Goal: Task Accomplishment & Management: Manage account settings

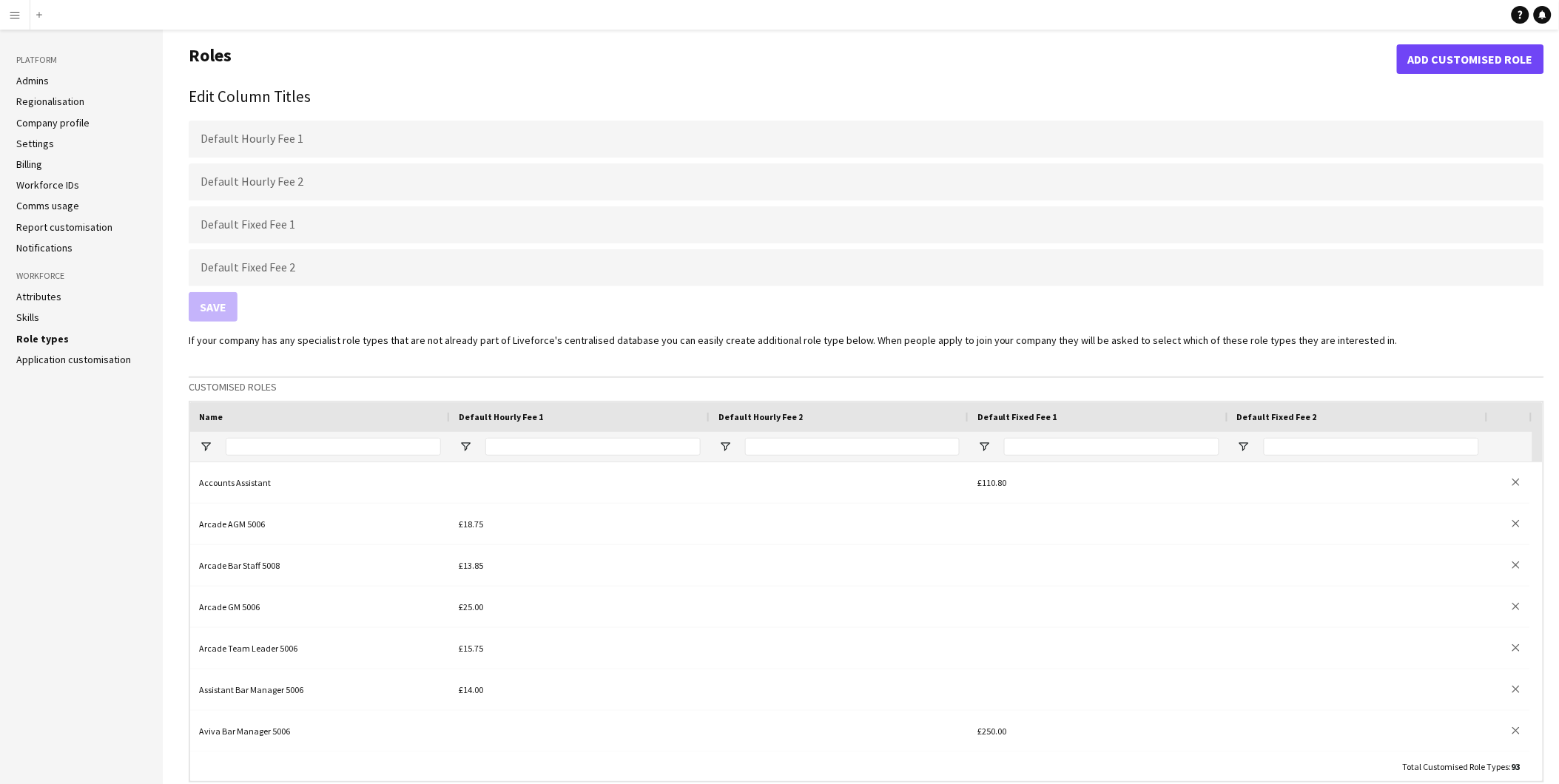
click at [13, 15] on app-icon "Menu" at bounding box center [14, 14] width 12 height 12
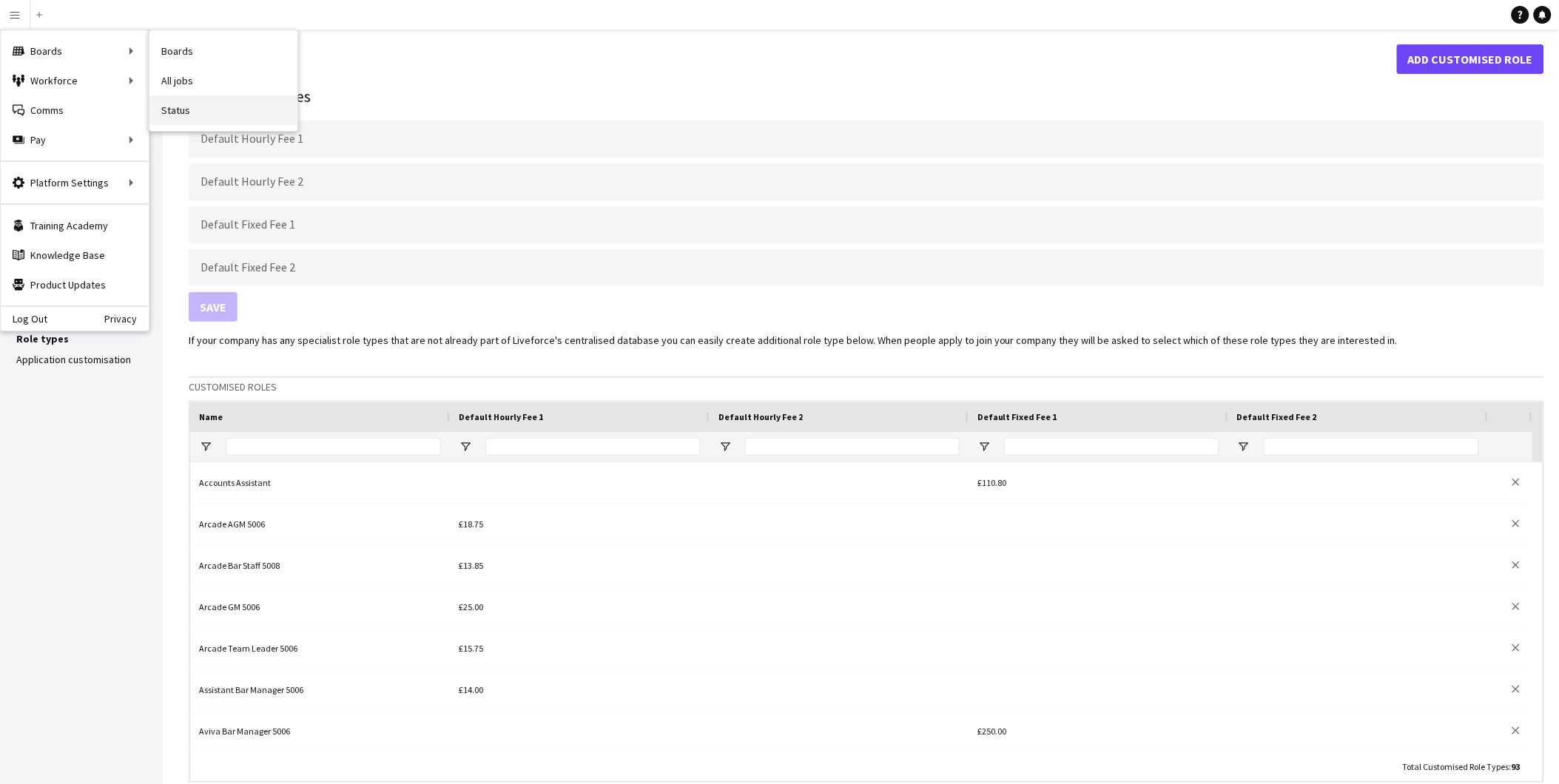
click at [200, 104] on link "Status" at bounding box center [223, 110] width 148 height 29
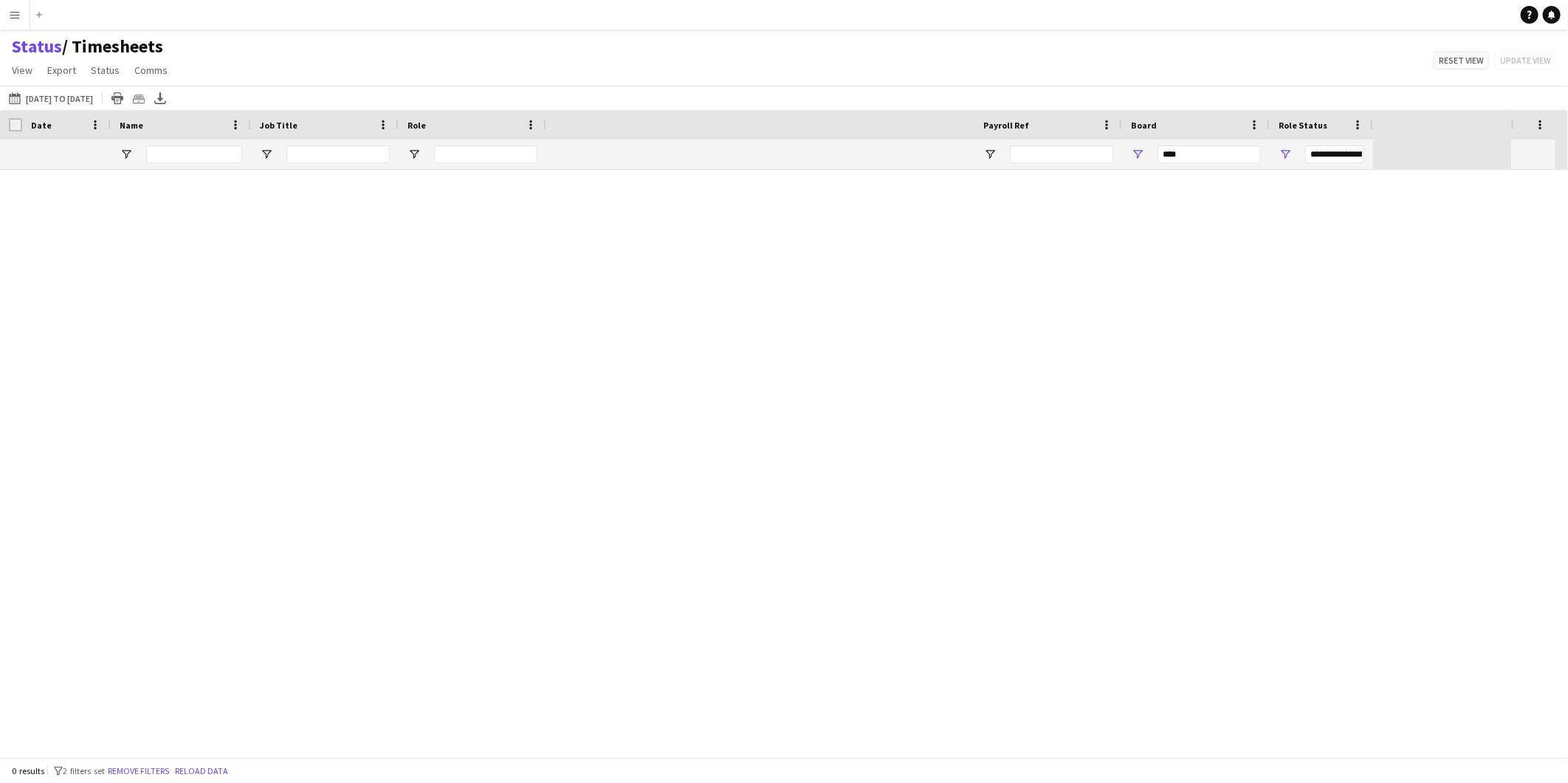
type input "***"
click at [78, 95] on button "[DATE] to [DATE] [DATE] to [DATE]" at bounding box center [51, 98] width 90 height 18
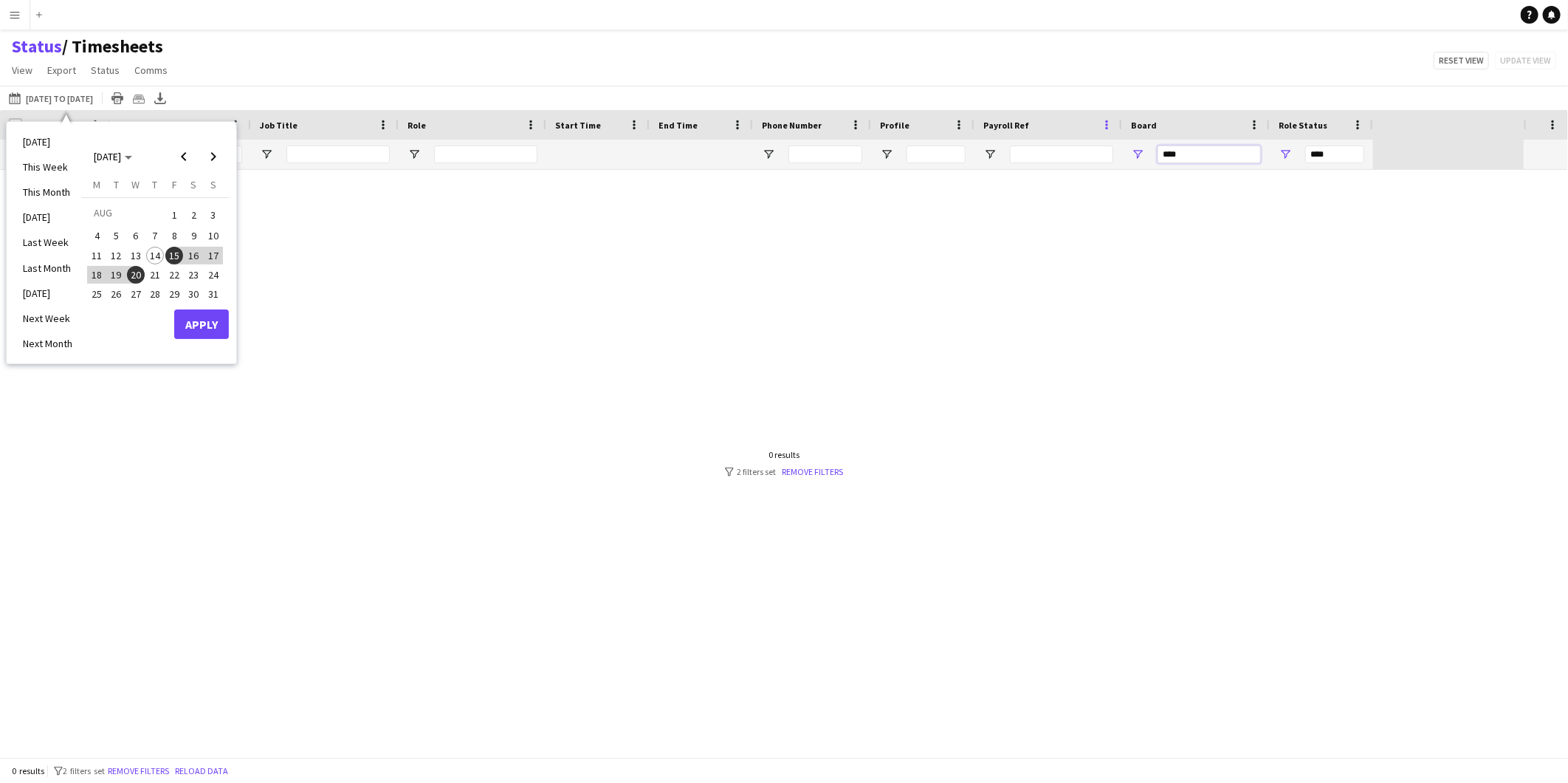
drag, startPoint x: 1200, startPoint y: 158, endPoint x: 1104, endPoint y: 131, distance: 99.7
click at [1104, 131] on div "Crew Shift Details Profile Data Crew Shift Details Date" at bounding box center [686, 139] width 1373 height 60
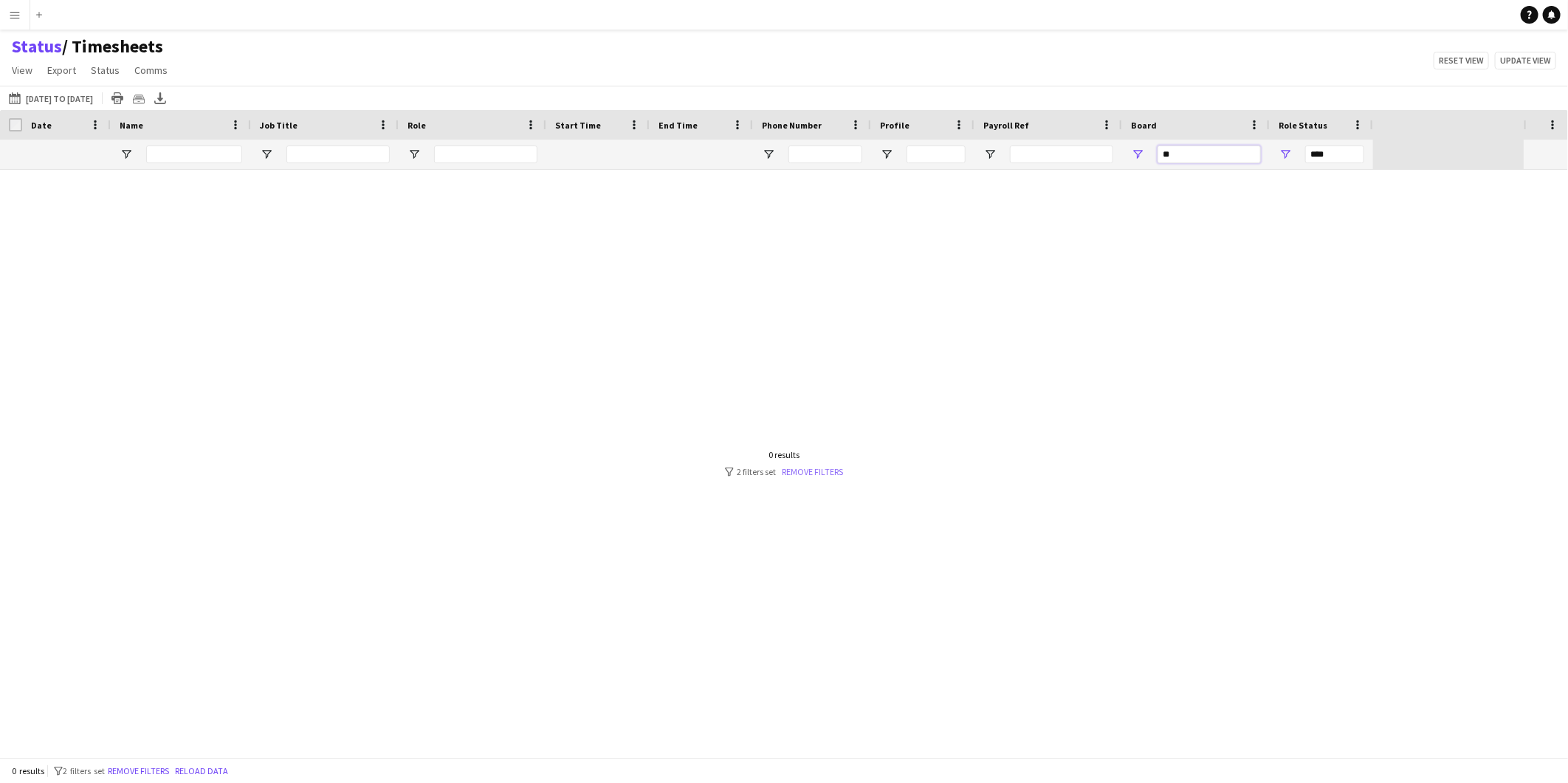
type input "**"
click at [834, 470] on link "Remove filters" at bounding box center [812, 471] width 62 height 11
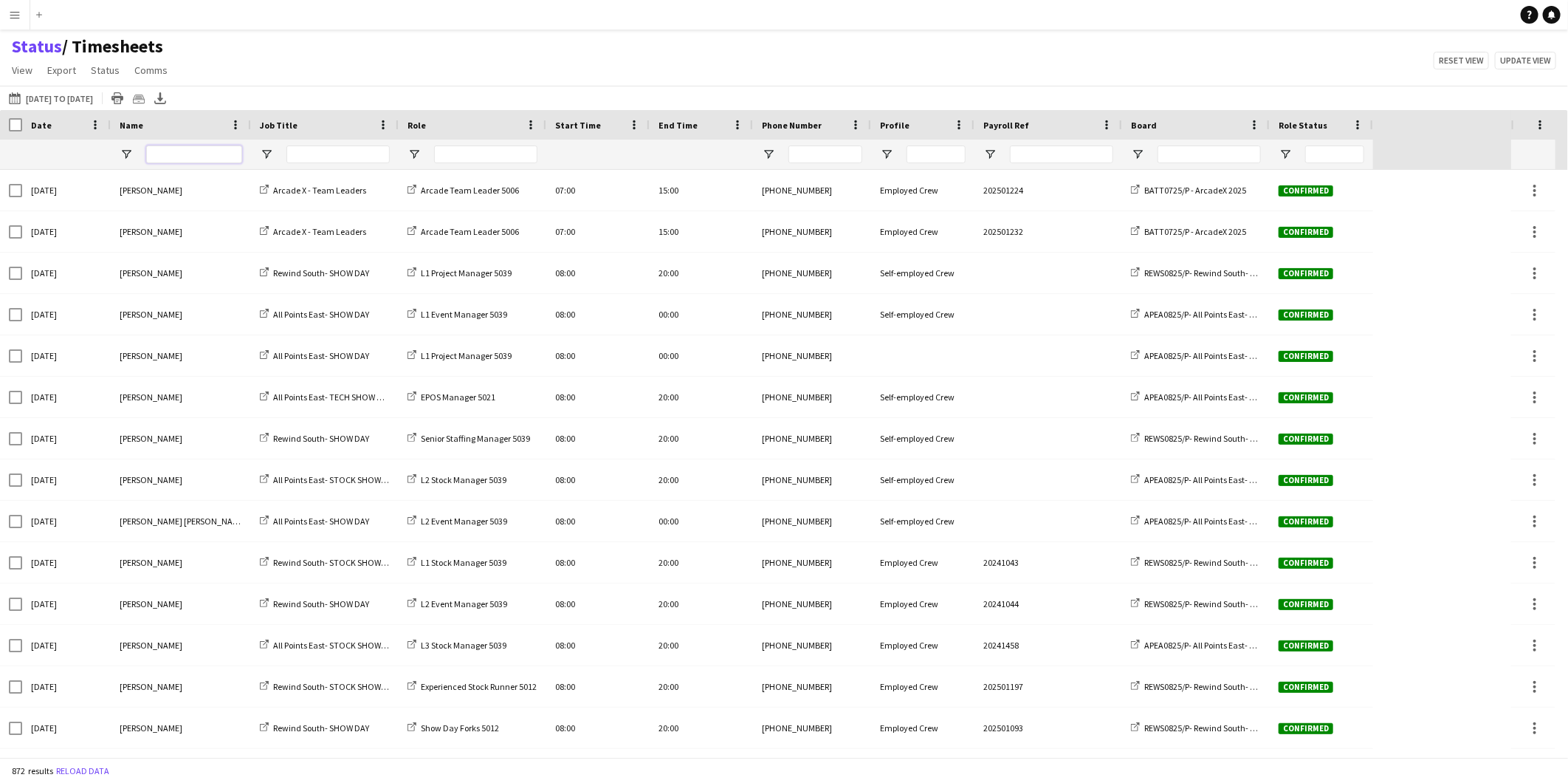
click at [177, 152] on input "Name Filter Input" at bounding box center [194, 154] width 96 height 18
click at [1178, 144] on div at bounding box center [1209, 153] width 103 height 29
click at [1175, 161] on input "Board Filter Input" at bounding box center [1209, 154] width 103 height 18
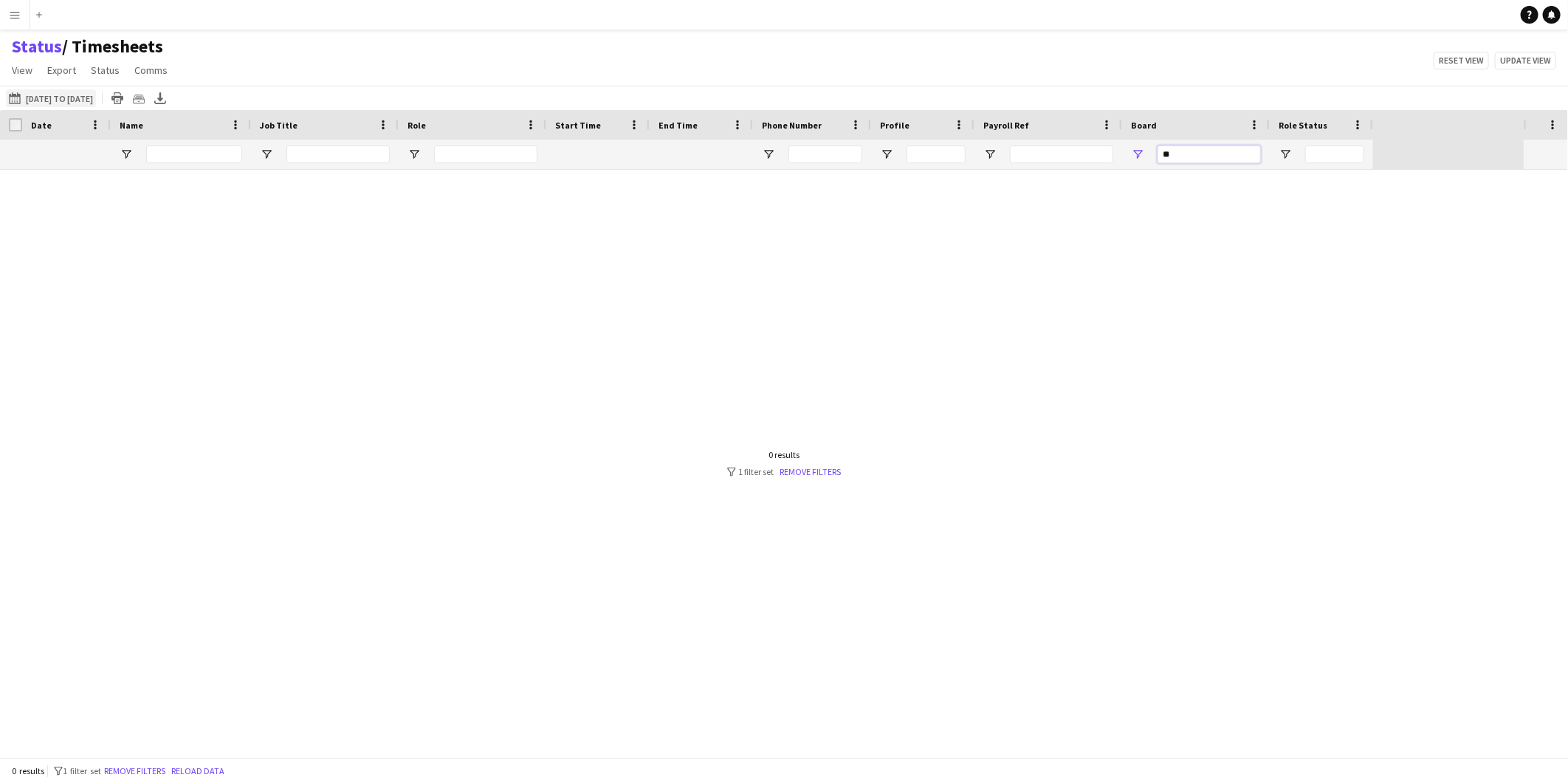
type input "**"
click at [75, 105] on button "[DATE] to [DATE] [DATE] to [DATE]" at bounding box center [51, 98] width 90 height 18
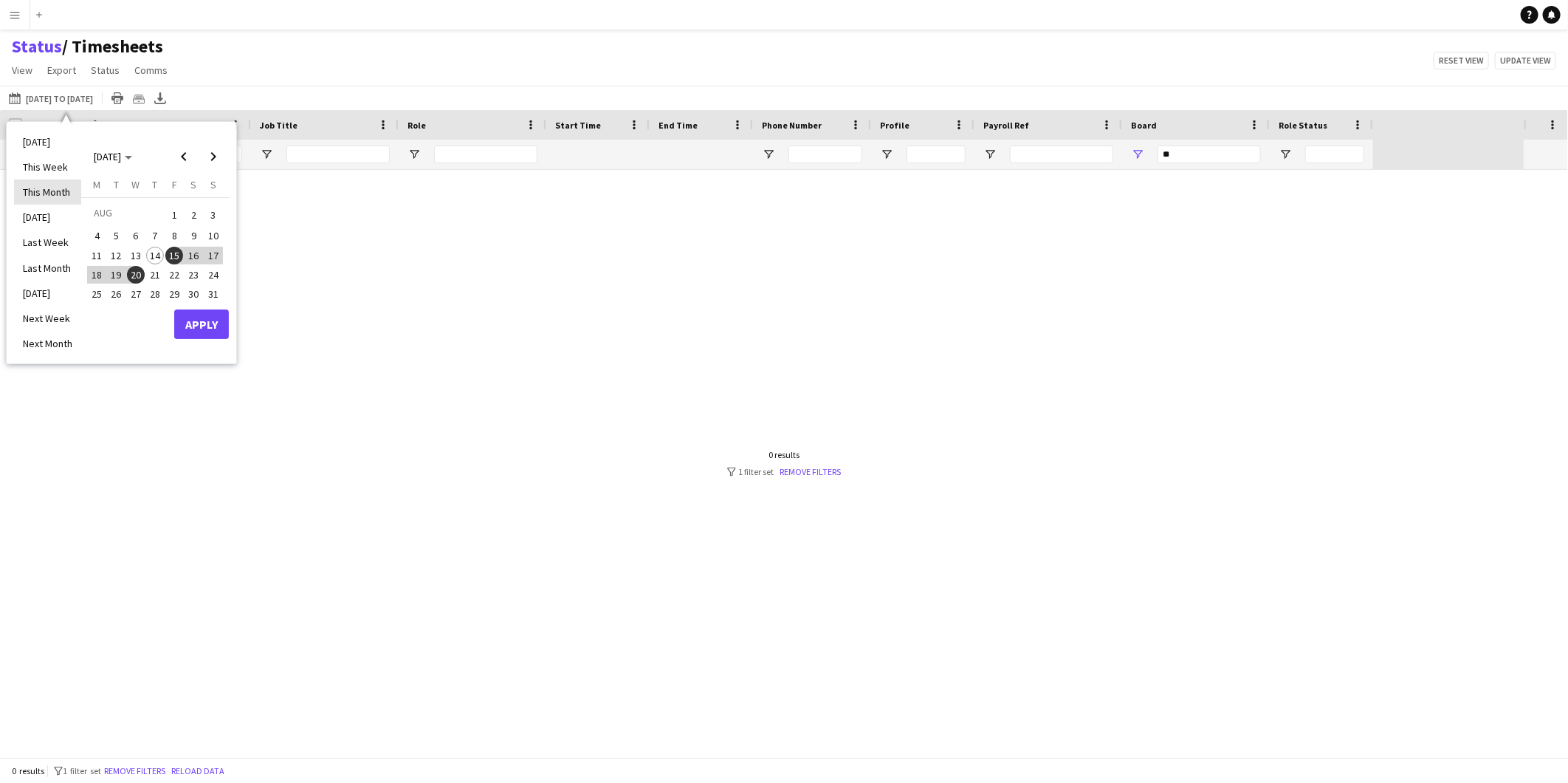
click at [58, 196] on li "This Month" at bounding box center [47, 192] width 67 height 25
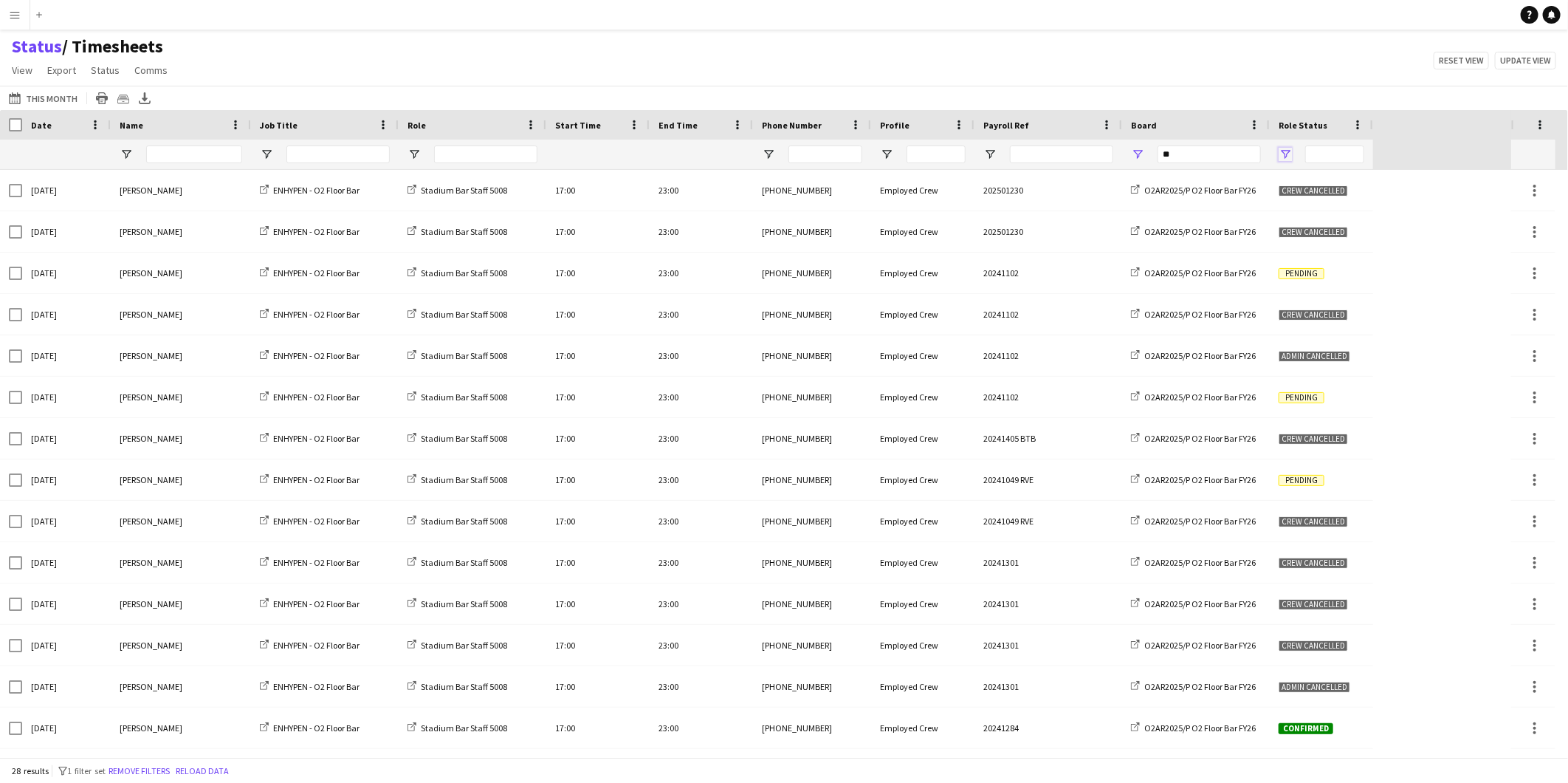
click at [1287, 157] on span "Open Filter Menu" at bounding box center [1285, 154] width 13 height 13
click at [1311, 245] on div "(Select All)" at bounding box center [1360, 244] width 117 height 11
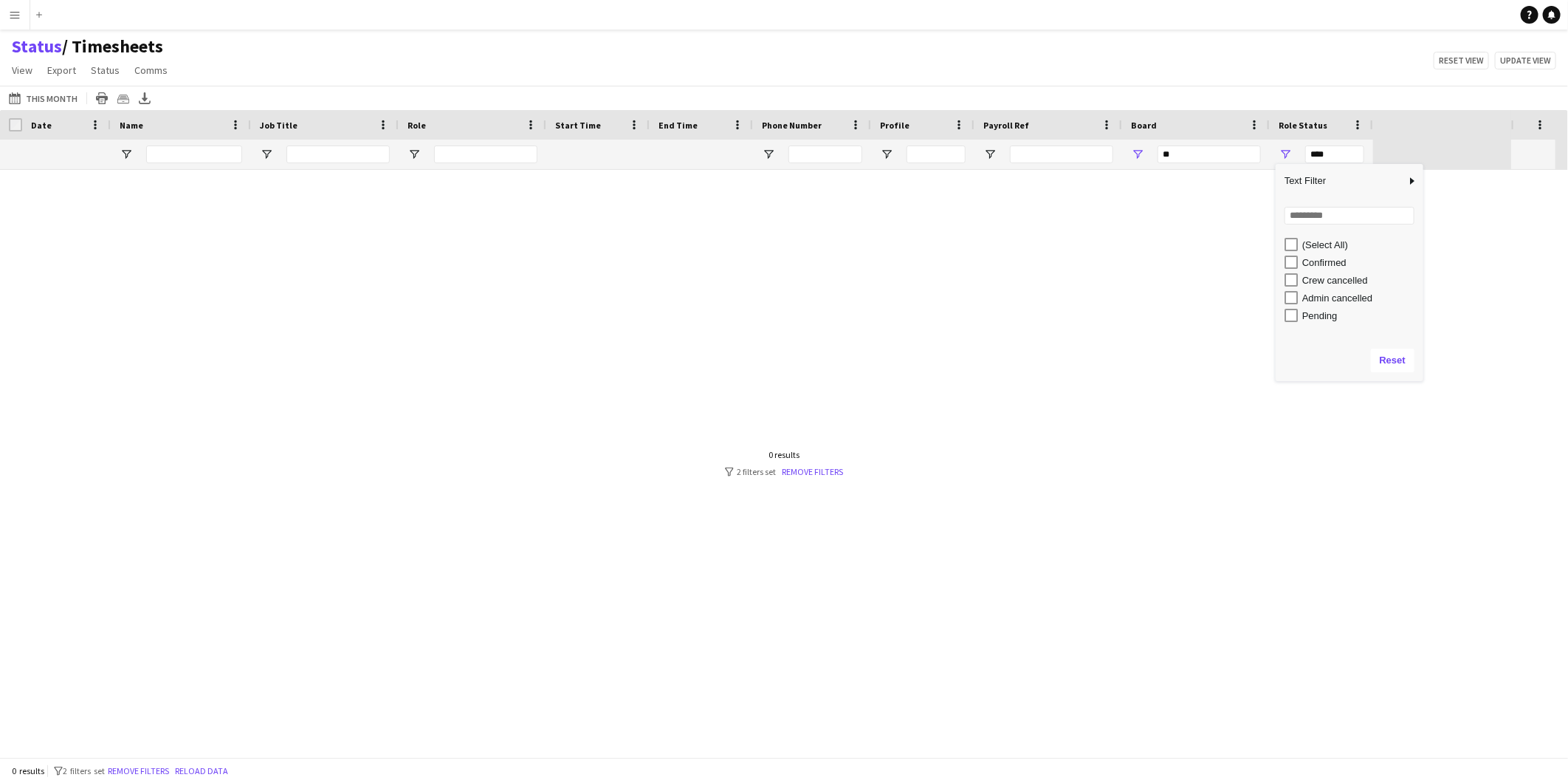
click at [1323, 257] on div "Confirmed" at bounding box center [1360, 262] width 117 height 11
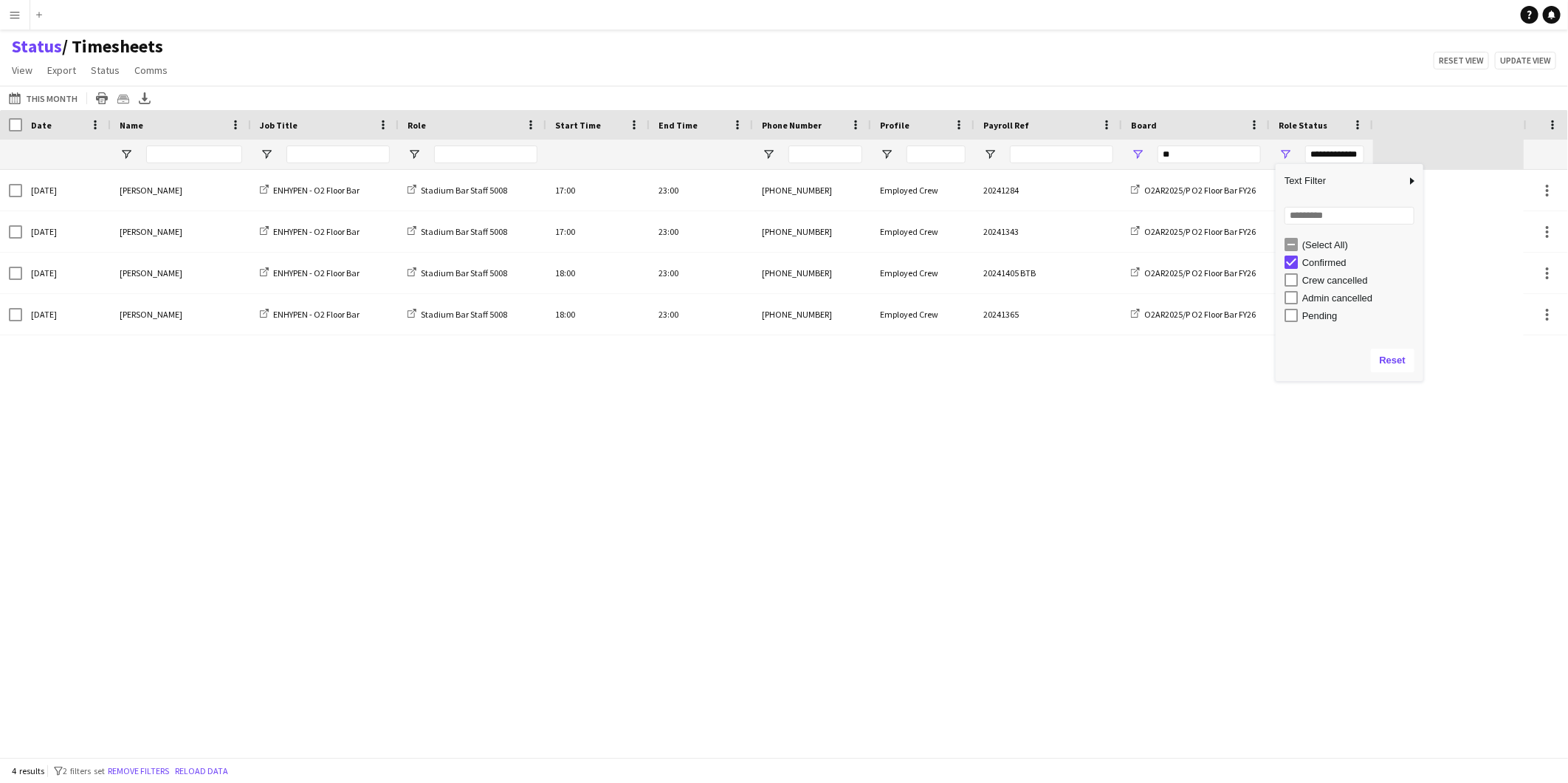
click at [1096, 81] on div "Status / Timesheets View Views Default view BTB upload workforce New starters P…" at bounding box center [784, 61] width 1568 height 50
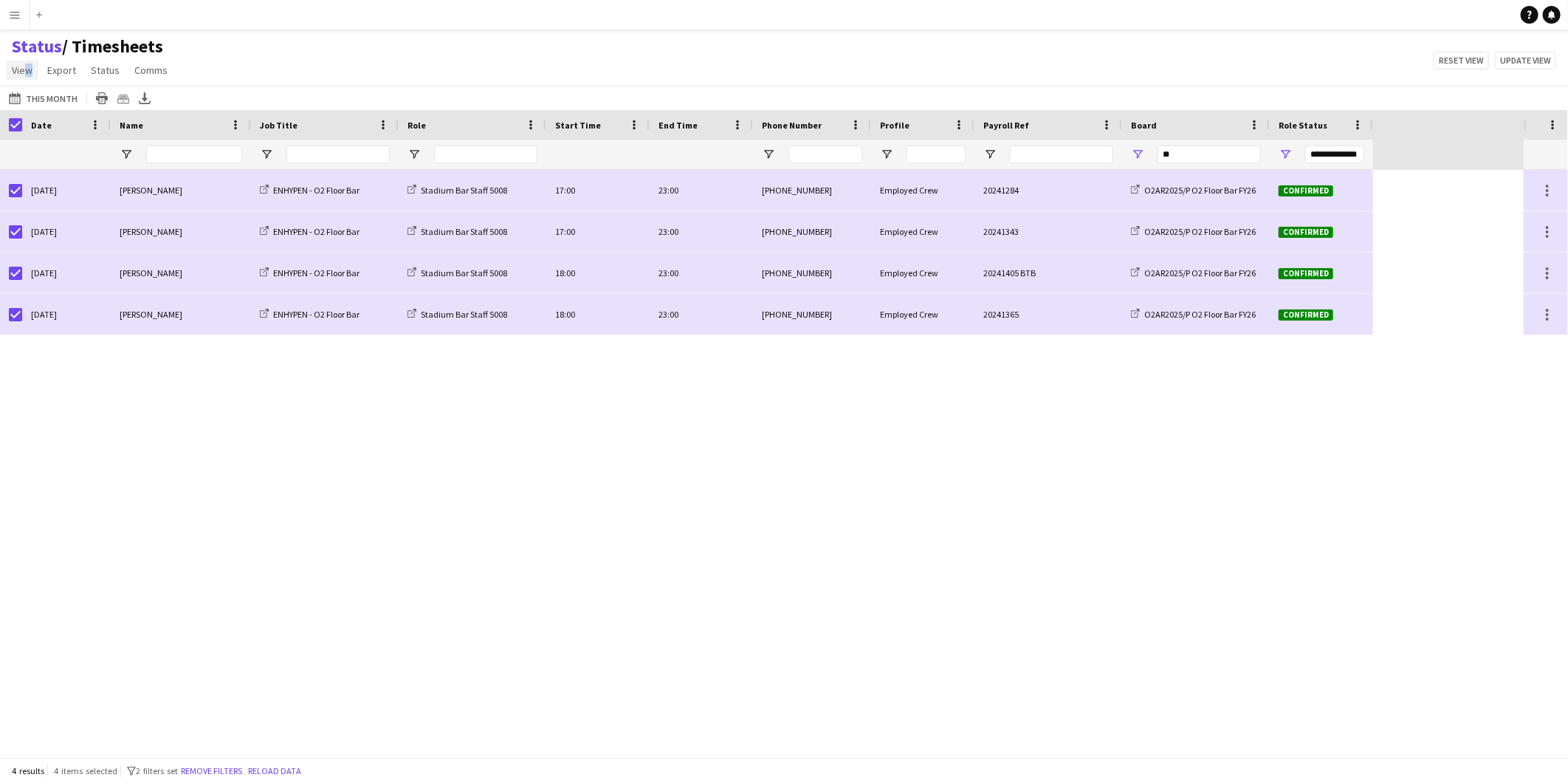
click at [22, 74] on span "View" at bounding box center [21, 70] width 21 height 13
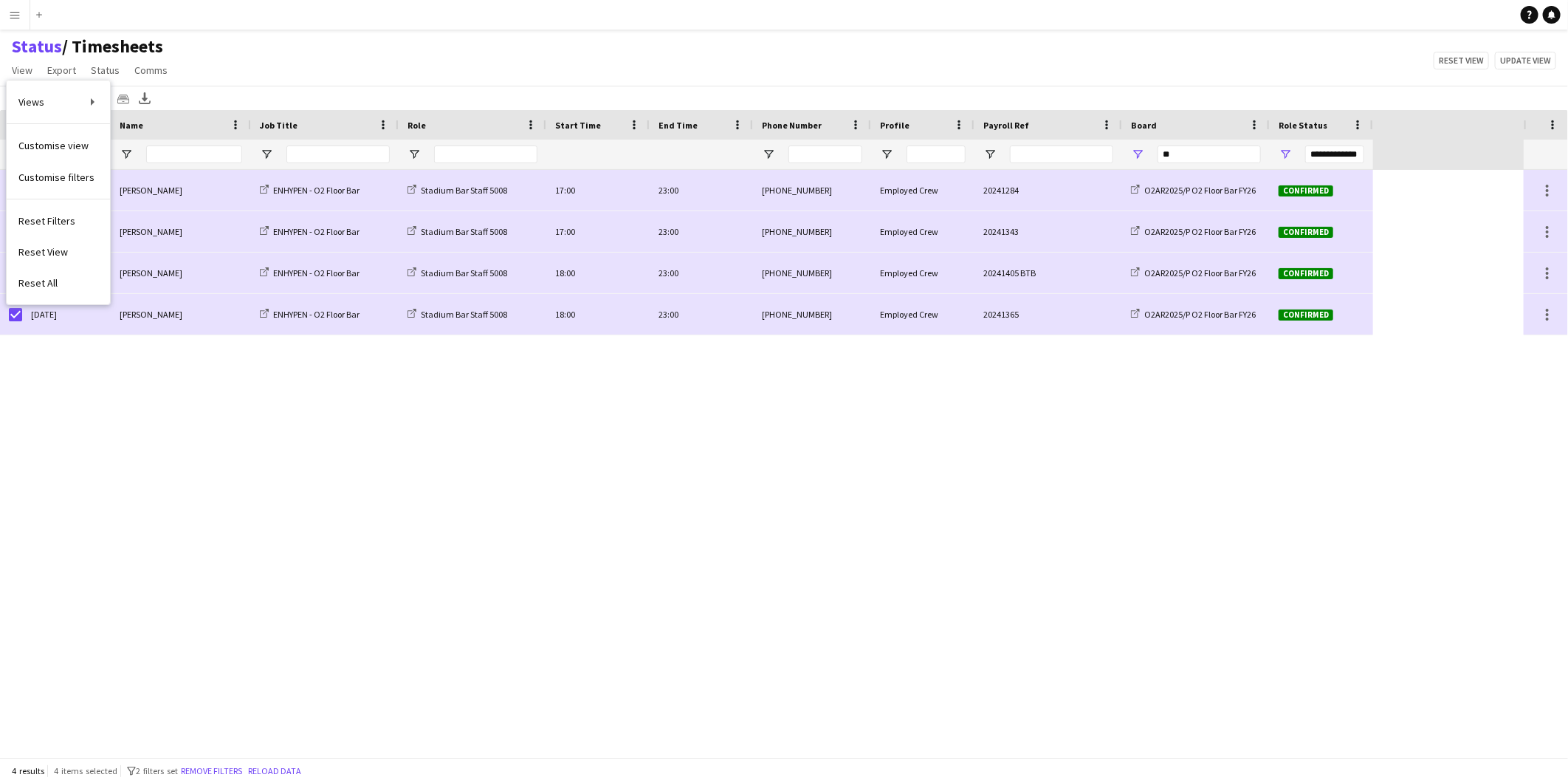
click at [371, 41] on div "Status / Timesheets View Views Default view BTB upload workforce New starters P…" at bounding box center [784, 61] width 1568 height 50
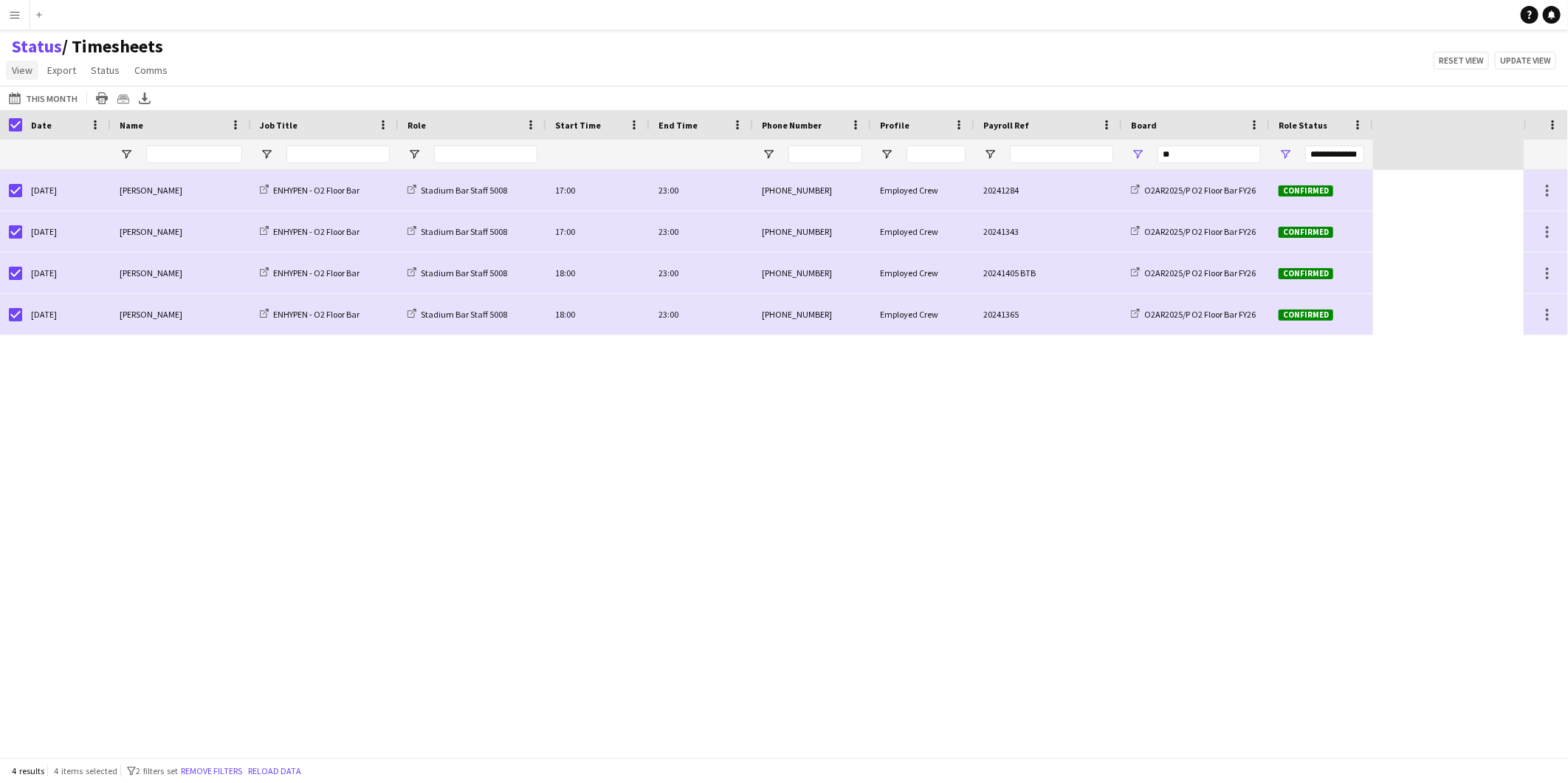
click at [19, 71] on span "View" at bounding box center [21, 70] width 21 height 13
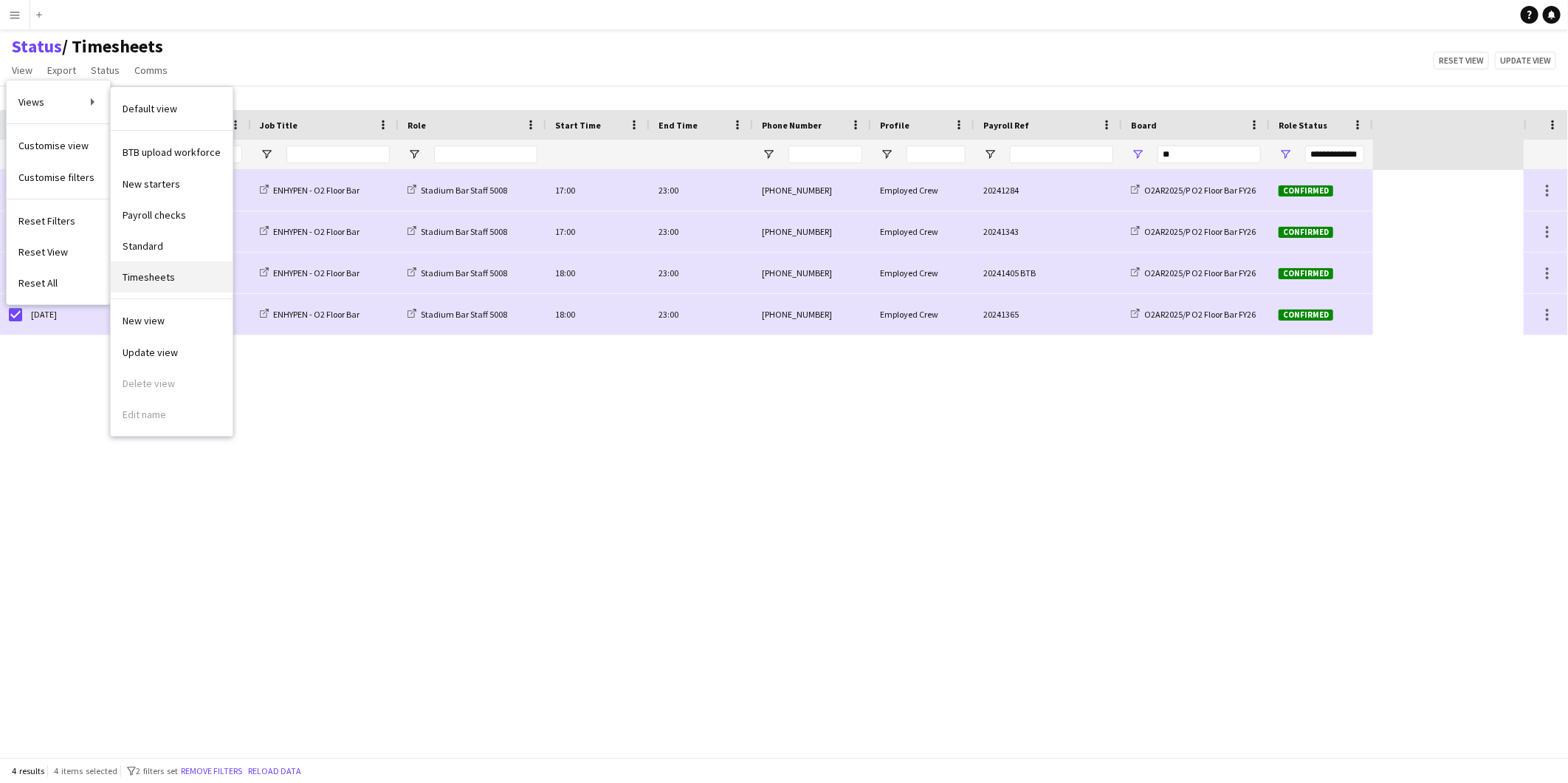
click at [150, 279] on span "Timesheets" at bounding box center [148, 276] width 53 height 13
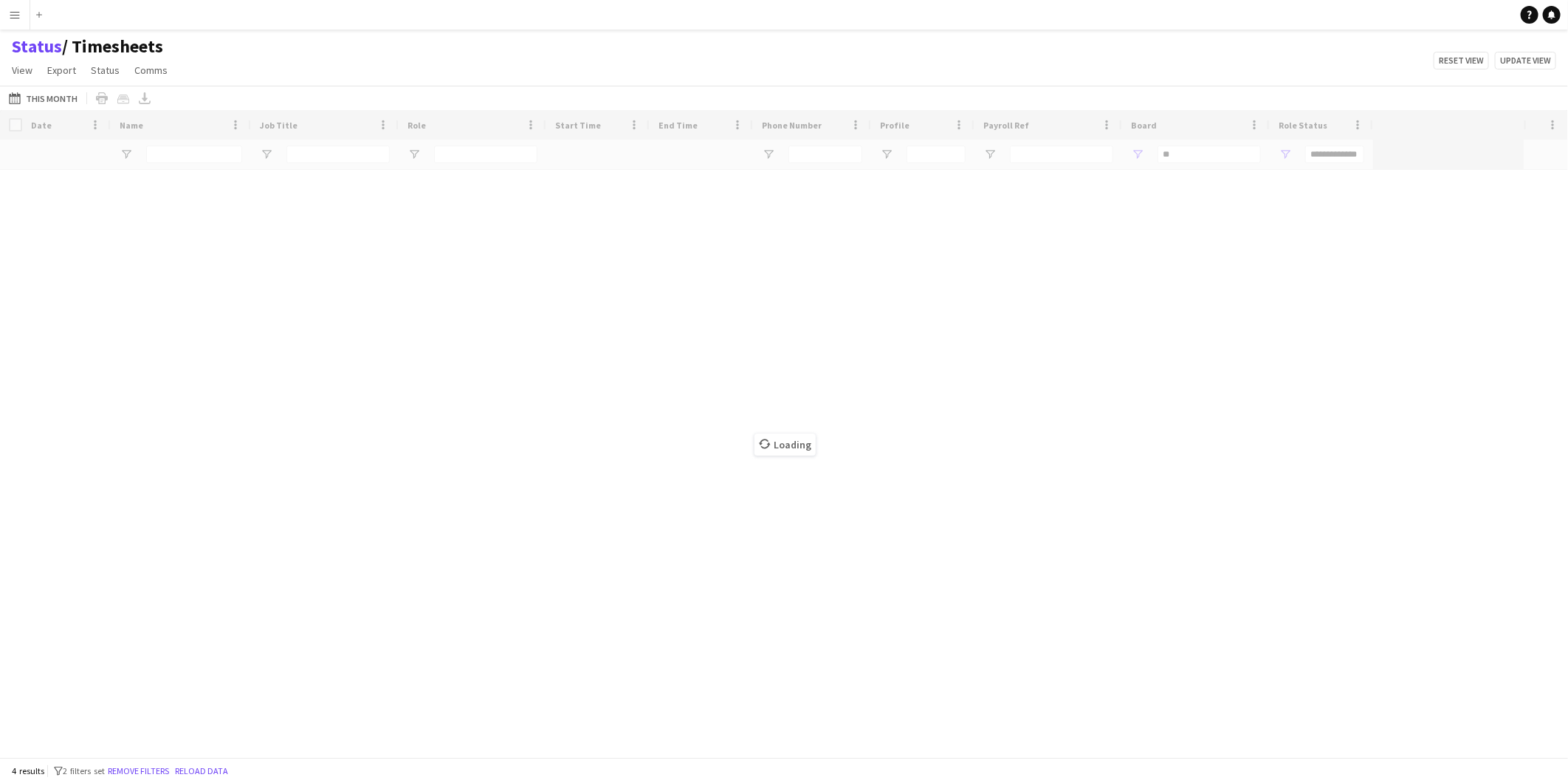
type input "**********"
type input "****"
type input "***"
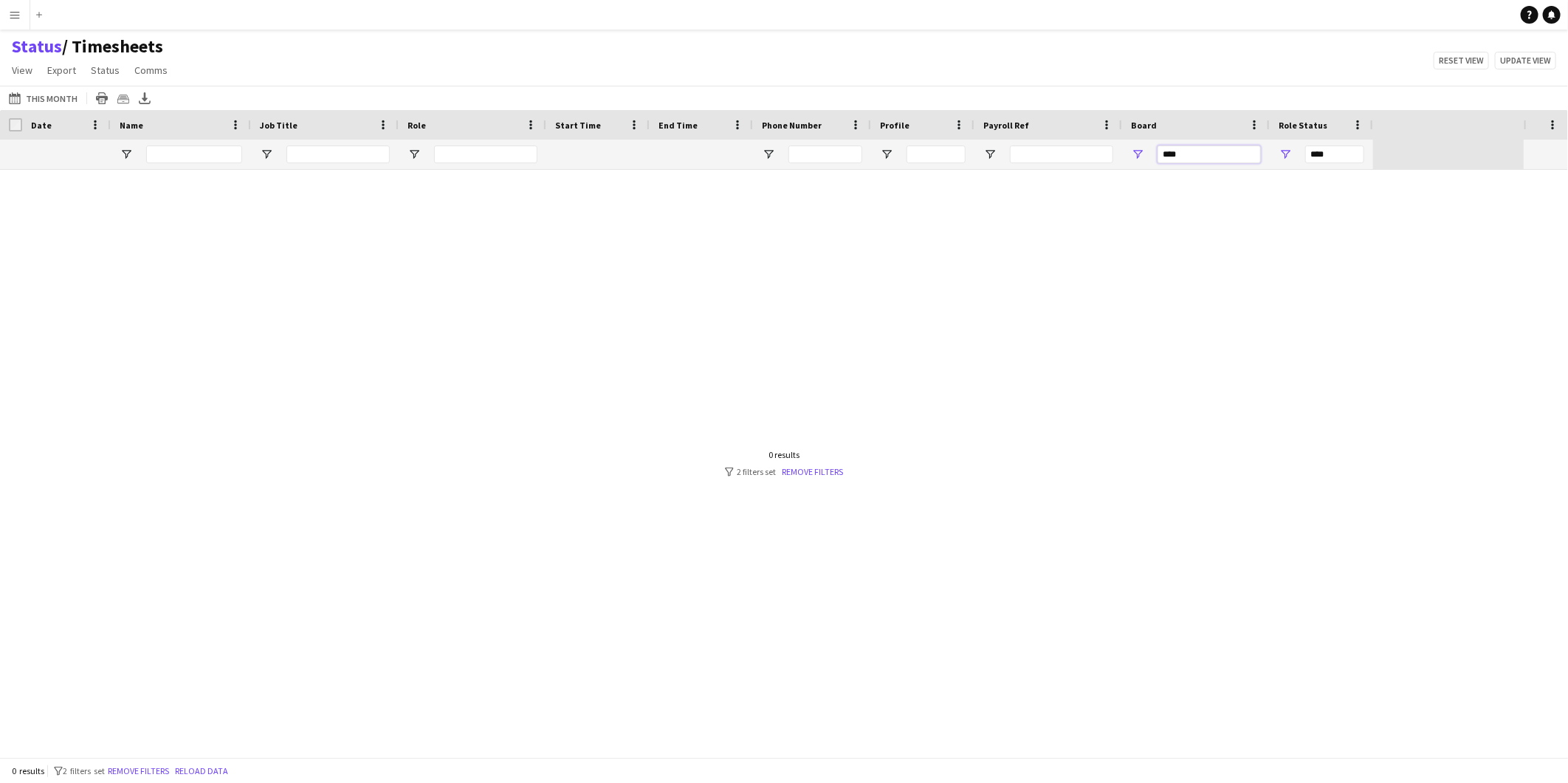
drag, startPoint x: 1186, startPoint y: 153, endPoint x: 1113, endPoint y: 141, distance: 74.0
click at [1113, 142] on div "*** ****" at bounding box center [686, 153] width 1373 height 29
type input "**"
type input "**********"
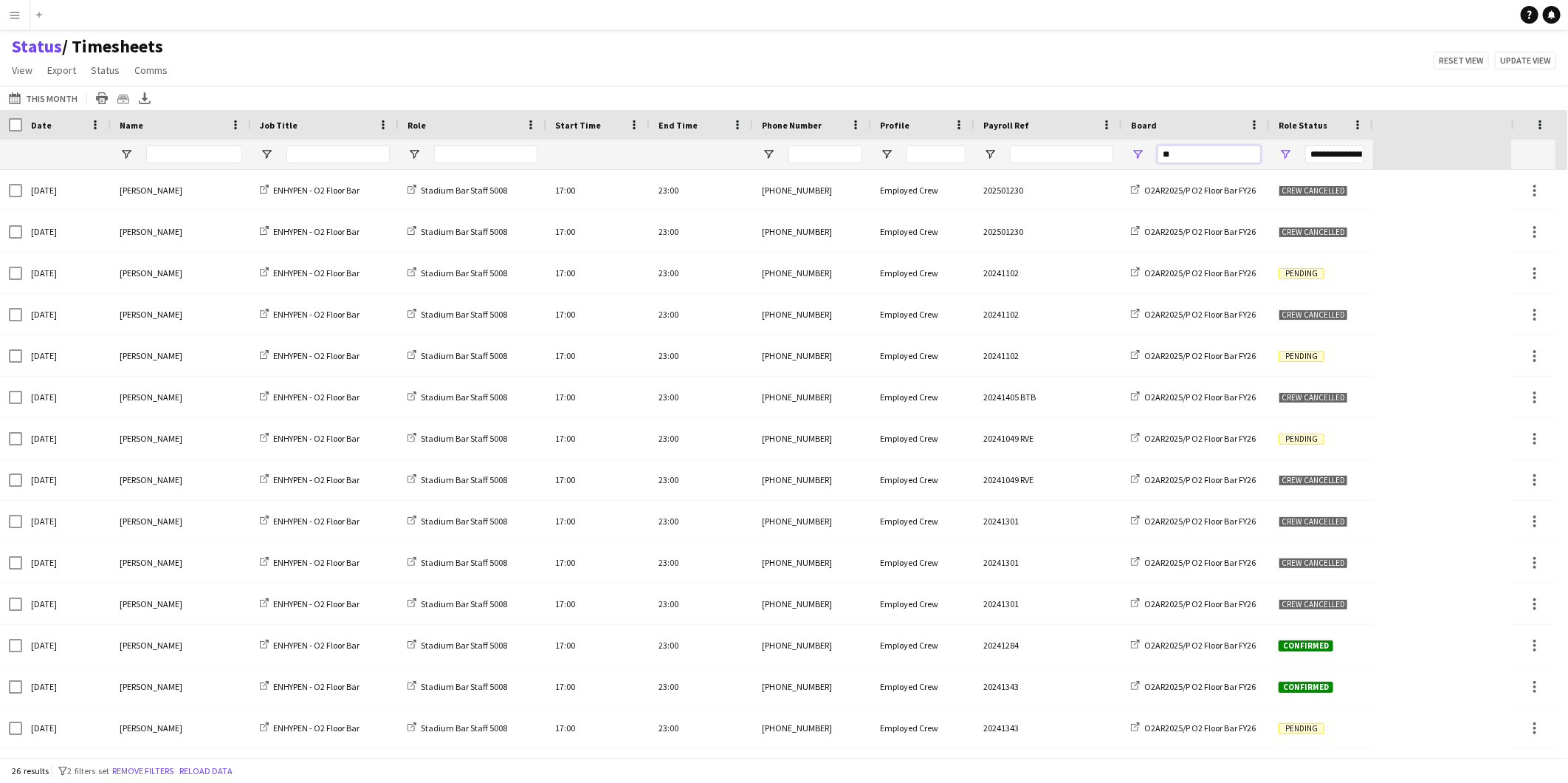
type input "**"
click at [1283, 157] on span "Open Filter Menu" at bounding box center [1285, 154] width 13 height 13
click at [1334, 281] on div "Crew cancelled" at bounding box center [1360, 280] width 117 height 11
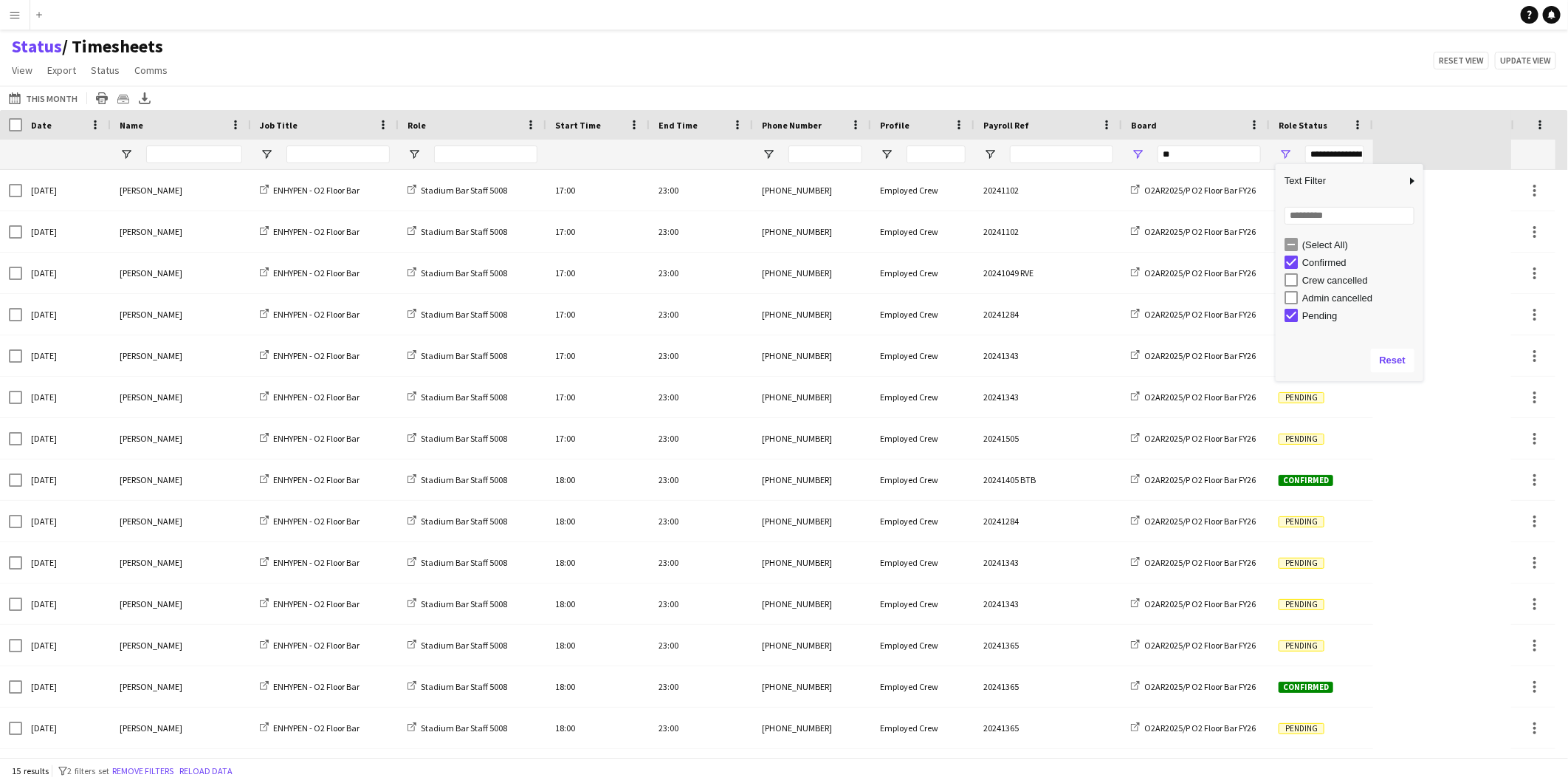
click at [1315, 316] on div "Pending" at bounding box center [1360, 316] width 117 height 11
type input "**********"
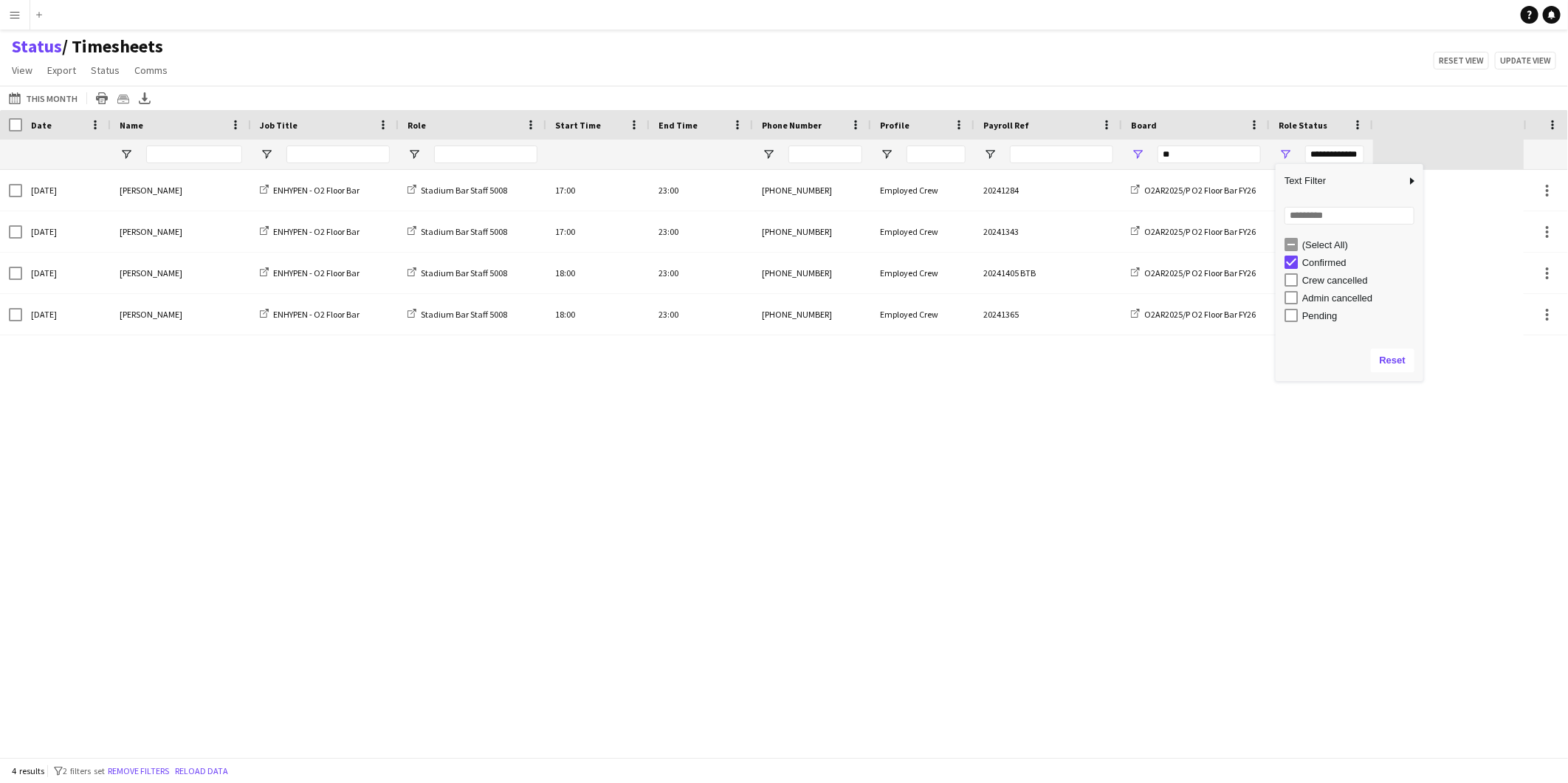
click at [1013, 72] on div "Status / Timesheets View Views Default view BTB upload workforce New starters P…" at bounding box center [784, 61] width 1568 height 50
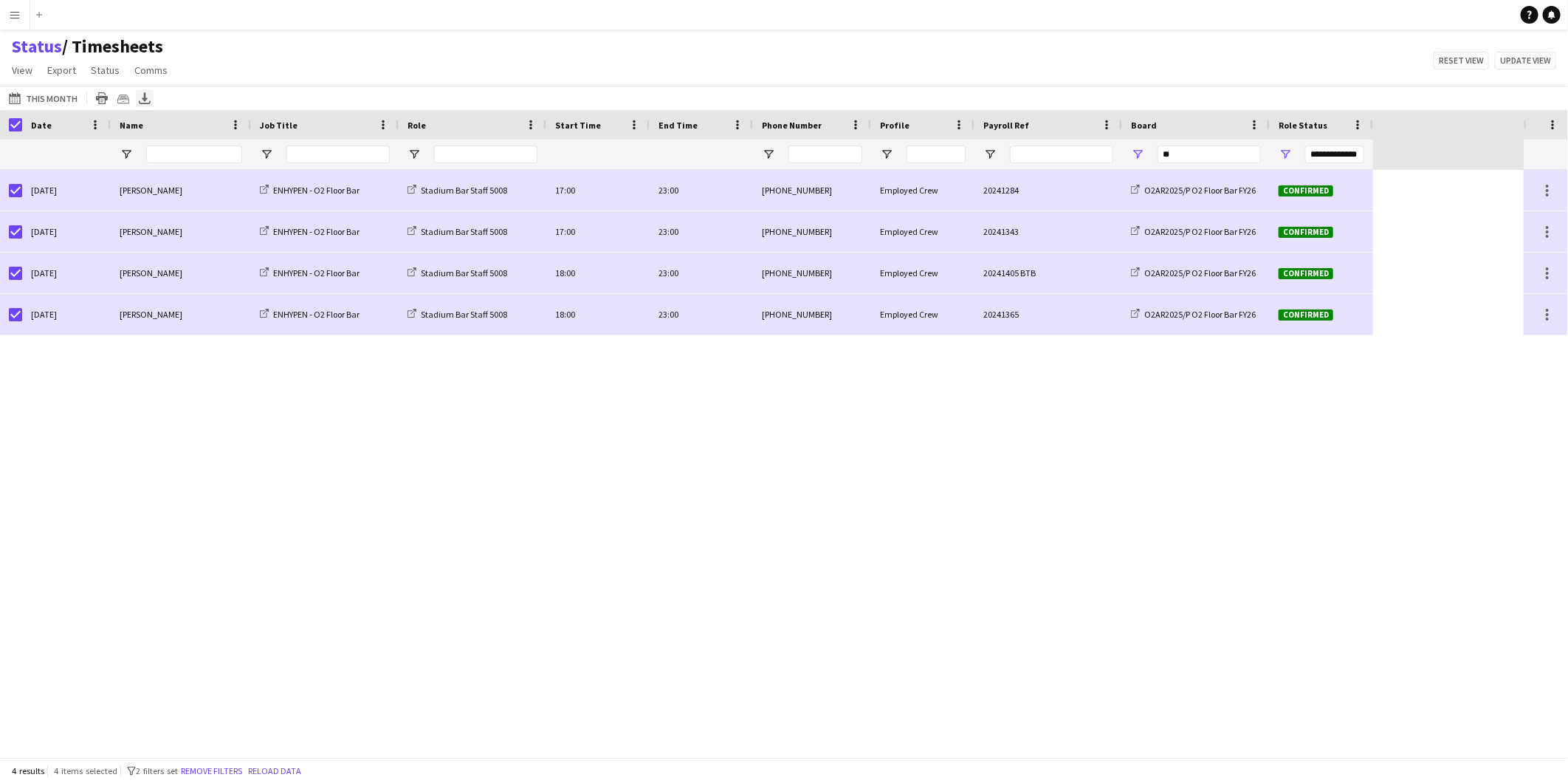
click at [148, 96] on div "Export XLSX" at bounding box center [144, 98] width 18 height 18
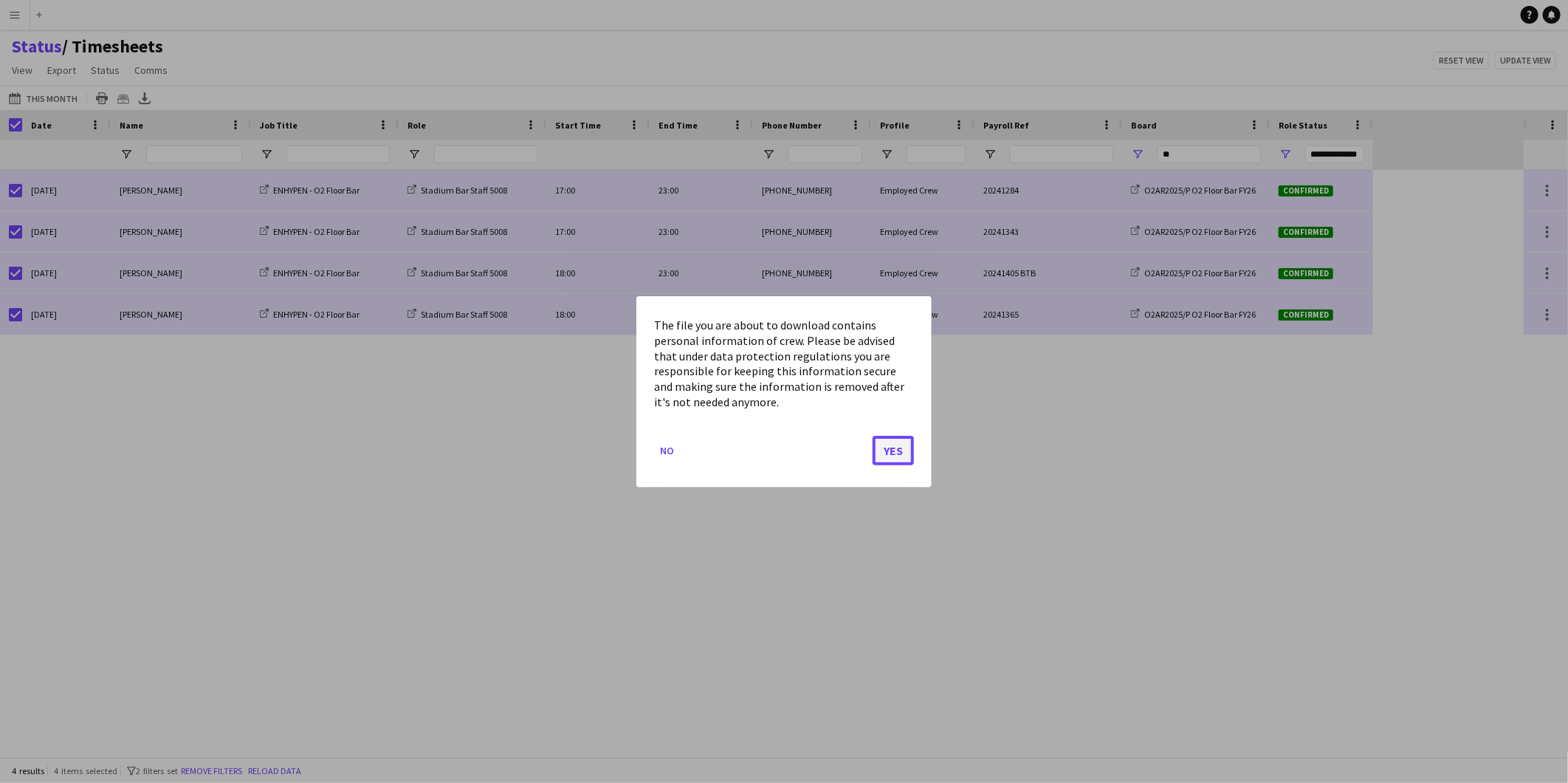
click at [903, 446] on button "Yes" at bounding box center [893, 449] width 41 height 29
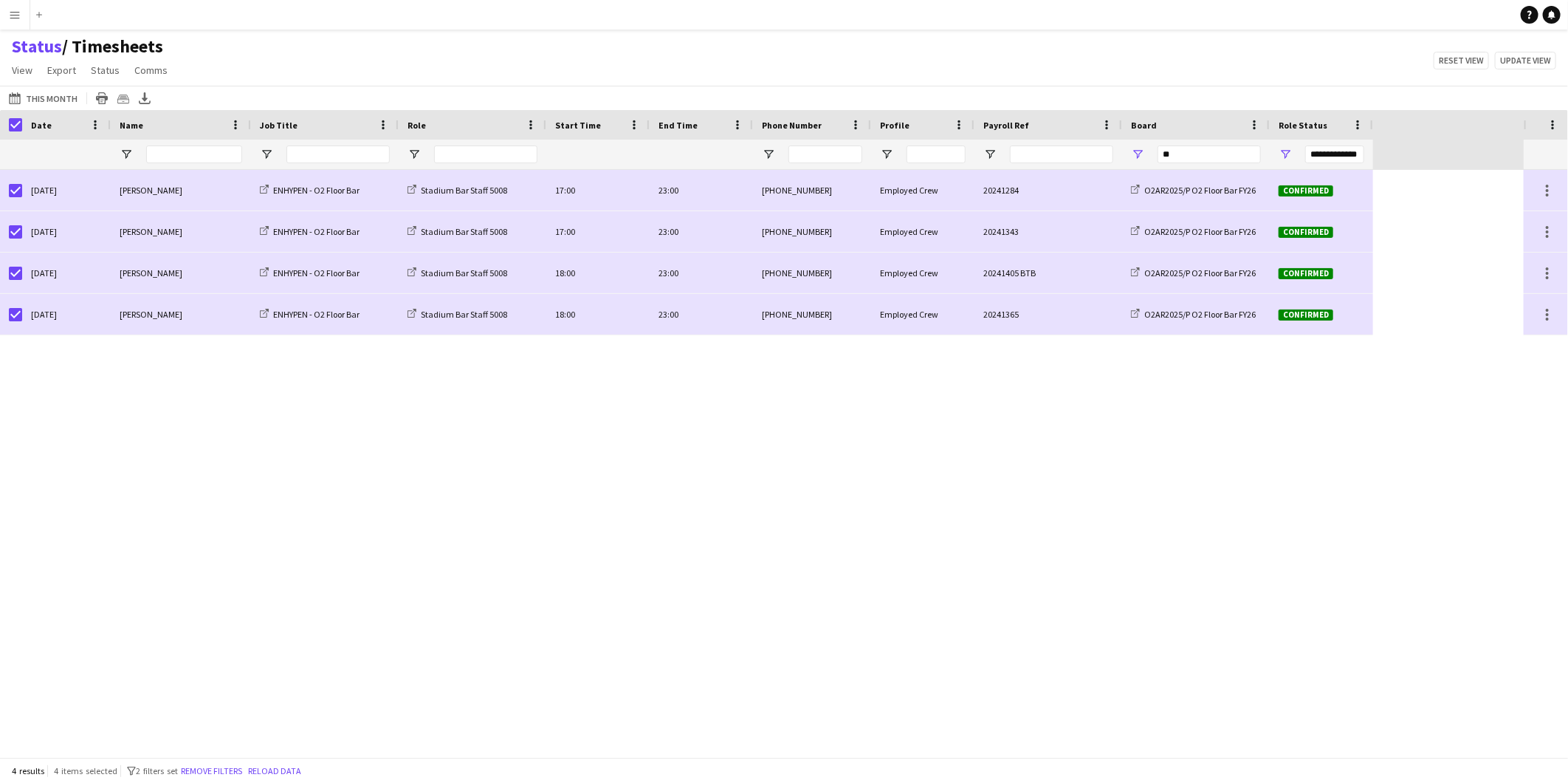
click at [444, 616] on div "[DATE] [PERSON_NAME] ENHYPEN - O2 Floor Bar Stadium Bar Staff 5008 17:00 23:00 …" at bounding box center [761, 463] width 1523 height 587
click at [1171, 160] on input "**" at bounding box center [1209, 154] width 103 height 18
drag, startPoint x: 1178, startPoint y: 152, endPoint x: 1103, endPoint y: 152, distance: 75.0
click at [1103, 152] on div "**********" at bounding box center [686, 153] width 1373 height 29
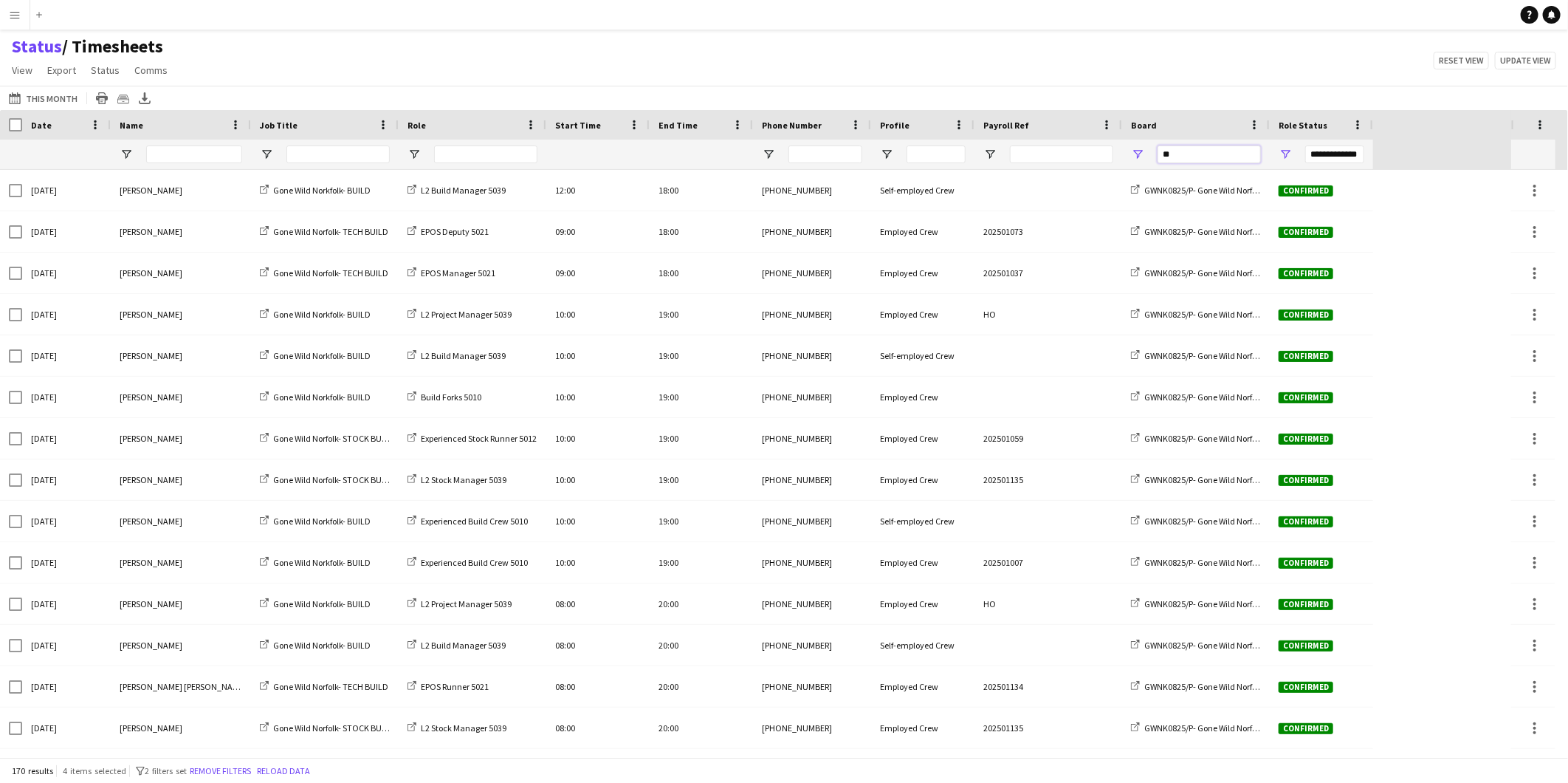
type input "*"
type input "*****"
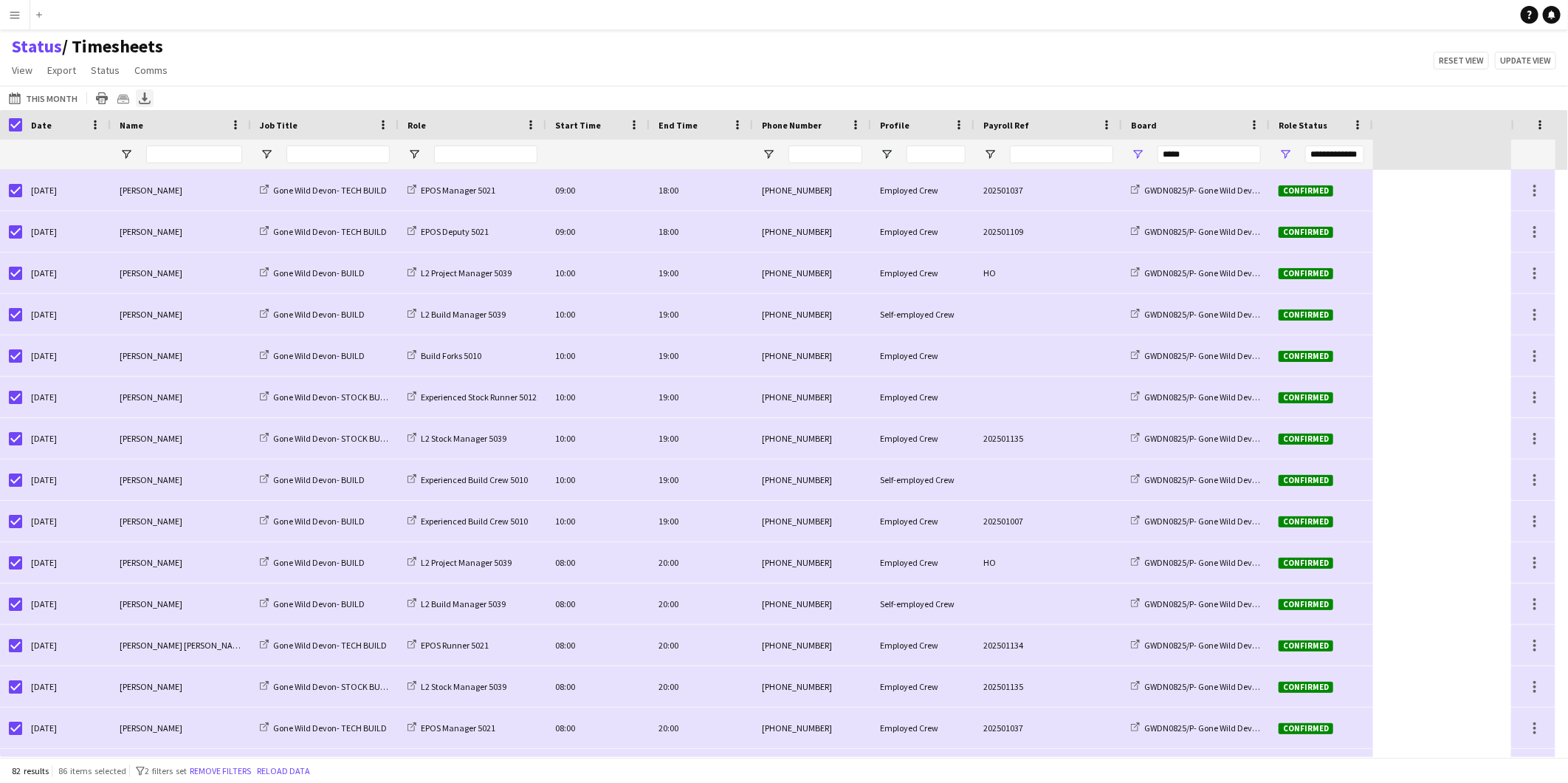
click at [150, 97] on div "Export XLSX" at bounding box center [144, 98] width 18 height 18
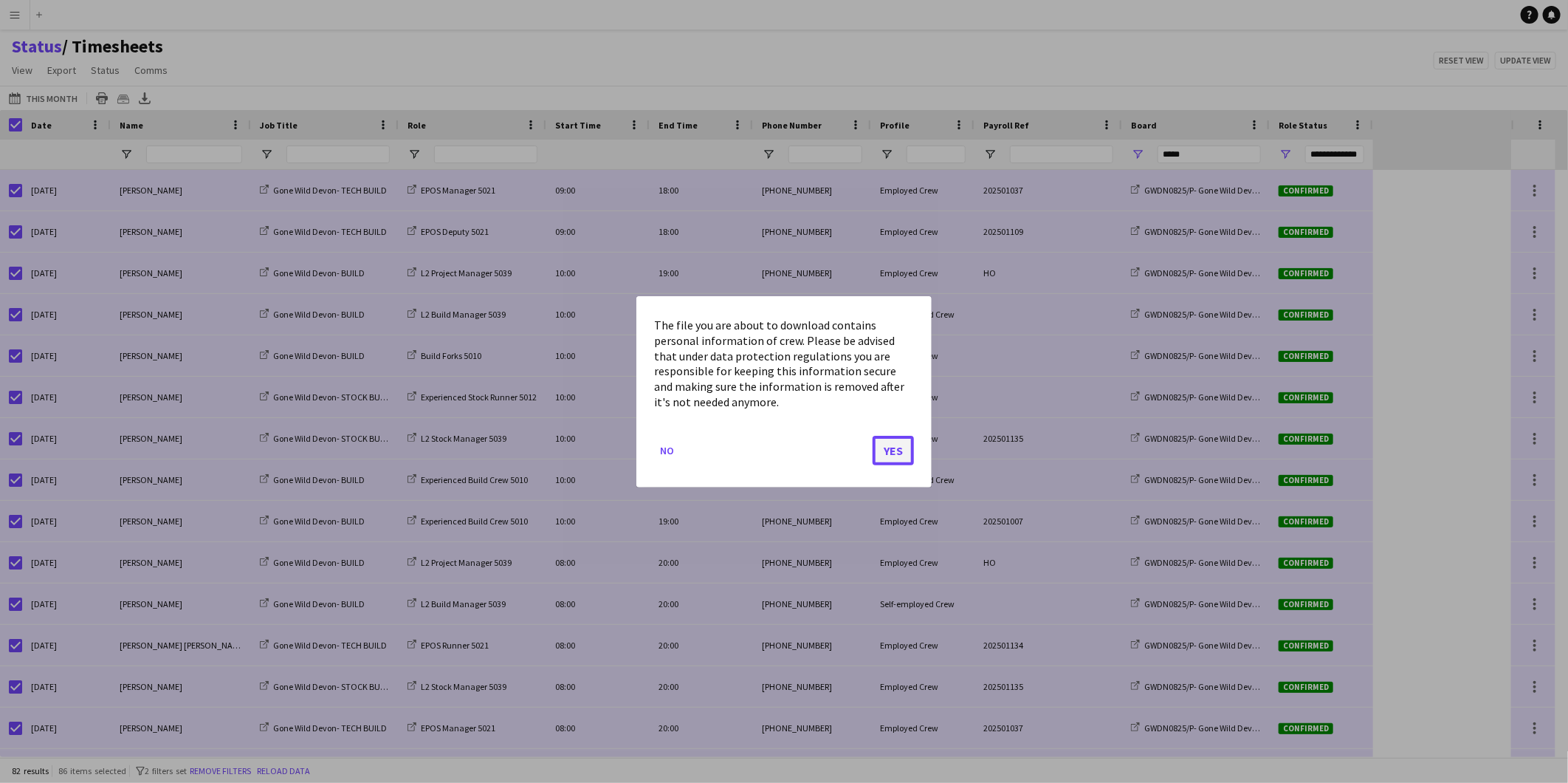
click at [904, 449] on button "Yes" at bounding box center [893, 449] width 41 height 29
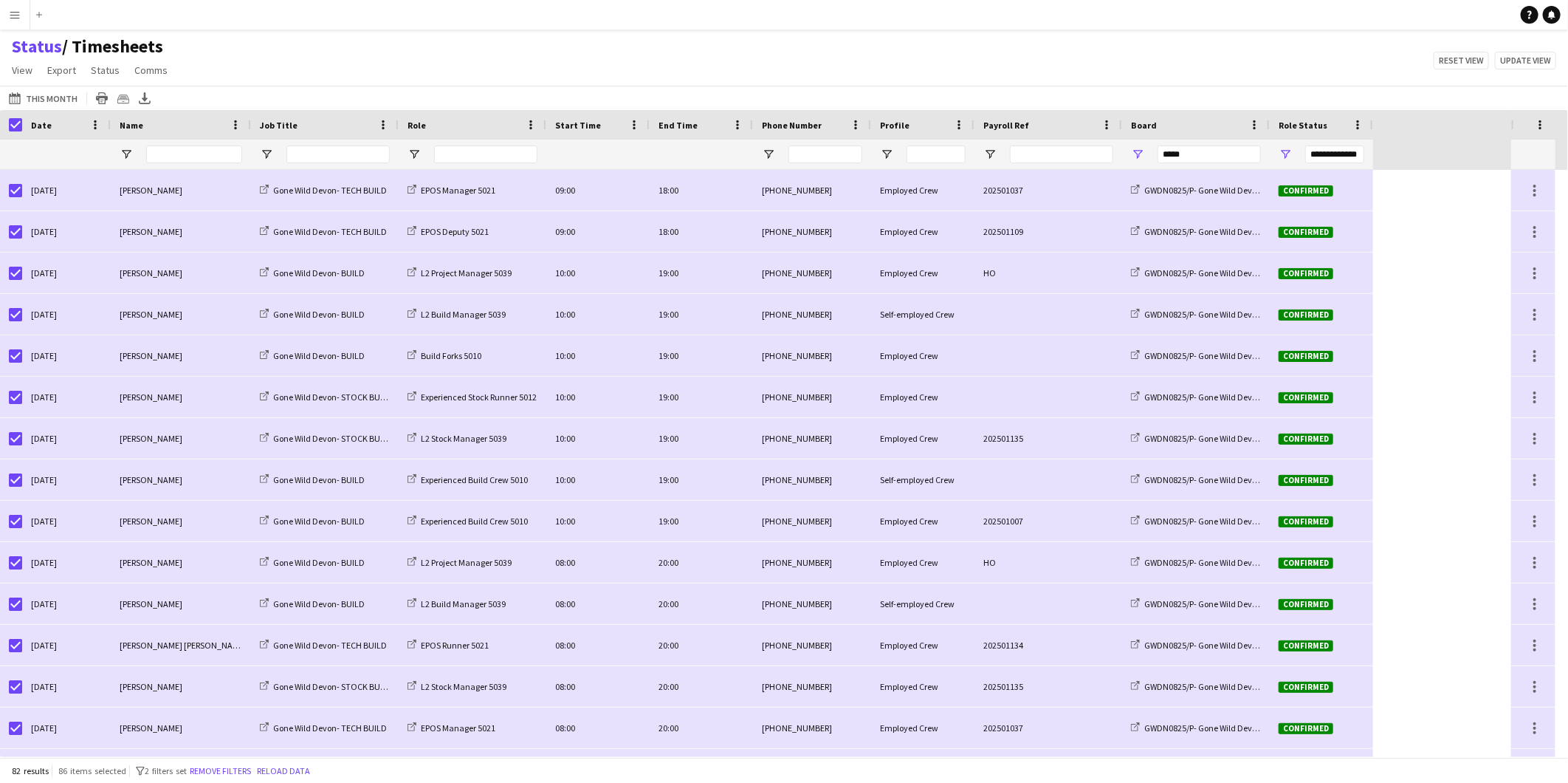
click at [20, 15] on app-icon "Menu" at bounding box center [14, 14] width 12 height 12
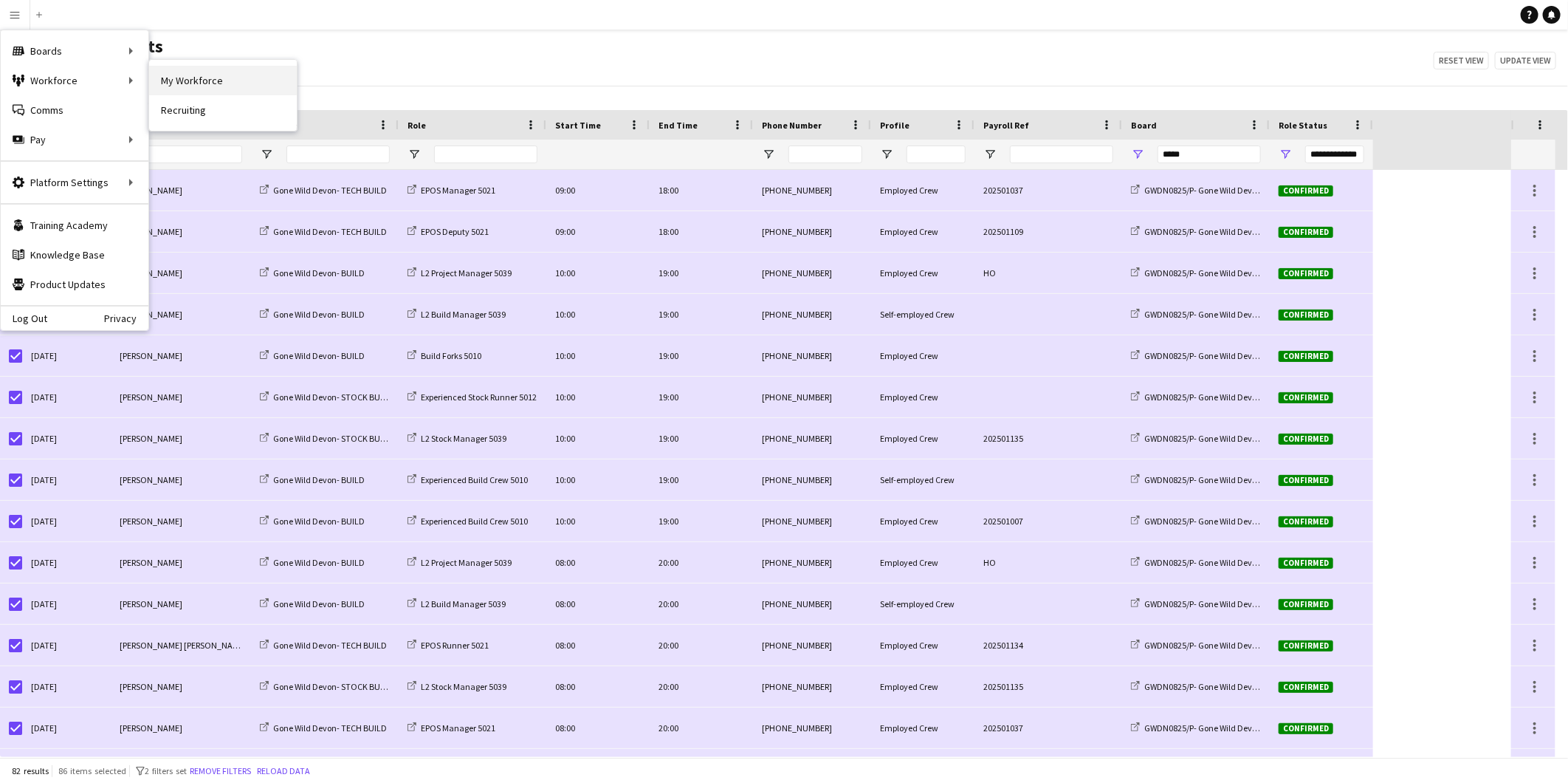
click at [264, 75] on link "My Workforce" at bounding box center [223, 80] width 148 height 29
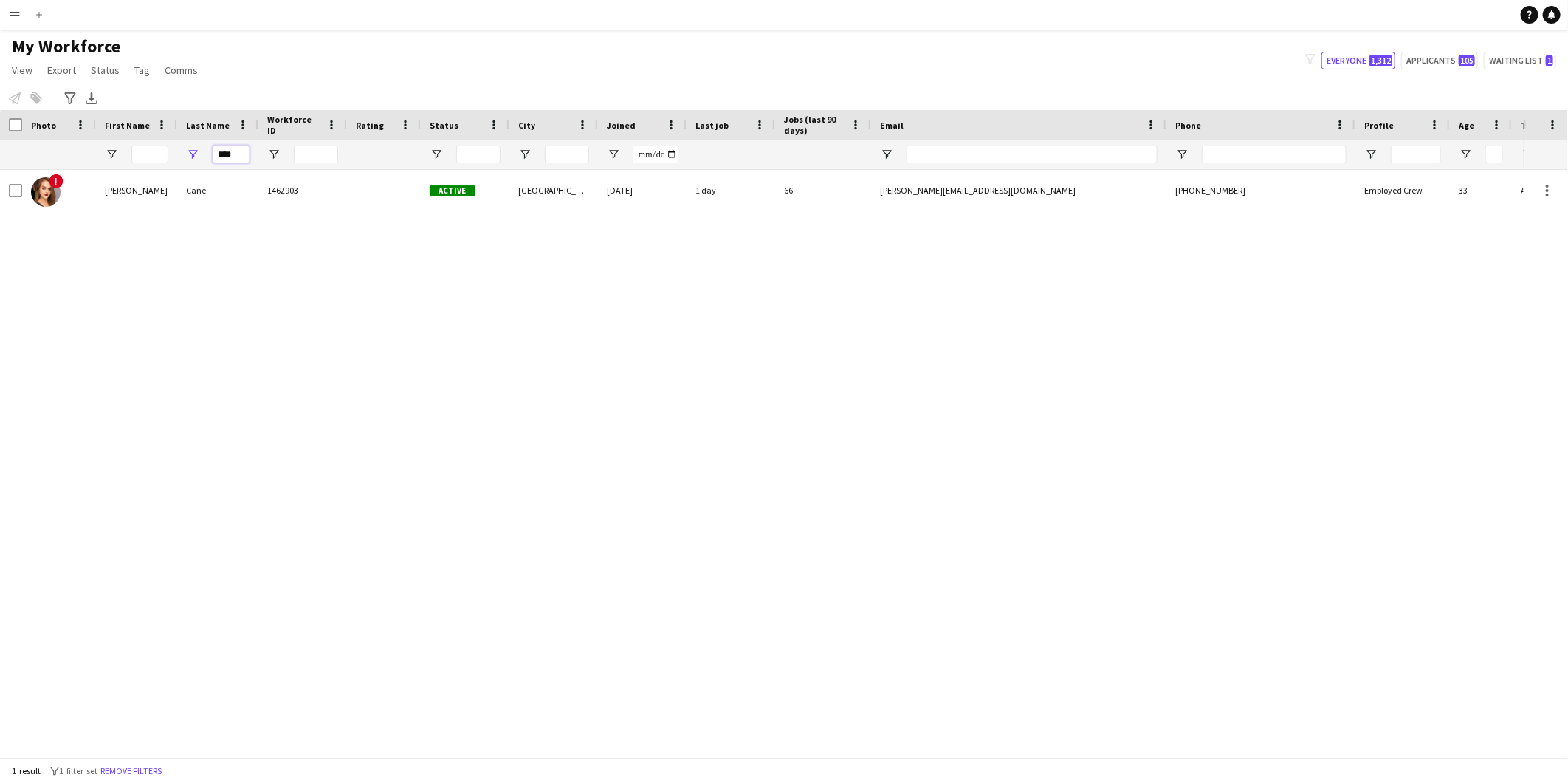
drag, startPoint x: 237, startPoint y: 155, endPoint x: 128, endPoint y: 137, distance: 110.5
click at [128, 137] on div "Workforce Details Photo First Name Age" at bounding box center [800, 139] width 1600 height 60
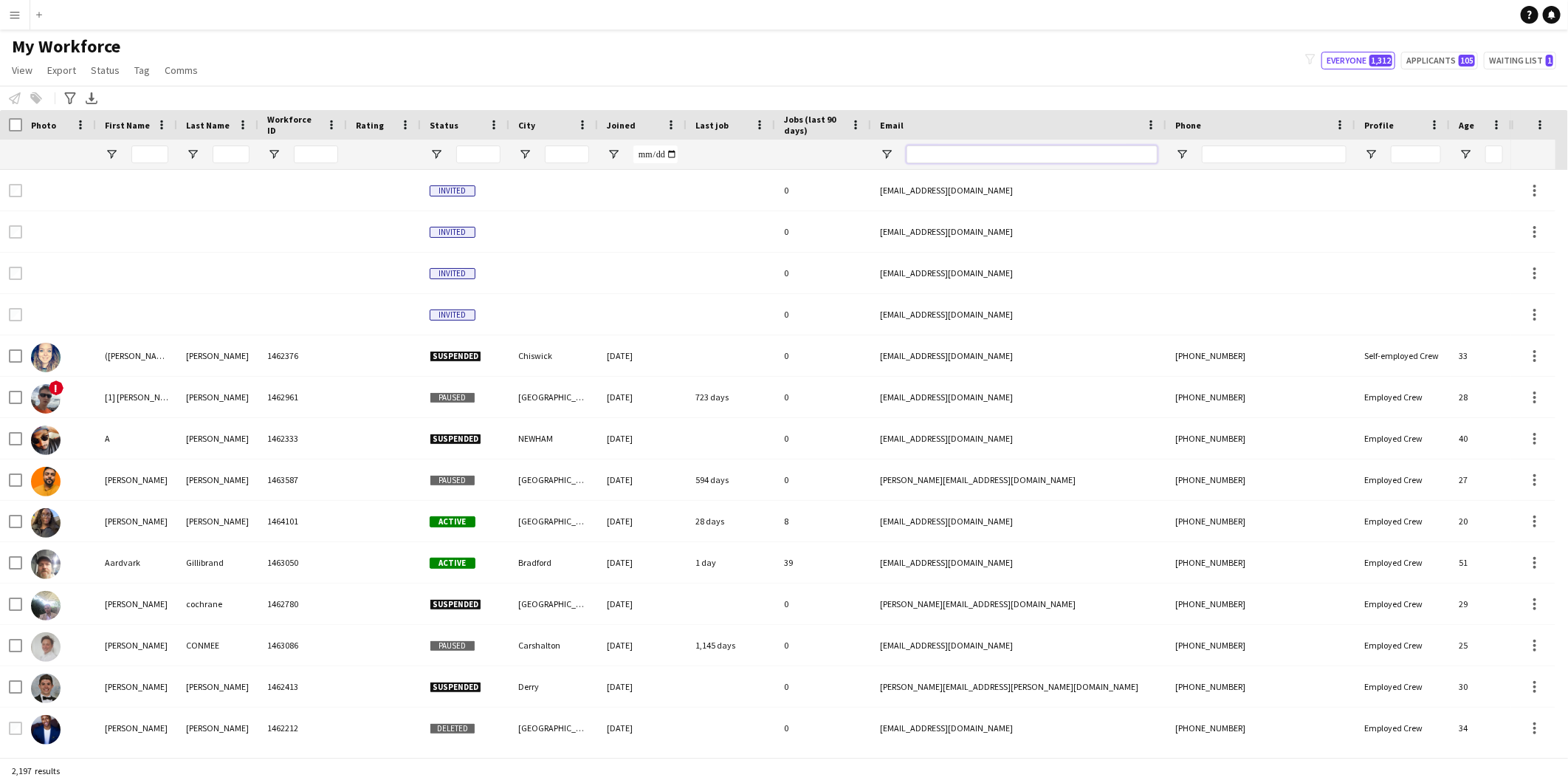
click at [1011, 159] on input "Email Filter Input" at bounding box center [1032, 154] width 251 height 18
paste input "**********"
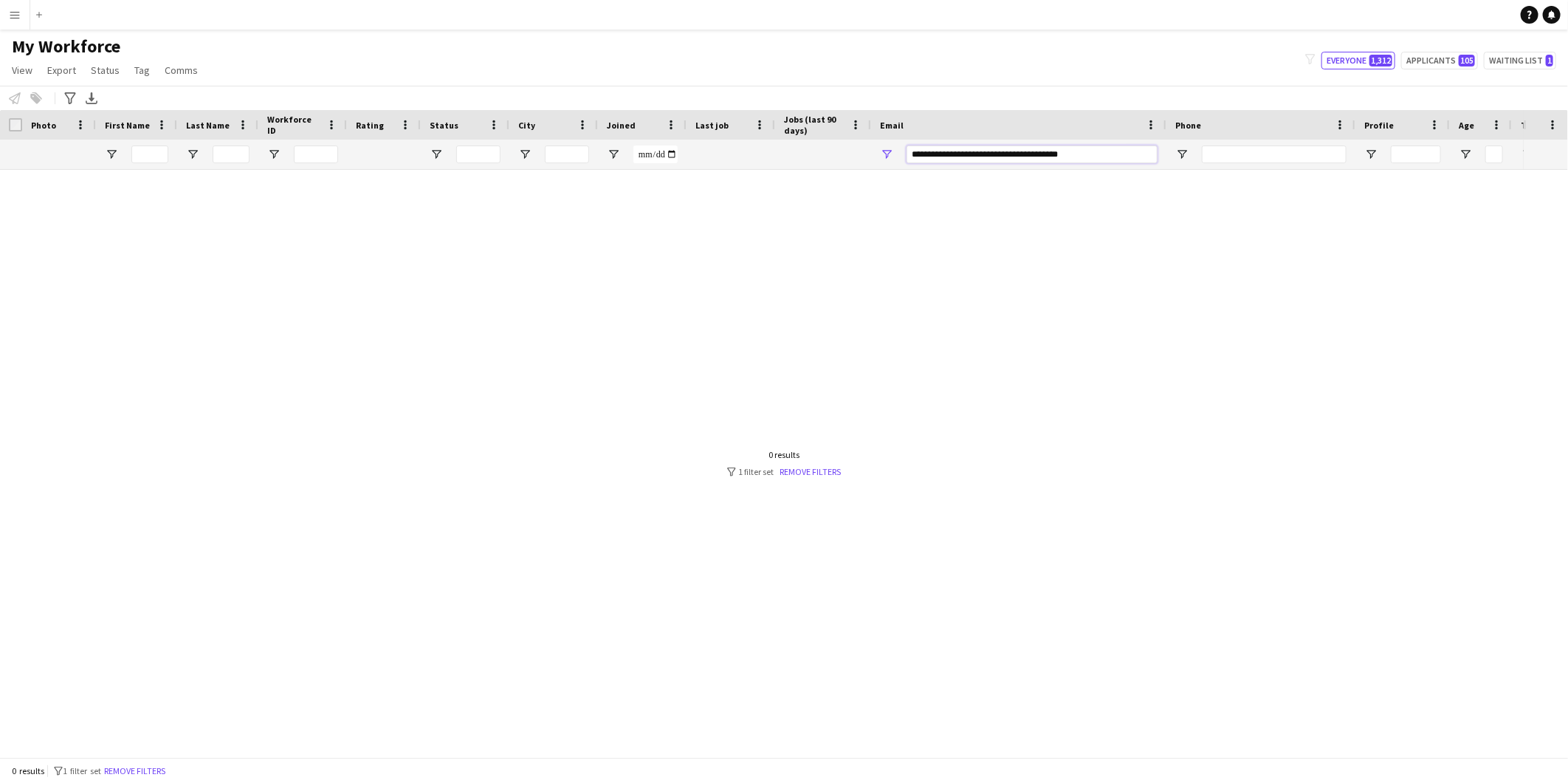
click at [971, 157] on input "**********" at bounding box center [1032, 154] width 251 height 18
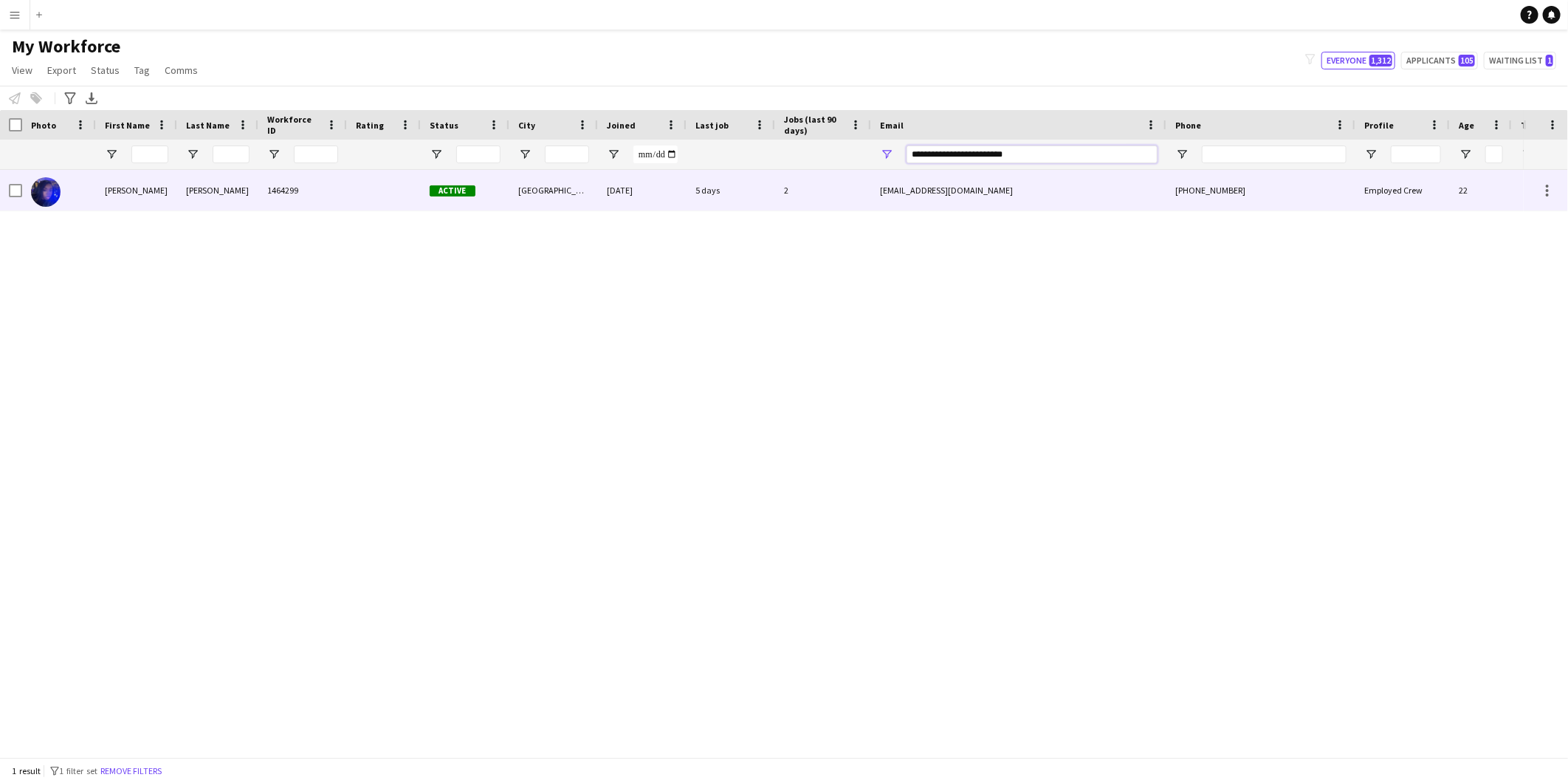
type input "**********"
click at [189, 191] on div "[PERSON_NAME]" at bounding box center [218, 190] width 81 height 41
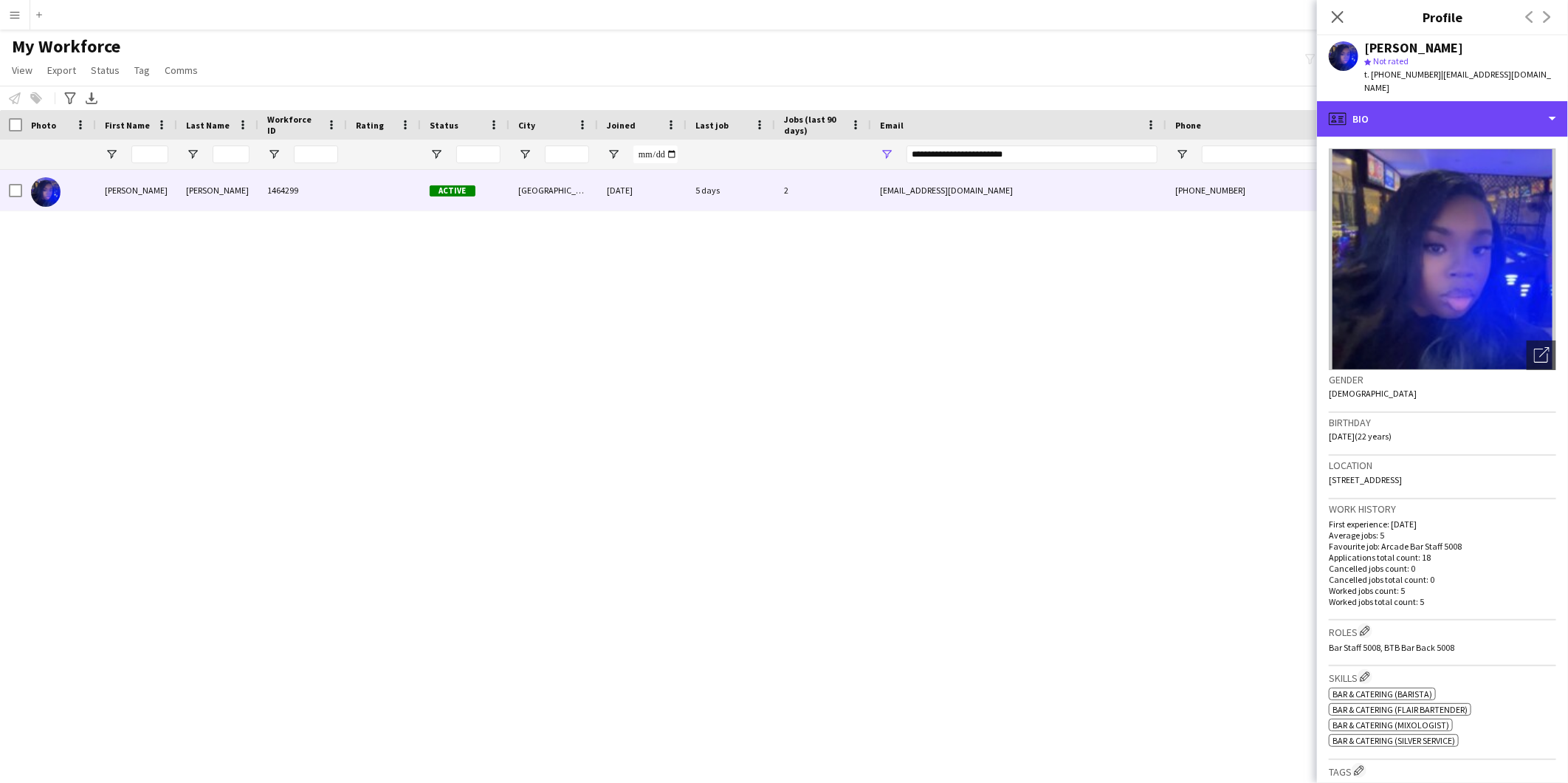
drag, startPoint x: 1465, startPoint y: 99, endPoint x: 1481, endPoint y: 121, distance: 27.2
click at [1465, 101] on div "profile Bio" at bounding box center [1442, 119] width 251 height 36
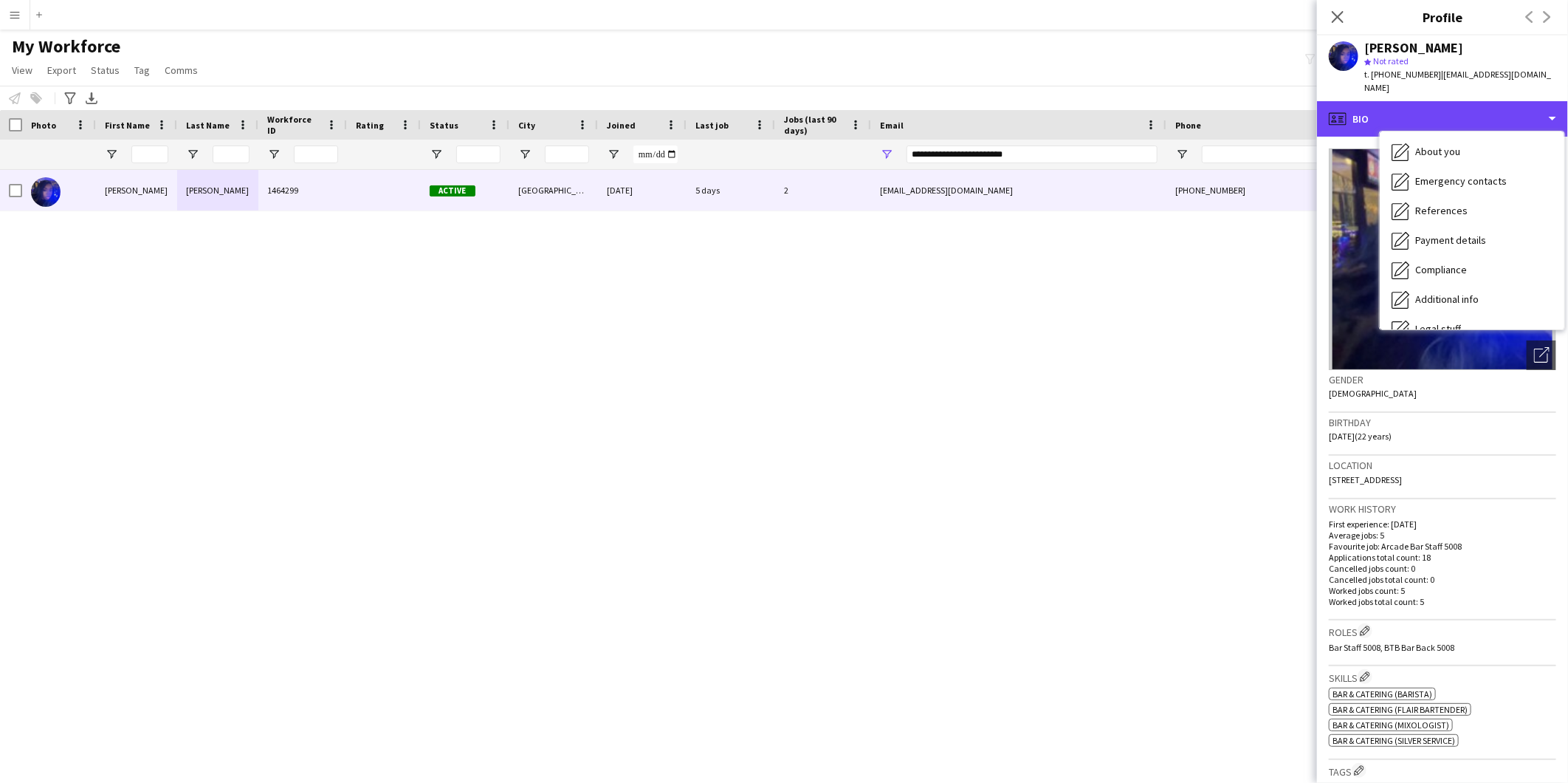
scroll to position [196, 0]
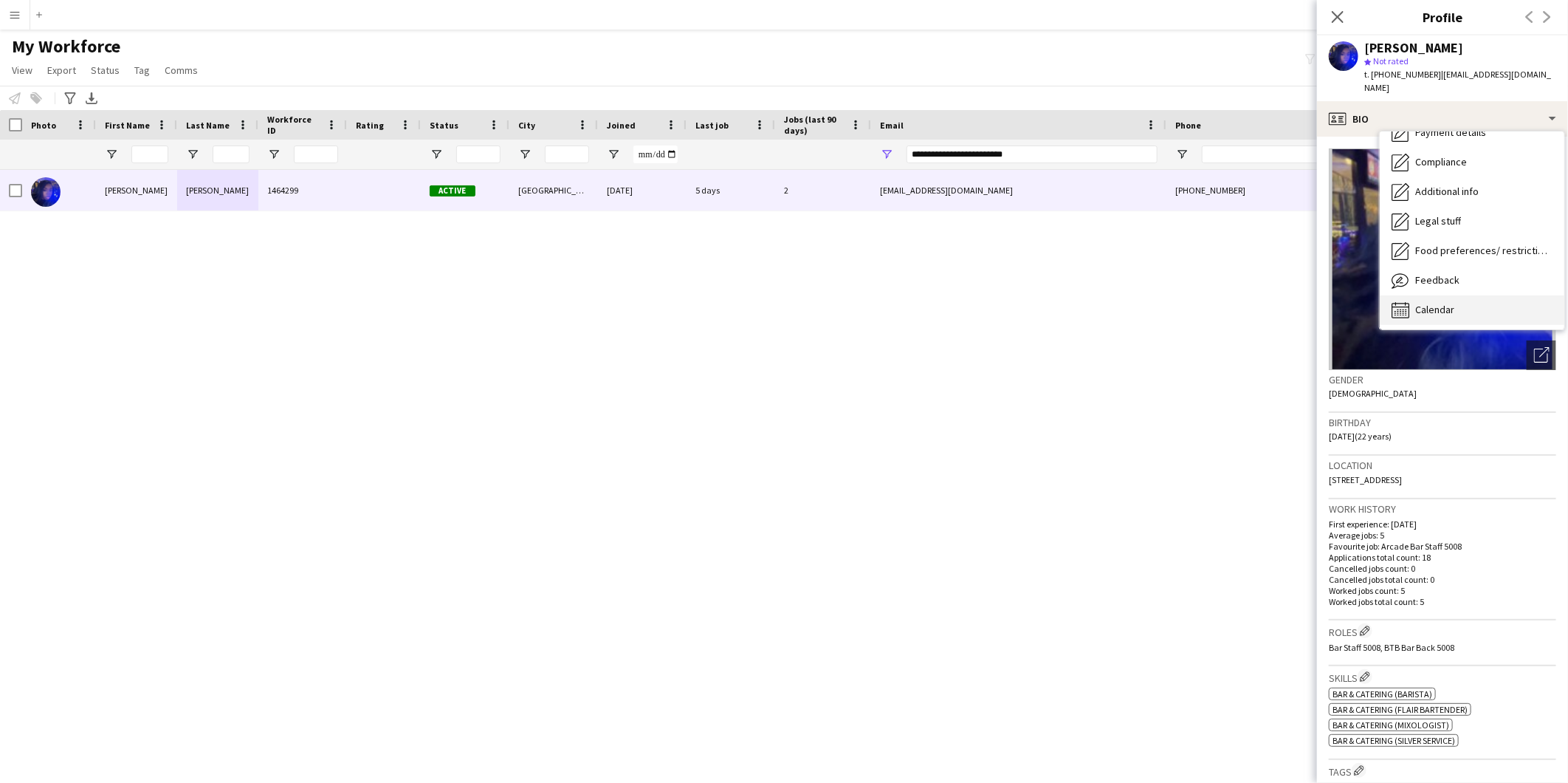
click at [1471, 295] on div "Calendar Calendar" at bounding box center [1471, 309] width 185 height 29
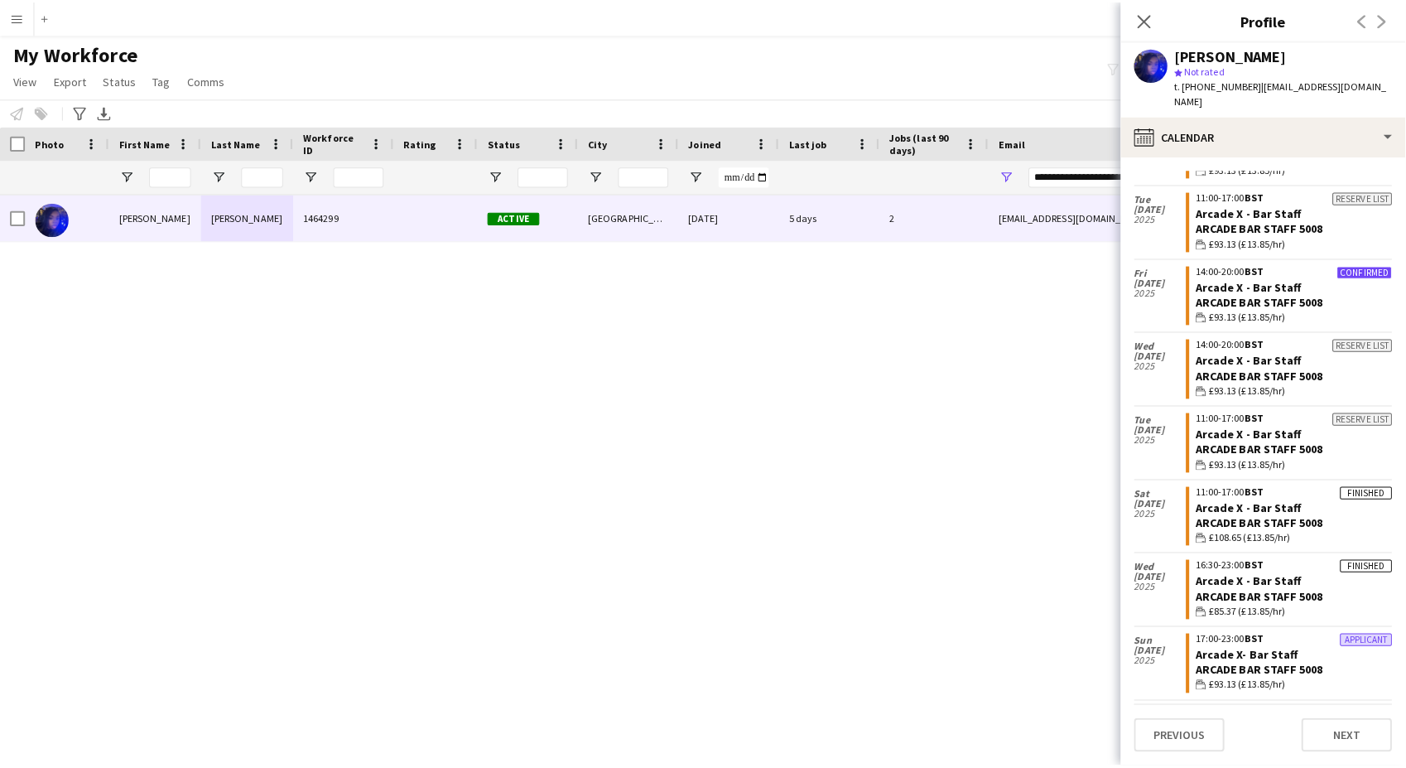
scroll to position [465, 0]
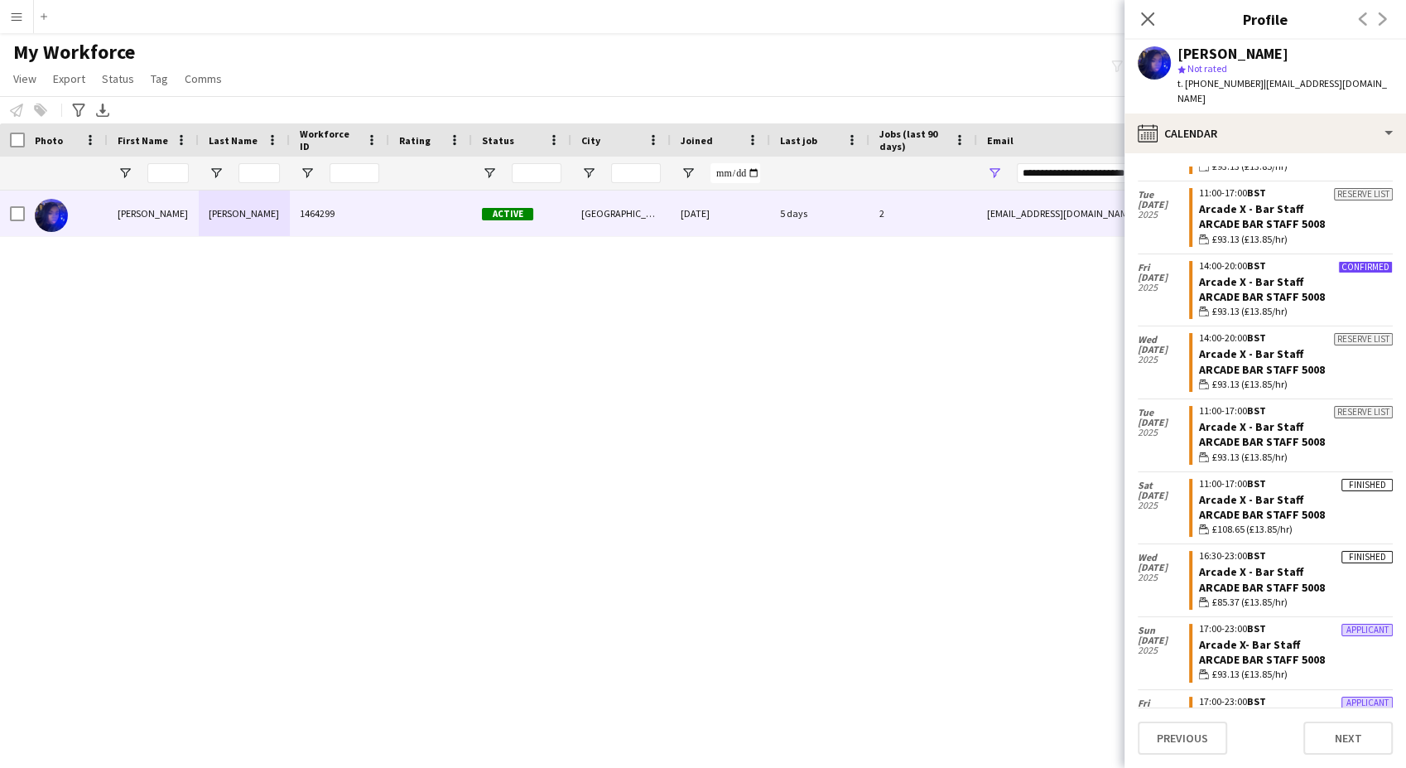
click at [12, 18] on app-icon "Menu" at bounding box center [16, 16] width 13 height 13
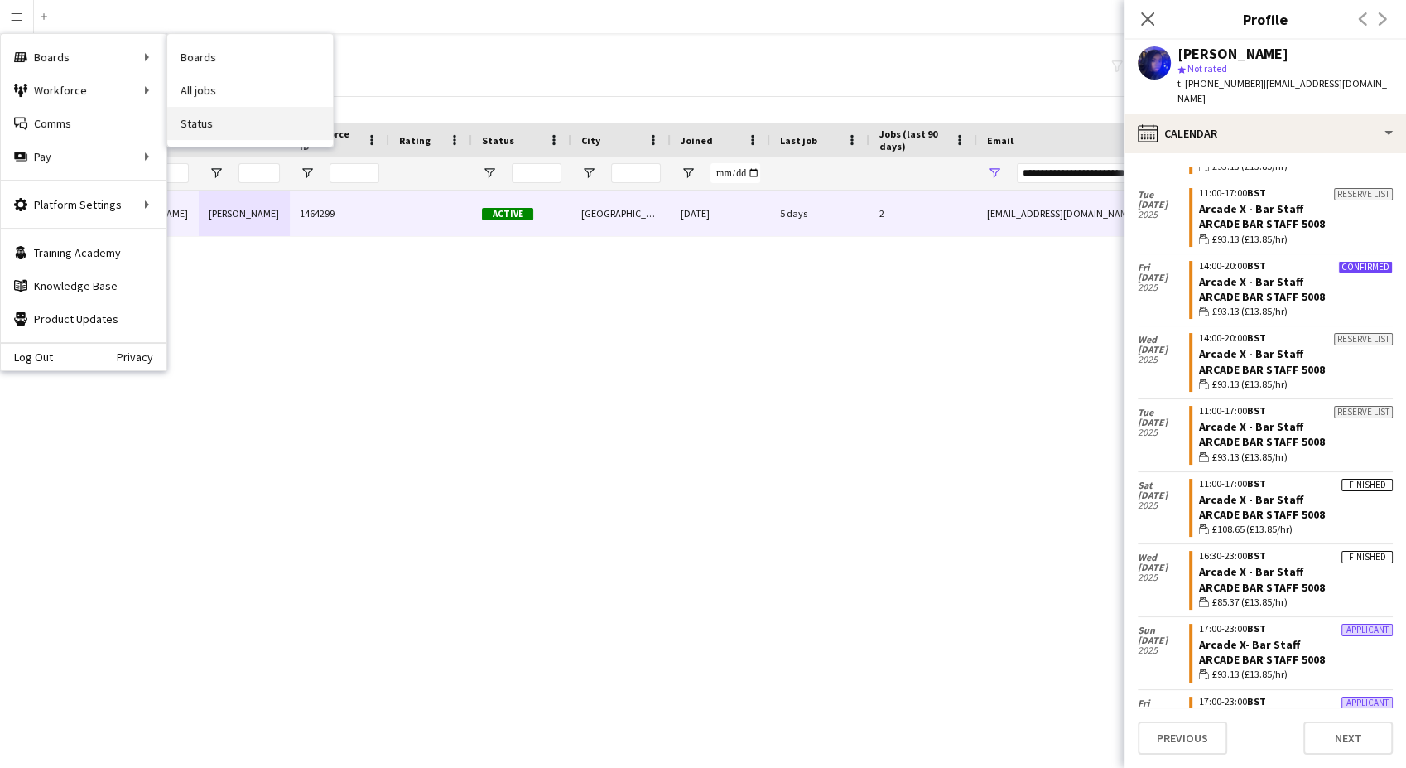
click at [210, 123] on link "Status" at bounding box center [250, 123] width 166 height 33
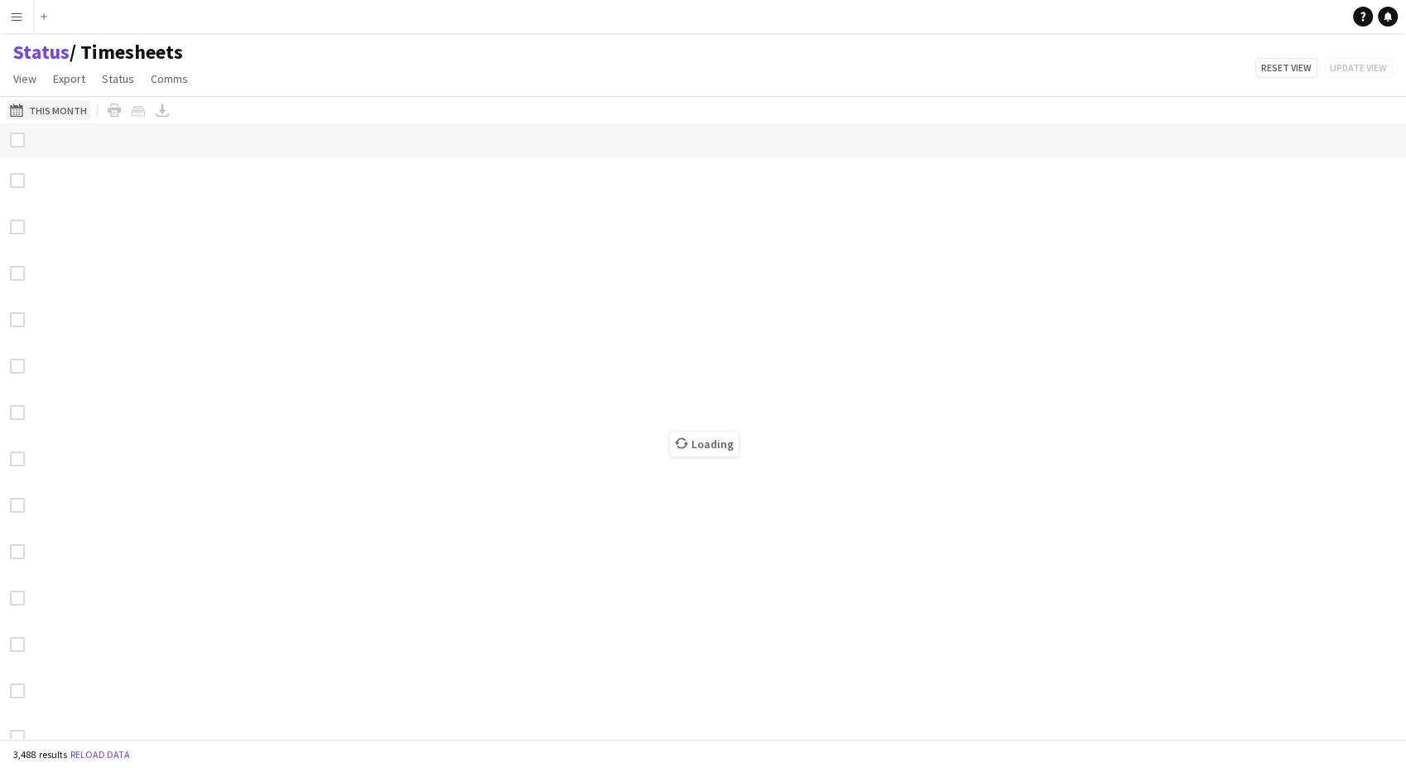
click at [44, 103] on button "This Month This Month" at bounding box center [49, 110] width 84 height 20
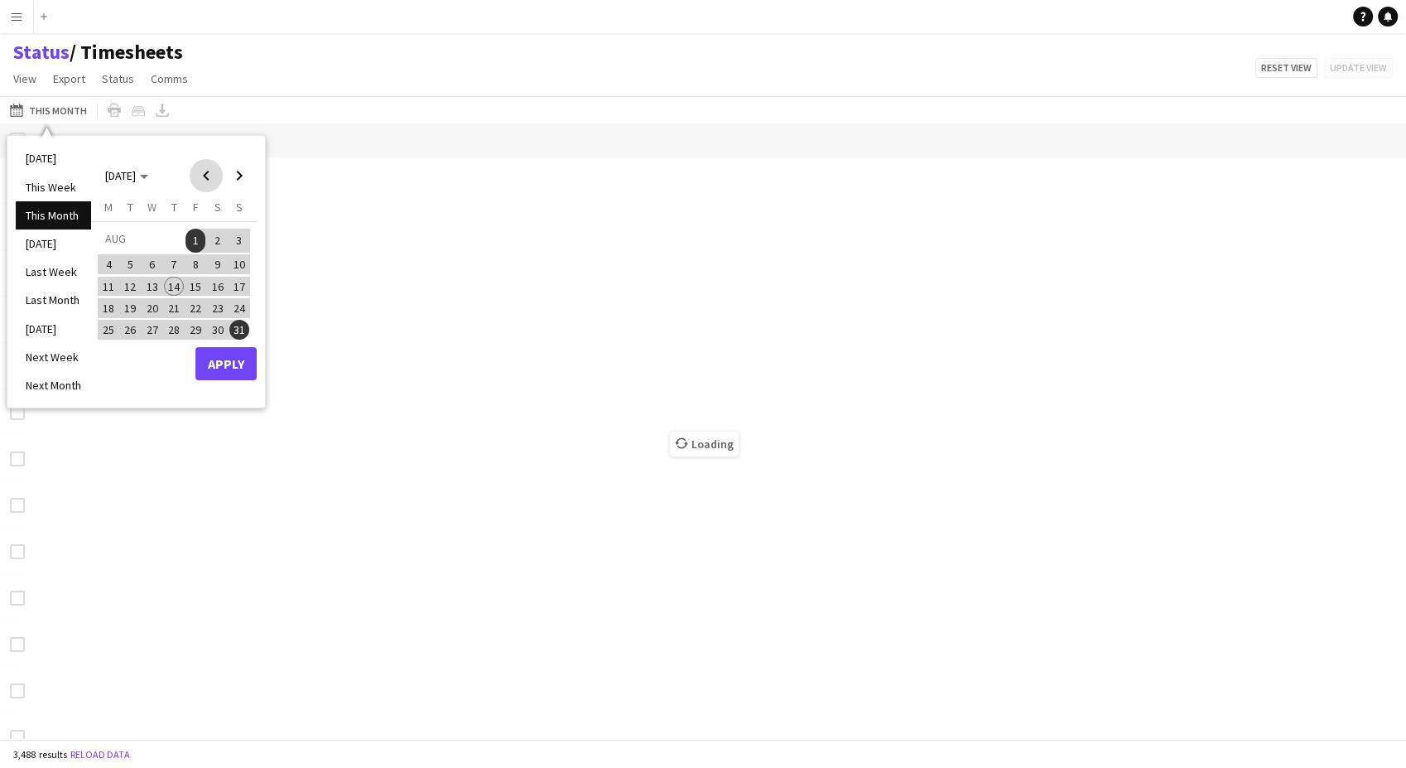
click at [208, 170] on span "Previous month" at bounding box center [206, 175] width 33 height 33
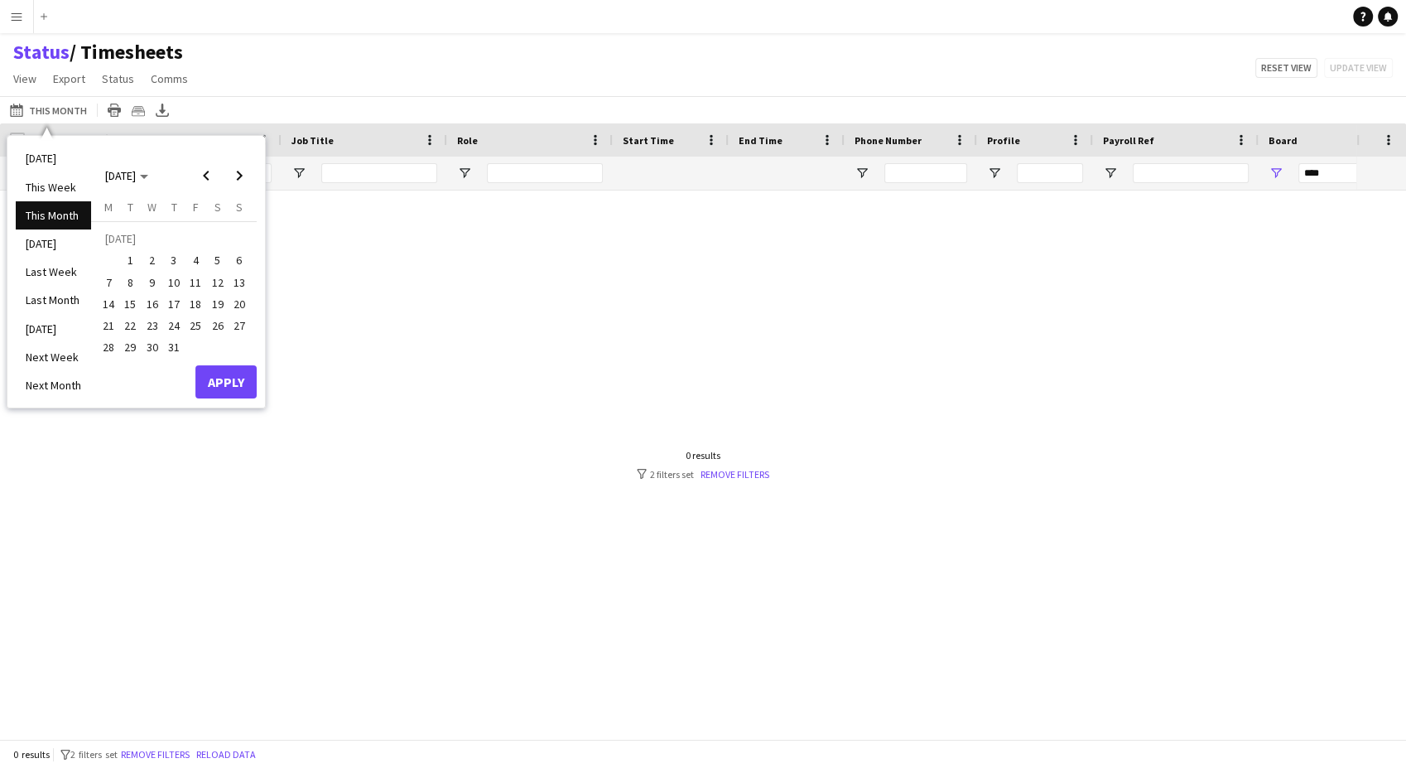
click at [104, 302] on span "14" at bounding box center [109, 304] width 20 height 20
click at [248, 171] on span "Next month" at bounding box center [239, 175] width 33 height 33
click at [240, 291] on span "17" at bounding box center [239, 287] width 20 height 20
click at [243, 366] on button "Apply" at bounding box center [225, 363] width 61 height 33
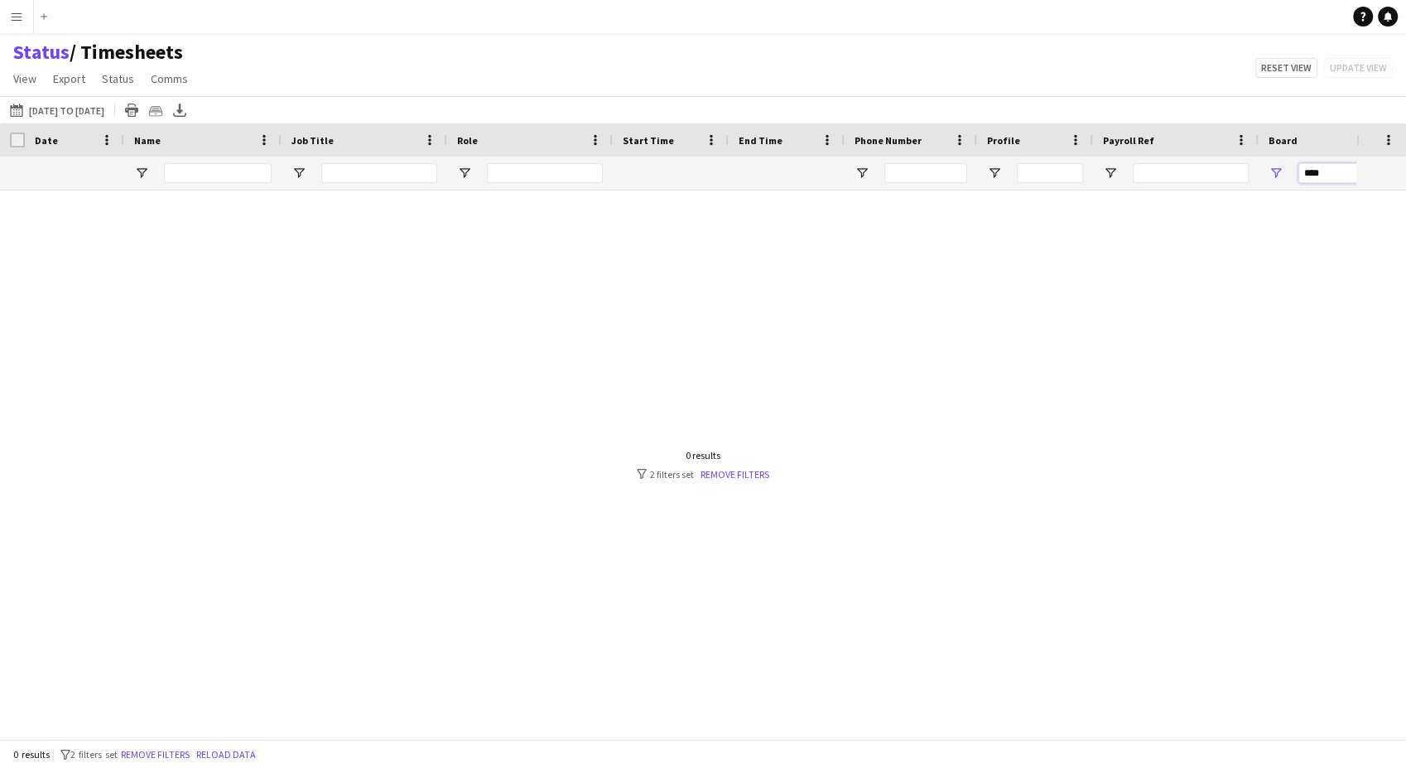
drag, startPoint x: 1332, startPoint y: 176, endPoint x: 1273, endPoint y: 166, distance: 60.4
click at [1273, 166] on div "****" at bounding box center [1342, 172] width 166 height 33
type input "**********"
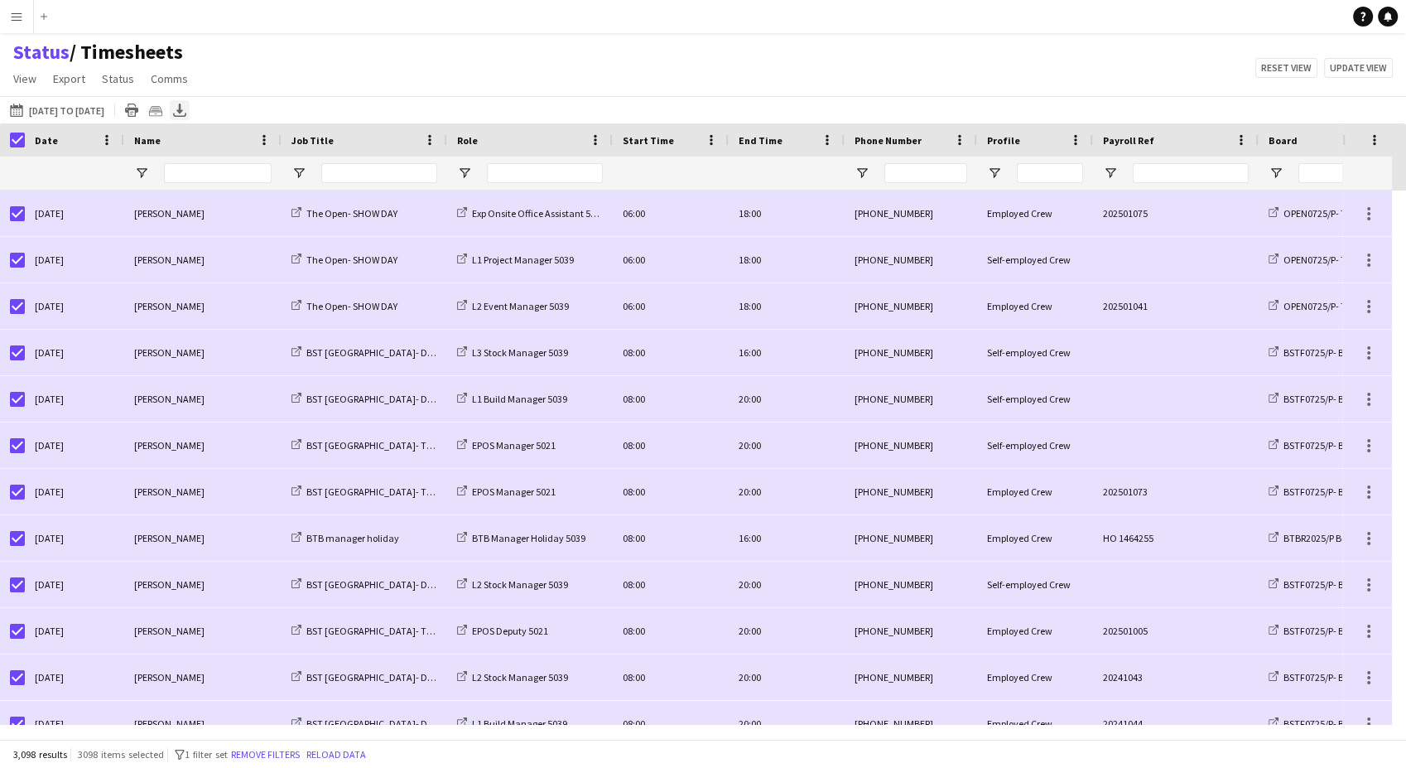
click at [186, 114] on icon "Export XLSX" at bounding box center [179, 109] width 13 height 13
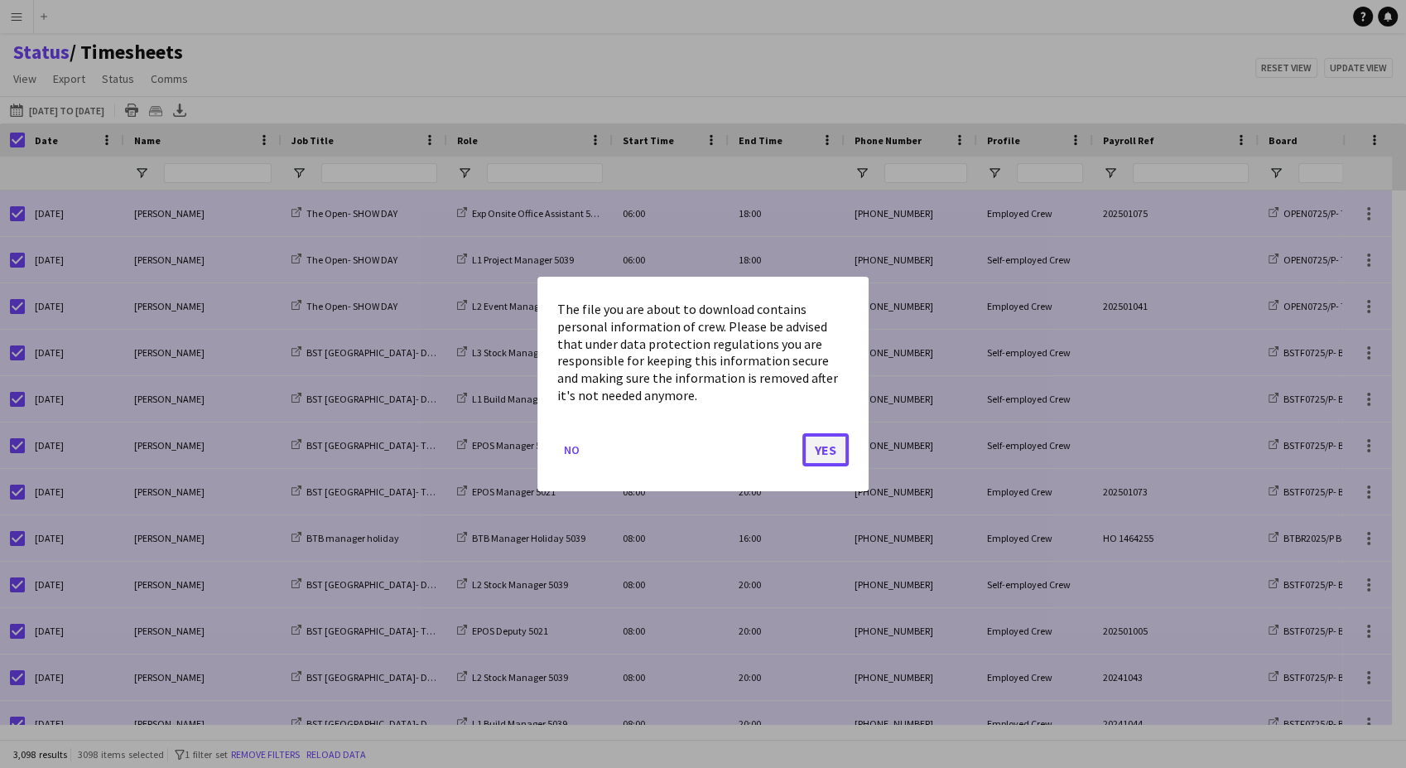
click at [833, 434] on button "Yes" at bounding box center [825, 449] width 46 height 33
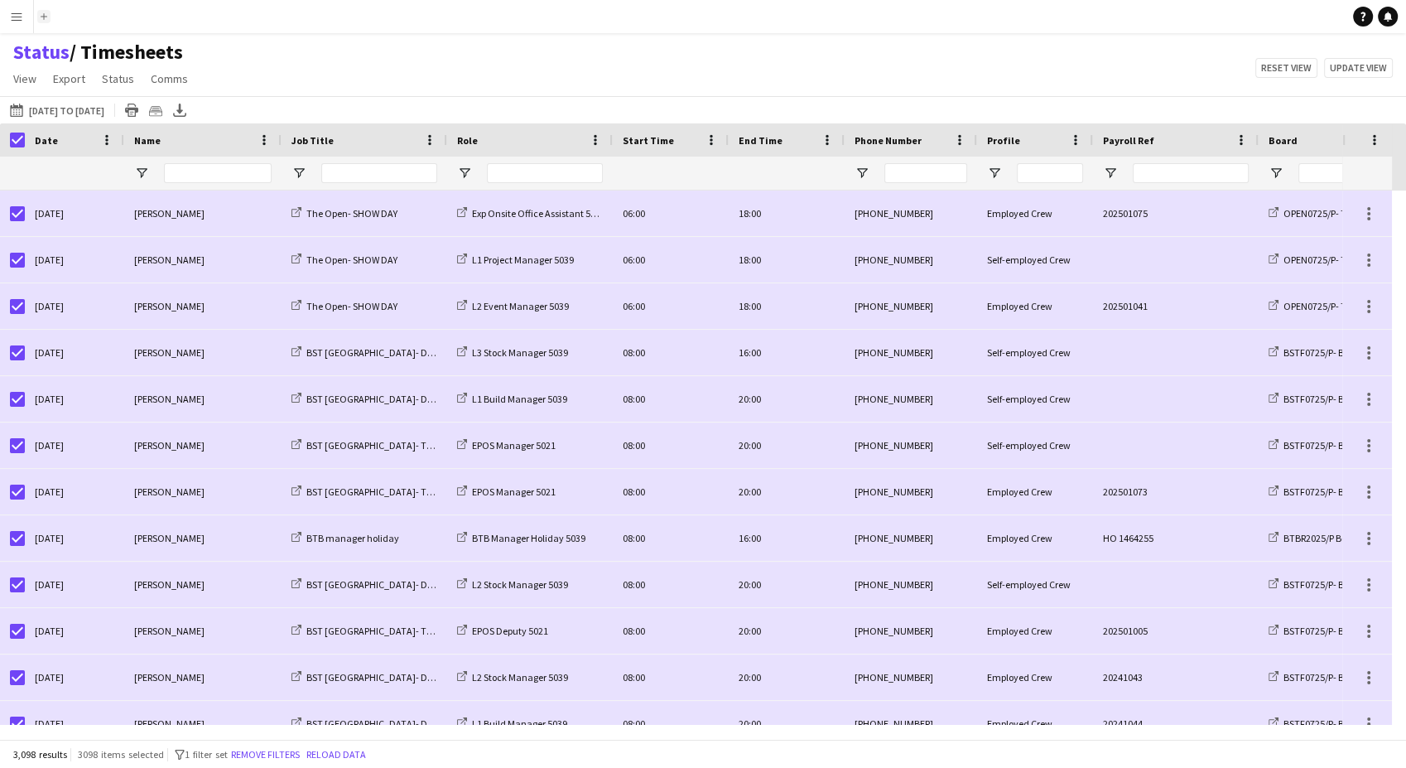
click at [40, 17] on button "Add" at bounding box center [43, 16] width 13 height 13
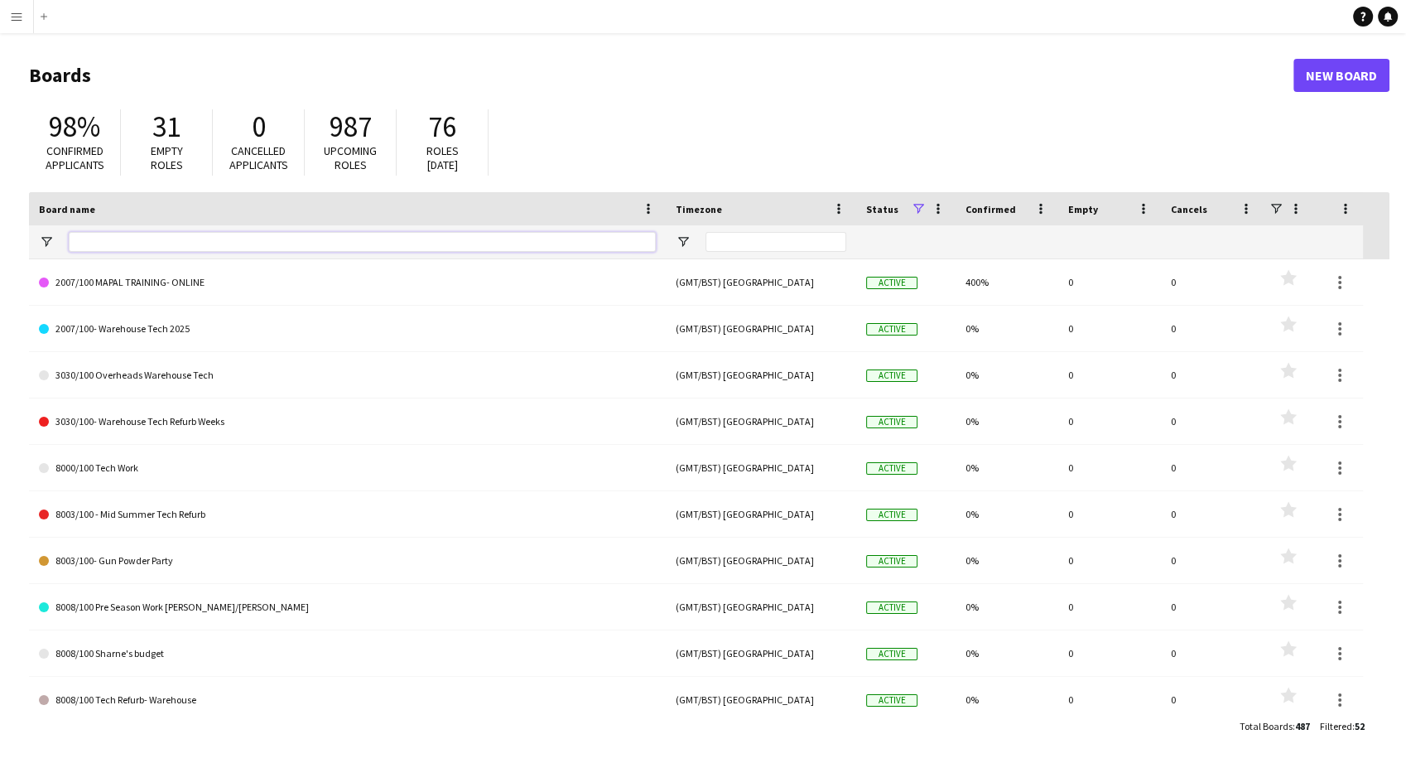
click at [120, 243] on input "Board name Filter Input" at bounding box center [362, 242] width 587 height 20
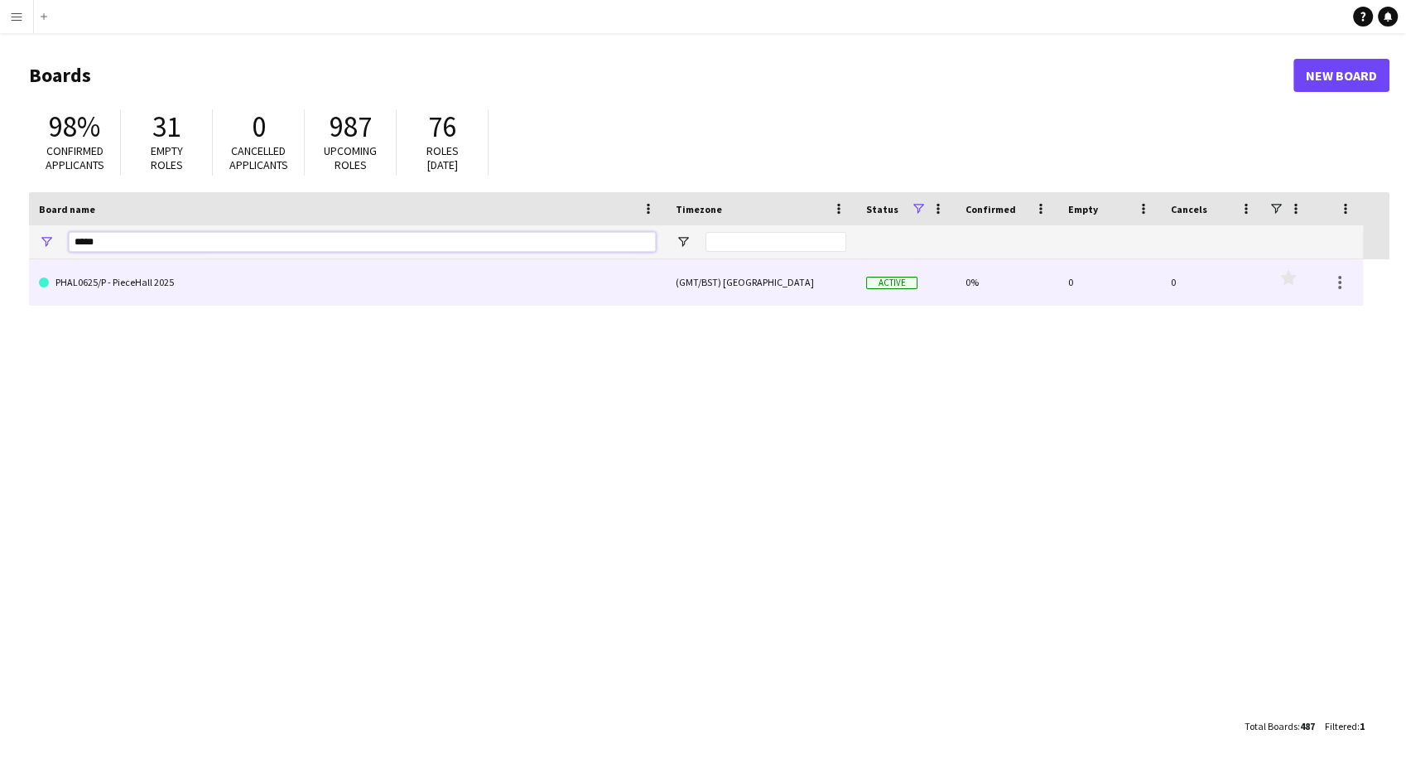
type input "*****"
click at [167, 294] on link "PHAL0625/P - PieceHall 2025" at bounding box center [347, 282] width 617 height 46
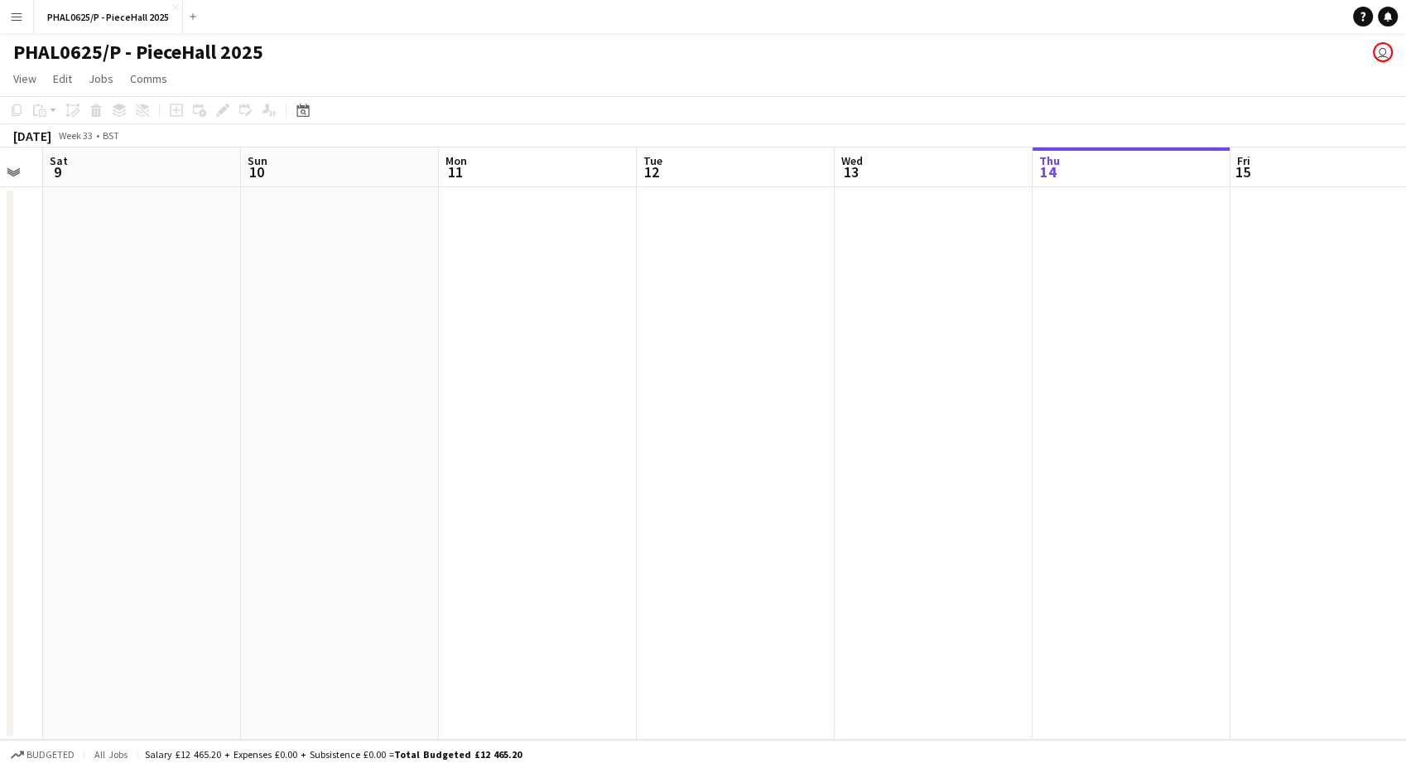
drag, startPoint x: 203, startPoint y: 426, endPoint x: 811, endPoint y: 464, distance: 609.8
click at [1025, 427] on app-calendar-viewport "Thu 7 Fri 8 Sat 9 Sun 10 Mon 11 Tue 12 Wed 13 Thu 14 Fri 15 Sat 16 Sun 17 Mon 1…" at bounding box center [703, 443] width 1406 height 592
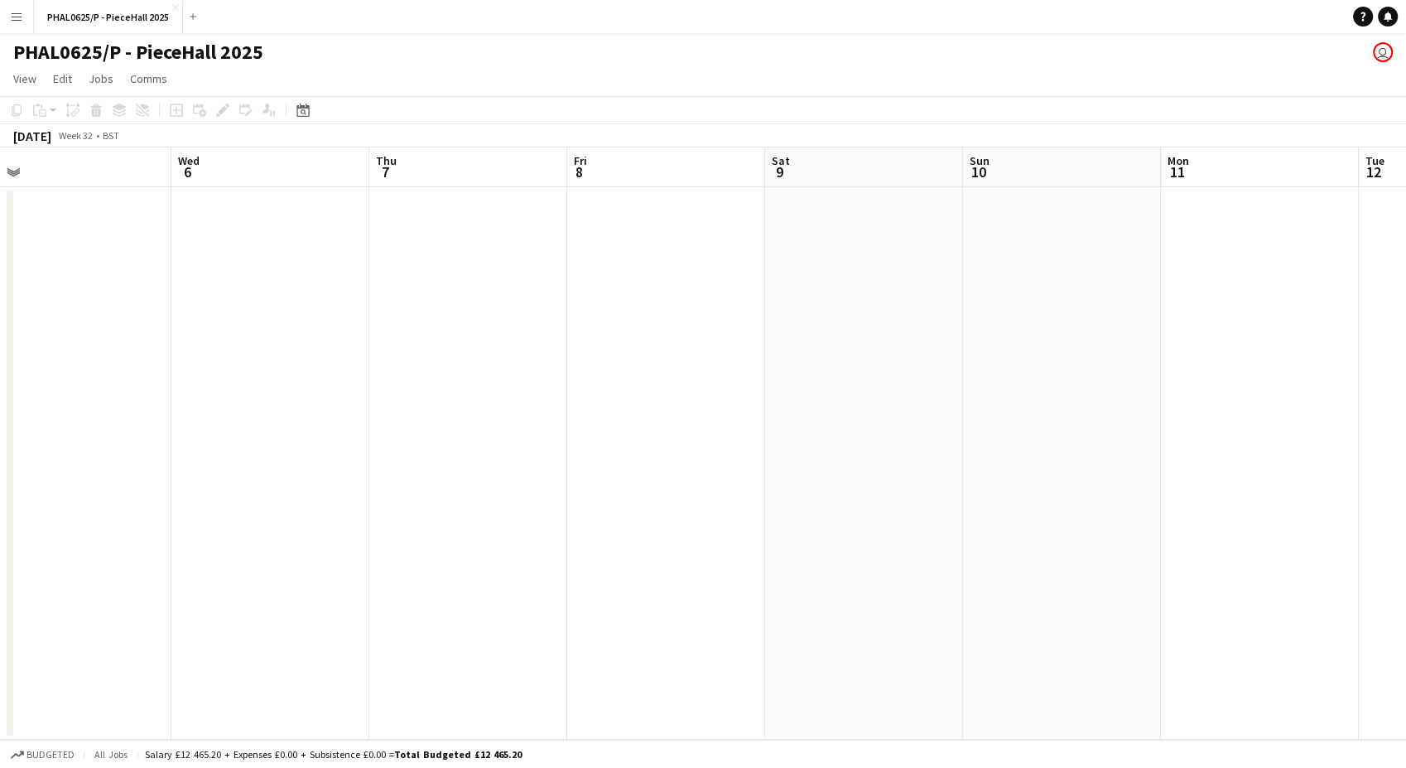
drag, startPoint x: 339, startPoint y: 492, endPoint x: 640, endPoint y: 505, distance: 301.7
click at [1057, 483] on app-calendar-viewport "Sun 3 Mon 4 Tue 5 Wed 6 Thu 7 Fri 8 Sat 9 Sun 10 Mon 11 Tue 12 Wed 13 Thu 14 Fr…" at bounding box center [703, 443] width 1406 height 592
drag, startPoint x: 639, startPoint y: 505, endPoint x: 1359, endPoint y: 484, distance: 719.8
click at [1369, 482] on app-calendar-viewport "Sun 3 Mon 4 Tue 5 Wed 6 Thu 7 Fri 8 Sat 9 Sun 10 Mon 11 Tue 12 Wed 13 Thu 14 Fr…" at bounding box center [703, 443] width 1406 height 592
drag, startPoint x: 715, startPoint y: 501, endPoint x: 1171, endPoint y: 493, distance: 456.3
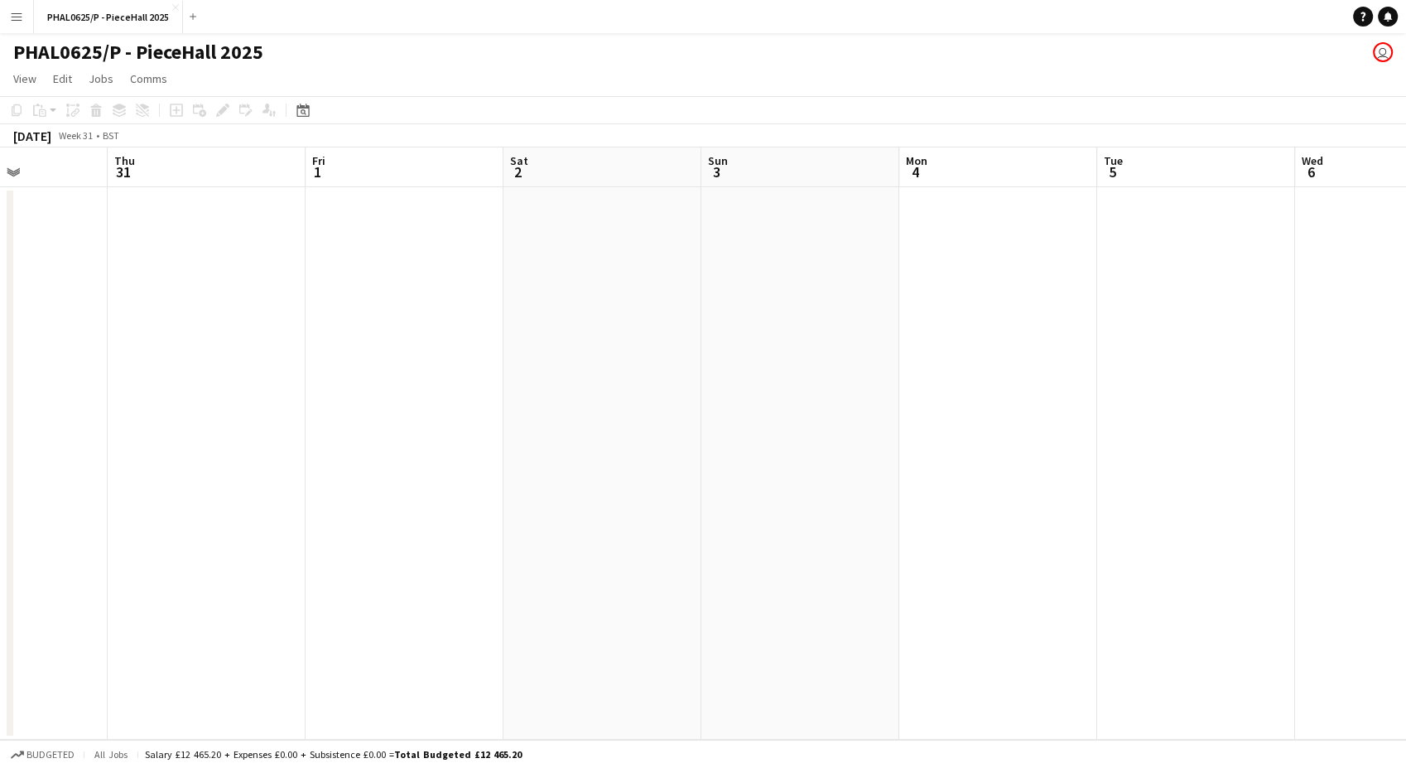
click at [1192, 489] on app-calendar-viewport "Mon 28 Tue 29 Wed 30 Thu 31 Fri 1 Sat 2 Sun 3 Mon 4 Tue 5 Wed 6 Thu 7 Fri 8 Sat…" at bounding box center [703, 443] width 1406 height 592
drag, startPoint x: 475, startPoint y: 462, endPoint x: 1148, endPoint y: 462, distance: 672.3
click at [1155, 459] on app-calendar-viewport "Sun 27 Mon 28 Tue 29 Wed 30 Thu 31 Fri 1 Sat 2 Sun 3 Mon 4 Tue 5 Wed 6 Thu 7 Fr…" at bounding box center [703, 443] width 1406 height 592
drag, startPoint x: 407, startPoint y: 500, endPoint x: 505, endPoint y: 515, distance: 99.7
click at [1043, 490] on app-calendar-viewport "Wed 23 Thu 24 Fri 25 Sat 26 Sun 27 Mon 28 Tue 29 Wed 30 Thu 31 Fri 1 Sat 2 Sun …" at bounding box center [703, 443] width 1406 height 592
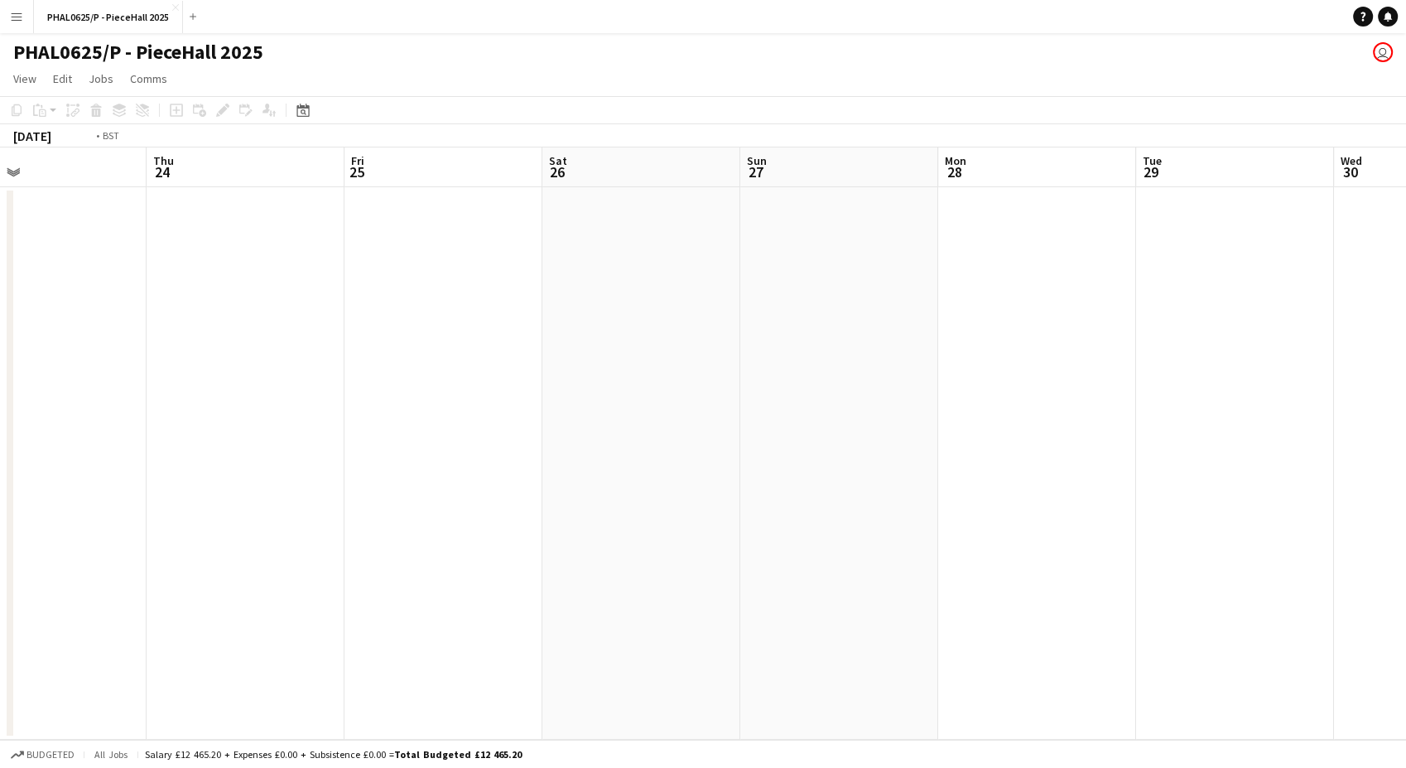
drag, startPoint x: 1151, startPoint y: 484, endPoint x: 1212, endPoint y: 485, distance: 61.3
click at [1217, 484] on app-calendar-viewport "Mon 21 Tue 22 Wed 23 Thu 24 Fri 25 Sat 26 Sun 27 Mon 28 Tue 29 Wed 30 Thu 31 Fr…" at bounding box center [703, 443] width 1406 height 592
drag, startPoint x: 493, startPoint y: 493, endPoint x: 1148, endPoint y: 484, distance: 655.0
click at [1148, 484] on app-calendar-viewport "Tue 15 Wed 16 Thu 17 Fri 18 Sat 19 Sun 20 Mon 21 Tue 22 Wed 23 Thu 24 Fri 25 Sa…" at bounding box center [703, 443] width 1406 height 592
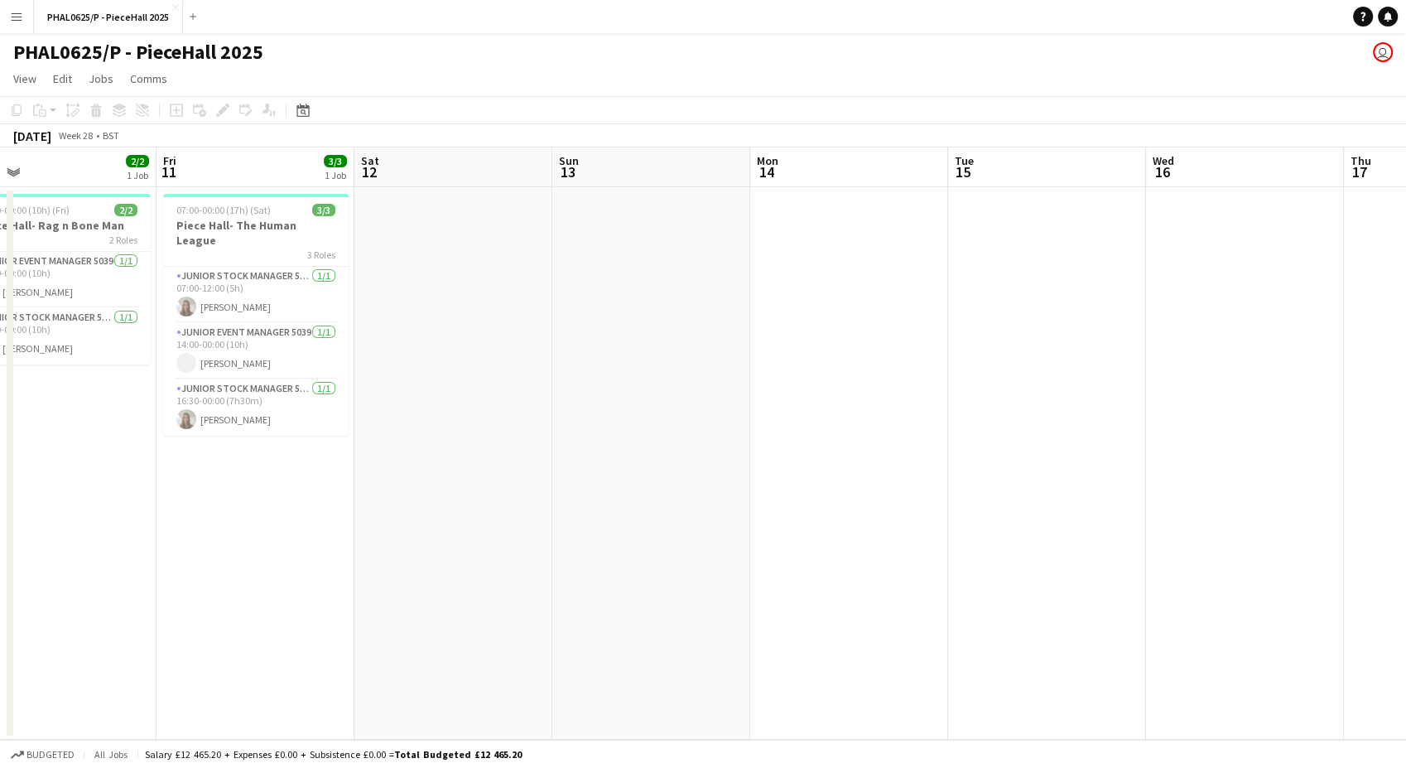
drag, startPoint x: 1192, startPoint y: 507, endPoint x: 1112, endPoint y: 520, distance: 81.4
click at [1193, 507] on app-calendar-viewport "Tue 8 Wed 9 1/1 1 Job Thu 10 2/2 1 Job Fri 11 3/3 1 Job Sat 12 Sun 13 Mon 14 Tu…" at bounding box center [703, 443] width 1406 height 592
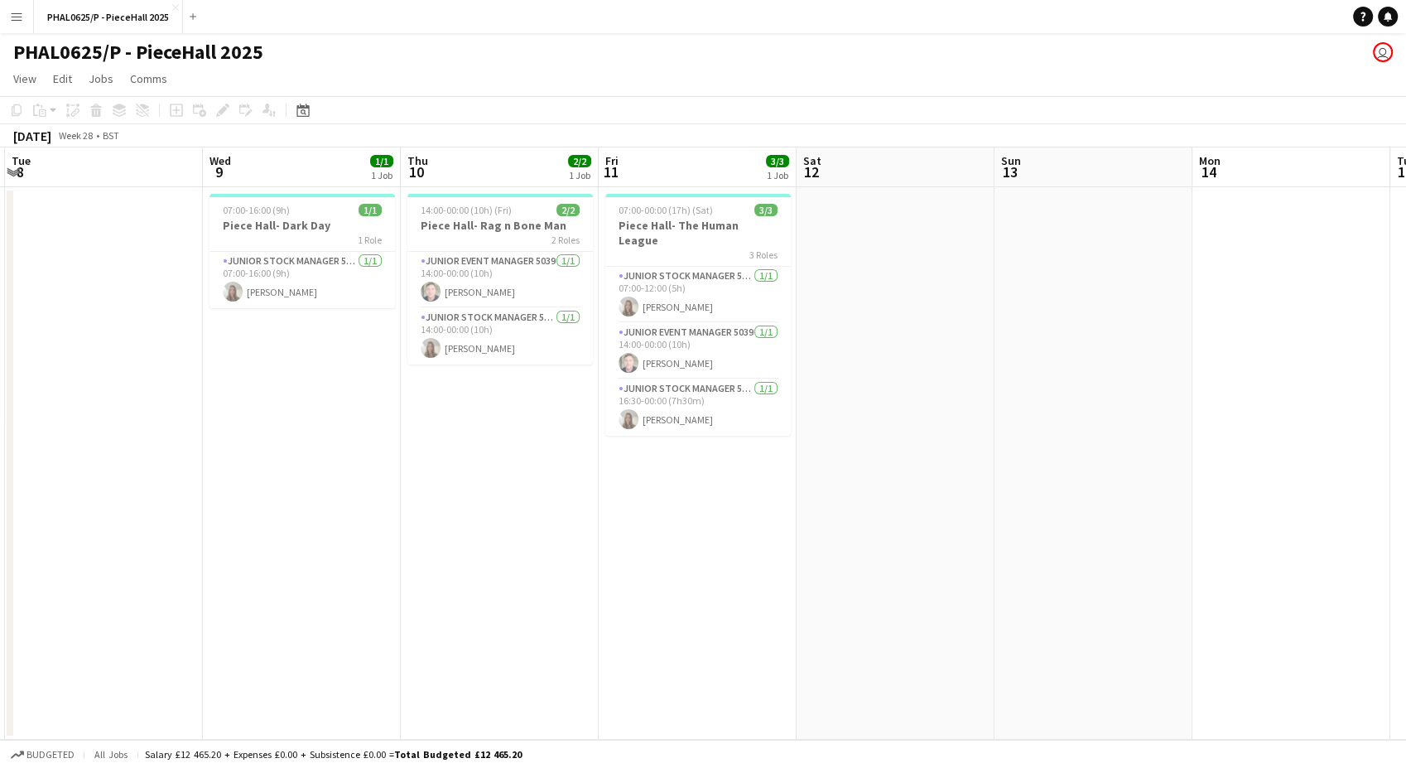
drag, startPoint x: 132, startPoint y: 593, endPoint x: 450, endPoint y: 610, distance: 317.6
click at [575, 595] on app-calendar-viewport "Sun 6 2/2 1 Job Mon 7 3/3 1 Job Tue 8 Wed 9 1/1 1 Job Thu 10 2/2 1 Job Fri 11 3…" at bounding box center [703, 443] width 1406 height 592
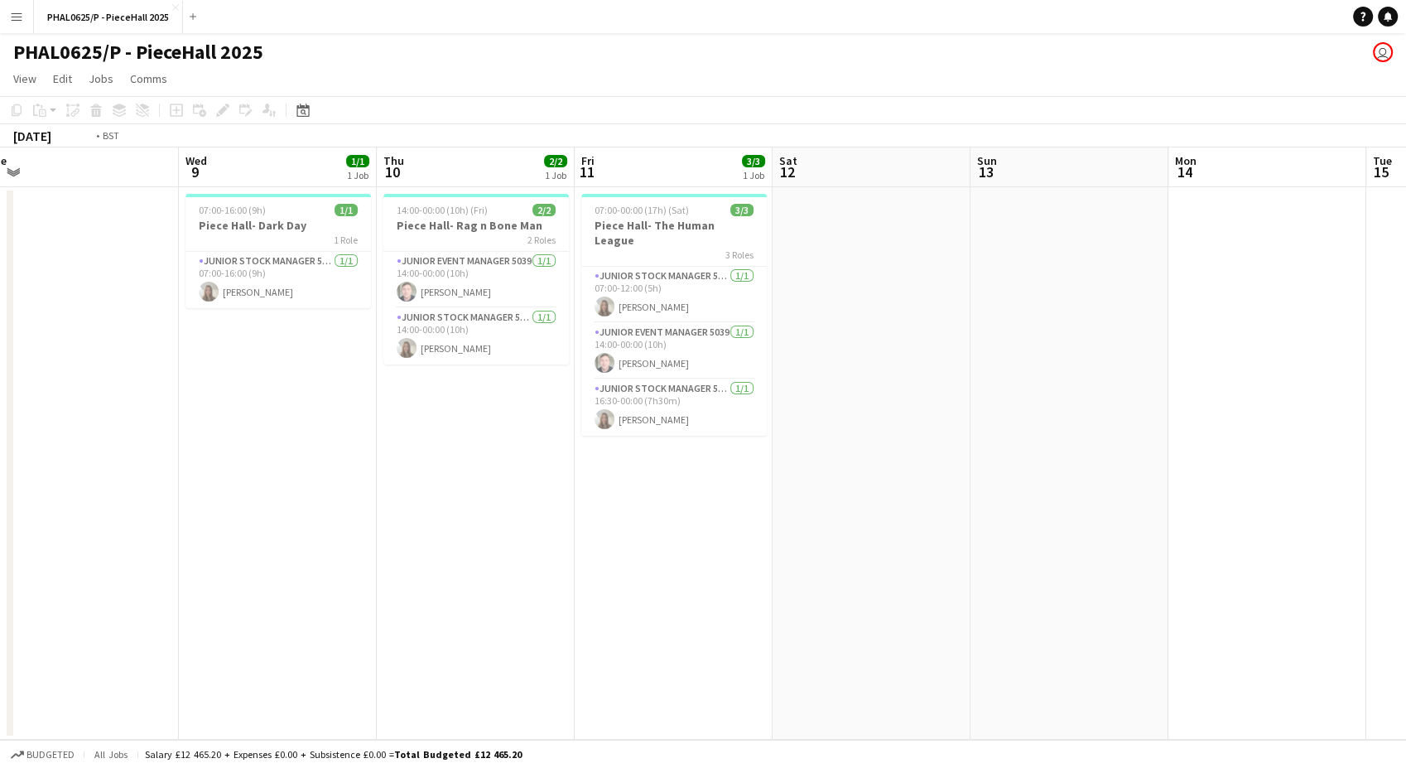
scroll to position [0, 484]
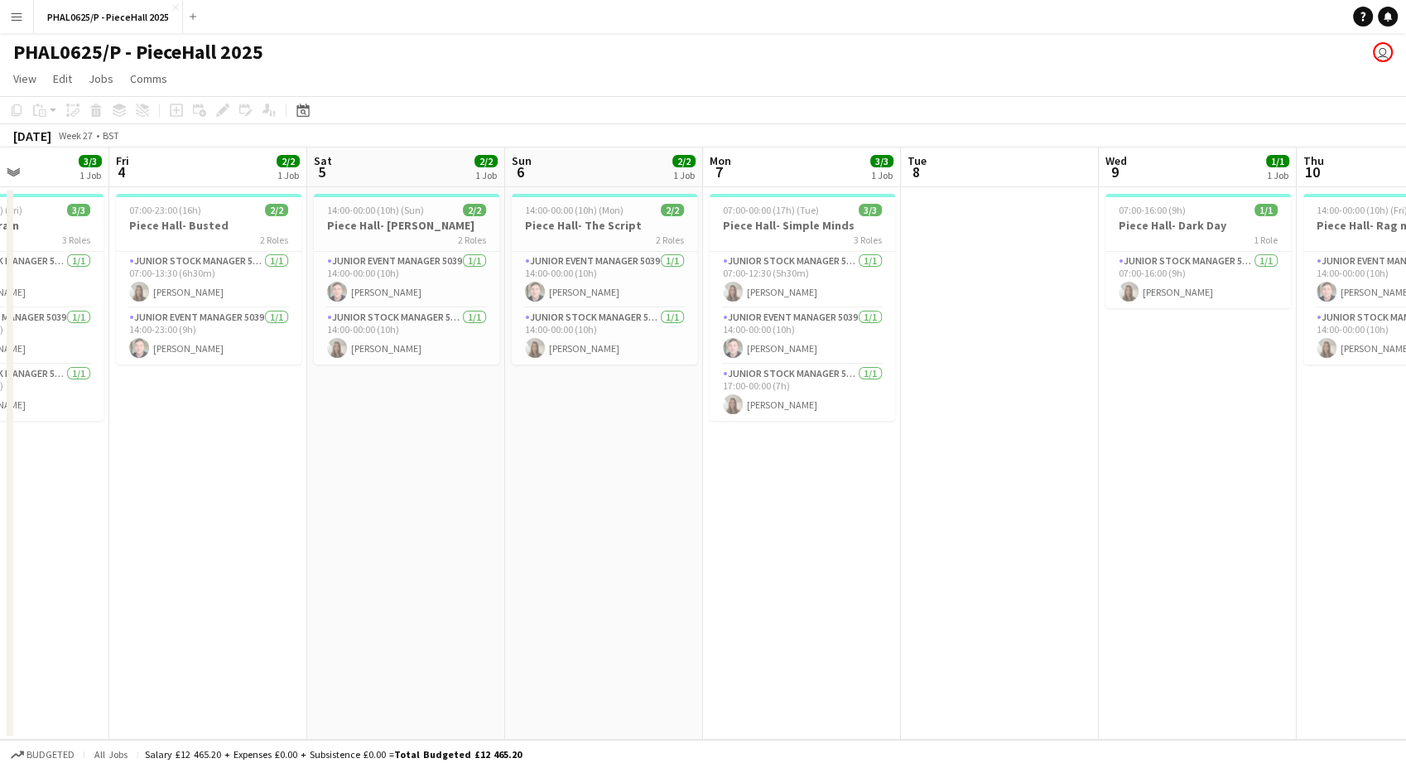
drag, startPoint x: 286, startPoint y: 610, endPoint x: 806, endPoint y: 624, distance: 520.2
click at [1169, 606] on app-calendar-viewport "Tue 1 Wed 2 1/1 1 Job Thu 3 3/3 1 Job Fri 4 2/2 1 Job Sat 5 2/2 1 Job Sun 6 2/2…" at bounding box center [703, 443] width 1406 height 592
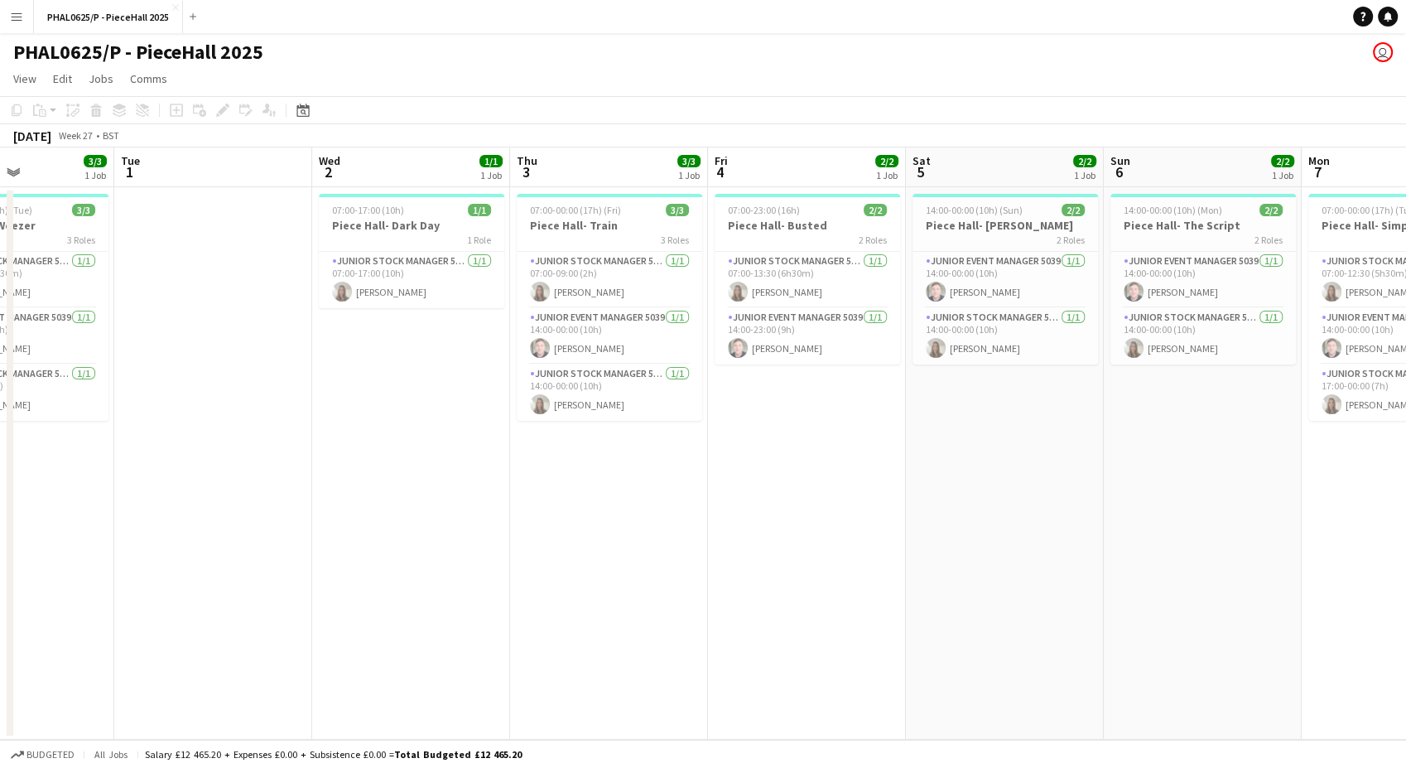
drag, startPoint x: 1119, startPoint y: 619, endPoint x: 1146, endPoint y: 619, distance: 26.5
click at [1147, 619] on app-calendar-viewport "Sat 28 Sun 29 2/2 1 Job Mon 30 3/3 1 Job Tue 1 Wed 2 1/1 1 Job Thu 3 3/3 1 Job …" at bounding box center [703, 443] width 1406 height 592
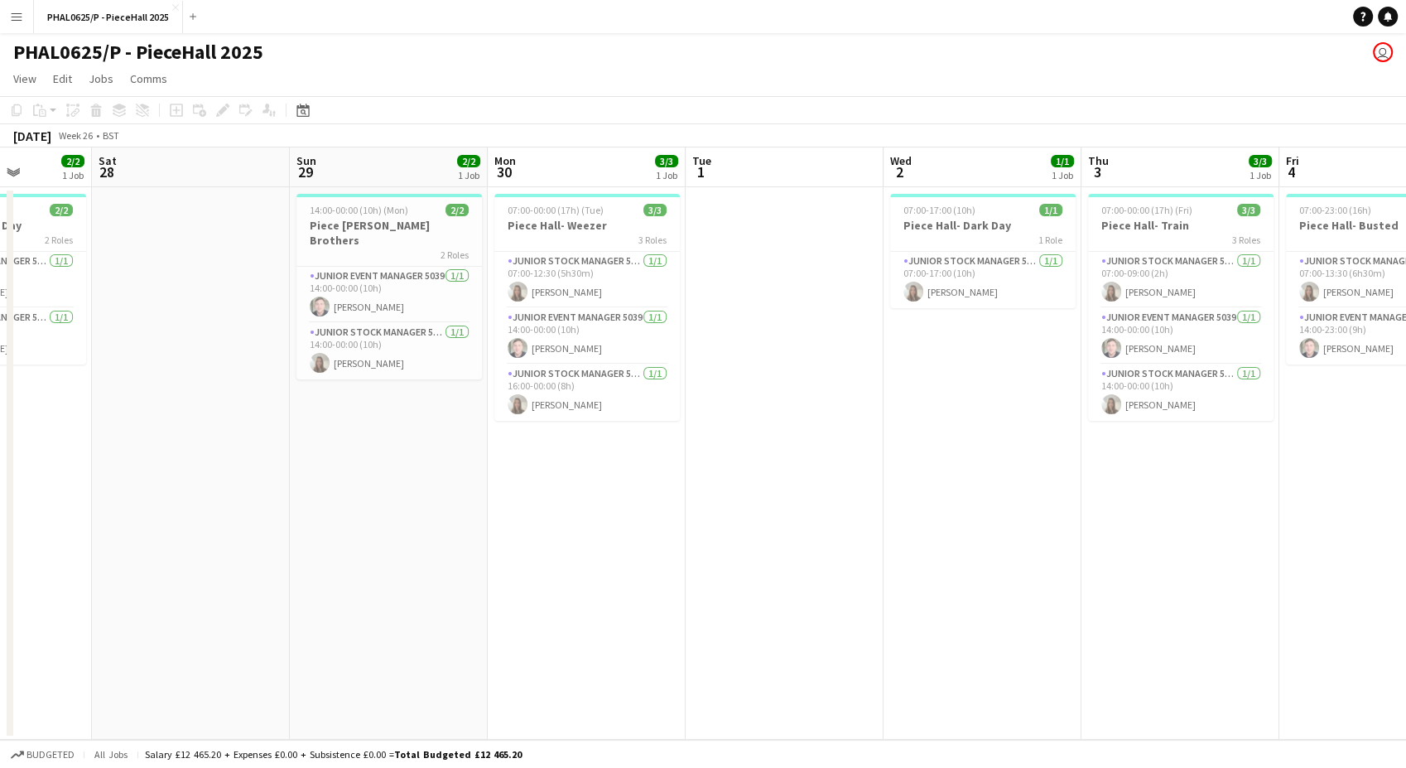
drag, startPoint x: 597, startPoint y: 628, endPoint x: 960, endPoint y: 633, distance: 362.7
click at [1166, 629] on app-calendar-viewport "Wed 25 2/2 1 Job Thu 26 2/2 1 Job Fri 27 2/2 1 Job Sat 28 Sun 29 2/2 1 Job Mon …" at bounding box center [703, 443] width 1406 height 592
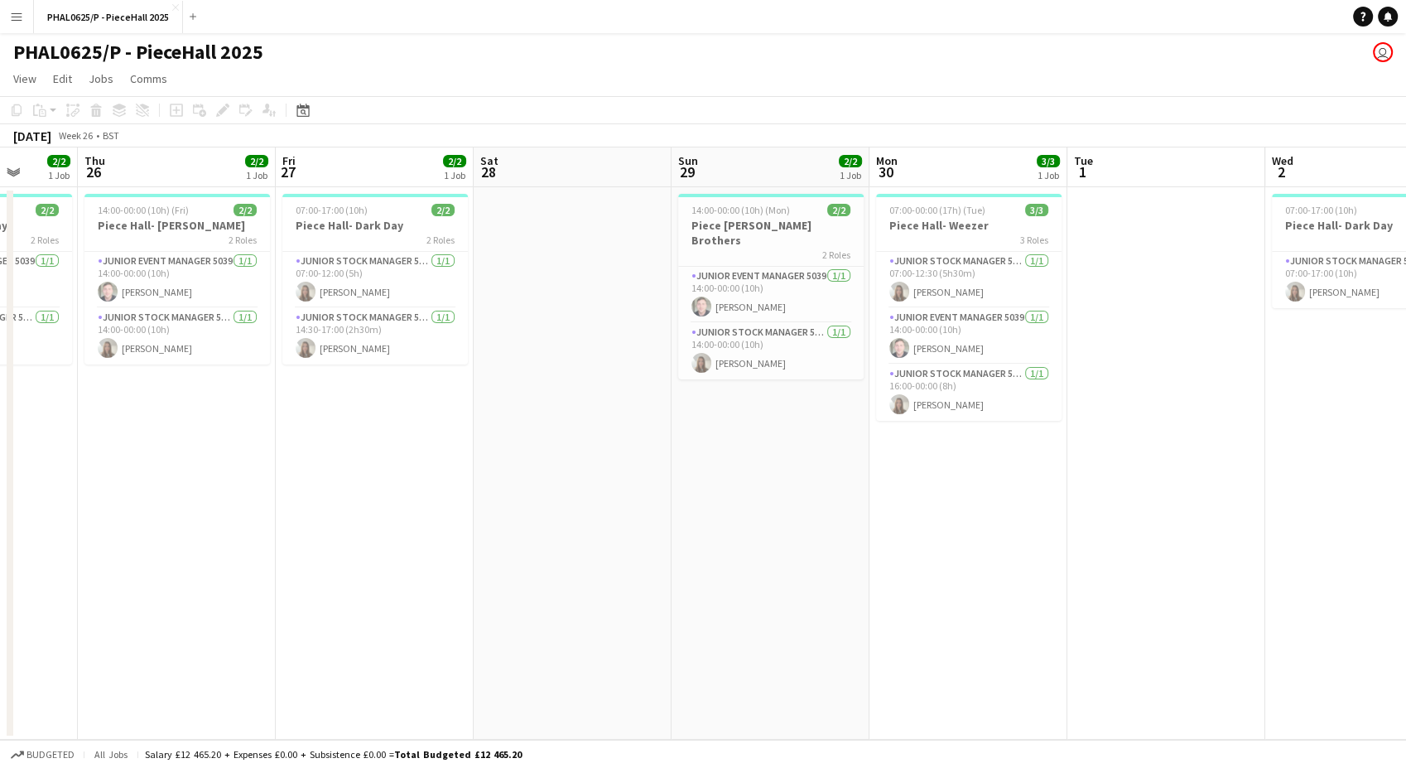
scroll to position [0, 503]
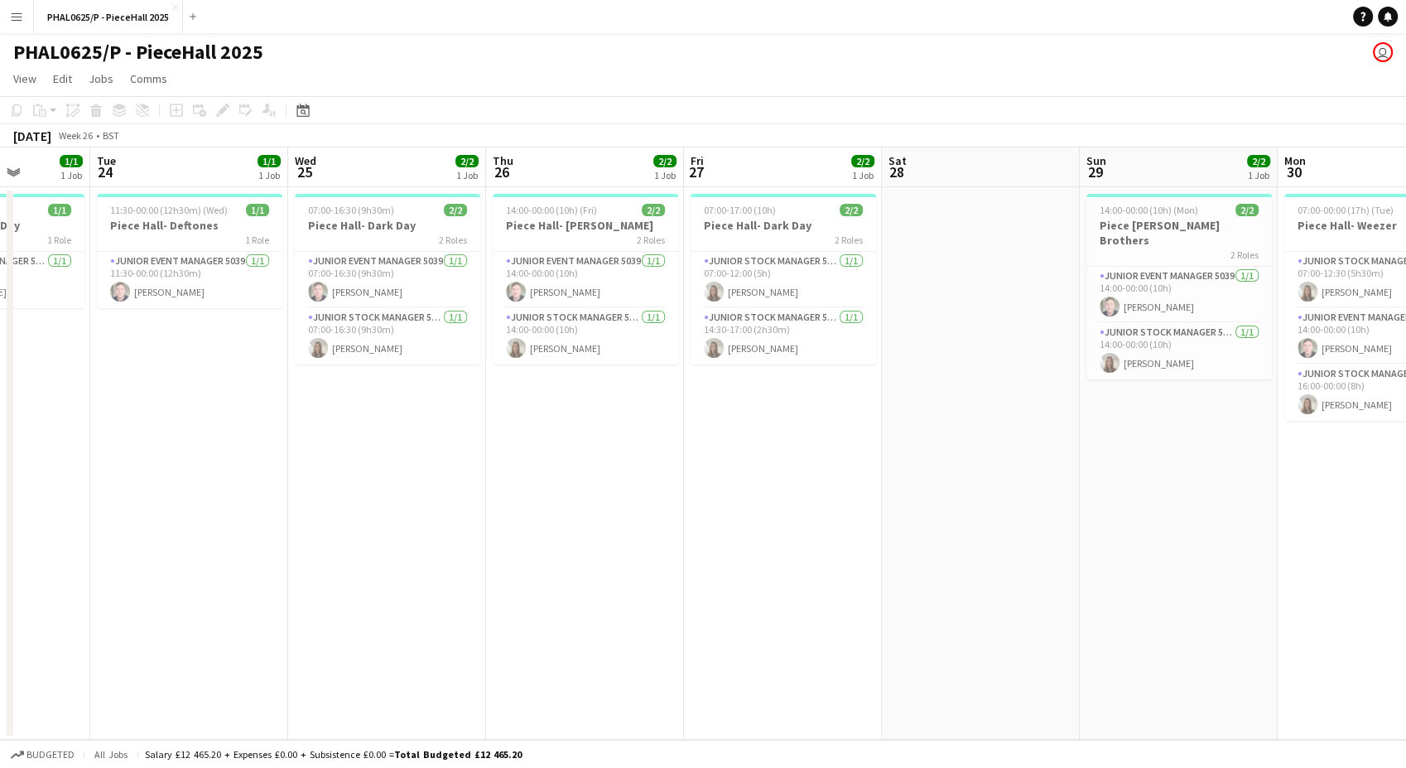
drag, startPoint x: 402, startPoint y: 633, endPoint x: 1192, endPoint y: 626, distance: 790.8
click at [1192, 626] on app-calendar-viewport "Sat 21 Sun 22 Mon 23 1/1 1 Job Tue 24 1/1 1 Job Wed 25 2/2 1 Job Thu 26 2/2 1 J…" at bounding box center [703, 443] width 1406 height 592
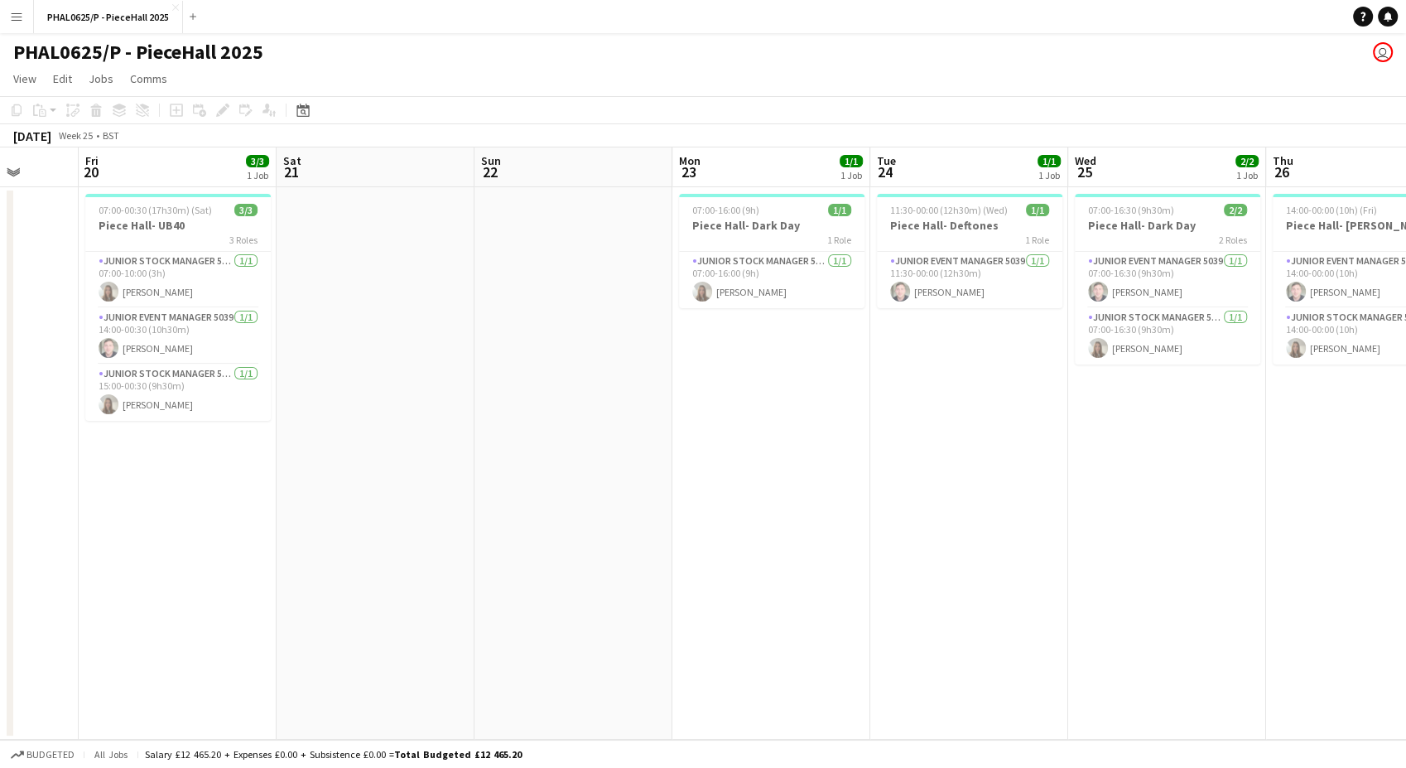
drag, startPoint x: 351, startPoint y: 633, endPoint x: 1100, endPoint y: 629, distance: 748.5
click at [1126, 629] on app-calendar-viewport "Tue 17 Wed 18 1/1 1 Job Thu 19 Fri 20 3/3 1 Job Sat 21 Sun 22 Mon 23 1/1 1 Job …" at bounding box center [703, 443] width 1406 height 592
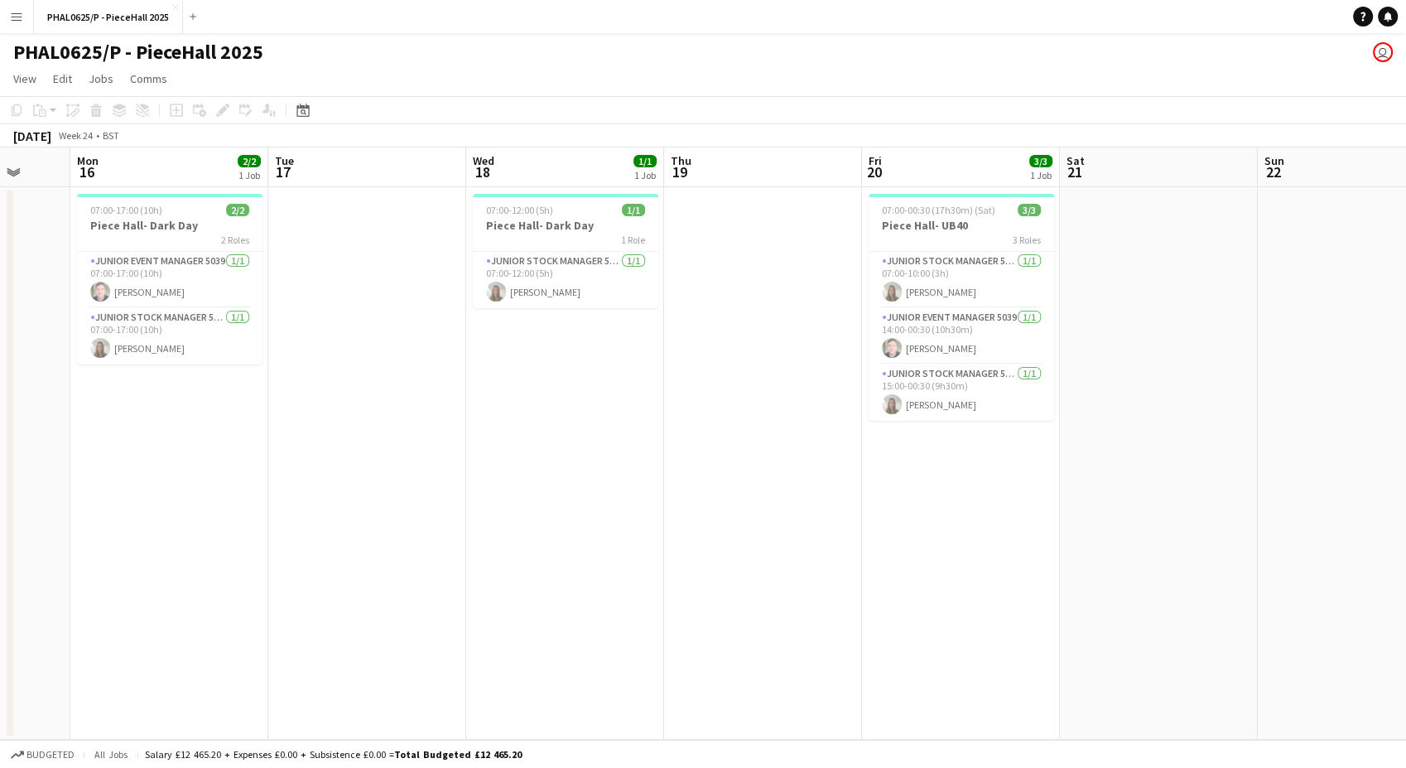
drag, startPoint x: 383, startPoint y: 629, endPoint x: 580, endPoint y: 629, distance: 196.2
click at [1168, 629] on app-calendar-viewport "Fri 13 Sat 14 2/2 1 Job Sun 15 Mon 16 2/2 1 Job Tue 17 Wed 18 1/1 1 Job Thu 19 …" at bounding box center [703, 443] width 1406 height 592
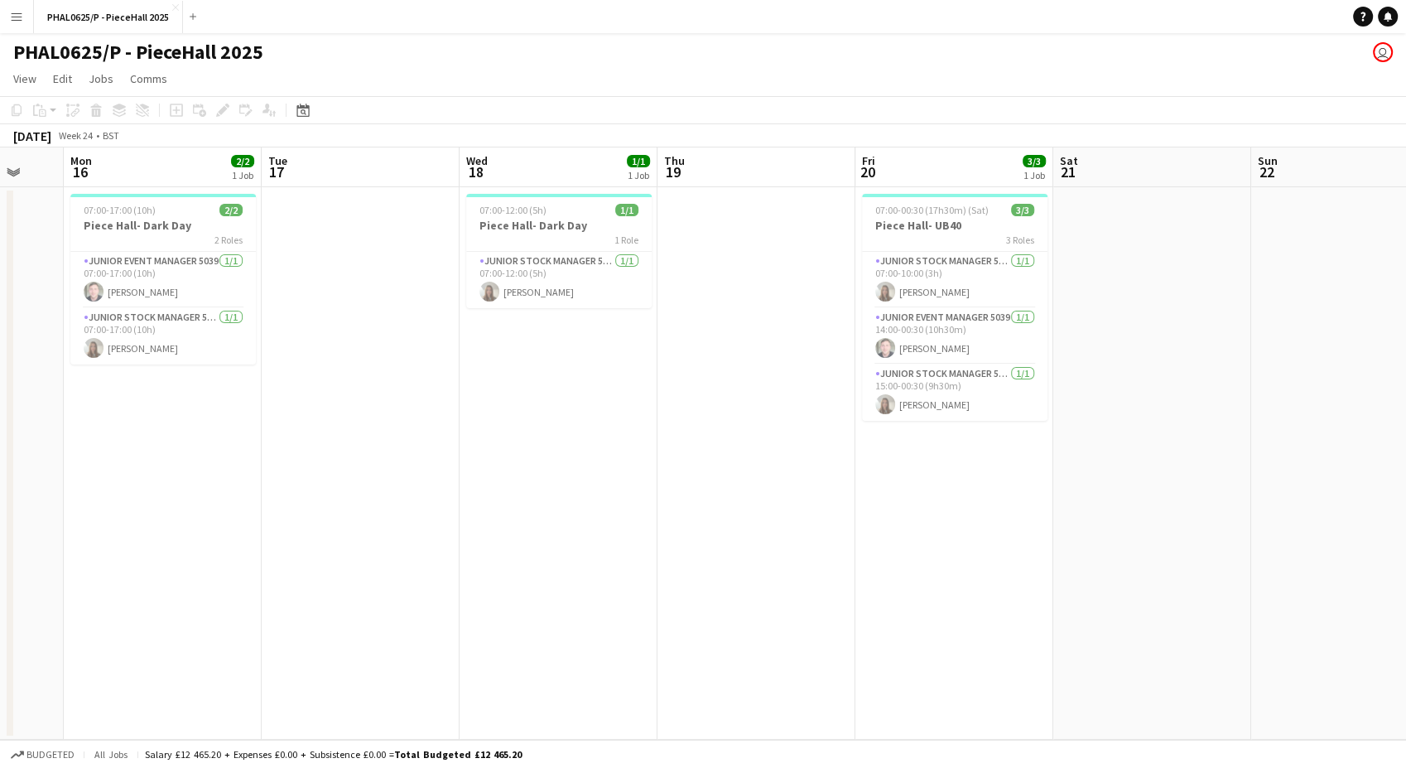
scroll to position [0, 469]
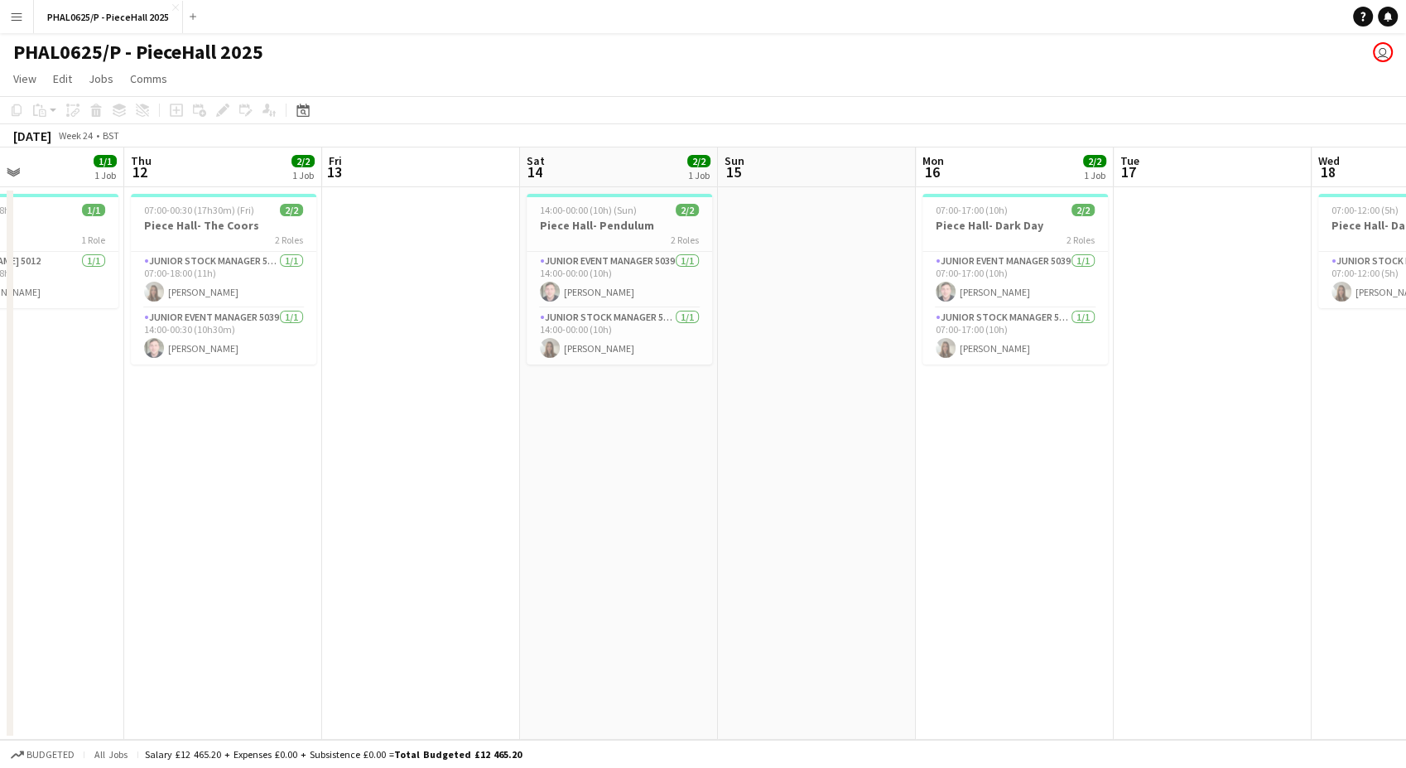
drag, startPoint x: 375, startPoint y: 629, endPoint x: 1224, endPoint y: 629, distance: 848.7
click at [1224, 629] on app-calendar-viewport "Mon 9 2/2 2 Jobs Tue 10 3/3 2 Jobs Wed 11 1/1 1 Job Thu 12 2/2 1 Job Fri 13 Sat…" at bounding box center [703, 443] width 1406 height 592
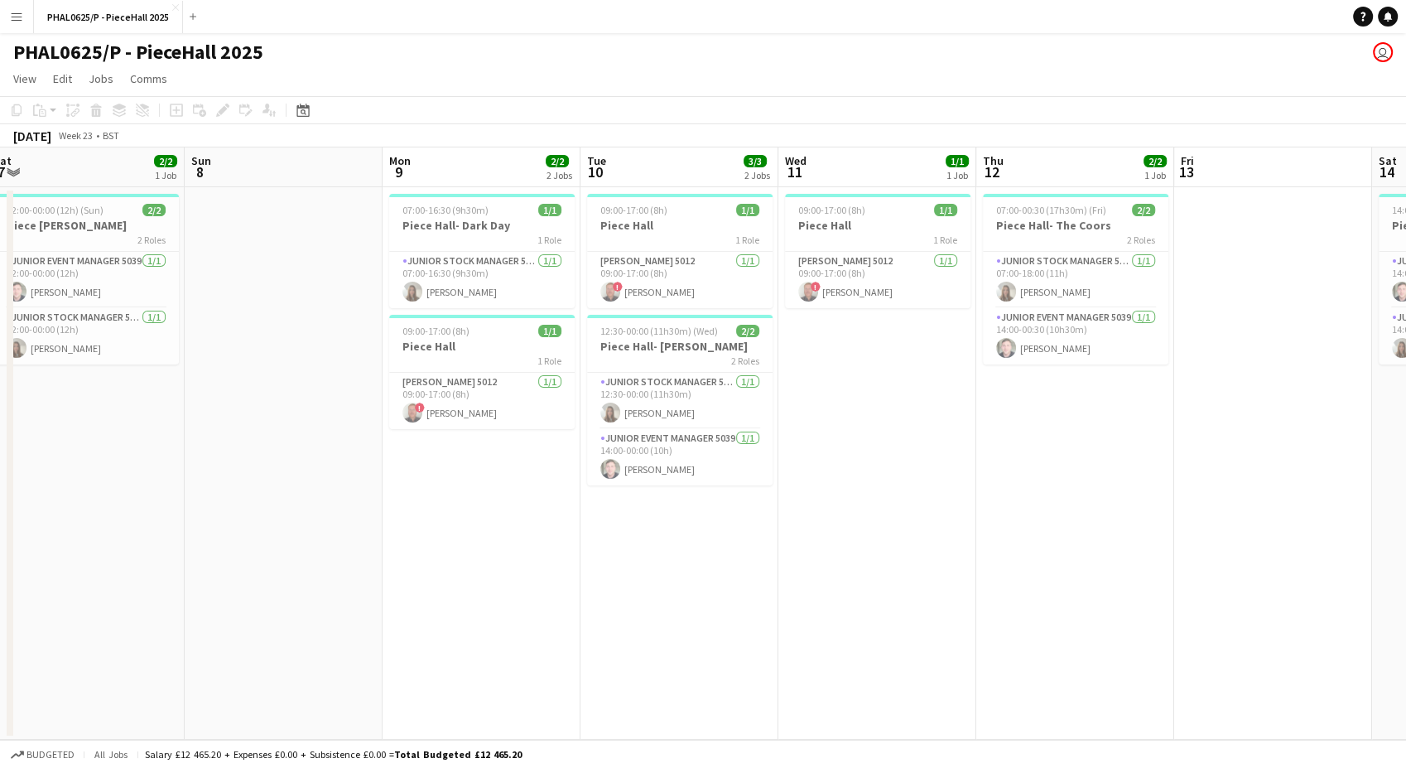
scroll to position [0, 408]
drag, startPoint x: 310, startPoint y: 635, endPoint x: 1162, endPoint y: 623, distance: 852.9
click at [1162, 623] on app-calendar-viewport "Thu 5 2/2 1 Job Fri 6 2/2 1 Job Sat 7 2/2 1 Job Sun 8 Mon 9 2/2 2 Jobs Tue 10 3…" at bounding box center [703, 443] width 1406 height 592
drag, startPoint x: 265, startPoint y: 53, endPoint x: 86, endPoint y: 44, distance: 179.1
click at [0, 43] on html "Menu Boards Boards Boards All jobs Status Workforce Workforce My Workforce Recr…" at bounding box center [703, 384] width 1406 height 768
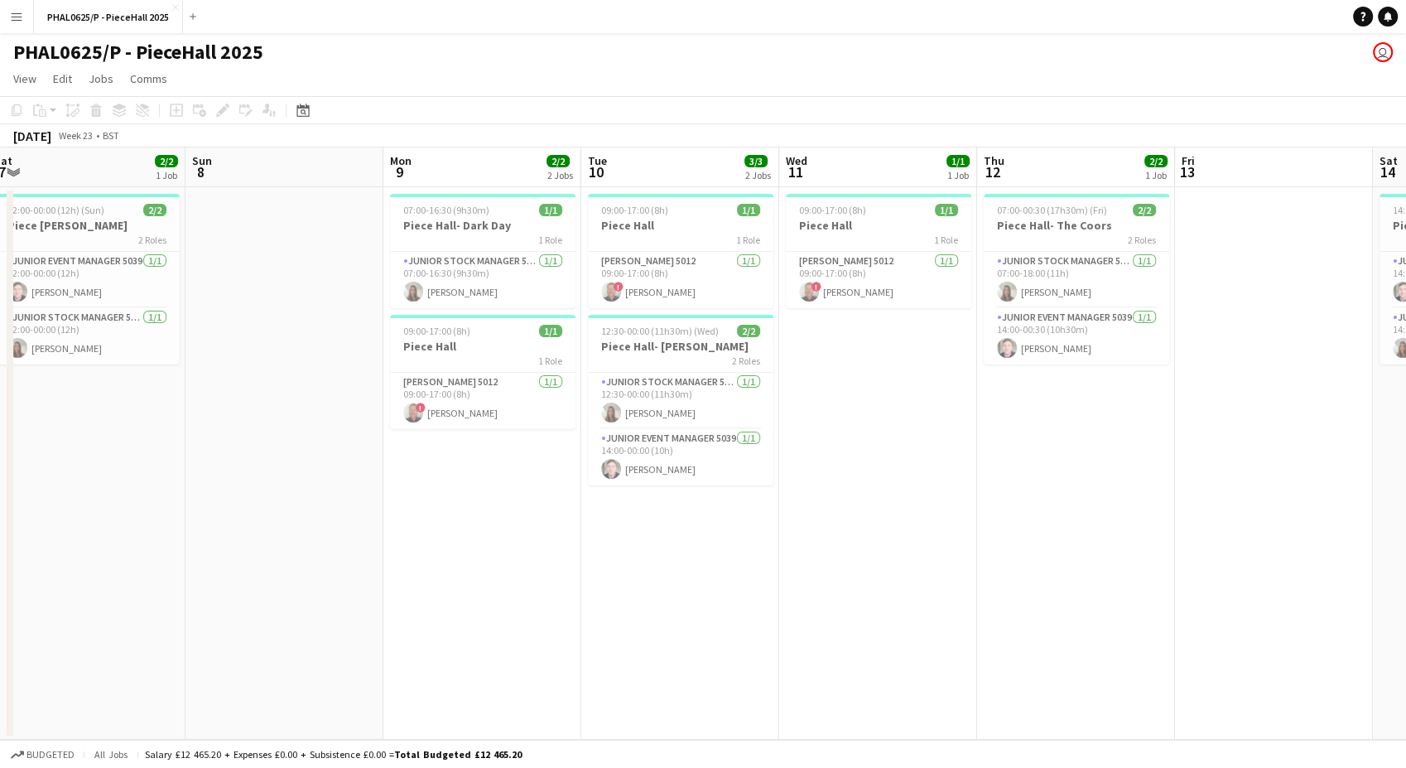
copy h1 "PHAL0625/P - PieceHall 2025"
click at [192, 21] on button "Add" at bounding box center [192, 16] width 13 height 13
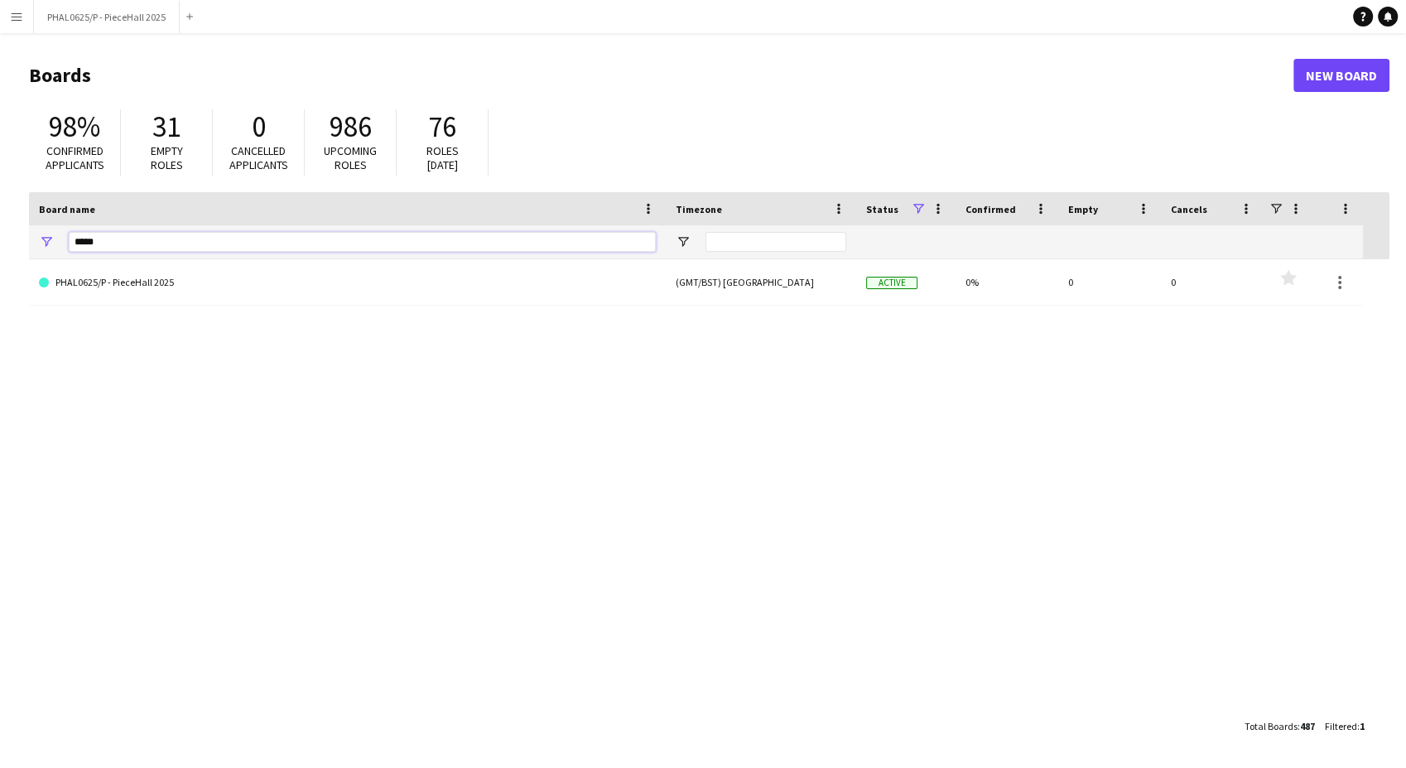
click at [90, 245] on input "*****" at bounding box center [362, 242] width 587 height 20
click at [90, 246] on input "*****" at bounding box center [362, 242] width 587 height 20
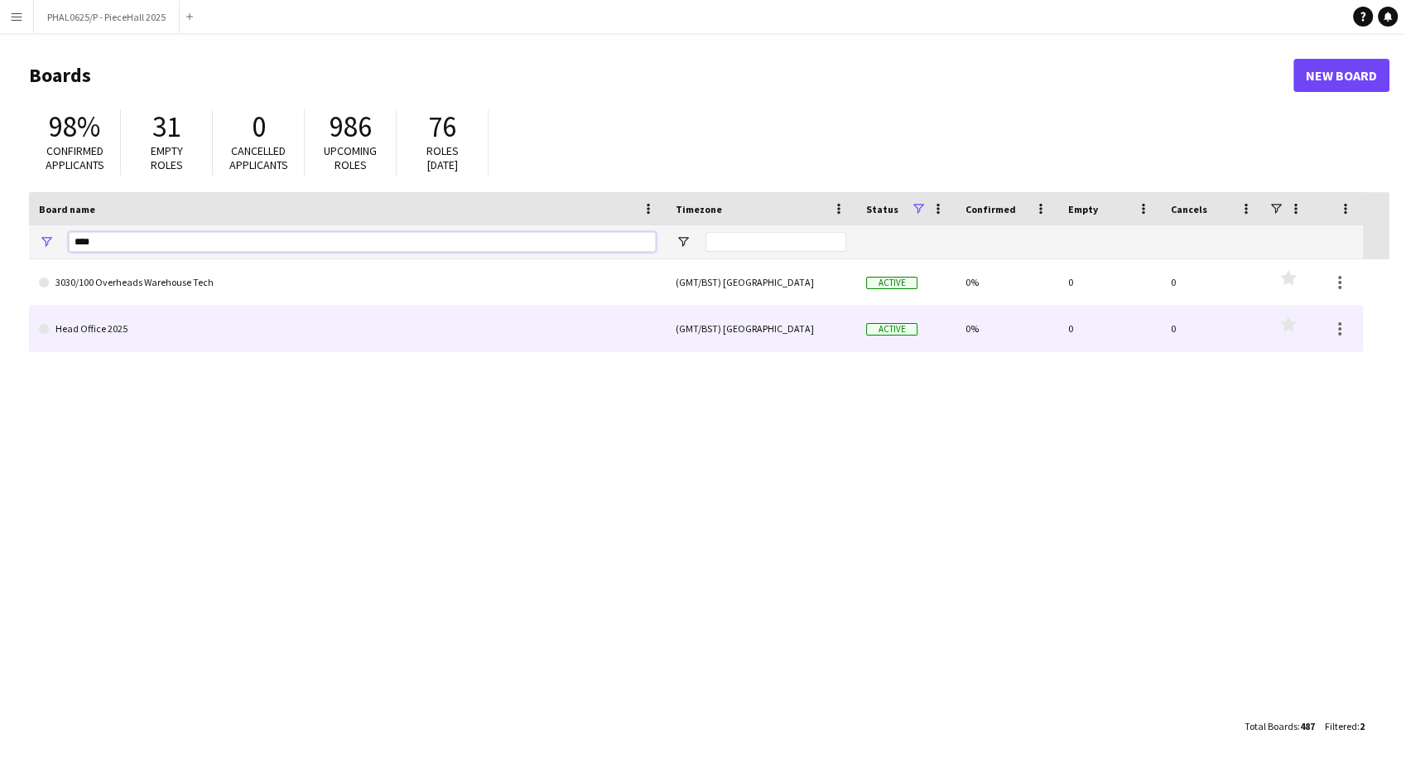
type input "****"
click at [101, 340] on link "Head Office 2025" at bounding box center [347, 329] width 617 height 46
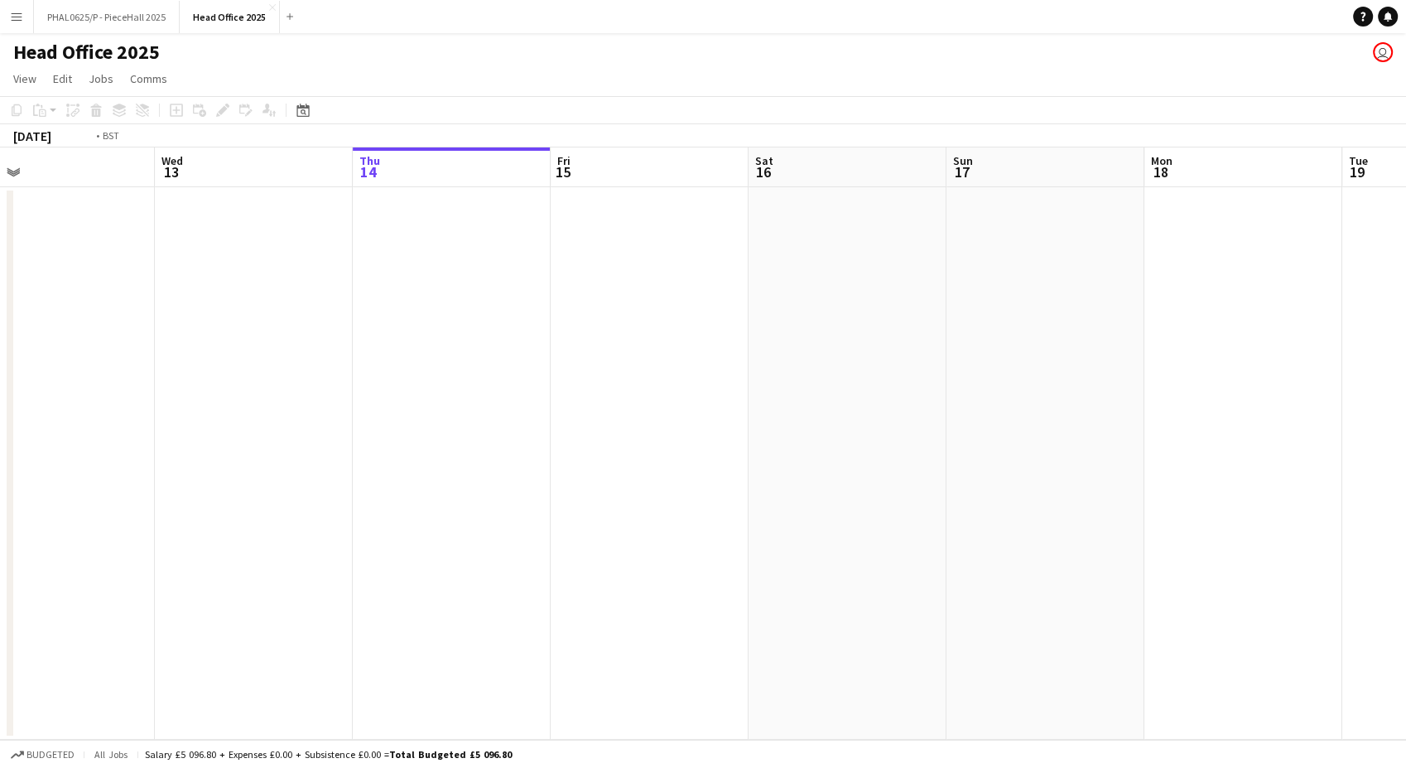
drag, startPoint x: 160, startPoint y: 415, endPoint x: 1179, endPoint y: 454, distance: 1020.0
click at [1297, 430] on app-calendar-viewport "Sun 10 Mon 11 Tue 12 Wed 13 Thu 14 Fri 15 Sat 16 Sun 17 Mon 18 Tue 19 Wed 20 Th…" at bounding box center [703, 443] width 1406 height 592
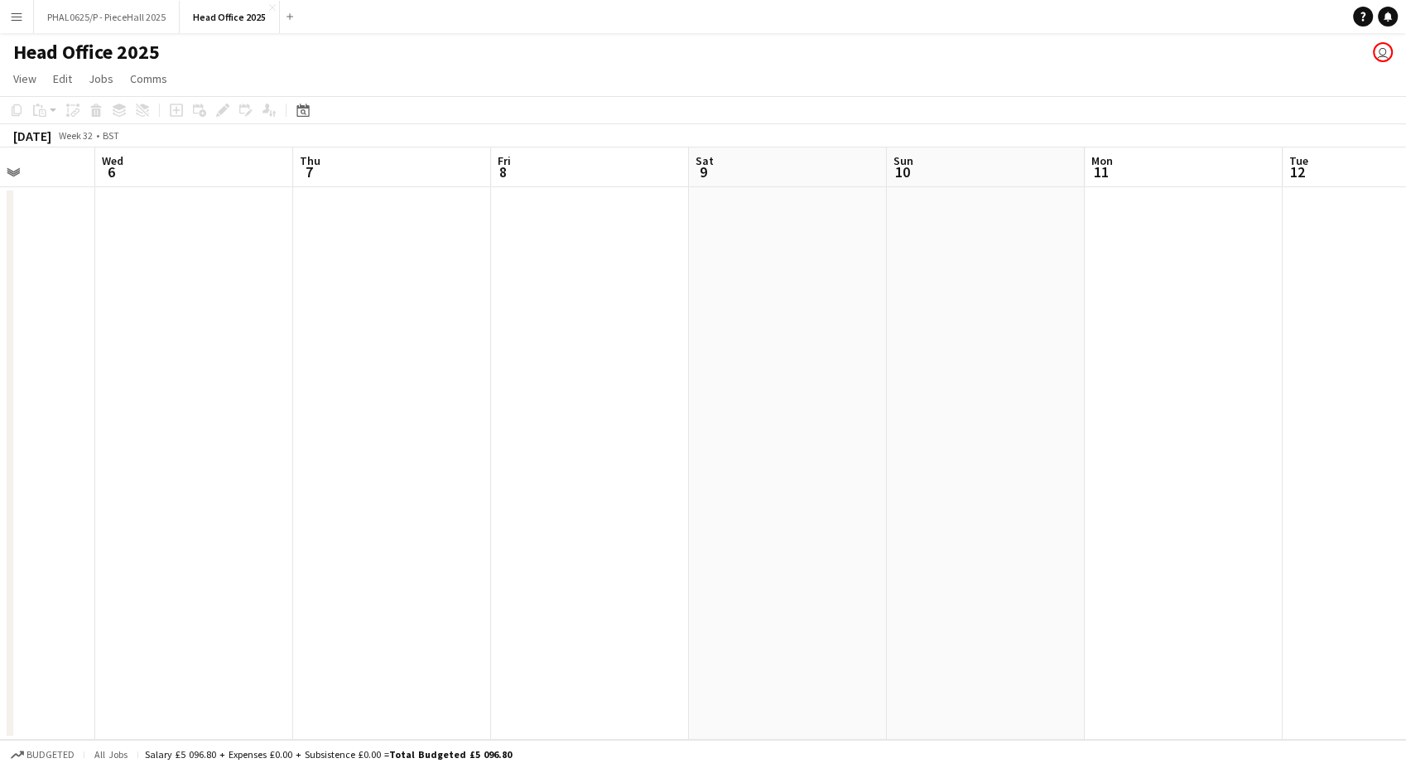
drag, startPoint x: 532, startPoint y: 533, endPoint x: 391, endPoint y: 609, distance: 160.8
click at [1136, 527] on app-calendar-viewport "Sun 3 Mon 4 Tue 5 Wed 6 Thu 7 Fri 8 Sat 9 Sun 10 Mon 11 Tue 12 Wed 13 Thu 14 Fr…" at bounding box center [703, 443] width 1406 height 592
drag, startPoint x: 391, startPoint y: 609, endPoint x: 451, endPoint y: 620, distance: 61.4
click at [1199, 584] on app-calendar-viewport "Tue 29 Wed 30 Thu 31 Fri 1 Sat 2 Sun 3 Mon 4 Tue 5 Wed 6 Thu 7 Fri 8 Sat 9 Sun …" at bounding box center [703, 443] width 1406 height 592
drag, startPoint x: 614, startPoint y: 603, endPoint x: 1228, endPoint y: 594, distance: 613.6
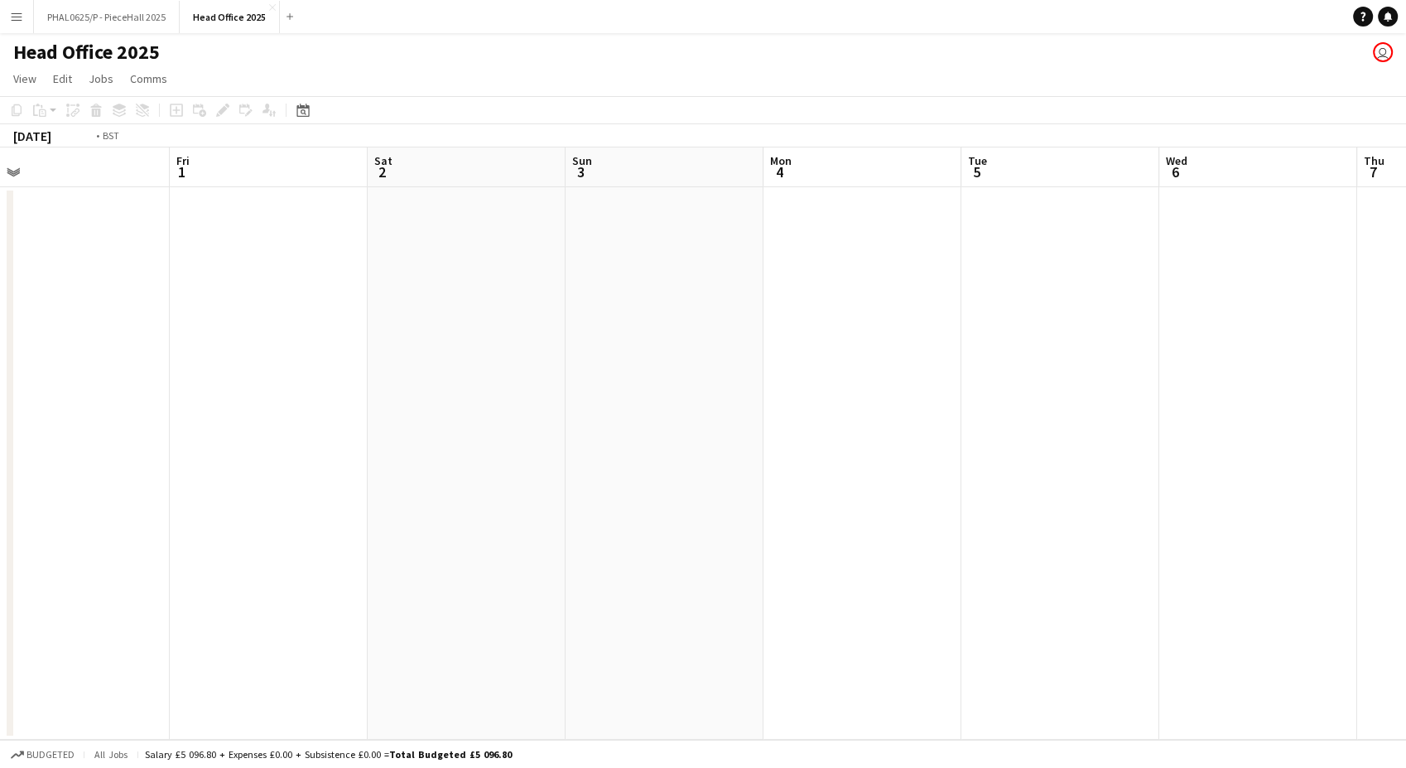
click at [1355, 583] on app-calendar-viewport "Tue 29 Wed 30 Thu 31 Fri 1 Sat 2 Sun 3 Mon 4 Tue 5 Wed 6 Thu 7 Fri 8 Sat 9 Sun …" at bounding box center [703, 443] width 1406 height 592
drag, startPoint x: 453, startPoint y: 613, endPoint x: 1211, endPoint y: 568, distance: 758.9
click at [1243, 566] on app-calendar-viewport "Sat 19 Sun 20 Mon 21 Tue 22 Wed 23 Thu 24 Fri 25 Sat 26 Sun 27 Mon 28 Tue 29 We…" at bounding box center [703, 443] width 1406 height 592
drag, startPoint x: 282, startPoint y: 618, endPoint x: 337, endPoint y: 573, distance: 70.6
click at [1275, 559] on app-calendar-viewport "Fri 18 Sat 19 Sun 20 Mon 21 Tue 22 Wed 23 Thu 24 Fri 25 Sat 26 Sun 27 Mon 28 Tu…" at bounding box center [703, 443] width 1406 height 592
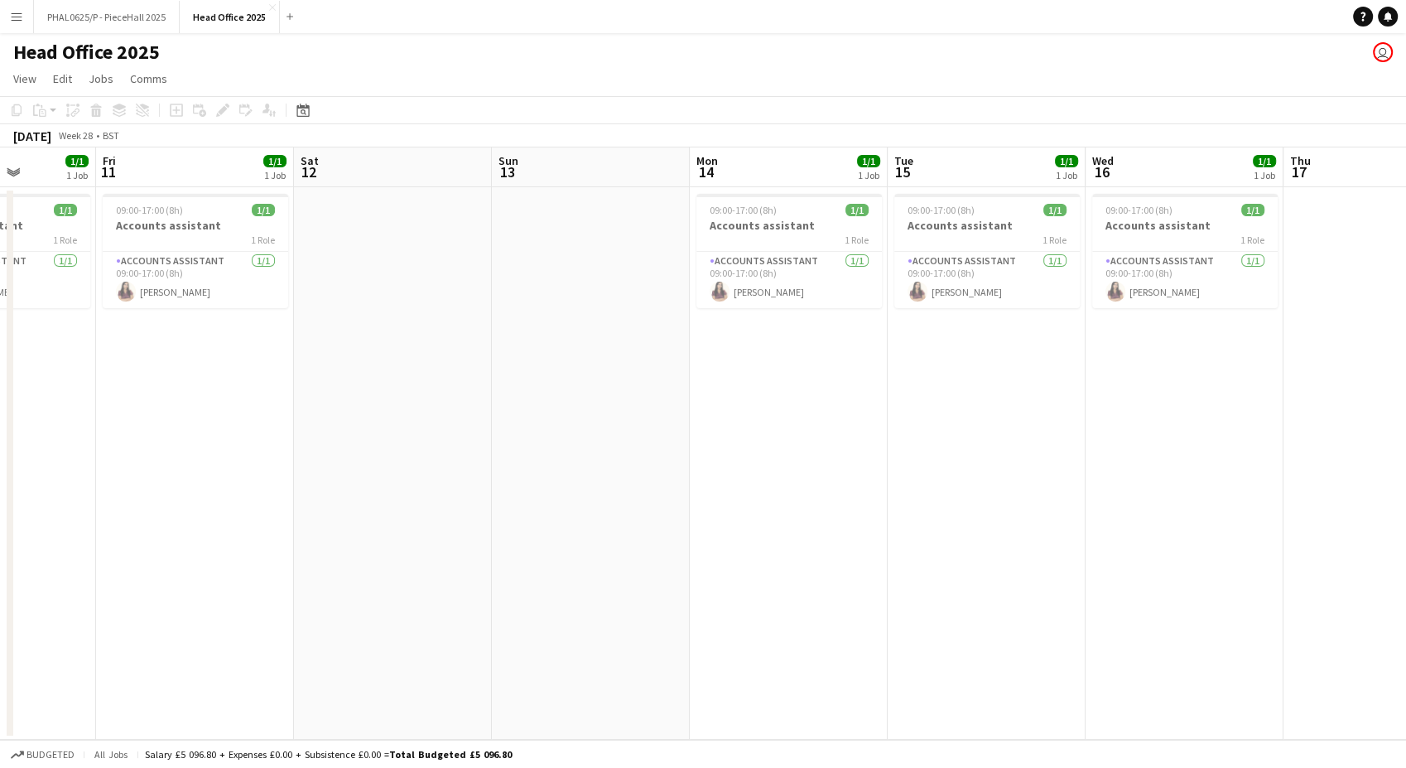
scroll to position [0, 461]
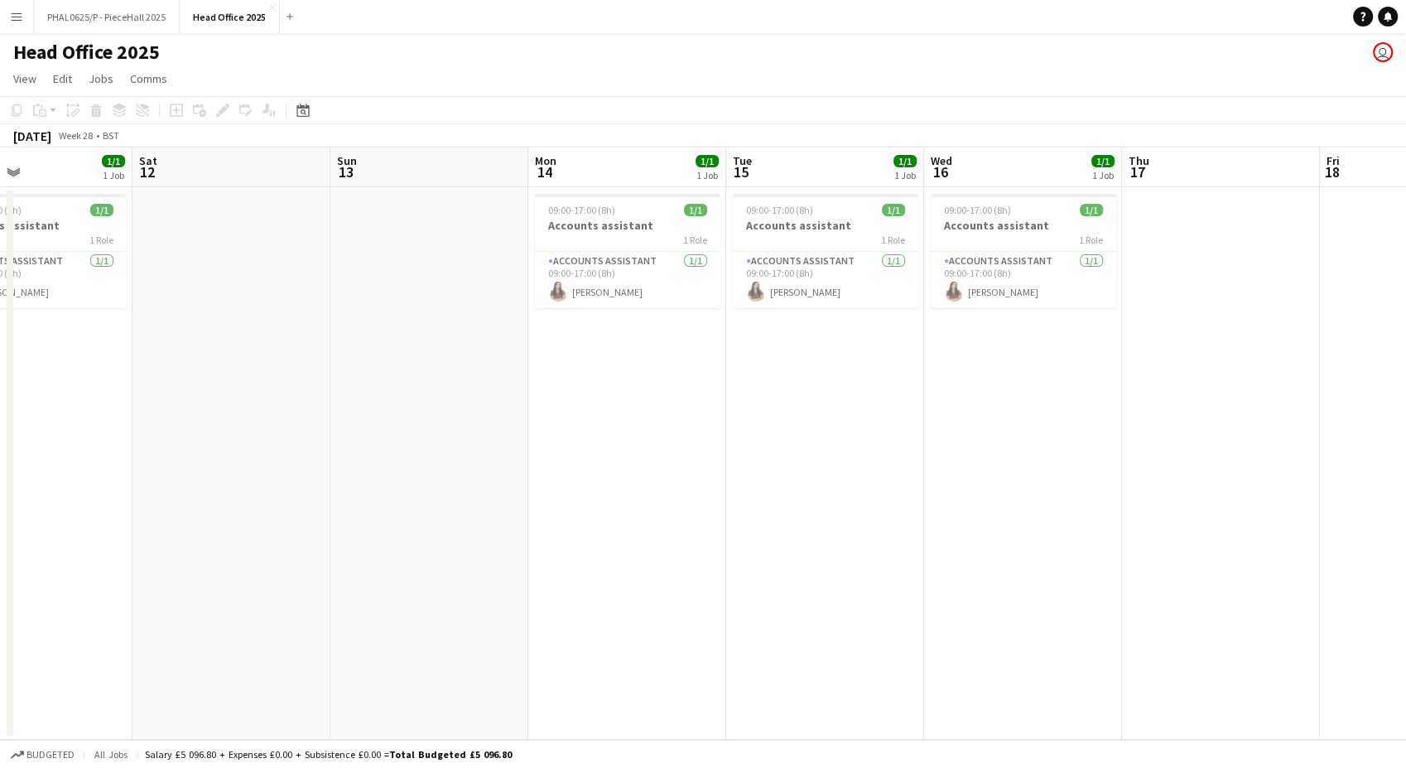
drag, startPoint x: 1230, startPoint y: 539, endPoint x: 1266, endPoint y: 539, distance: 36.4
click at [1266, 539] on app-calendar-viewport "Wed 9 1/1 1 Job Thu 10 1/1 1 Job Fri 11 1/1 1 Job Sat 12 Sun 13 Mon 14 1/1 1 Jo…" at bounding box center [703, 443] width 1406 height 592
click at [876, 470] on app-date-cell "09:00-17:00 (8h) 1/1 Accounts assistant 1 Role Accounts Assistant [DATE] 09:00-…" at bounding box center [825, 463] width 198 height 552
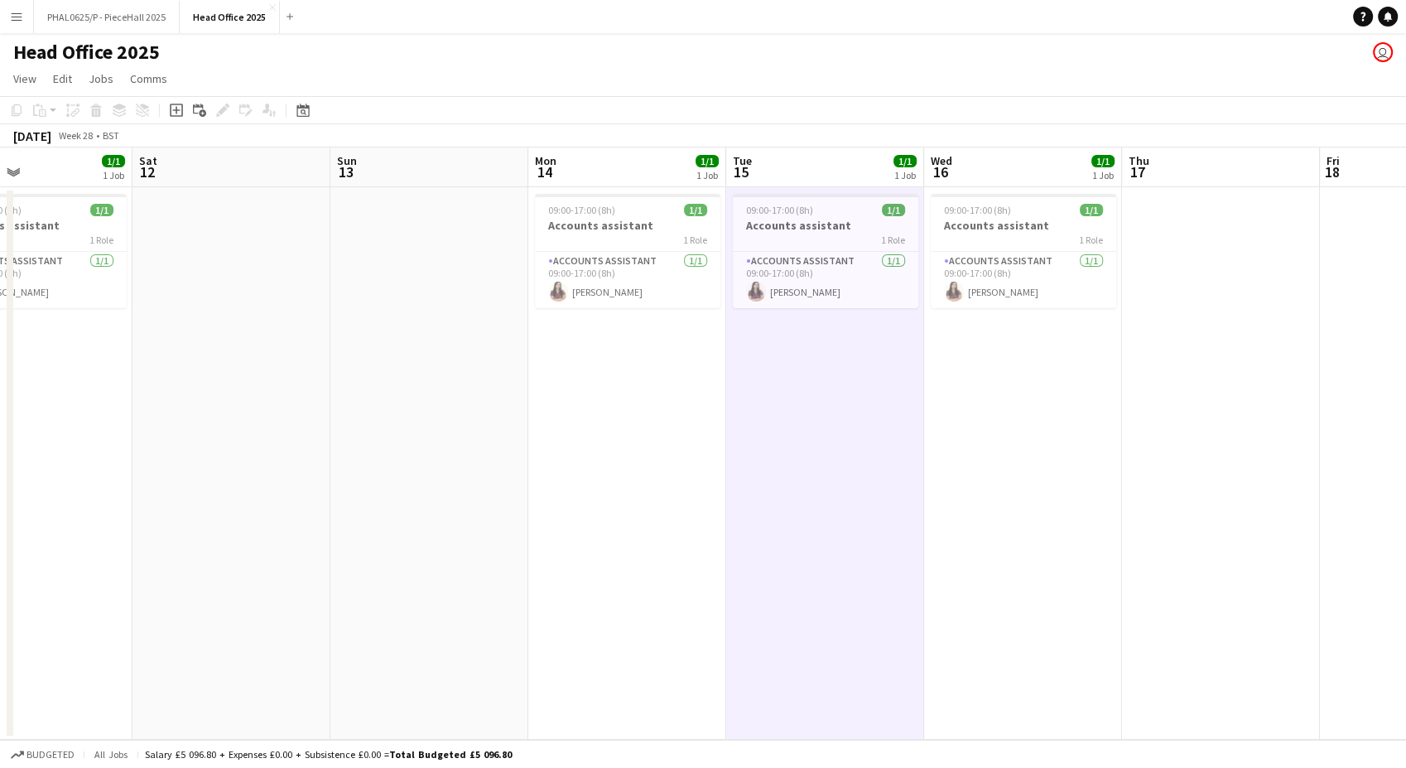
scroll to position [0, 462]
click at [286, 16] on app-icon "Add" at bounding box center [289, 16] width 7 height 7
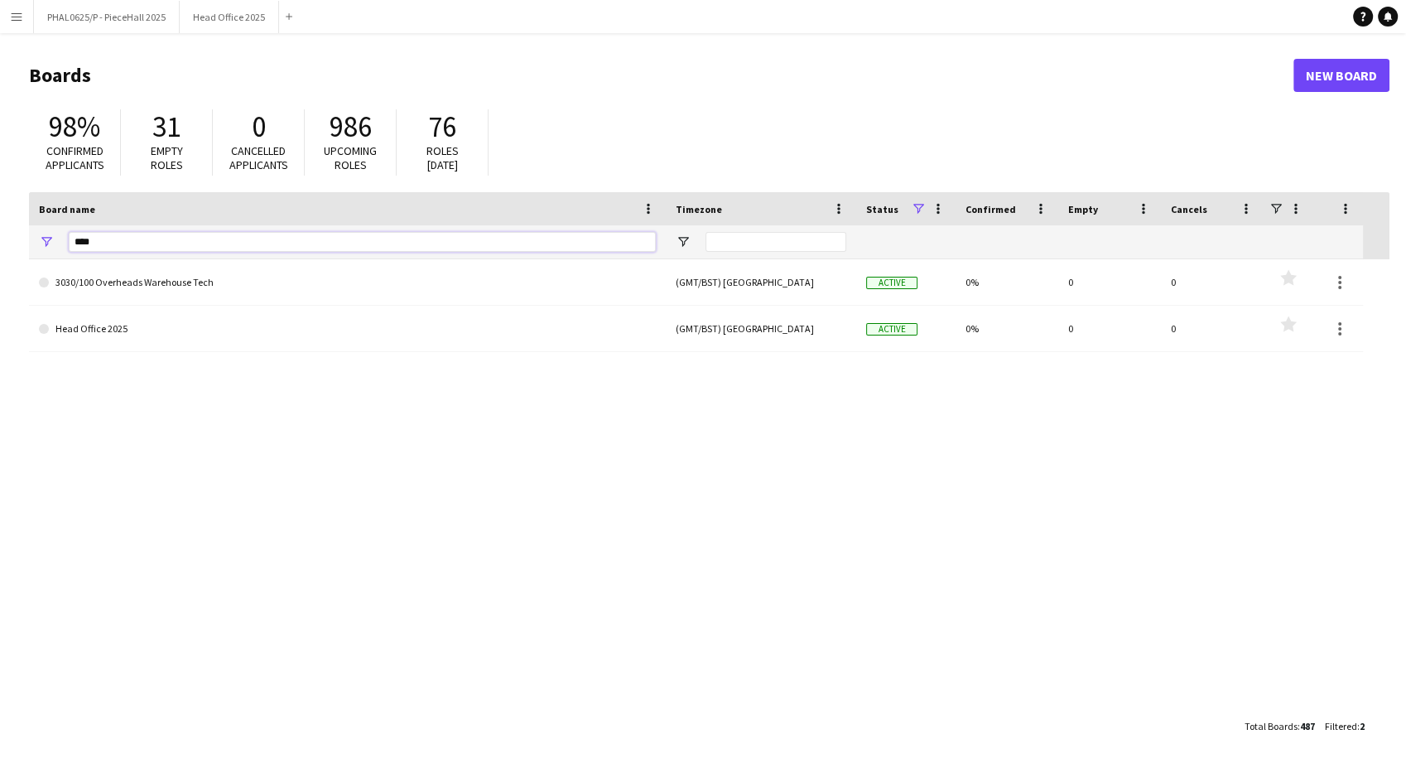
click at [82, 243] on input "****" at bounding box center [362, 242] width 587 height 20
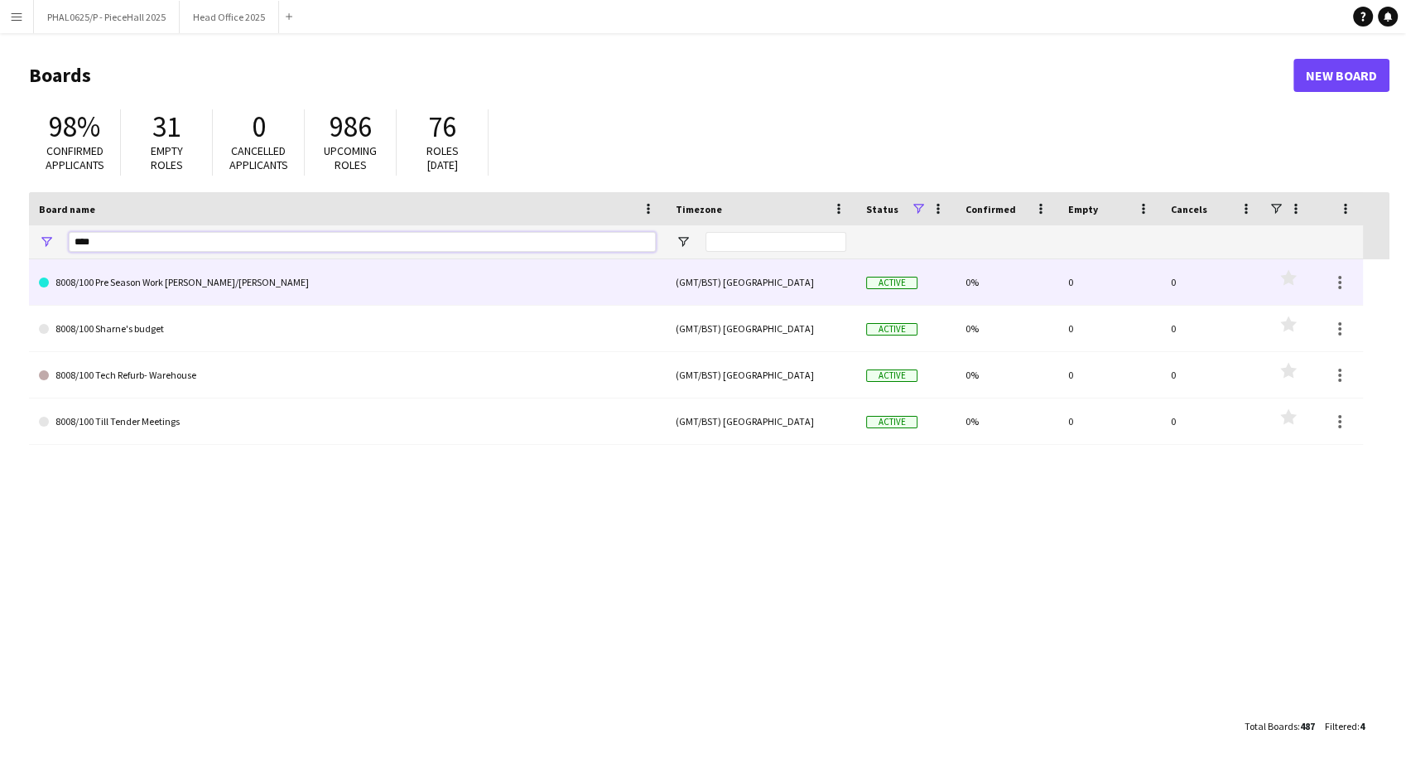
type input "****"
click at [152, 295] on link "8008/100 Pre Season Work [PERSON_NAME]/[PERSON_NAME]" at bounding box center [347, 282] width 617 height 46
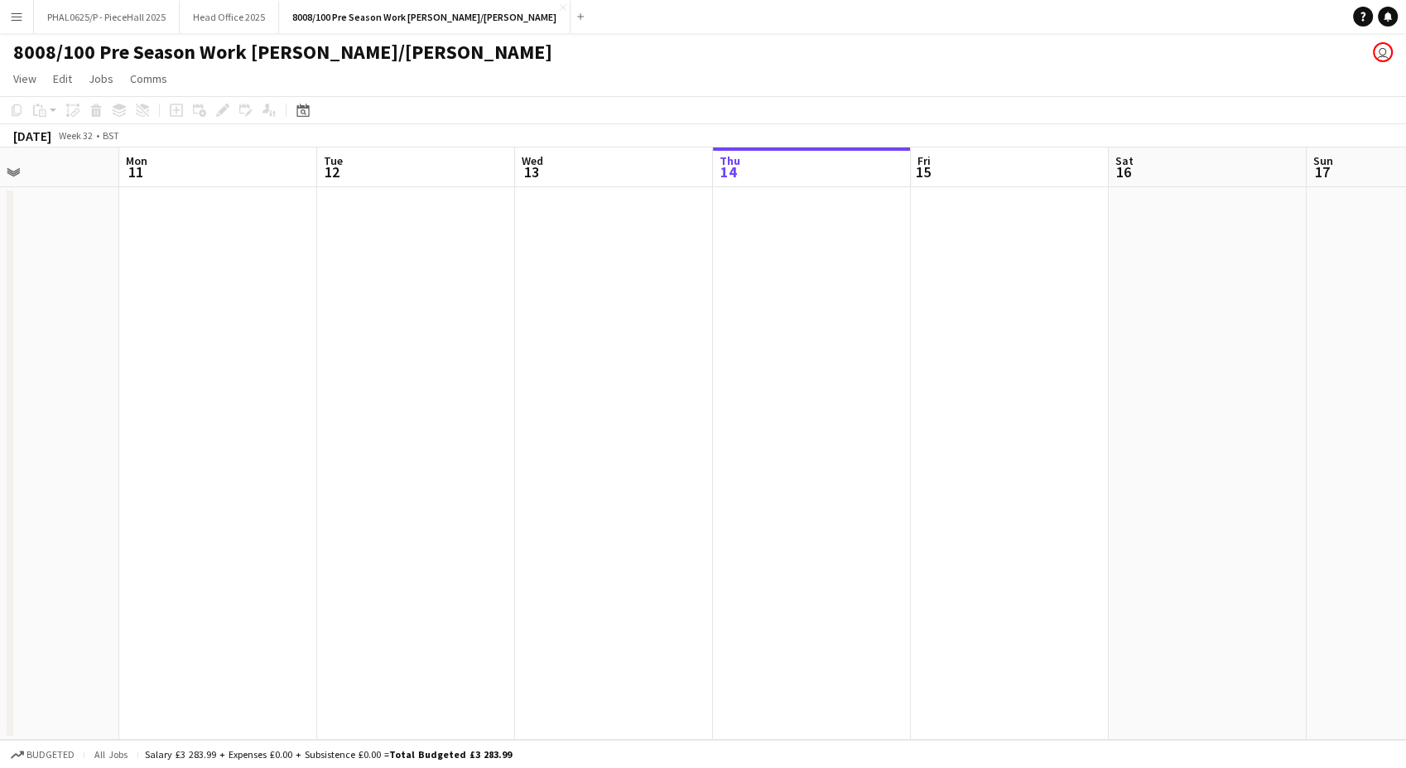
drag, startPoint x: 344, startPoint y: 471, endPoint x: 656, endPoint y: 560, distance: 323.7
click at [1180, 446] on app-calendar-viewport "Fri 8 Sat 9 Sun 10 Mon 11 Tue 12 Wed 13 Thu 14 Fri 15 Sat 16 Sun 17 Mon 18 Tue …" at bounding box center [703, 443] width 1406 height 592
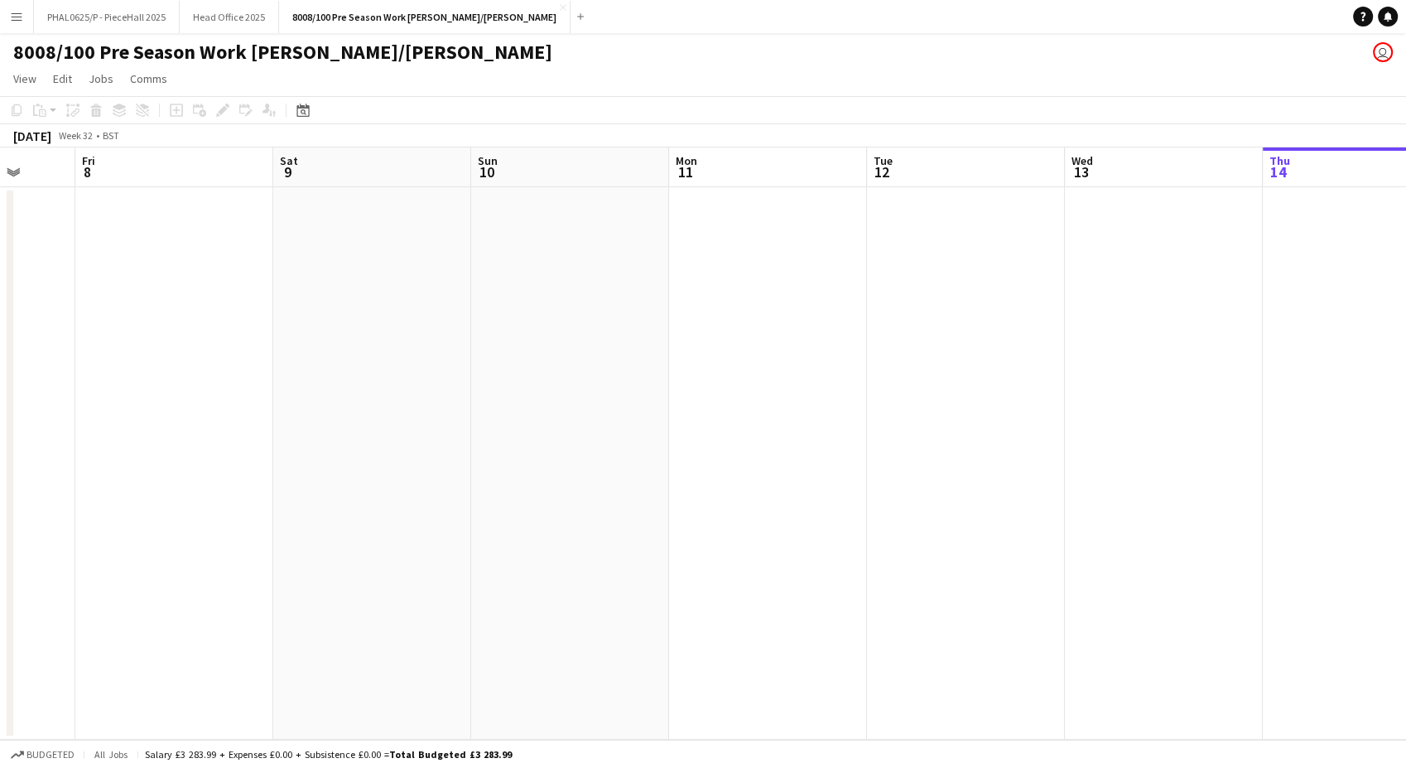
drag, startPoint x: 537, startPoint y: 578, endPoint x: 283, endPoint y: 646, distance: 263.1
click at [1300, 552] on app-calendar-viewport "Tue 5 Wed 6 Thu 7 Fri 8 Sat 9 Sun 10 Mon 11 Tue 12 Wed 13 Thu 14 Fri 15 Sat 16 …" at bounding box center [703, 443] width 1406 height 592
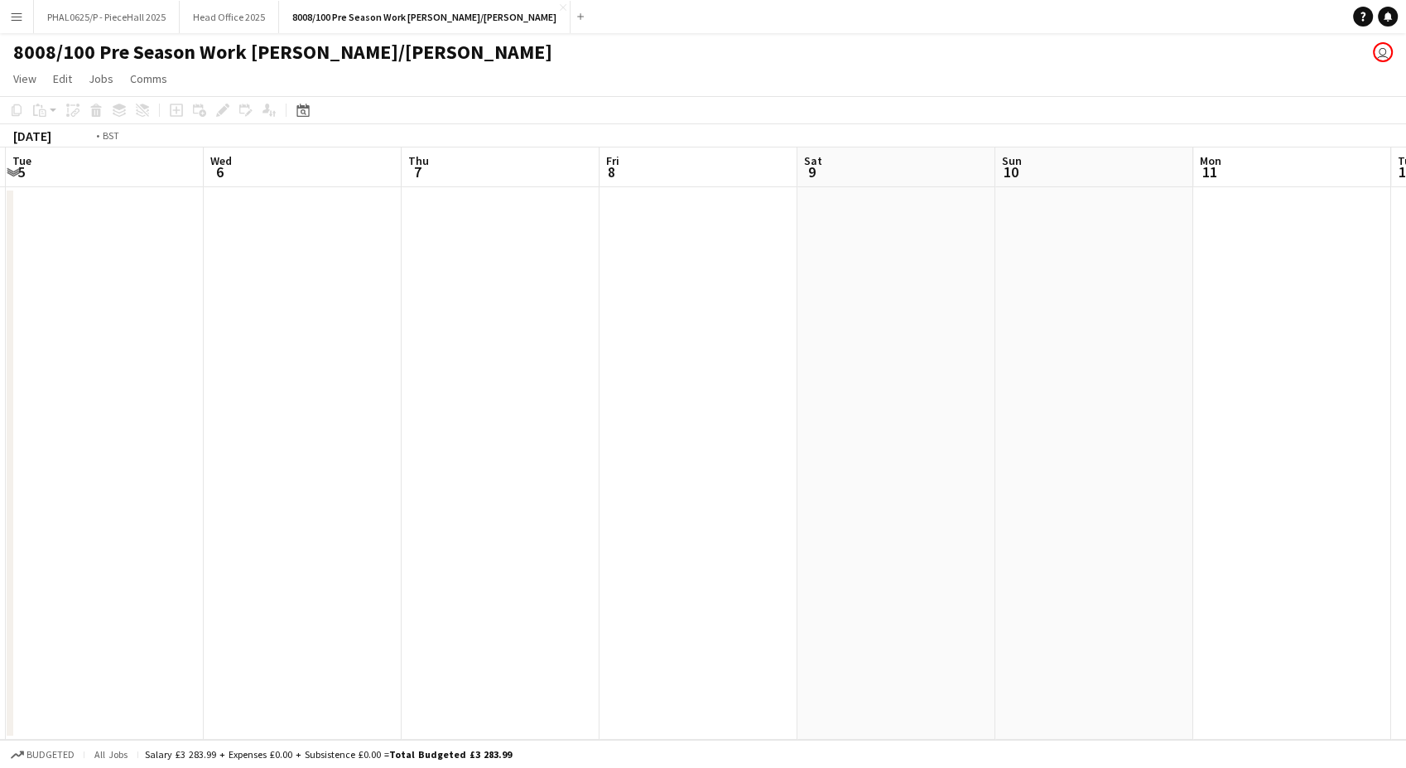
drag, startPoint x: 1088, startPoint y: 590, endPoint x: 1278, endPoint y: 585, distance: 190.5
click at [1278, 585] on app-calendar-viewport "Sat 2 Sun 3 Mon 4 Tue 5 Wed 6 Thu 7 Fri 8 Sat 9 Sun 10 Mon 11 Tue 12 Wed 13 Thu…" at bounding box center [703, 443] width 1406 height 592
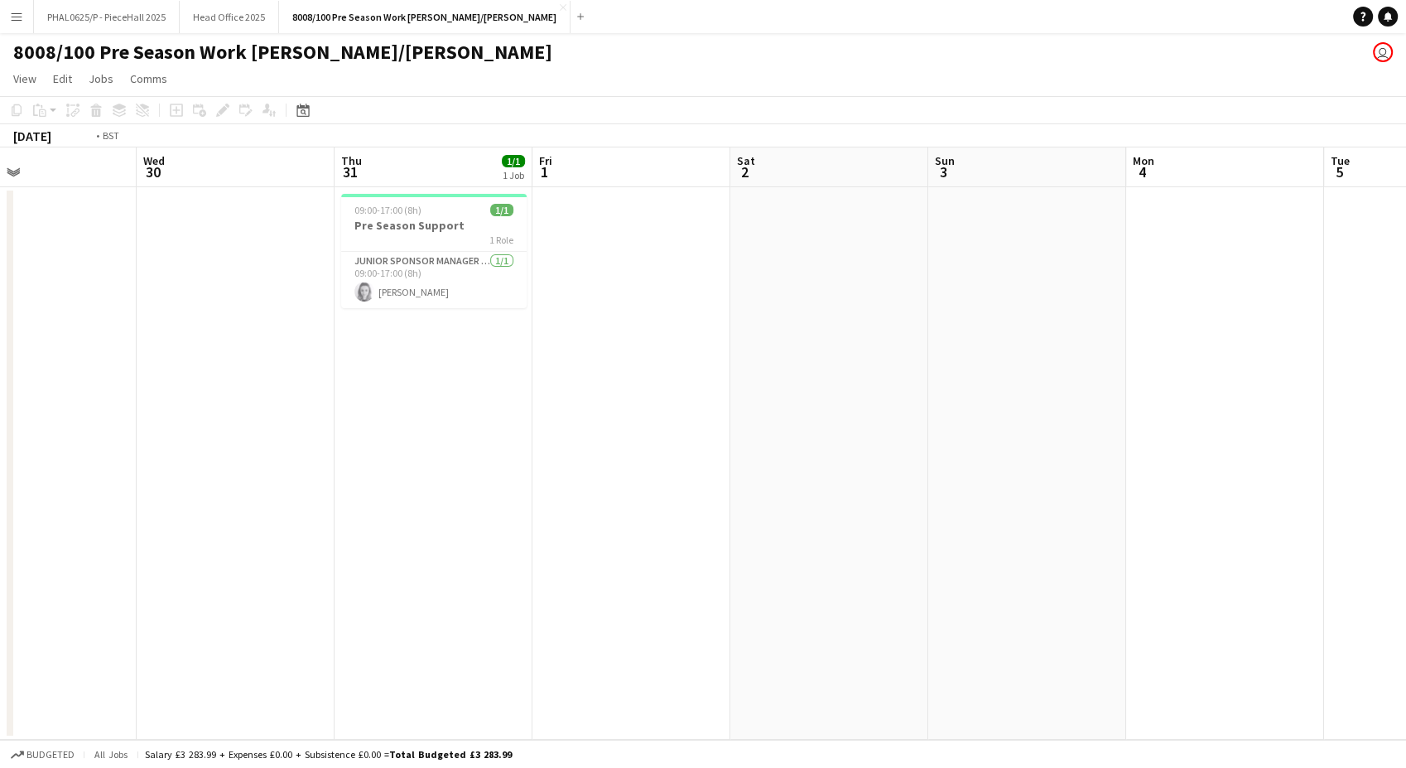
drag, startPoint x: 478, startPoint y: 620, endPoint x: 1371, endPoint y: 577, distance: 894.4
click at [1371, 577] on app-calendar-viewport "Sun 27 Mon 28 Tue 29 Wed 30 Thu 31 1/1 1 Job Fri 1 Sat 2 Sun 3 Mon 4 Tue 5 Wed …" at bounding box center [703, 443] width 1406 height 592
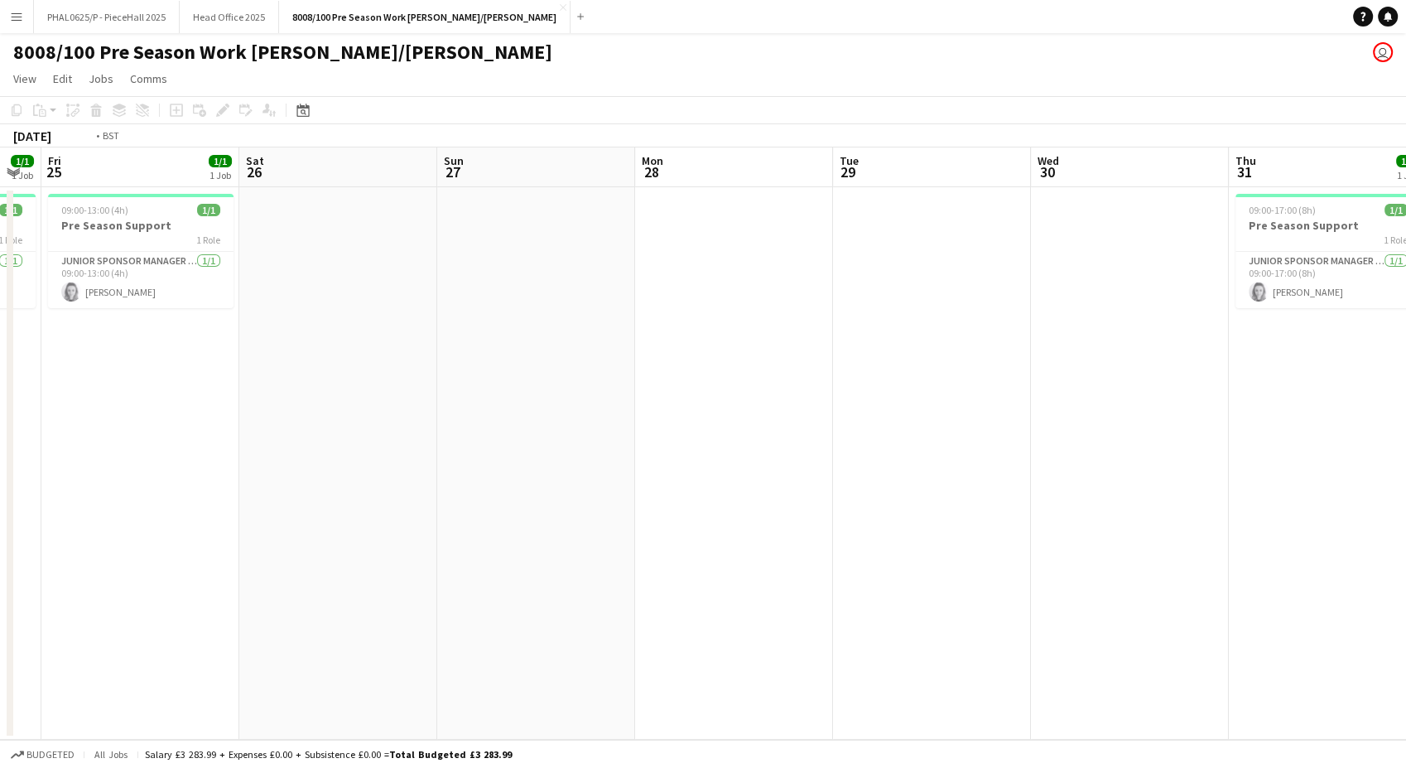
scroll to position [0, 487]
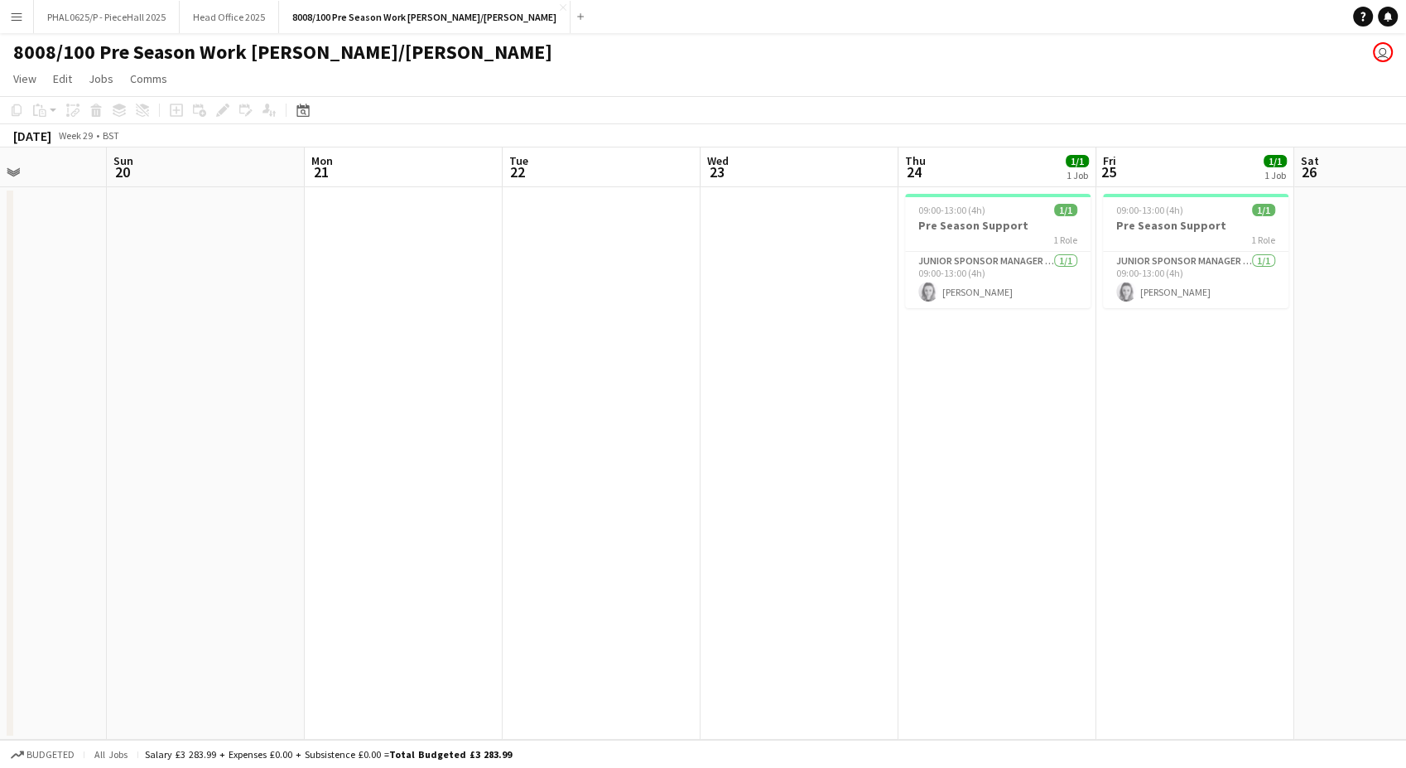
drag, startPoint x: 70, startPoint y: 510, endPoint x: 1191, endPoint y: 436, distance: 1122.7
click at [1191, 436] on app-calendar-viewport "Thu 17 Fri 18 Sat 19 Sun 20 Mon 21 Tue 22 Wed 23 Thu 24 1/1 1 Job Fri 25 1/1 1 …" at bounding box center [703, 443] width 1406 height 592
click at [989, 244] on div "1 Role" at bounding box center [997, 239] width 185 height 13
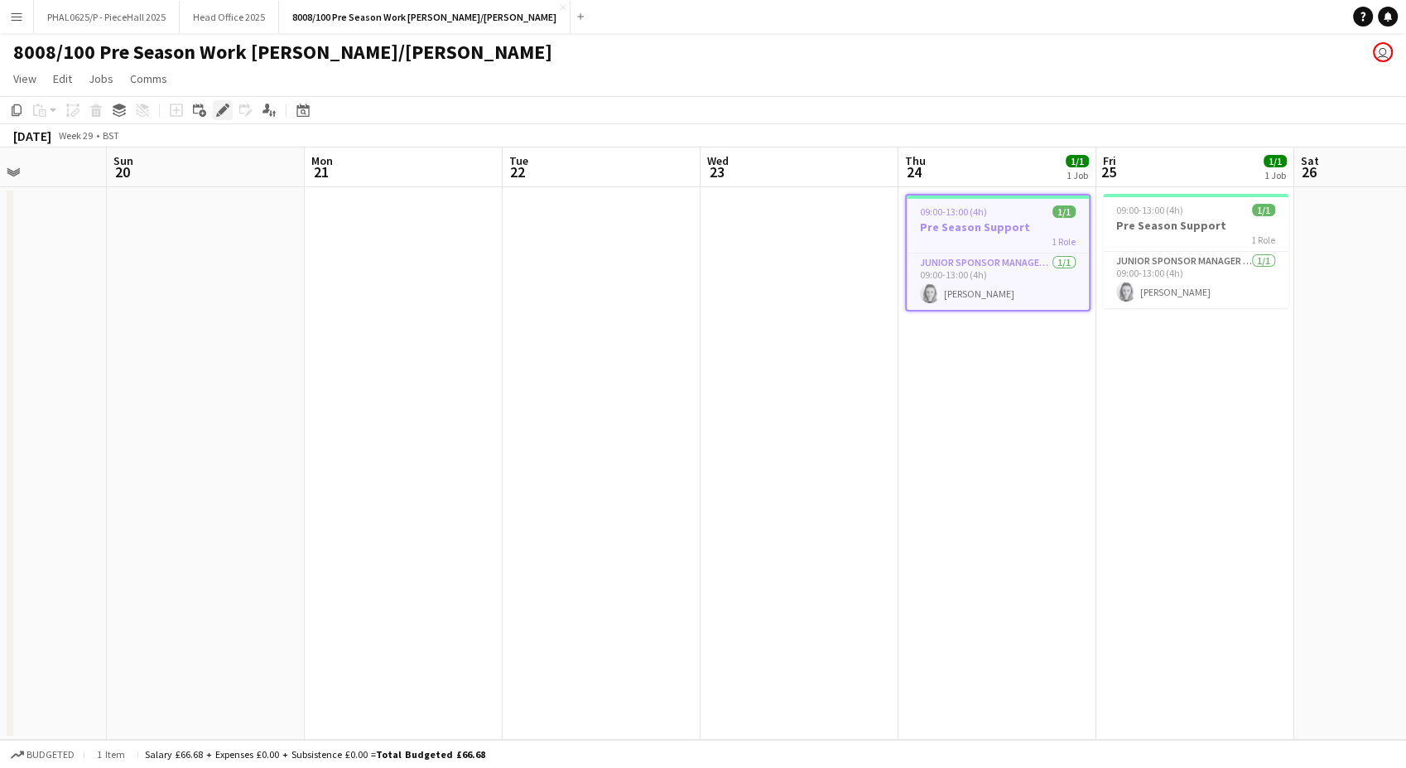
click at [216, 115] on icon at bounding box center [218, 115] width 4 height 4
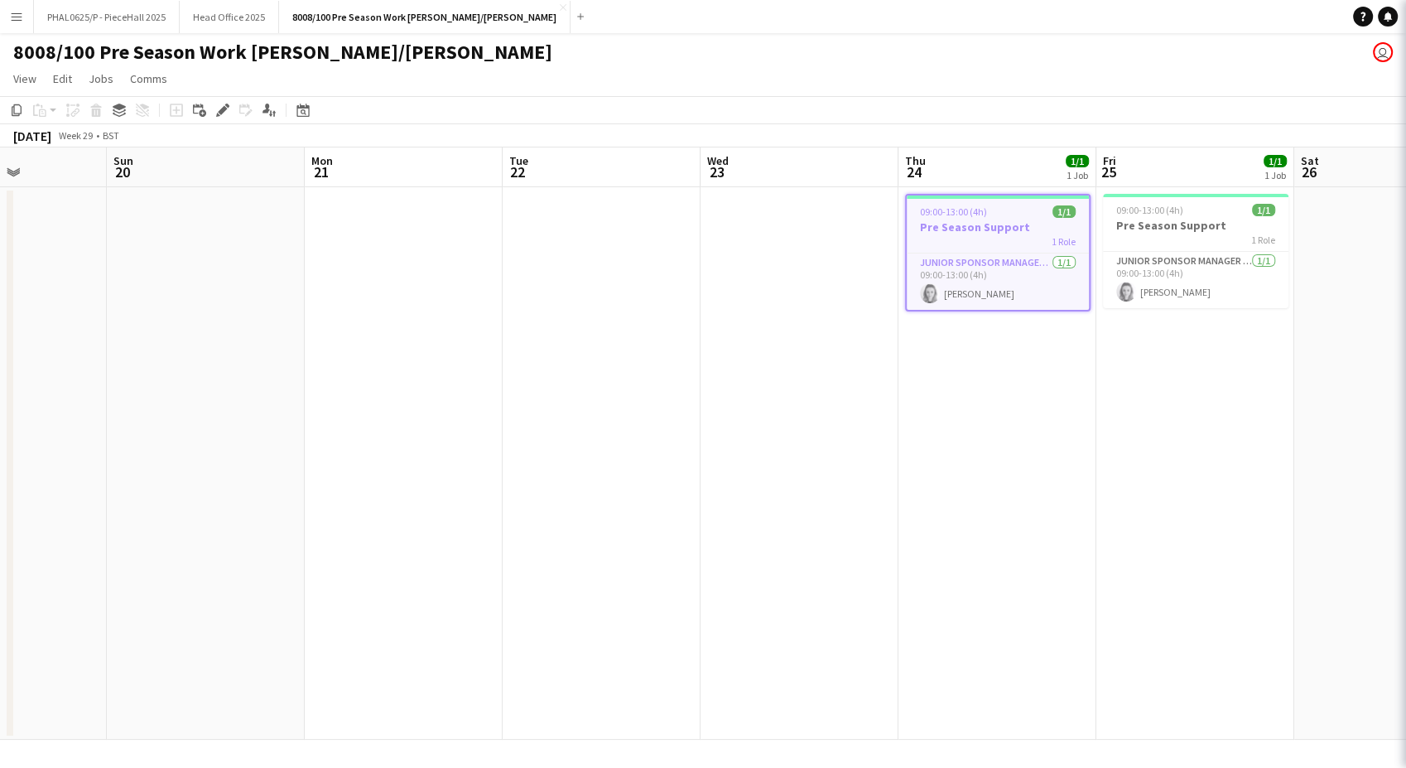
type input "**********"
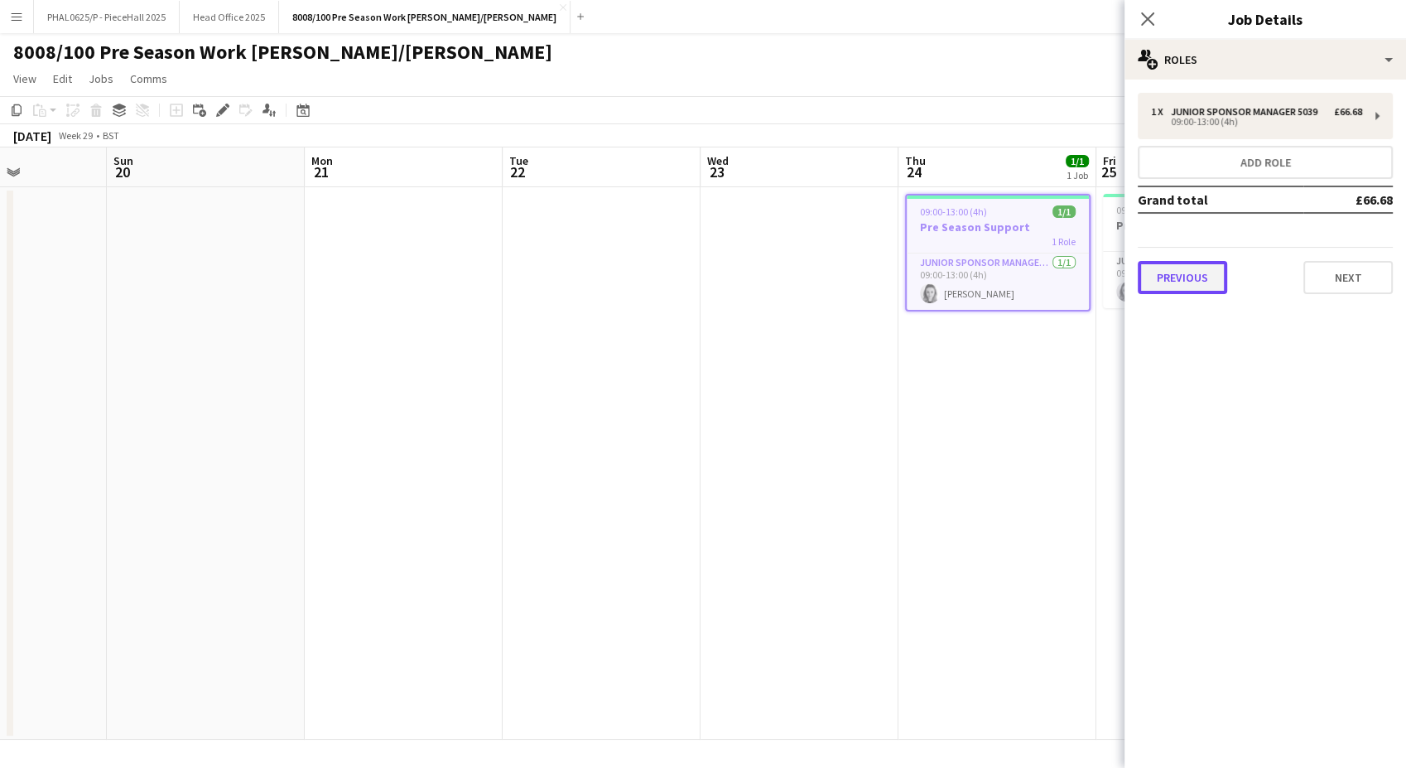
click at [1183, 289] on button "Previous" at bounding box center [1182, 277] width 89 height 33
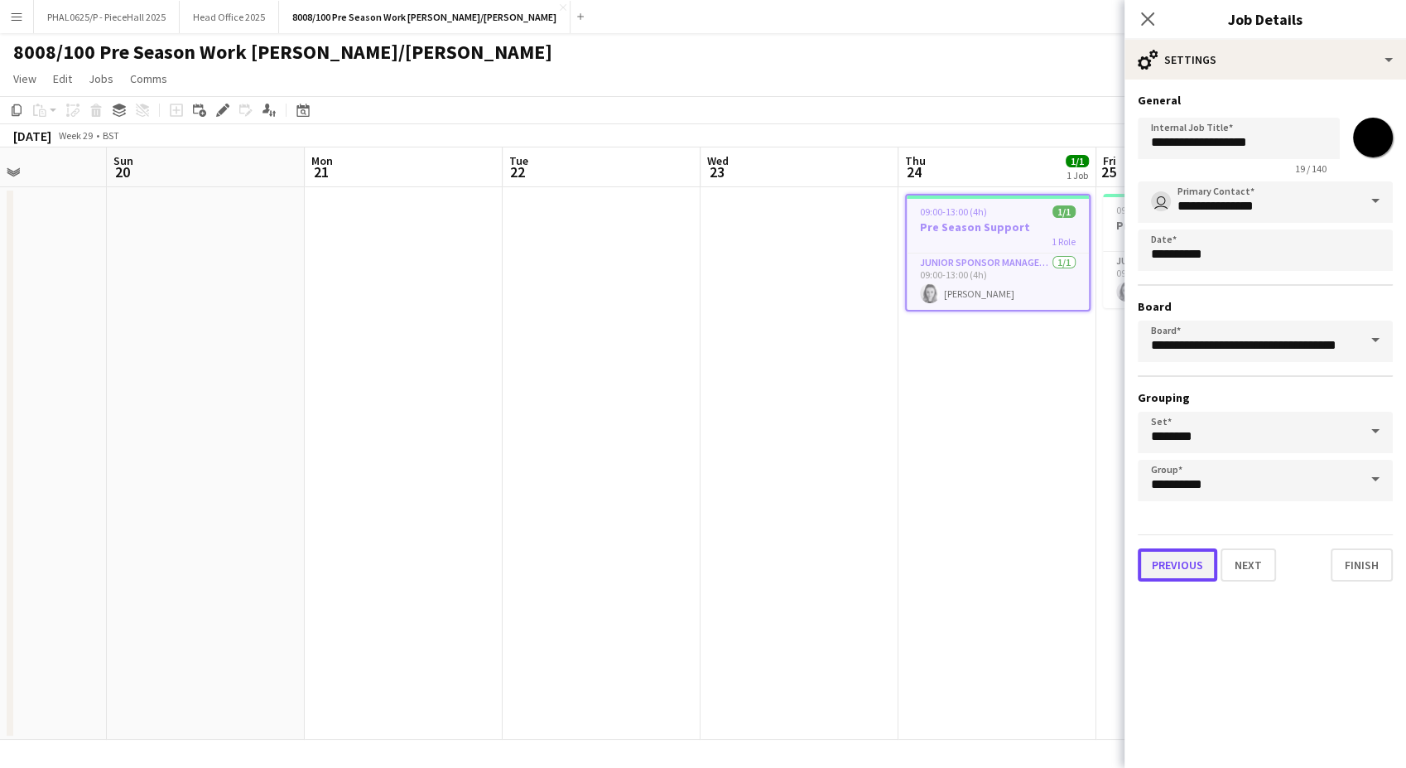
click at [1185, 568] on button "Previous" at bounding box center [1177, 564] width 79 height 33
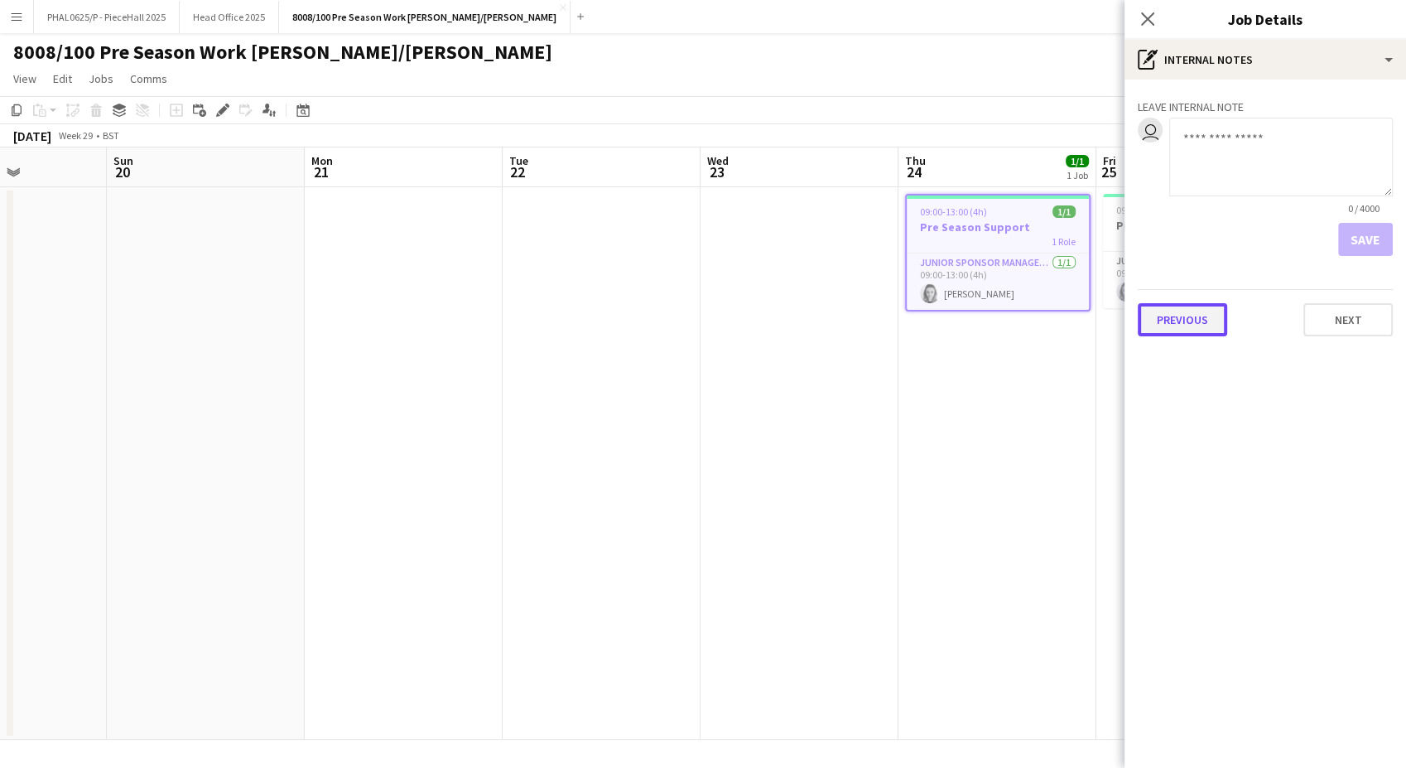
click at [1188, 320] on button "Previous" at bounding box center [1182, 319] width 89 height 33
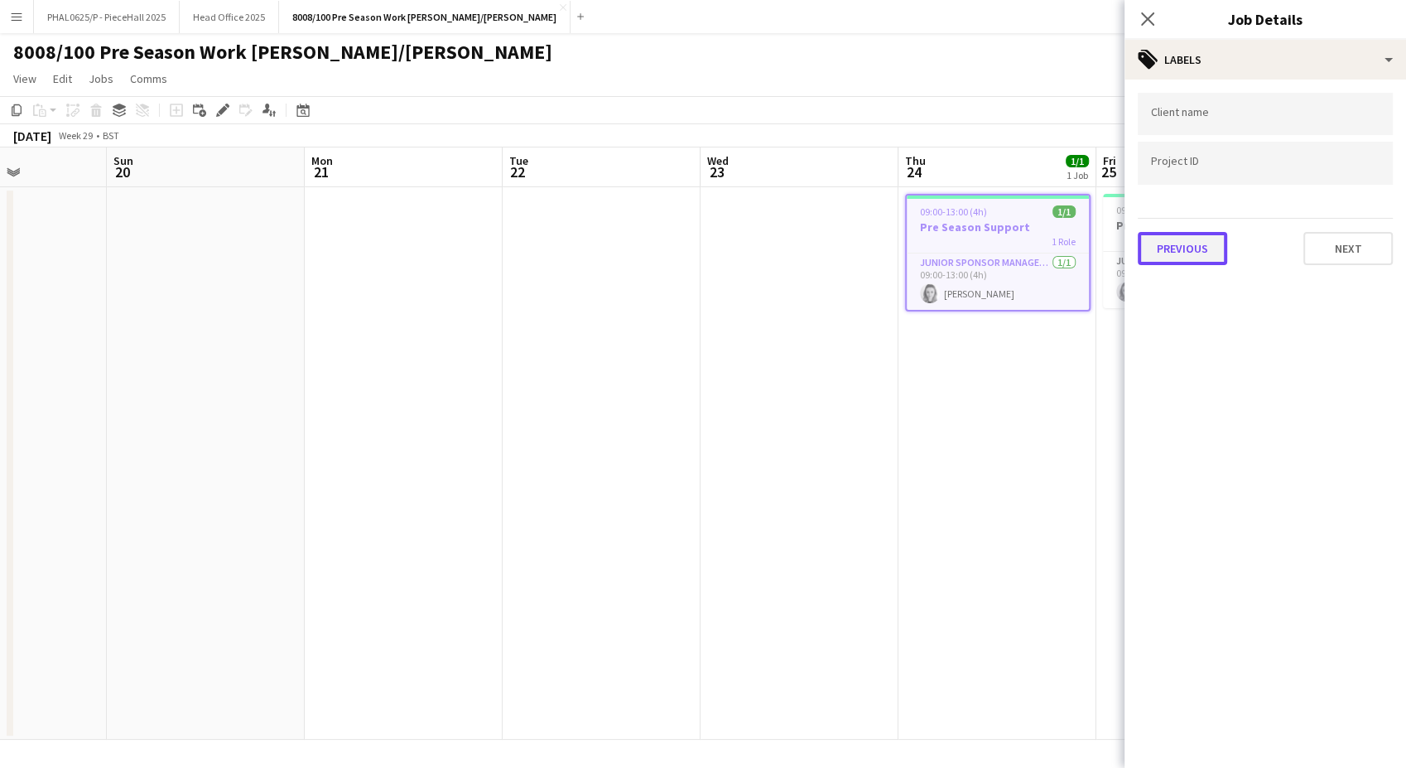
click at [1186, 258] on button "Previous" at bounding box center [1182, 248] width 89 height 33
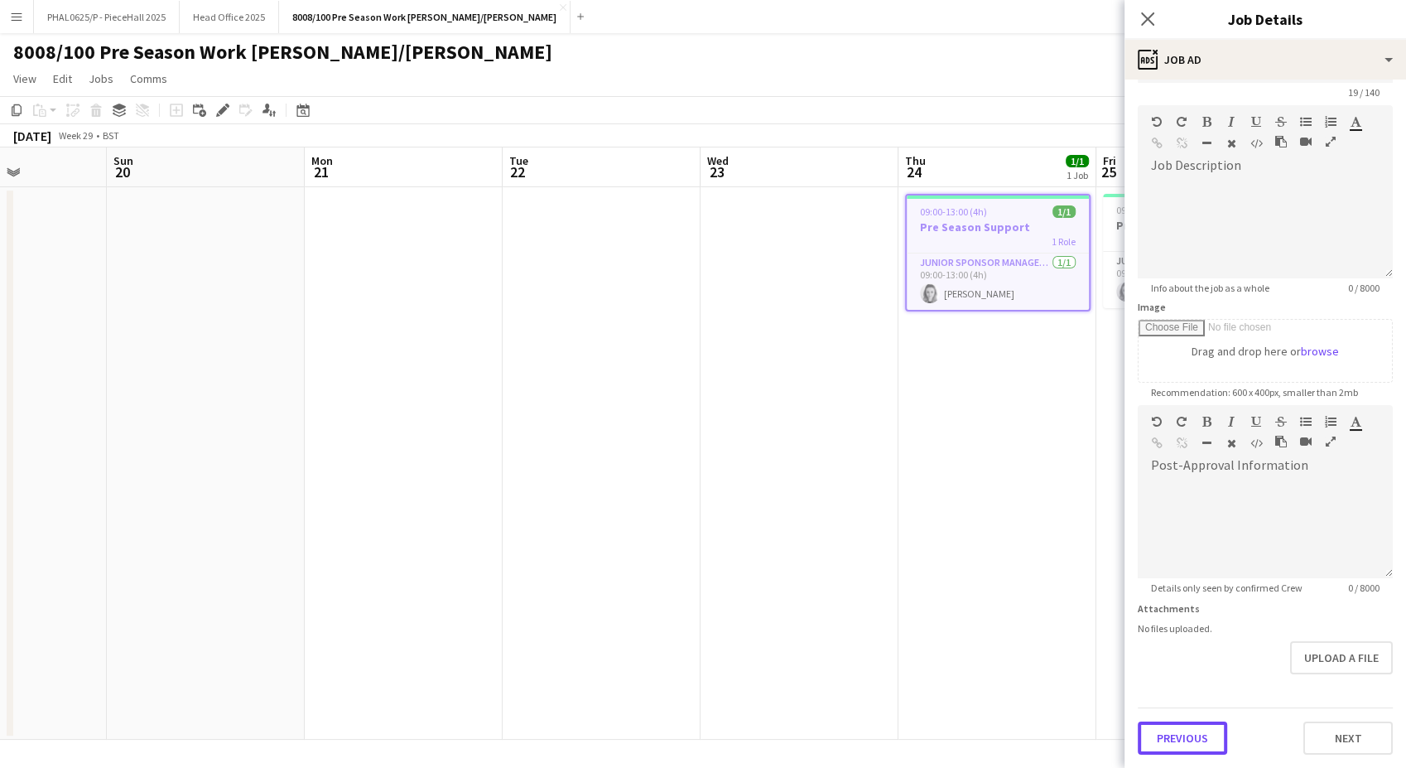
click at [1174, 671] on form "**********" at bounding box center [1265, 397] width 282 height 713
click at [1179, 739] on button "Previous" at bounding box center [1182, 738] width 89 height 33
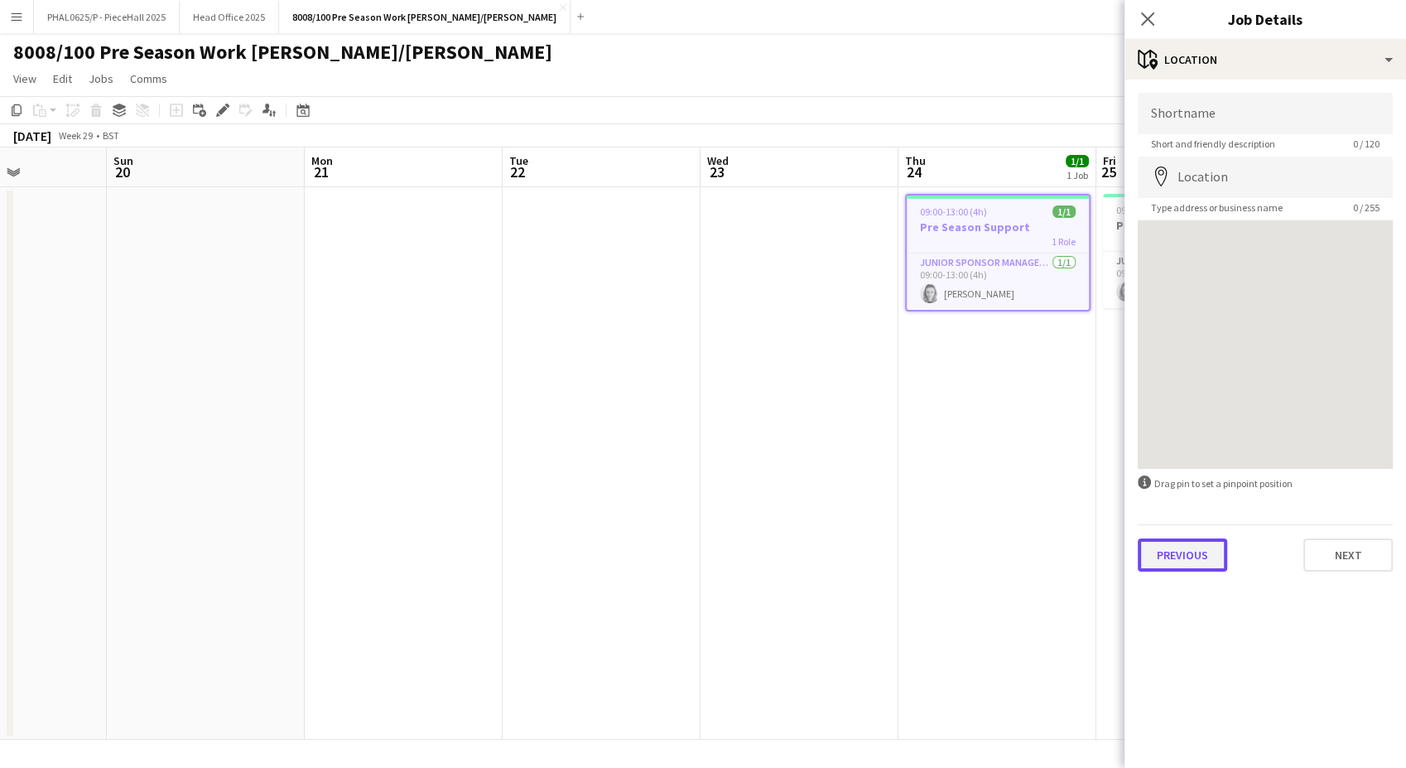
click at [1193, 538] on button "Previous" at bounding box center [1182, 554] width 89 height 33
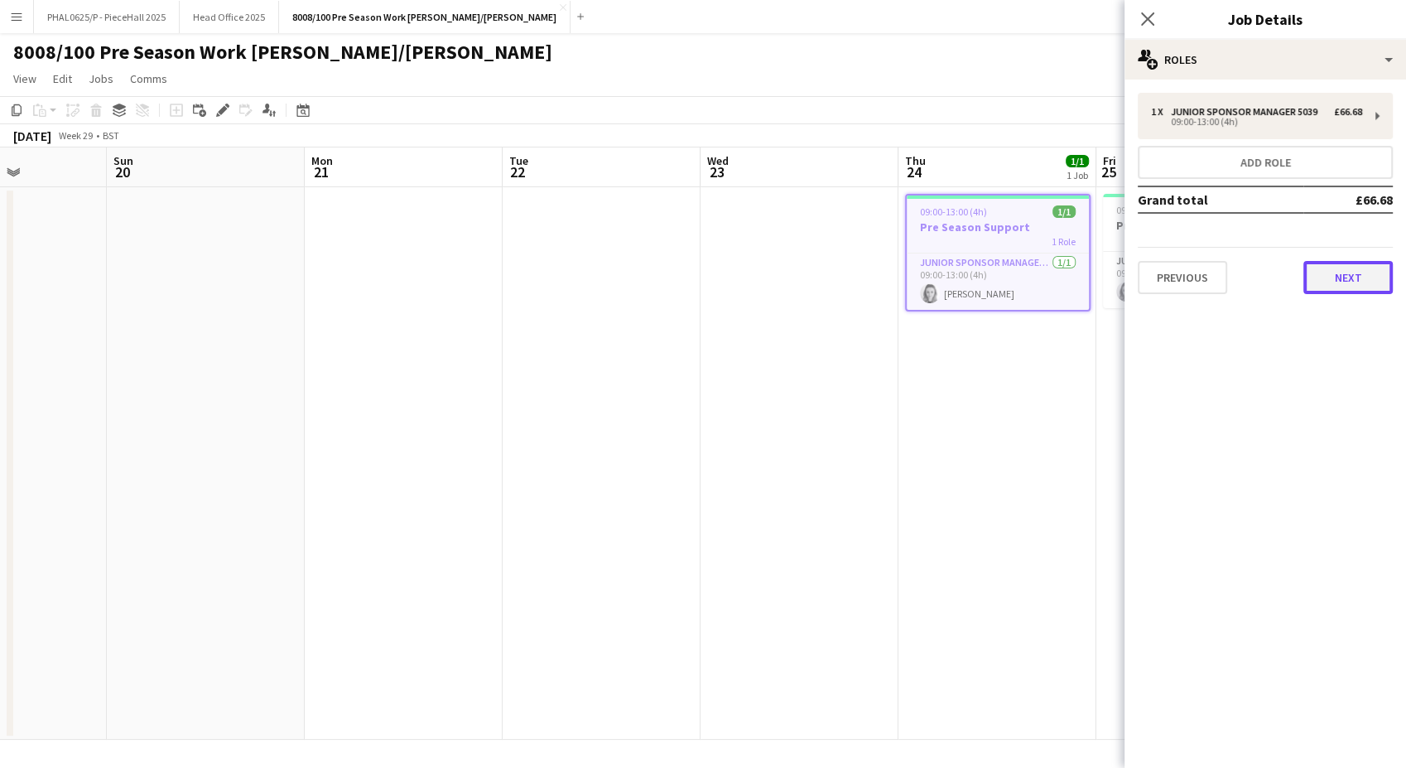
click at [1346, 283] on button "Next" at bounding box center [1347, 277] width 89 height 33
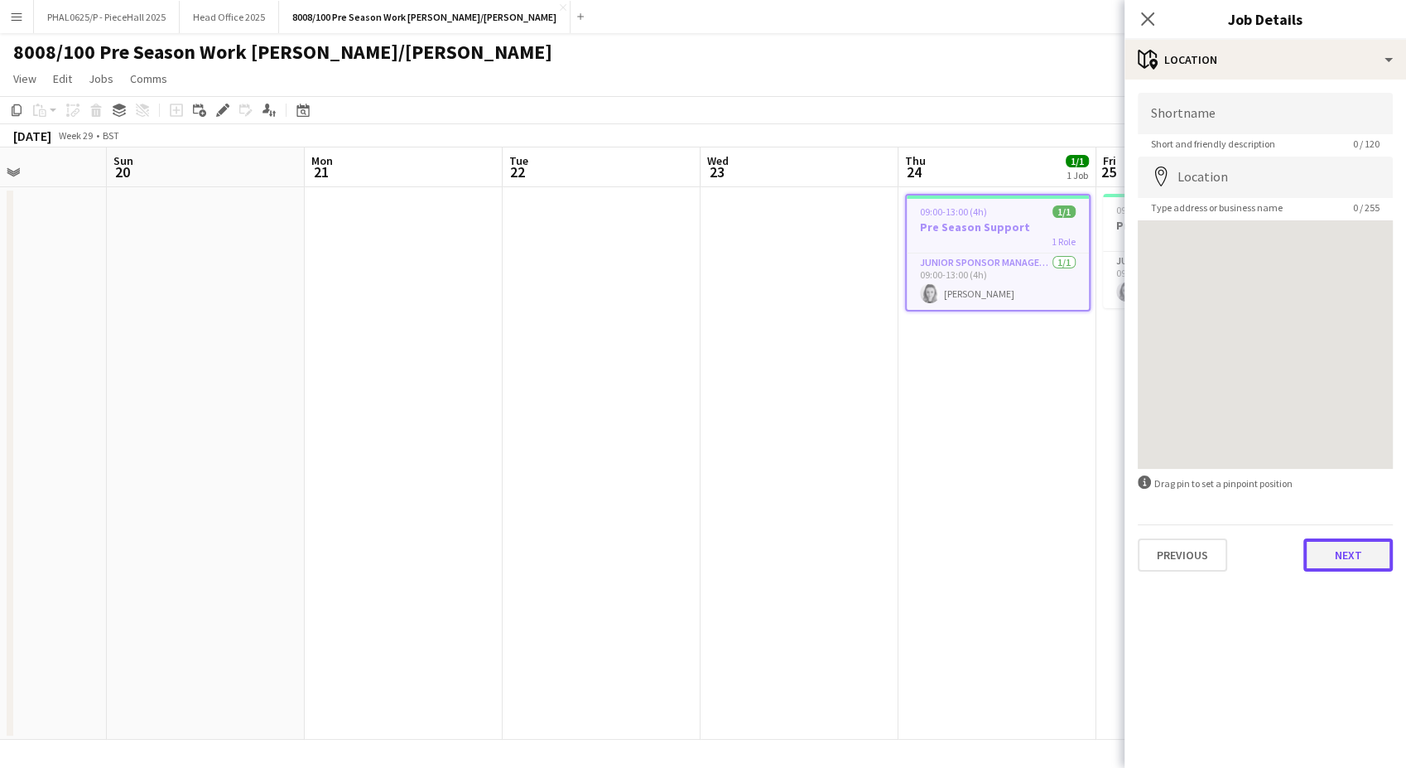
click at [1349, 571] on div "Previous Next" at bounding box center [1265, 547] width 255 height 47
click at [1345, 556] on button "Next" at bounding box center [1347, 554] width 89 height 33
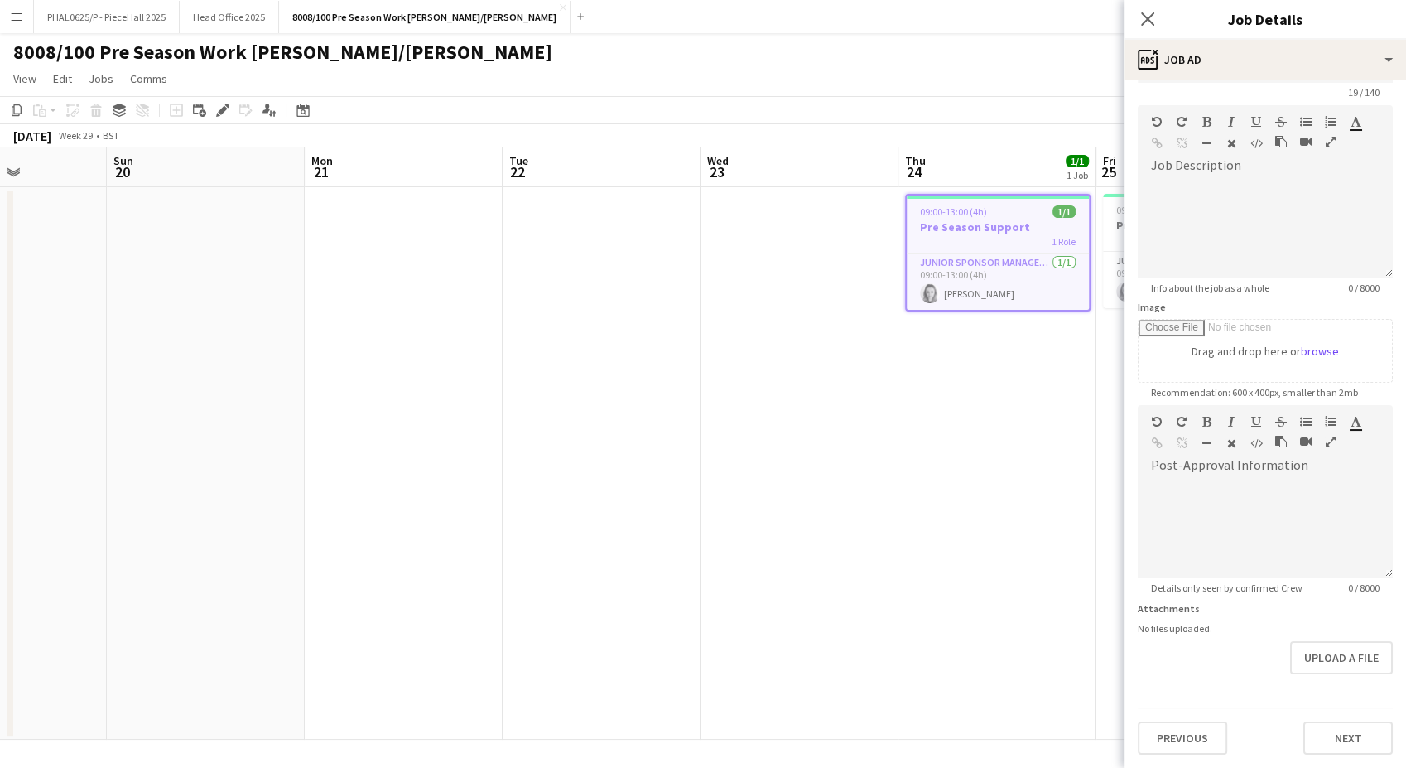
scroll to position [115, 0]
click at [1323, 693] on div "**********" at bounding box center [1265, 397] width 282 height 739
click at [1325, 685] on form "**********" at bounding box center [1265, 397] width 282 height 713
drag, startPoint x: 1007, startPoint y: 247, endPoint x: 848, endPoint y: 491, distance: 291.4
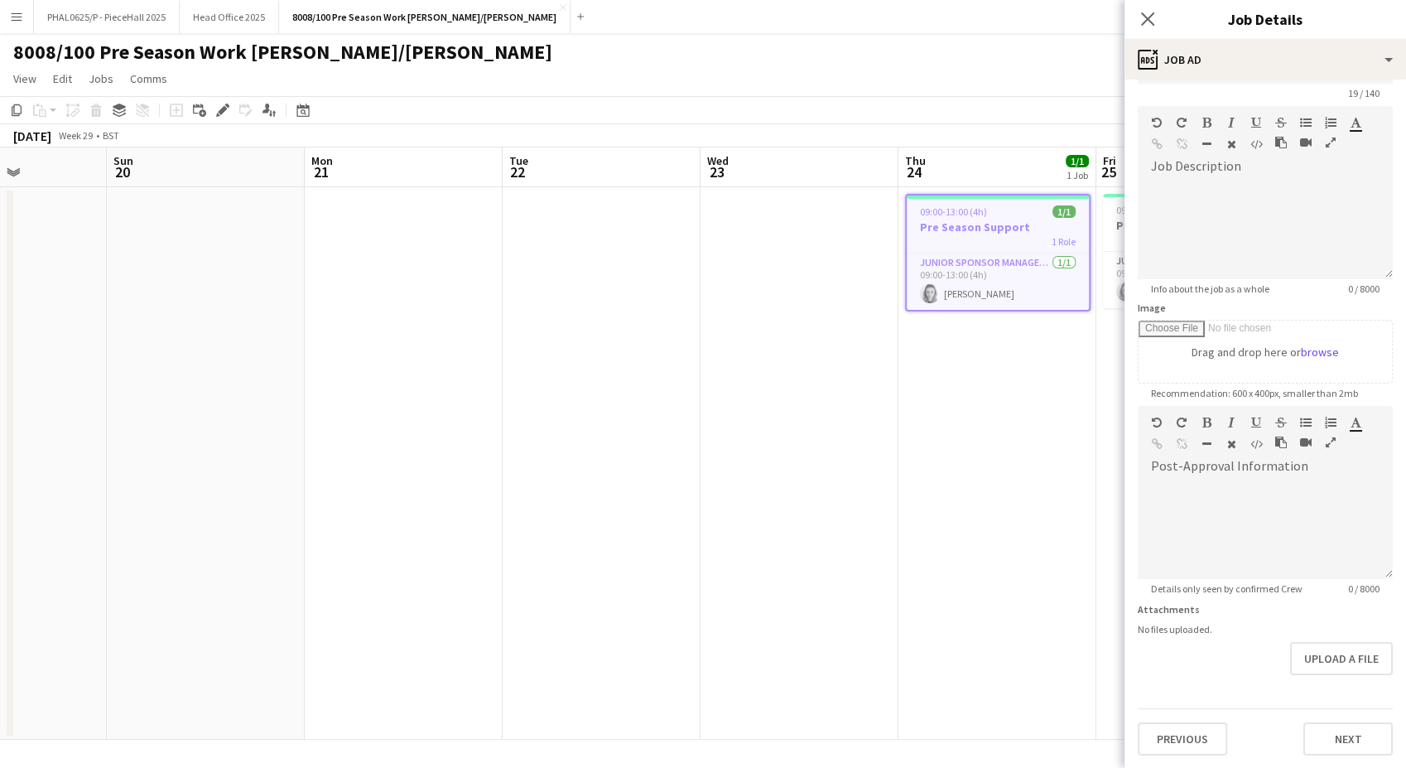
click at [848, 491] on app-date-cell at bounding box center [799, 463] width 198 height 552
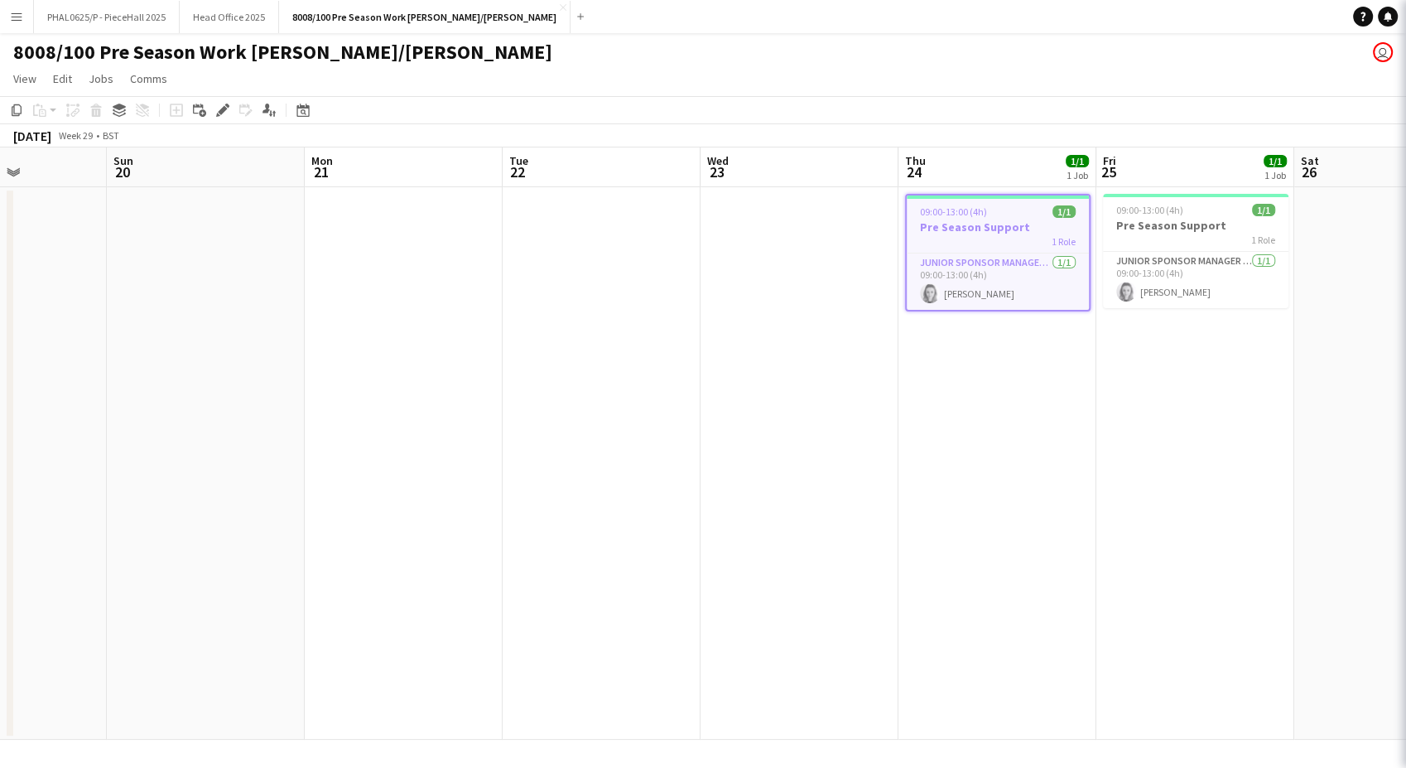
scroll to position [0, 486]
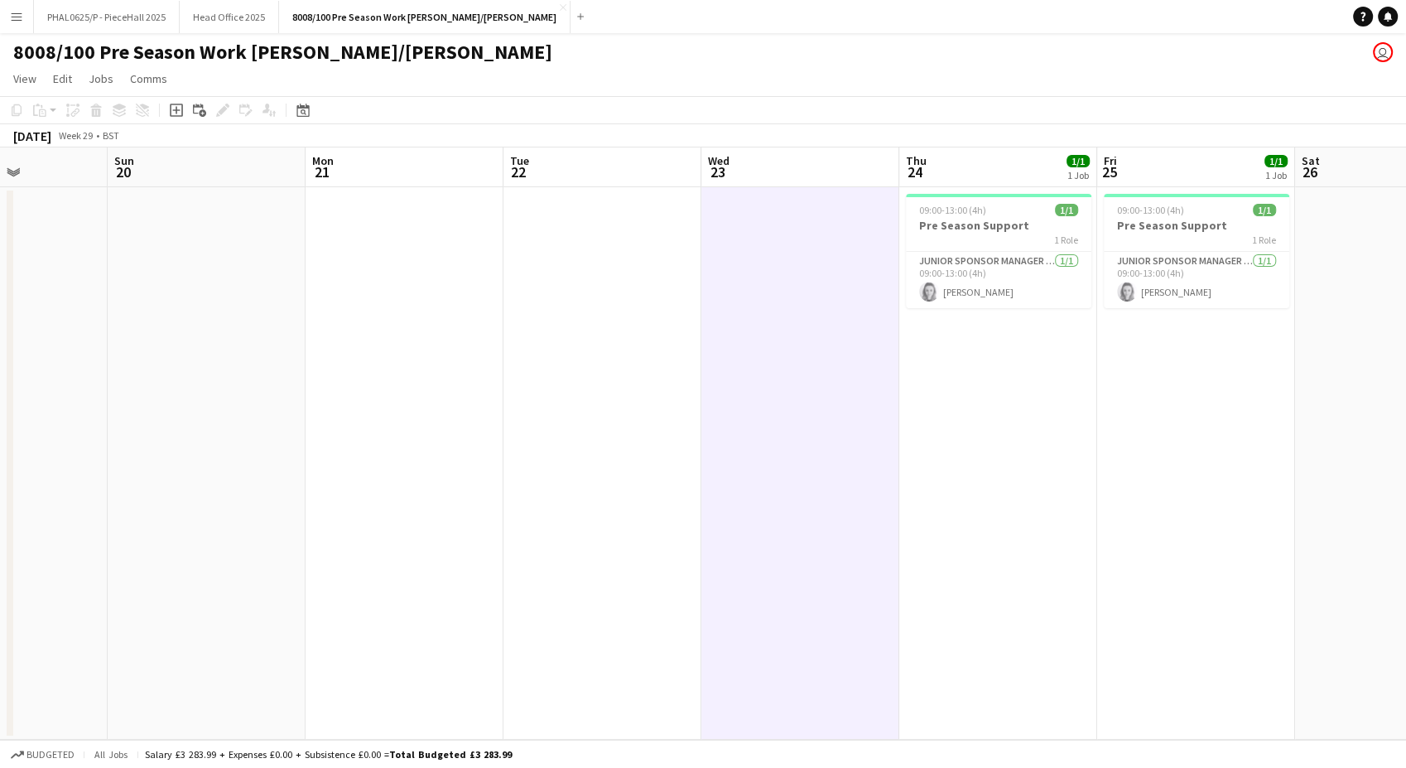
click at [856, 555] on app-date-cell at bounding box center [800, 463] width 198 height 552
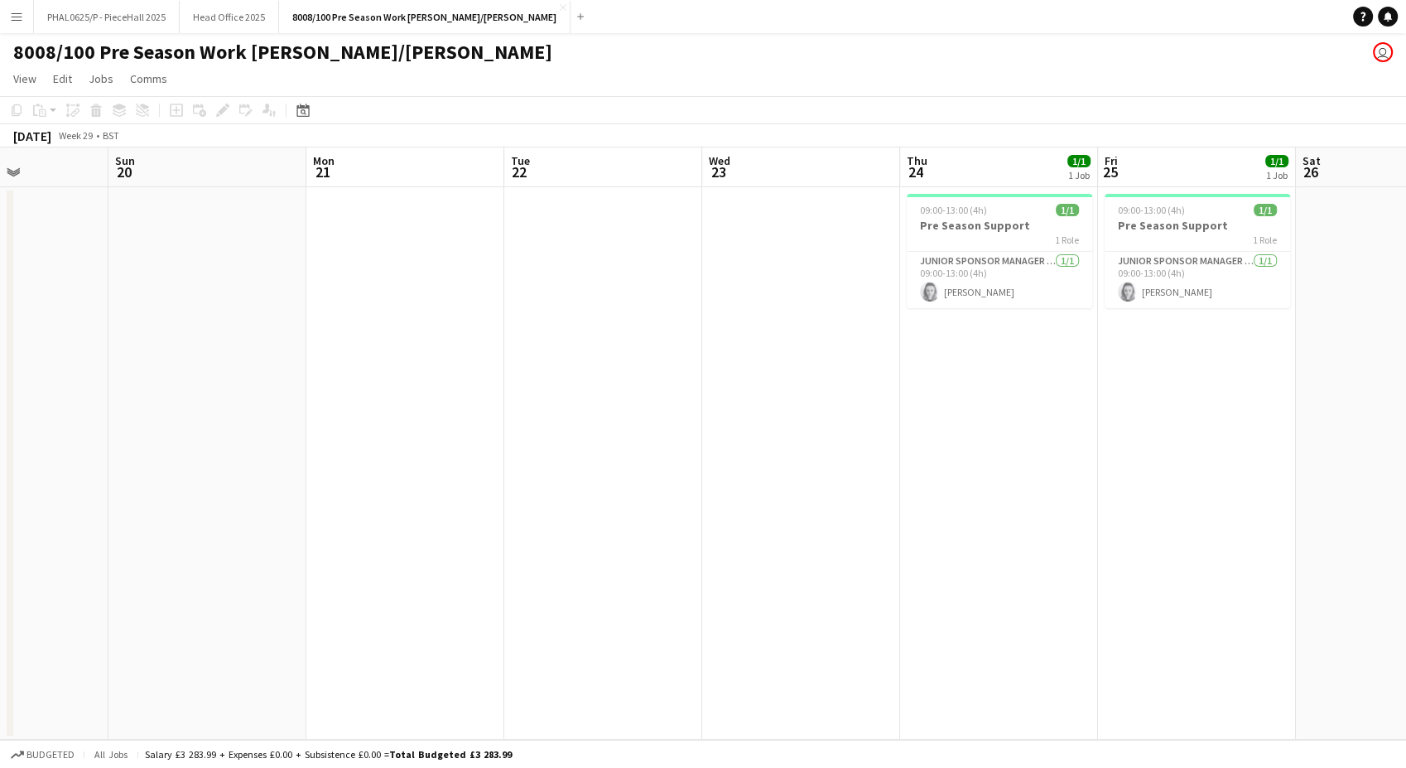
click at [20, 18] on app-icon "Menu" at bounding box center [16, 16] width 13 height 13
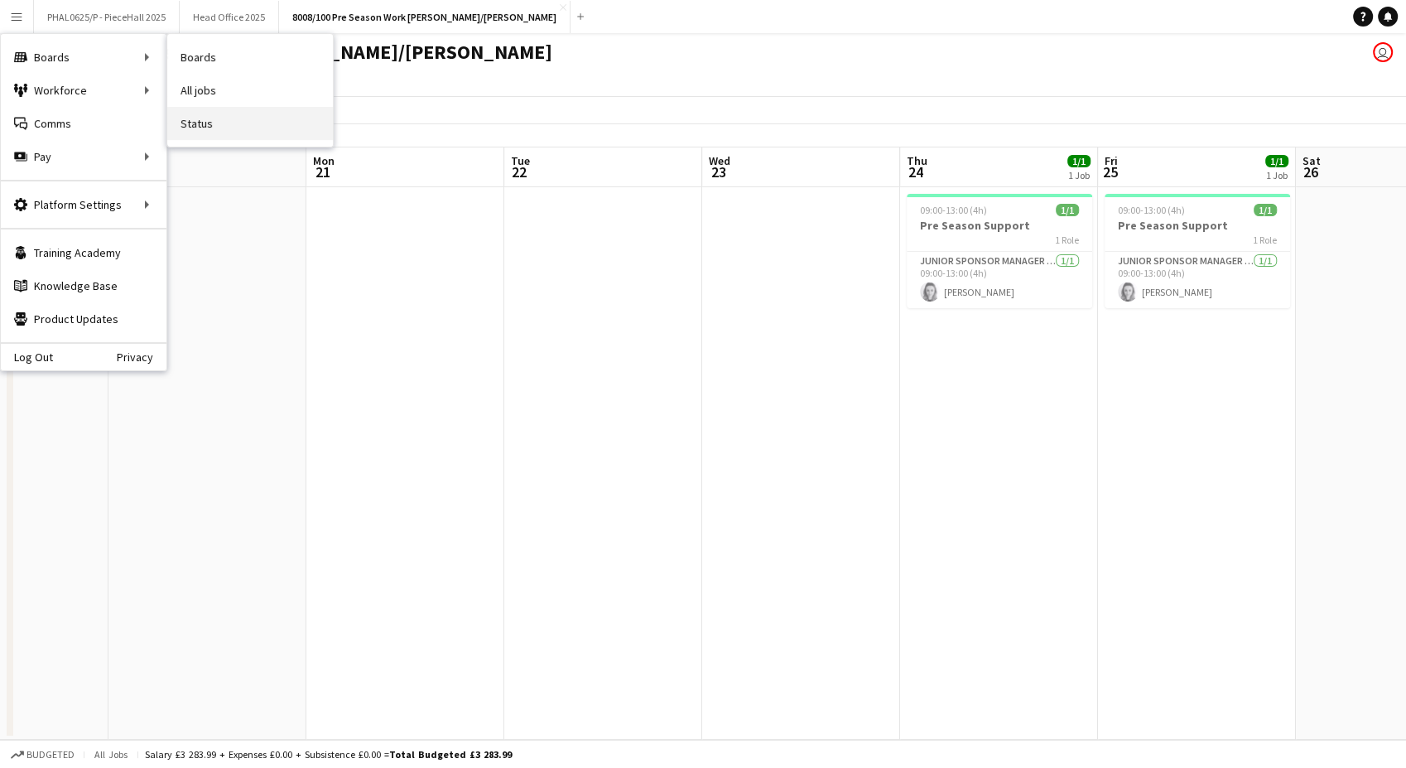
click at [194, 131] on link "Status" at bounding box center [250, 123] width 166 height 33
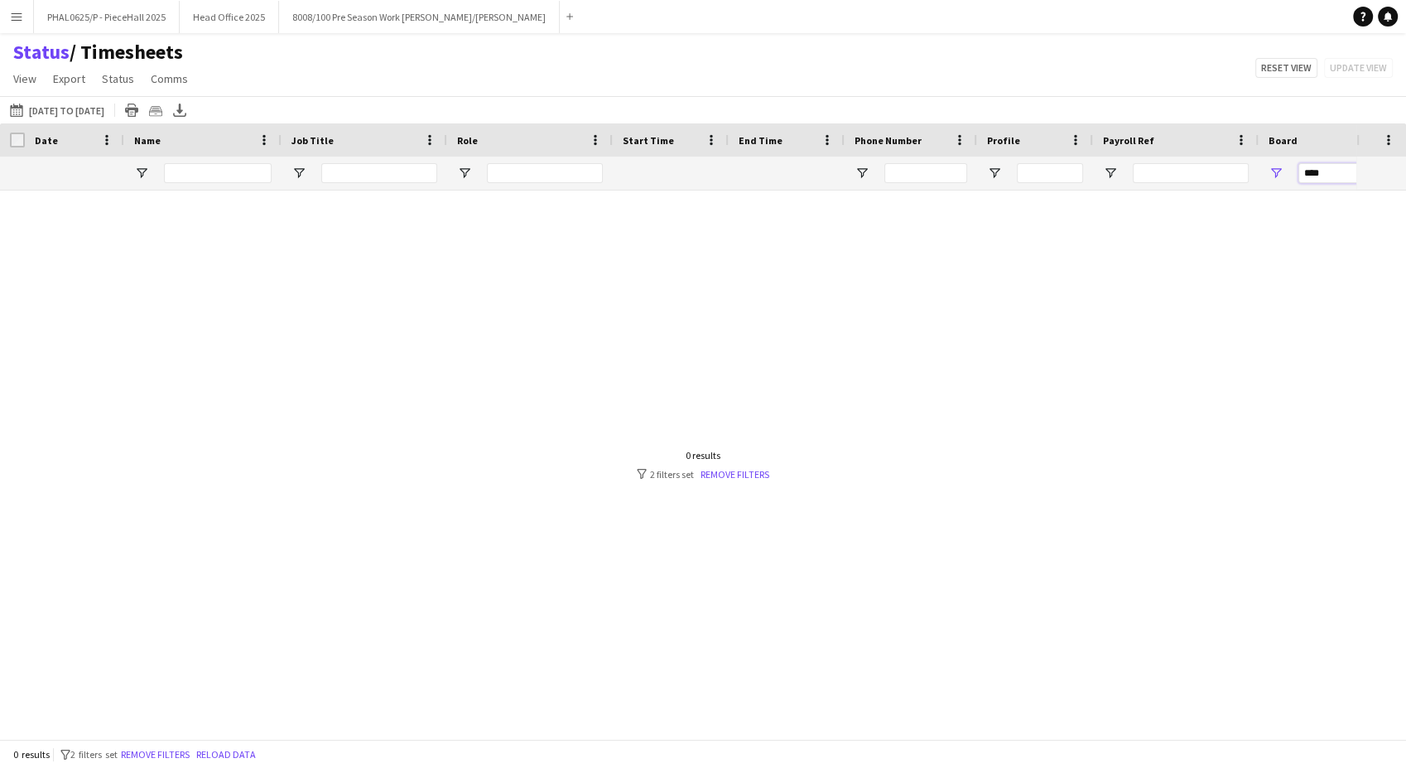
click at [1318, 164] on input "****" at bounding box center [1356, 173] width 116 height 20
click at [1317, 164] on input "****" at bounding box center [1356, 173] width 116 height 20
type input "**********"
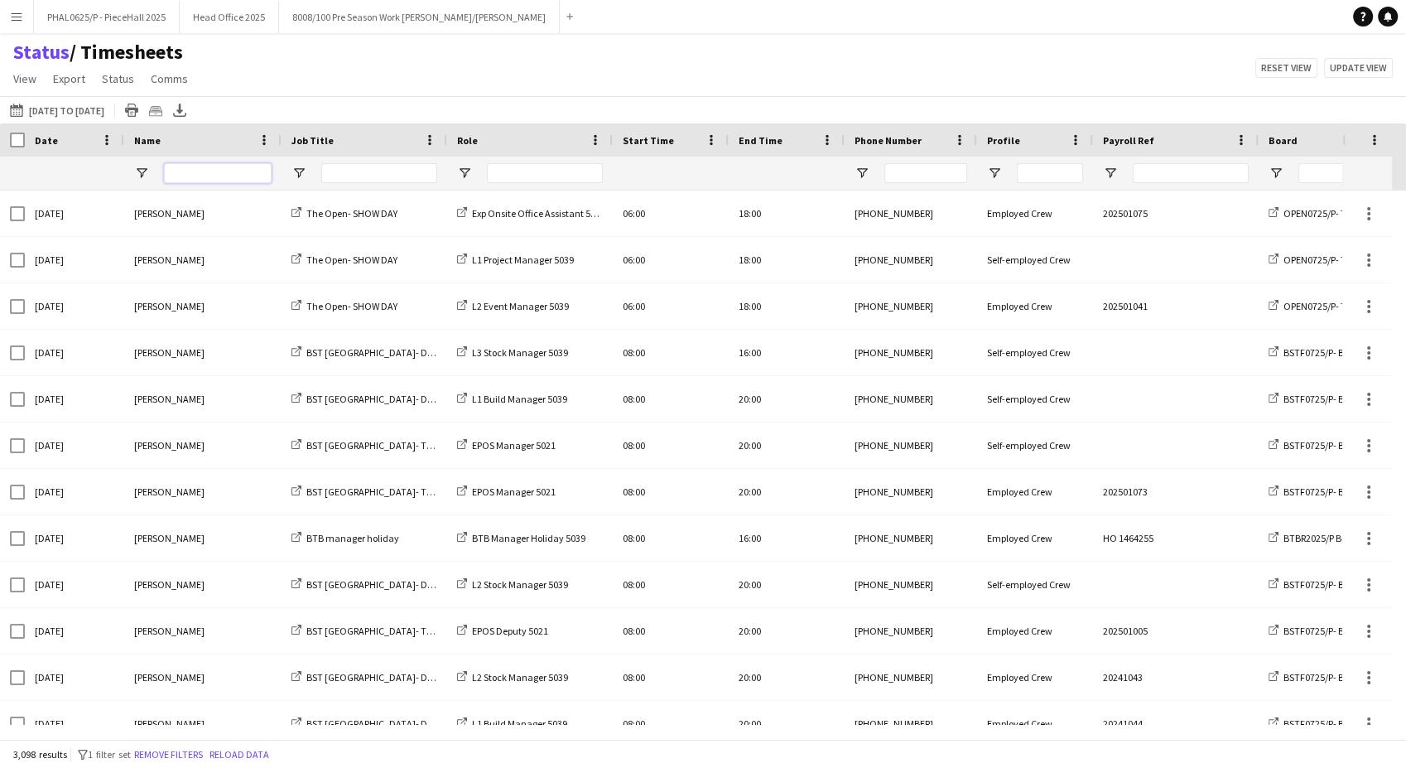
click at [201, 171] on input "Name Filter Input" at bounding box center [218, 173] width 108 height 20
type input "***"
type input "**********"
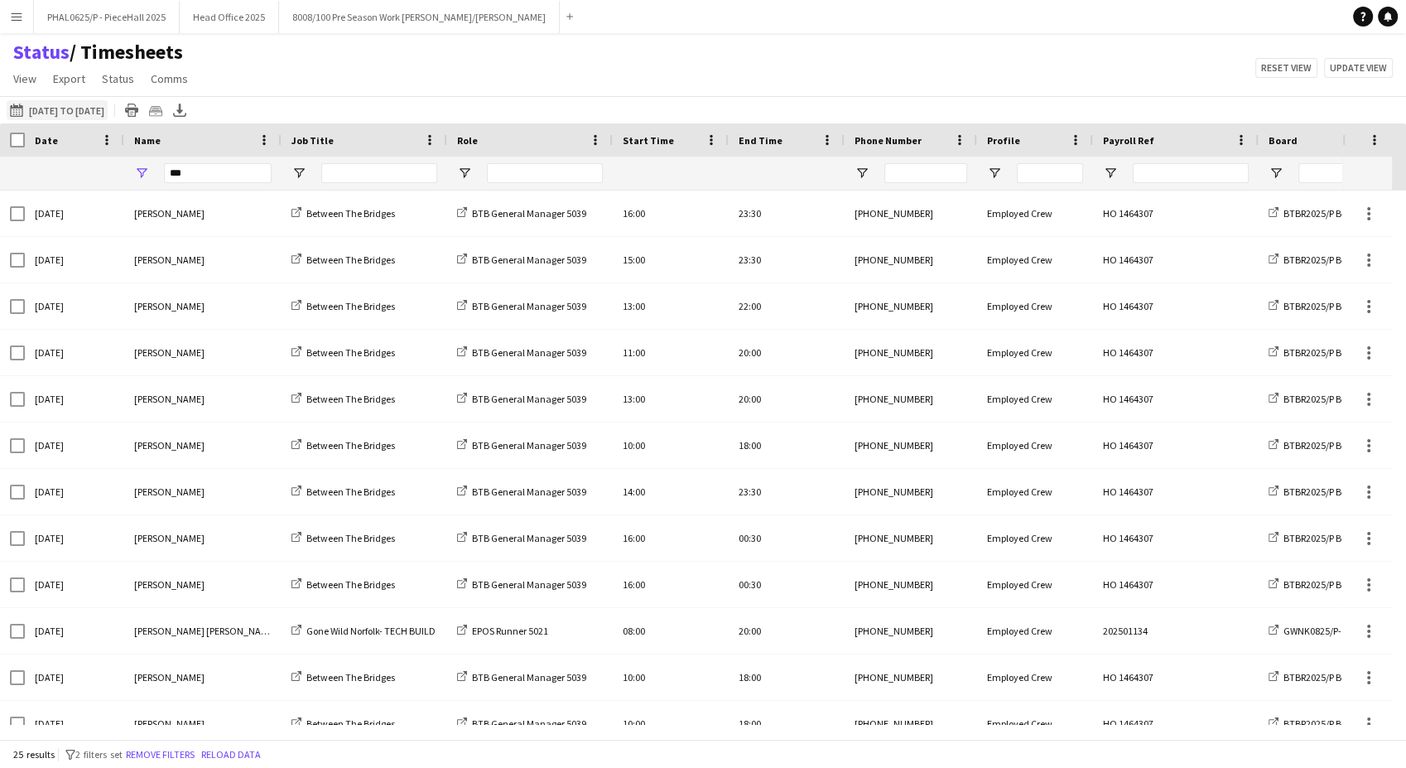
click at [73, 113] on button "[DATE] to [DATE] [DATE] to [DATE]" at bounding box center [57, 110] width 101 height 20
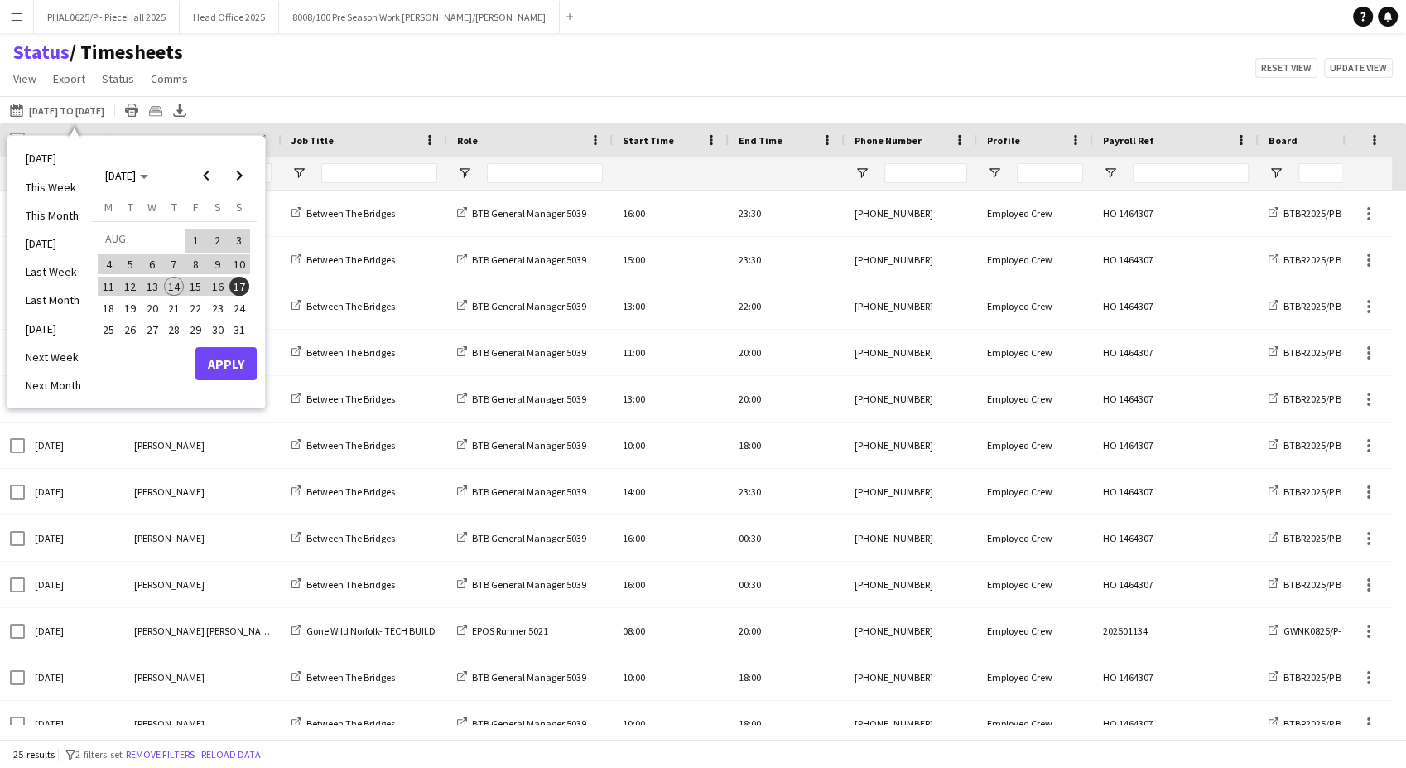
click at [101, 267] on span "4" at bounding box center [109, 264] width 20 height 20
click at [236, 290] on span "17" at bounding box center [239, 287] width 20 height 20
drag, startPoint x: 229, startPoint y: 363, endPoint x: 252, endPoint y: 361, distance: 22.4
click at [229, 361] on button "Apply" at bounding box center [225, 363] width 61 height 33
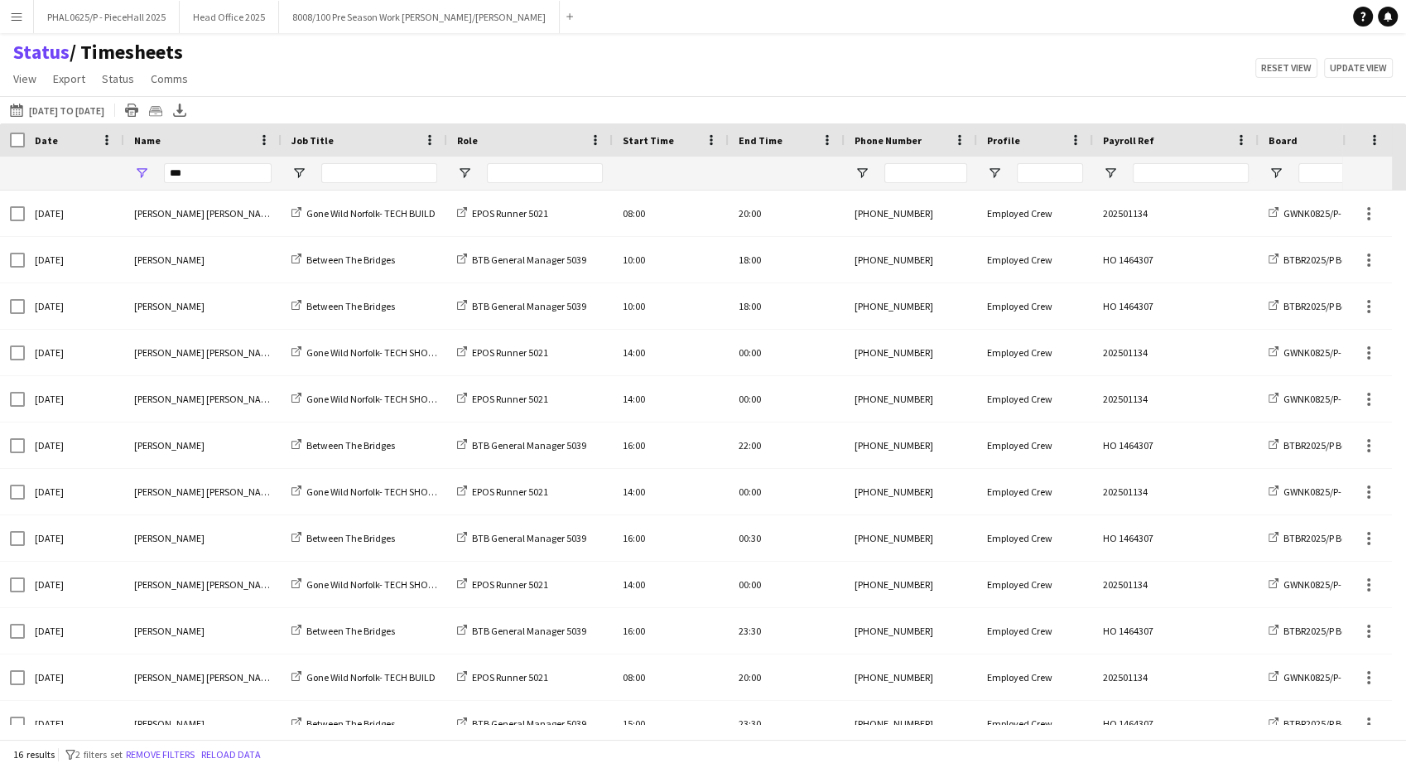
click at [216, 184] on div "***" at bounding box center [218, 172] width 108 height 33
click at [215, 182] on input "***" at bounding box center [218, 173] width 108 height 20
type input "********"
type input "***"
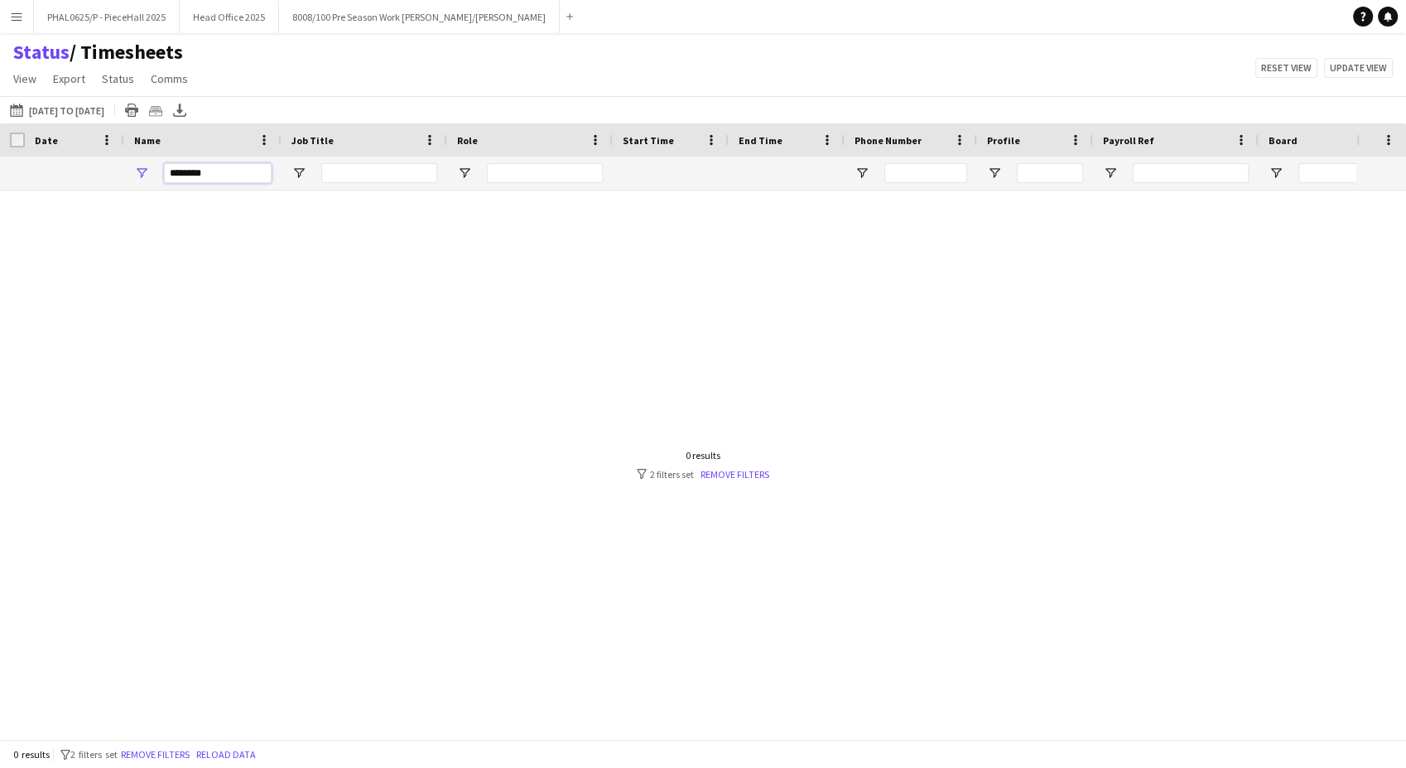
type input "*********"
type input "**********"
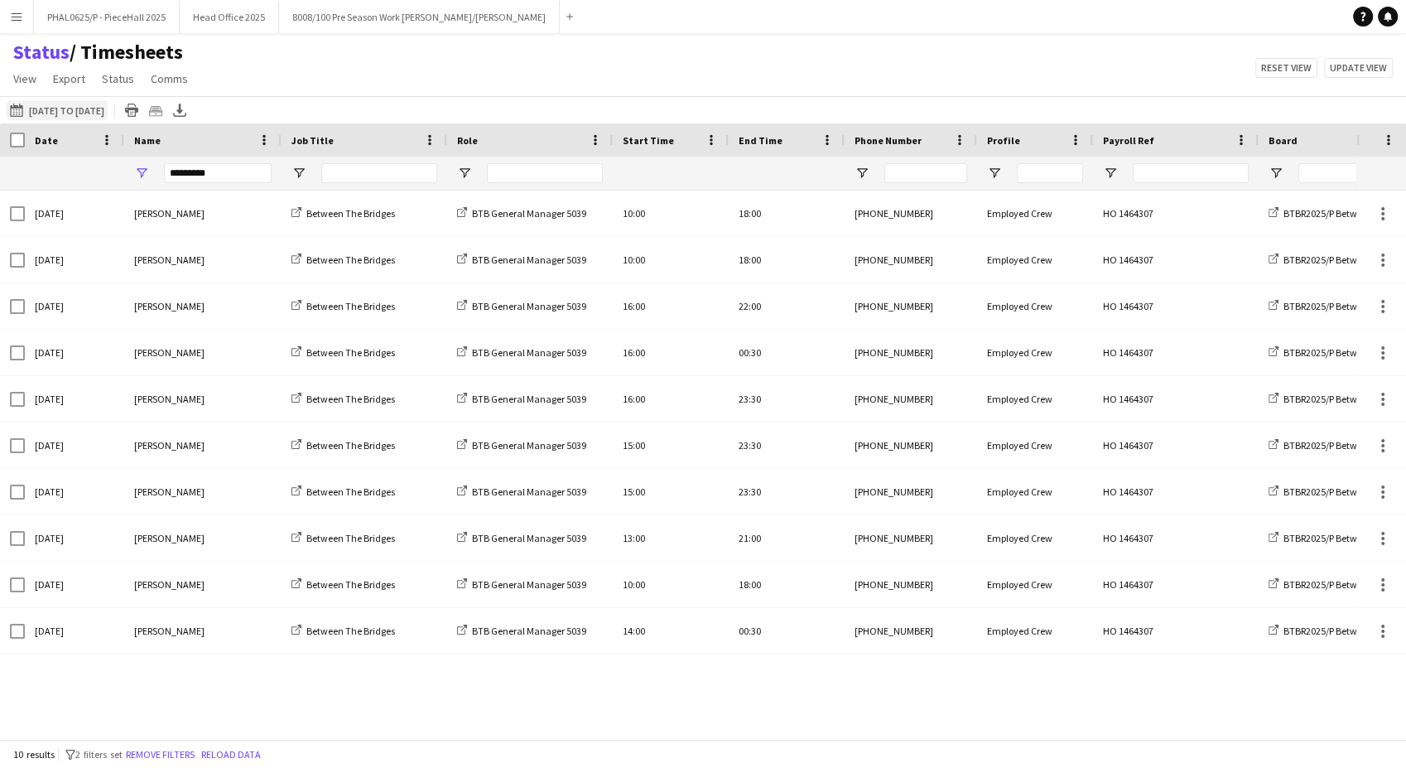
click at [105, 108] on button "[DATE] to [DATE] [DATE] to [DATE]" at bounding box center [57, 110] width 101 height 20
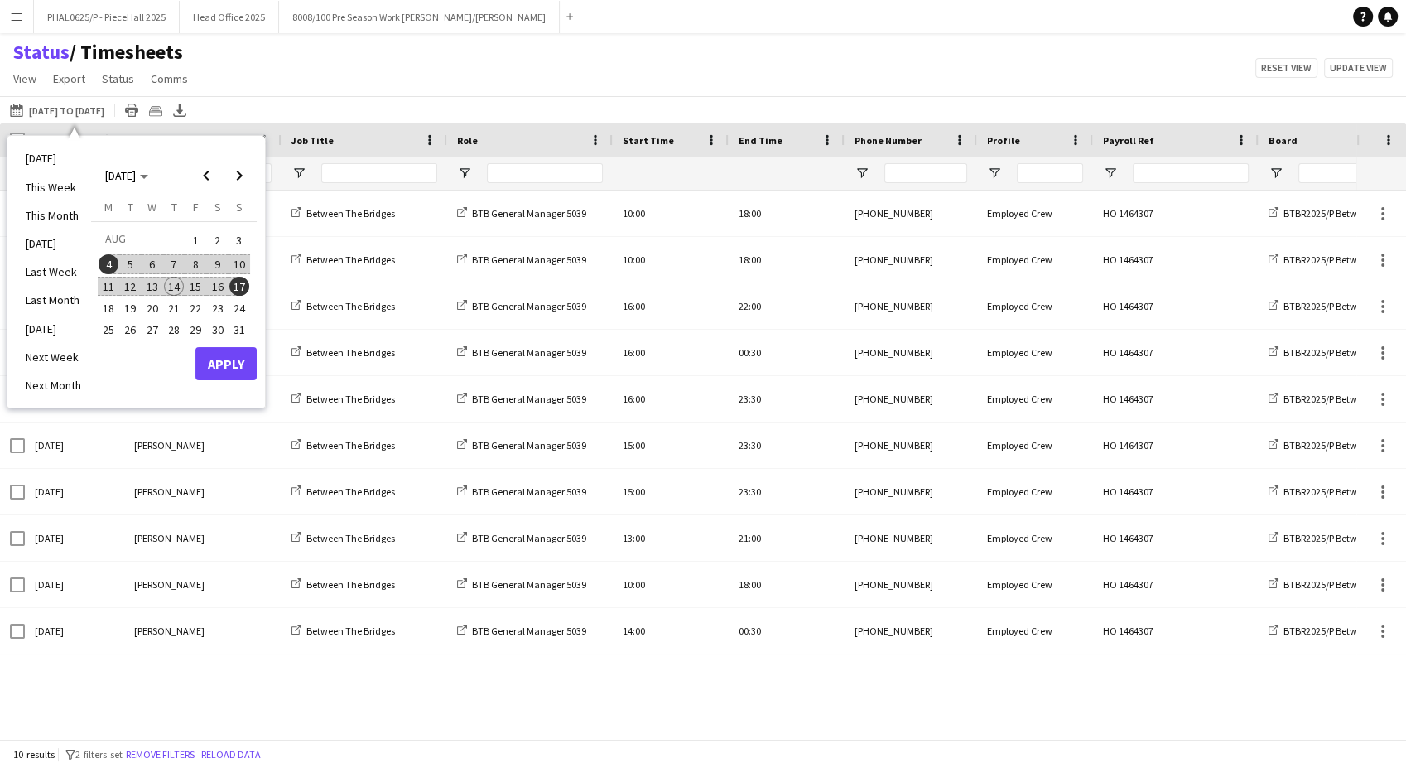
drag, startPoint x: 110, startPoint y: 277, endPoint x: 206, endPoint y: 280, distance: 96.1
click at [111, 277] on span "11" at bounding box center [109, 287] width 20 height 20
drag, startPoint x: 238, startPoint y: 281, endPoint x: 242, endPoint y: 330, distance: 49.0
click at [238, 282] on span "17" at bounding box center [239, 287] width 20 height 20
click at [233, 356] on button "Apply" at bounding box center [225, 363] width 61 height 33
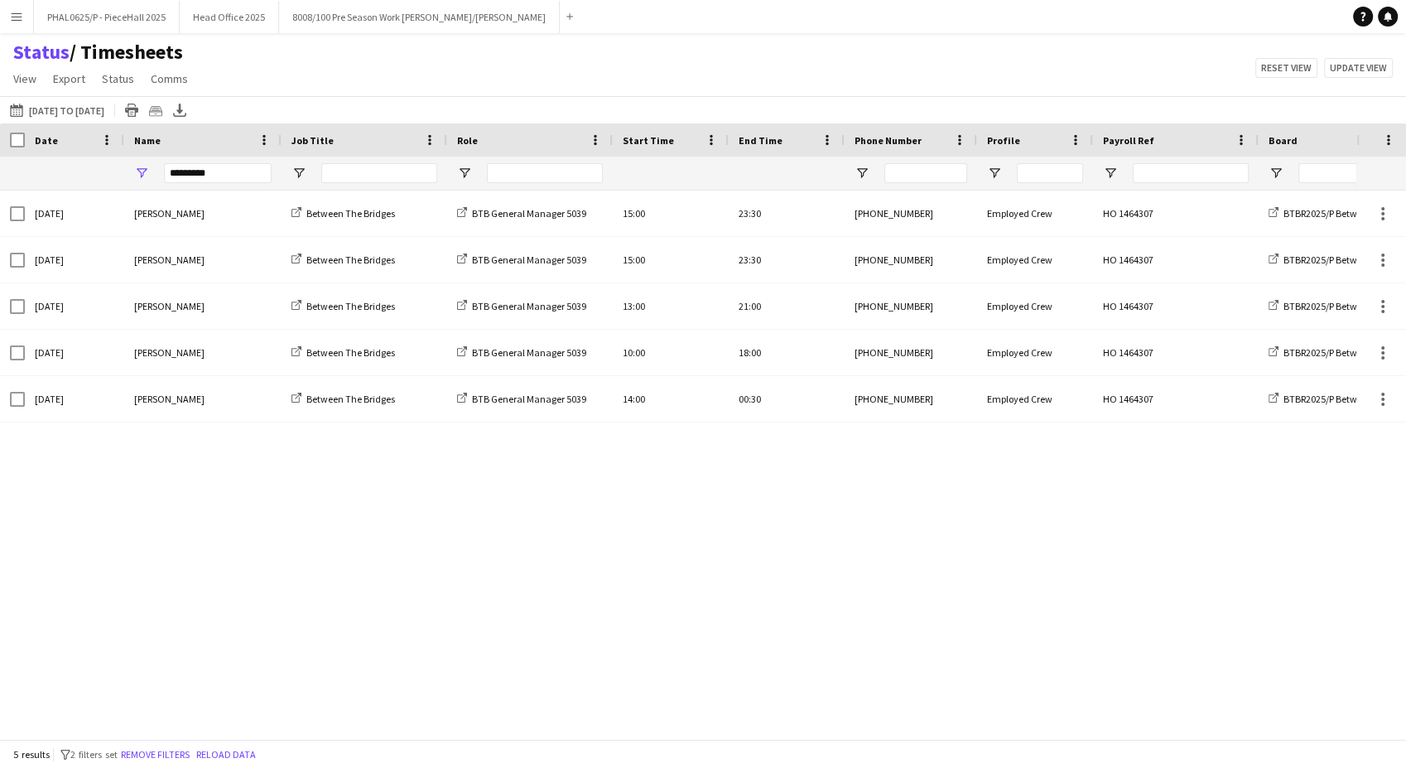
click at [216, 184] on div "*********" at bounding box center [218, 172] width 108 height 33
click at [226, 170] on input "*********" at bounding box center [218, 173] width 108 height 20
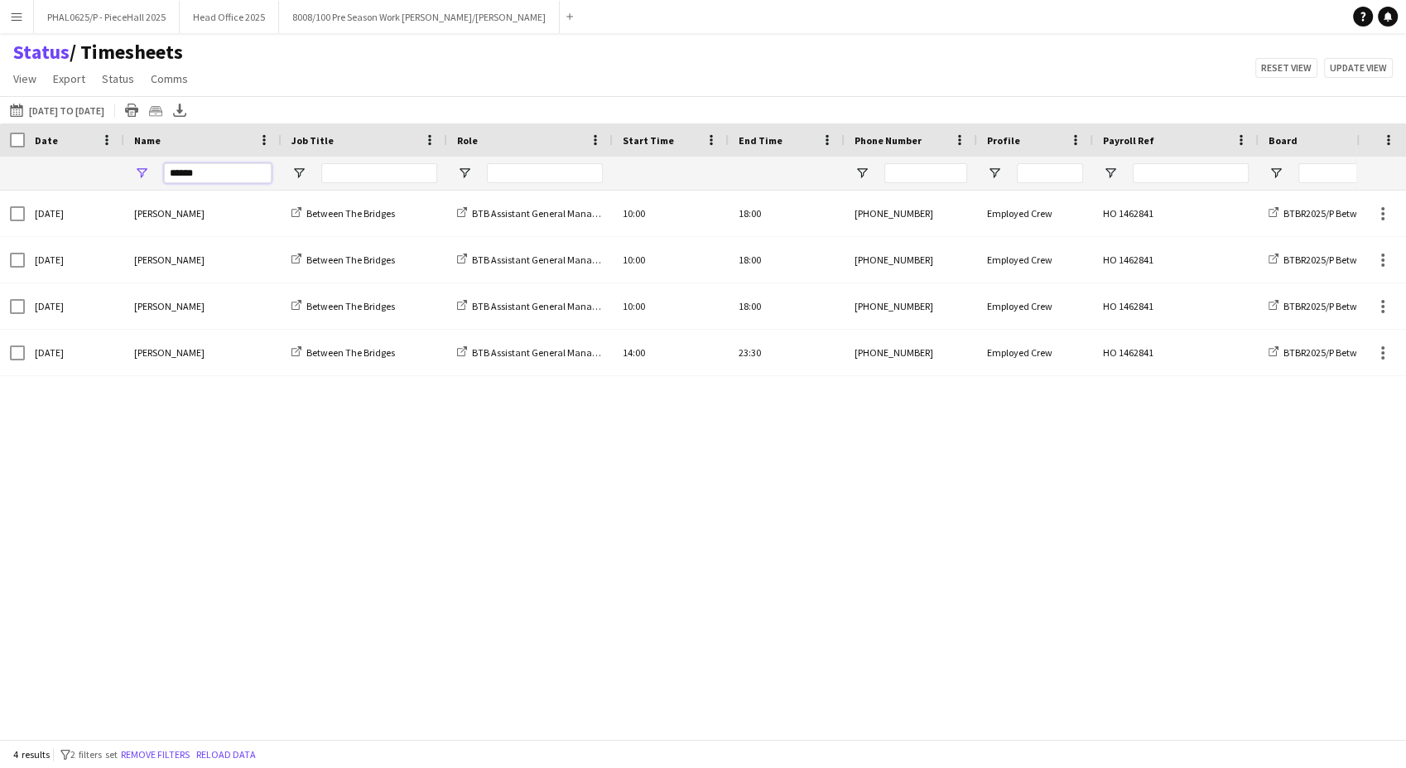
type input "******"
click at [566, 17] on app-icon "Add" at bounding box center [569, 16] width 7 height 7
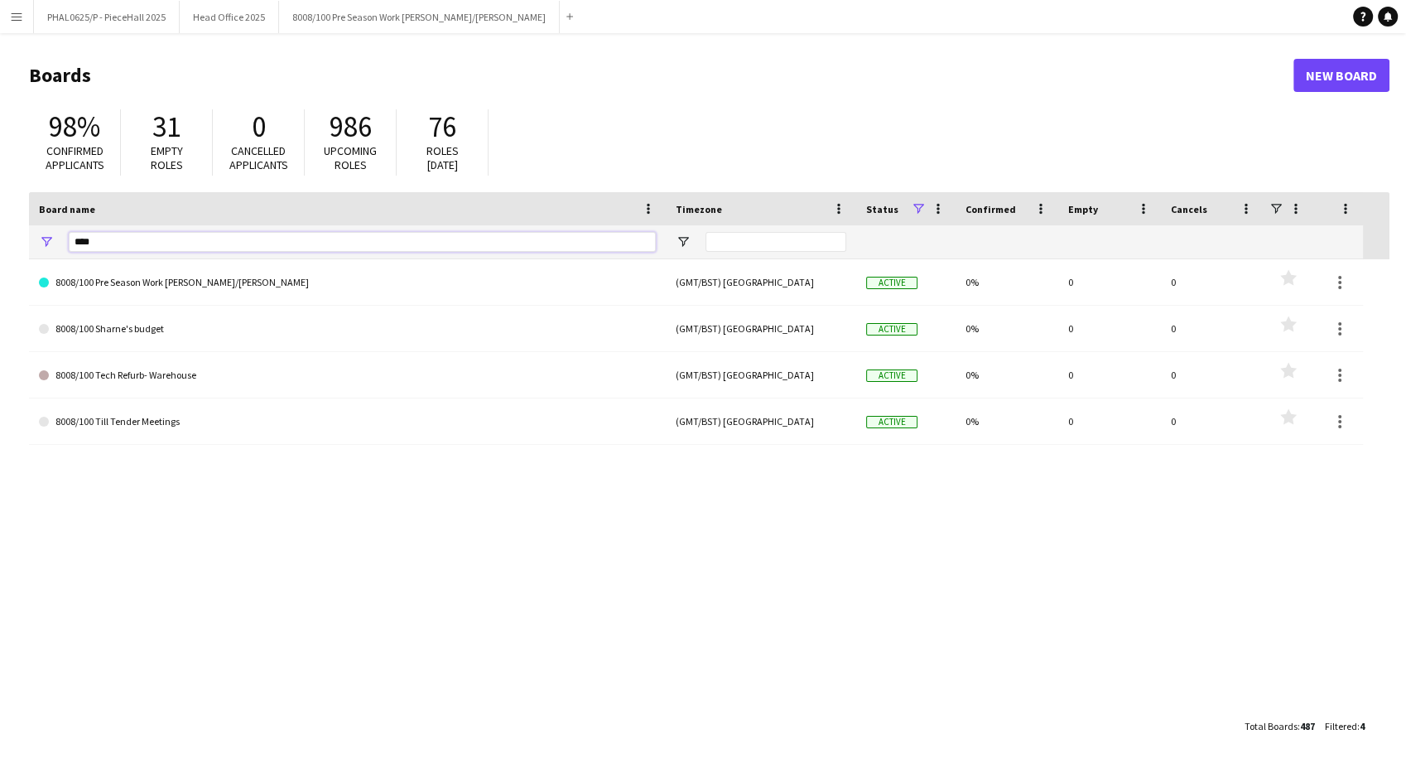
click at [119, 240] on input "****" at bounding box center [362, 242] width 587 height 20
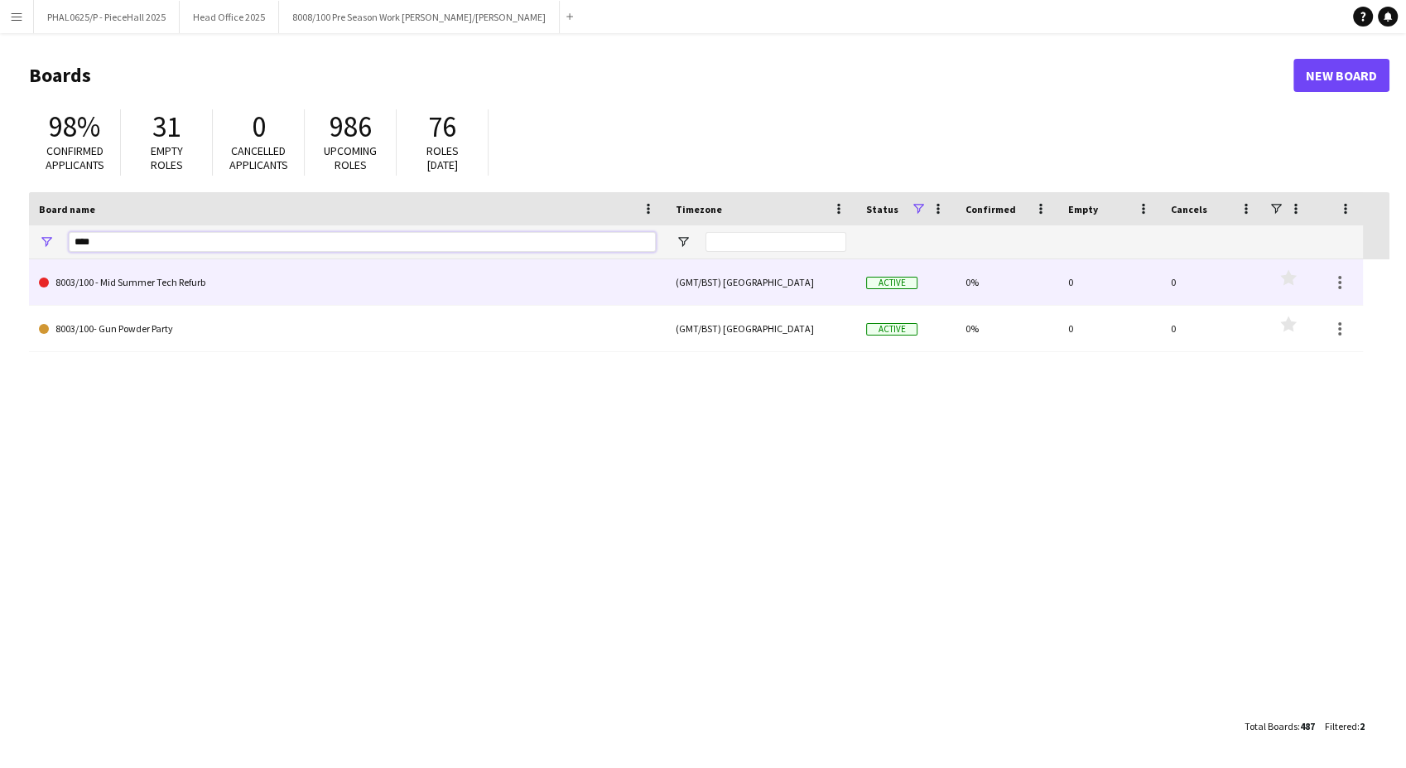
type input "****"
click at [143, 277] on link "8003/100 - Mid Summer Tech Refurb" at bounding box center [347, 282] width 617 height 46
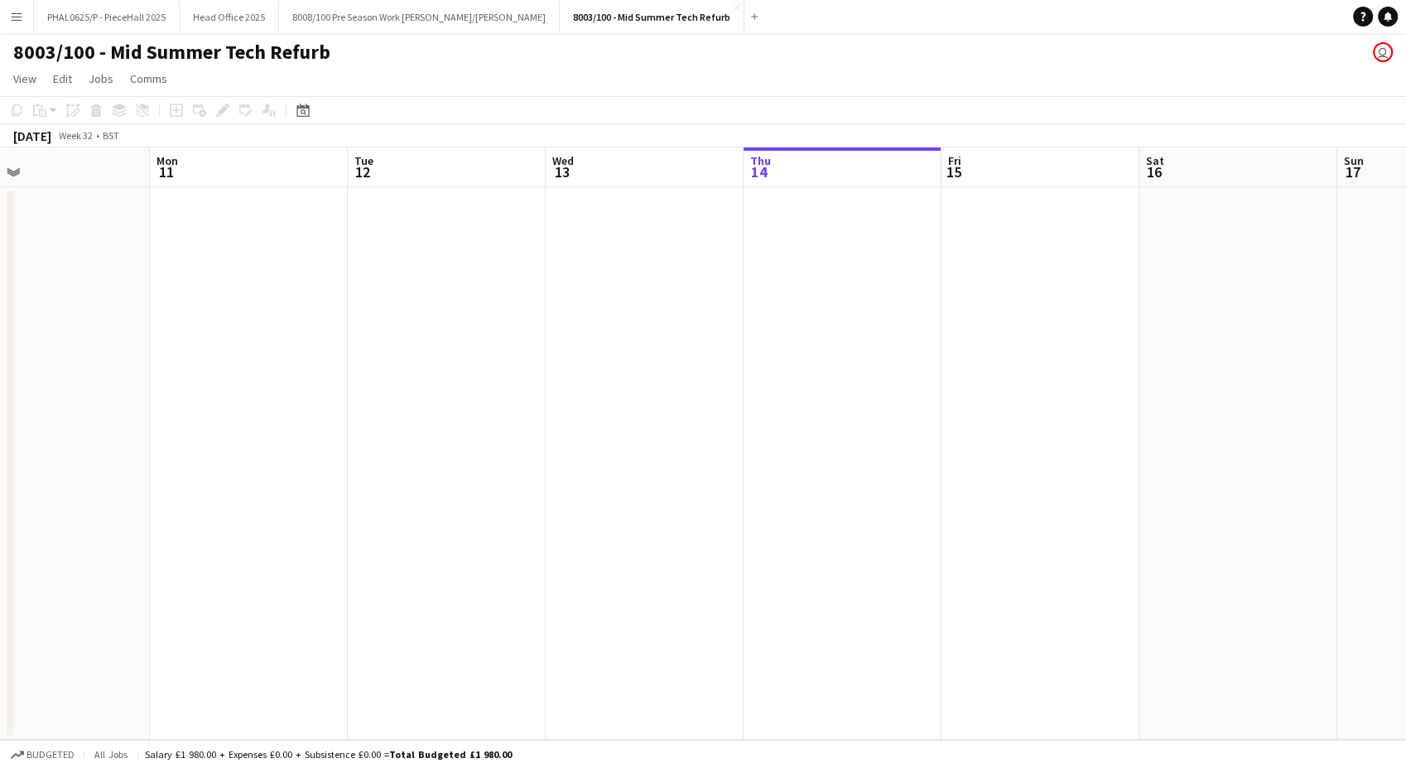
drag, startPoint x: 238, startPoint y: 532, endPoint x: 1247, endPoint y: 515, distance: 1009.4
click at [1267, 508] on app-calendar-viewport "Fri 8 Sat 9 Sun 10 Mon 11 Tue 12 Wed 13 Thu 14 Fri 15 Sat 16 Sun 17 Mon 18 Tue …" at bounding box center [703, 443] width 1406 height 592
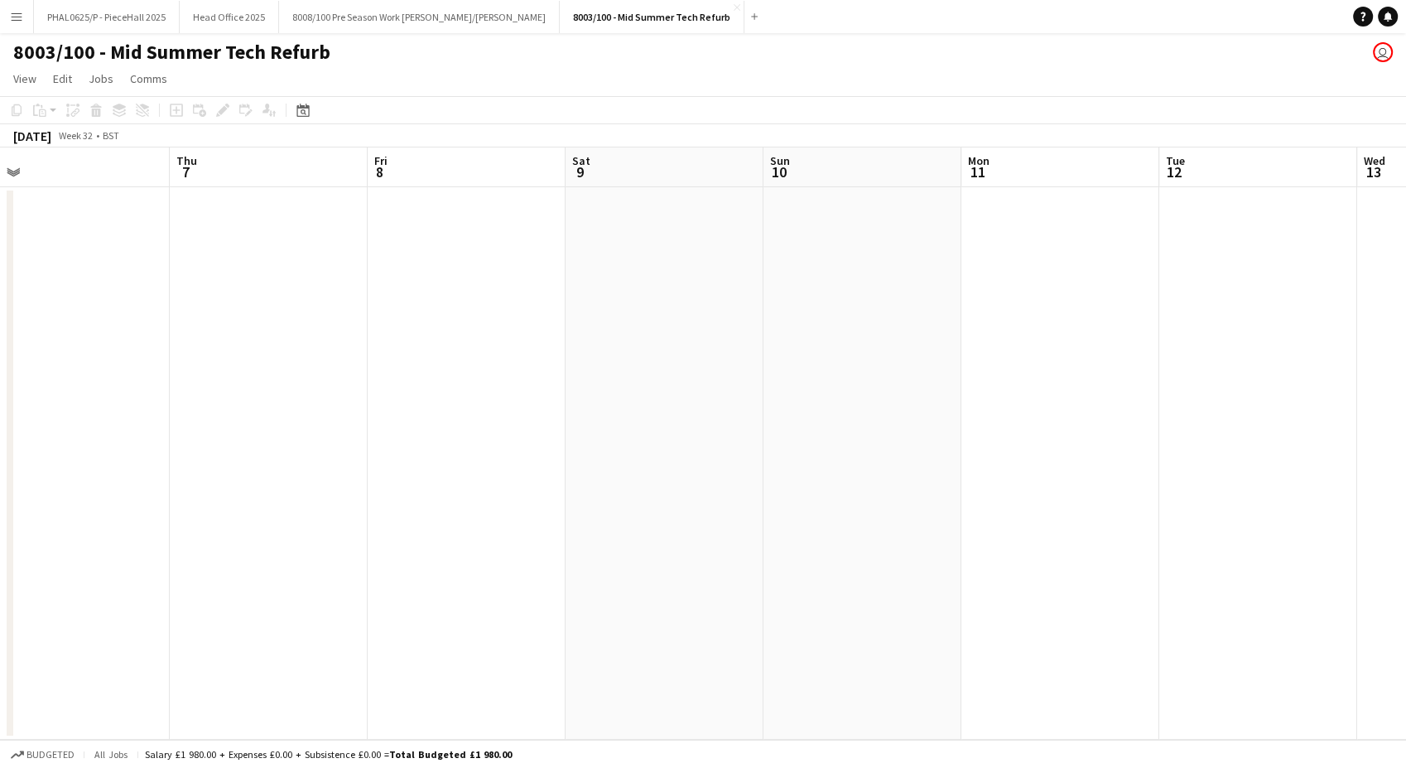
drag, startPoint x: 599, startPoint y: 580, endPoint x: 862, endPoint y: 552, distance: 263.9
click at [1298, 520] on app-calendar-viewport "Mon 4 Tue 5 Wed 6 Thu 7 Fri 8 Sat 9 Sun 10 Mon 11 Tue 12 Wed 13 Thu 14 Fri 15 S…" at bounding box center [703, 443] width 1406 height 592
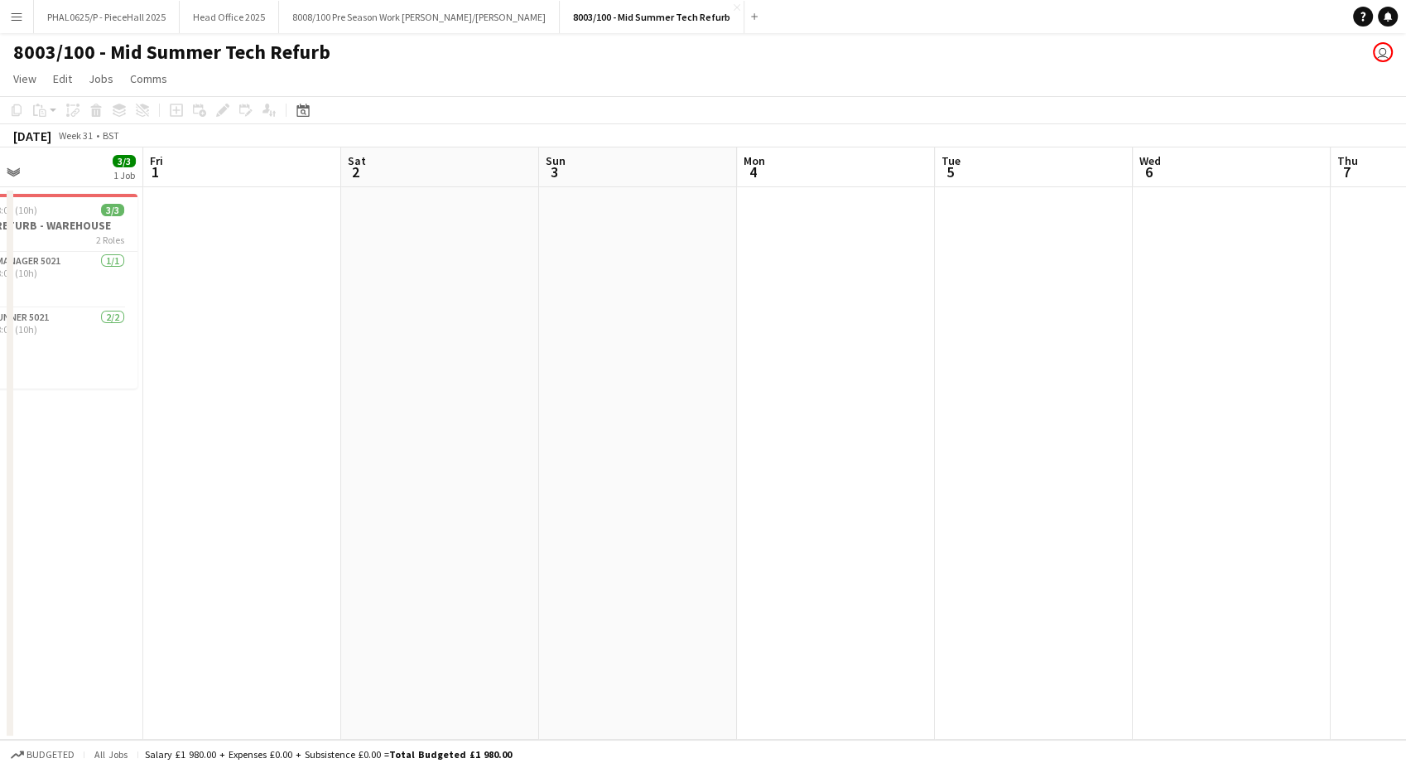
drag, startPoint x: 1078, startPoint y: 555, endPoint x: 1150, endPoint y: 537, distance: 74.1
click at [1316, 537] on app-calendar-viewport "Tue 29 Wed 30 3/3 1 Job Thu 31 3/3 1 Job Fri 1 Sat 2 Sun 3 Mon 4 Tue 5 Wed 6 Th…" at bounding box center [703, 443] width 1406 height 592
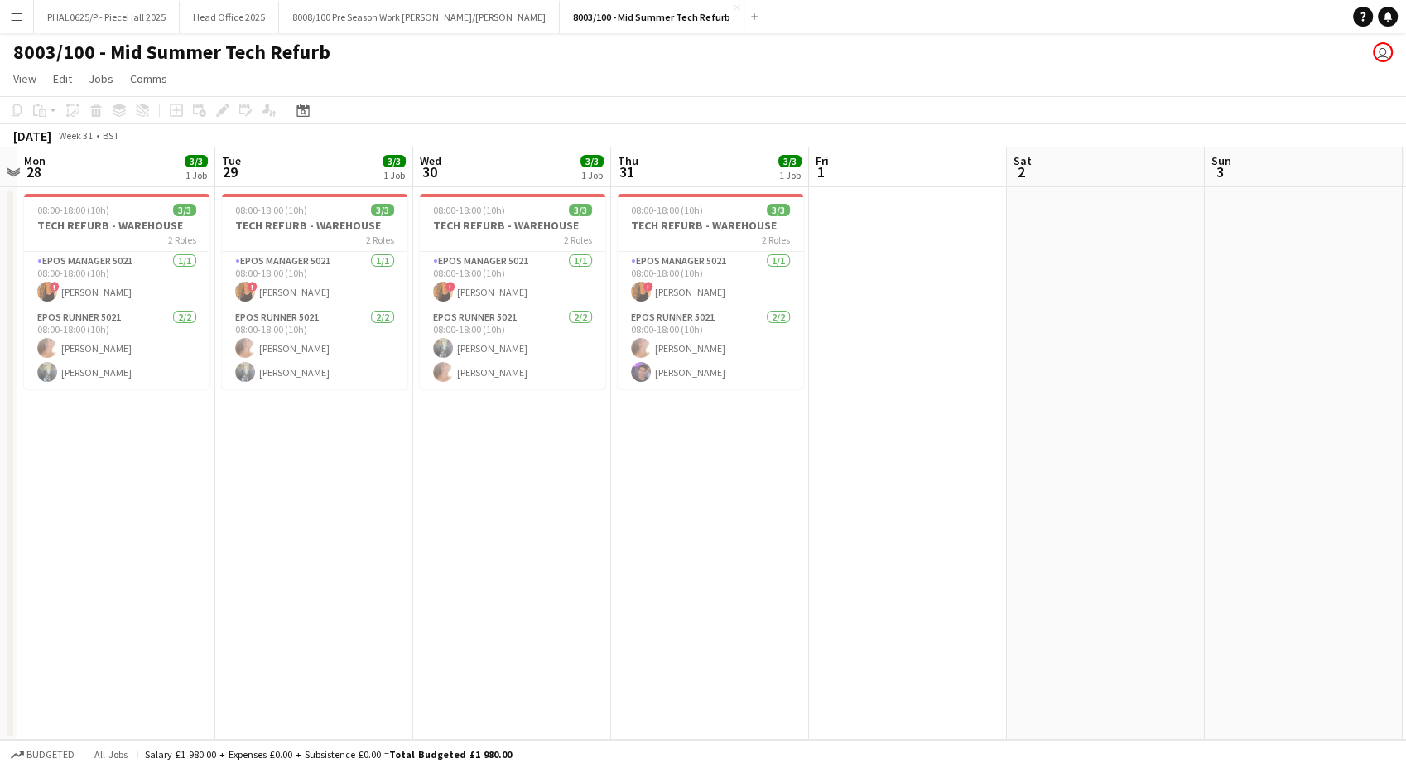
scroll to position [0, 378]
drag, startPoint x: 467, startPoint y: 553, endPoint x: 1143, endPoint y: 530, distance: 676.9
click at [1143, 530] on app-calendar-viewport "Sat 26 Sun 27 Mon 28 3/3 1 Job Tue 29 3/3 1 Job Wed 30 3/3 1 Job Thu 31 3/3 1 J…" at bounding box center [703, 443] width 1406 height 592
click at [685, 275] on app-card-role "EPOS Manager 5021 [DATE] 08:00-18:00 (10h) ! [PERSON_NAME]" at bounding box center [711, 280] width 185 height 56
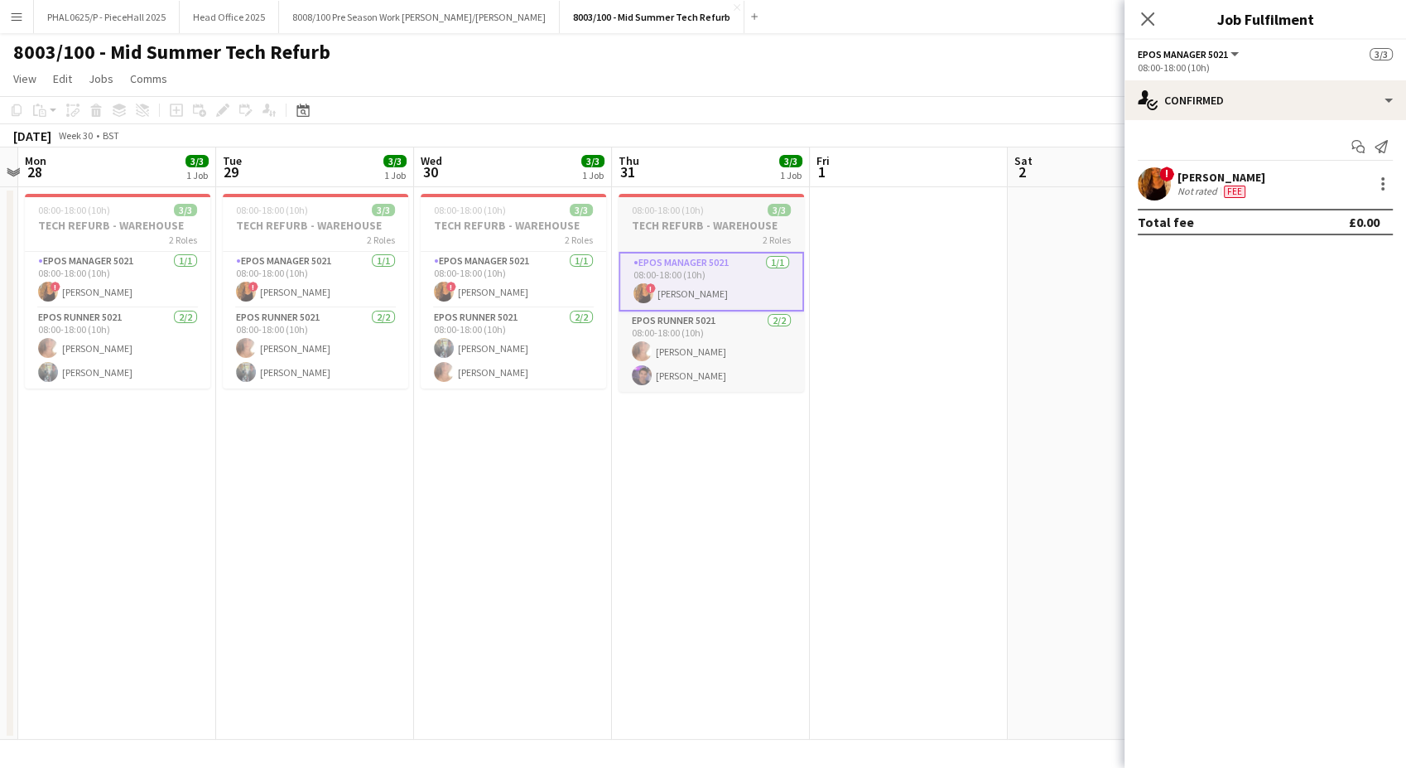
click at [676, 226] on h3 "TECH REFURB - WAREHOUSE" at bounding box center [711, 225] width 185 height 15
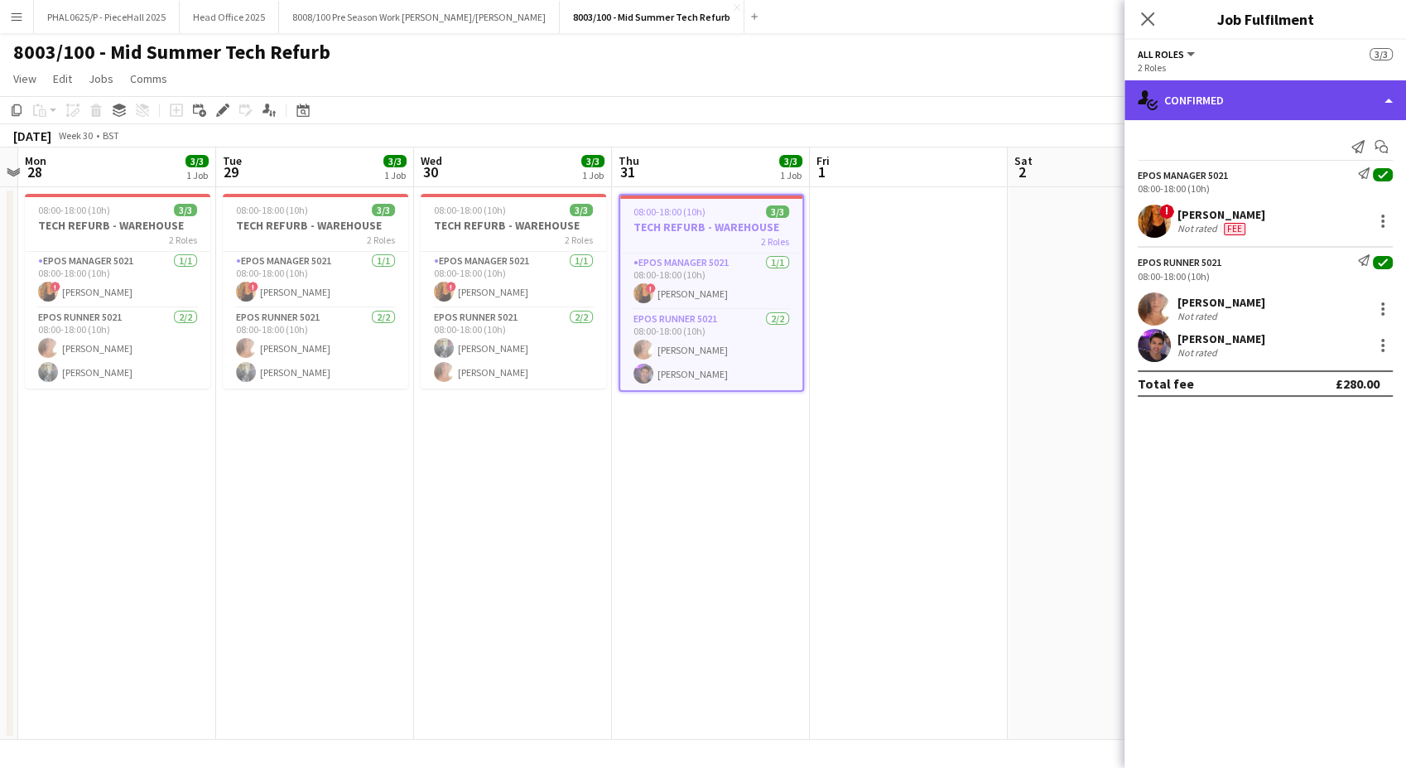
drag, startPoint x: 676, startPoint y: 227, endPoint x: 1338, endPoint y: 99, distance: 674.5
click at [1338, 99] on div "single-neutral-actions-check-2 Confirmed" at bounding box center [1265, 100] width 282 height 40
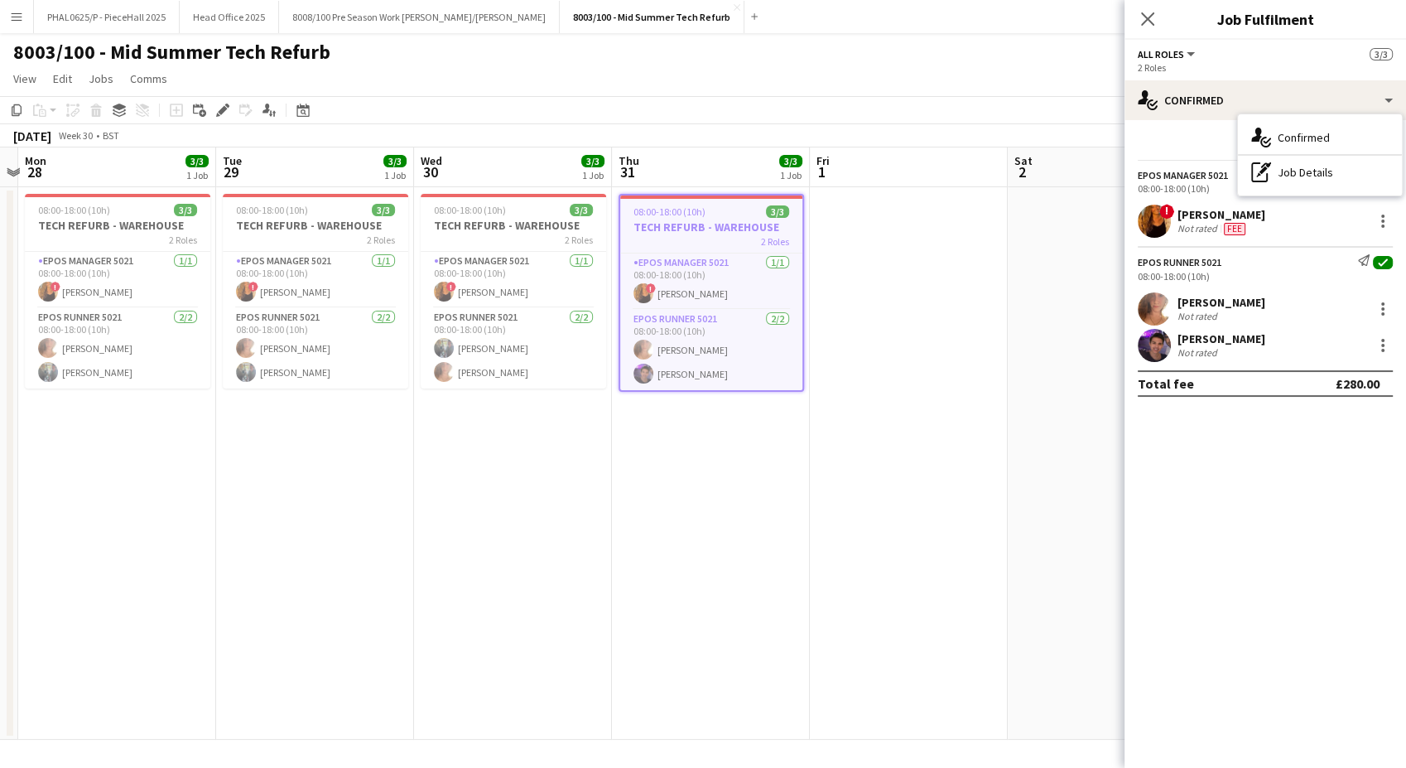
click at [1332, 167] on div "pen-write Job Details" at bounding box center [1320, 172] width 164 height 33
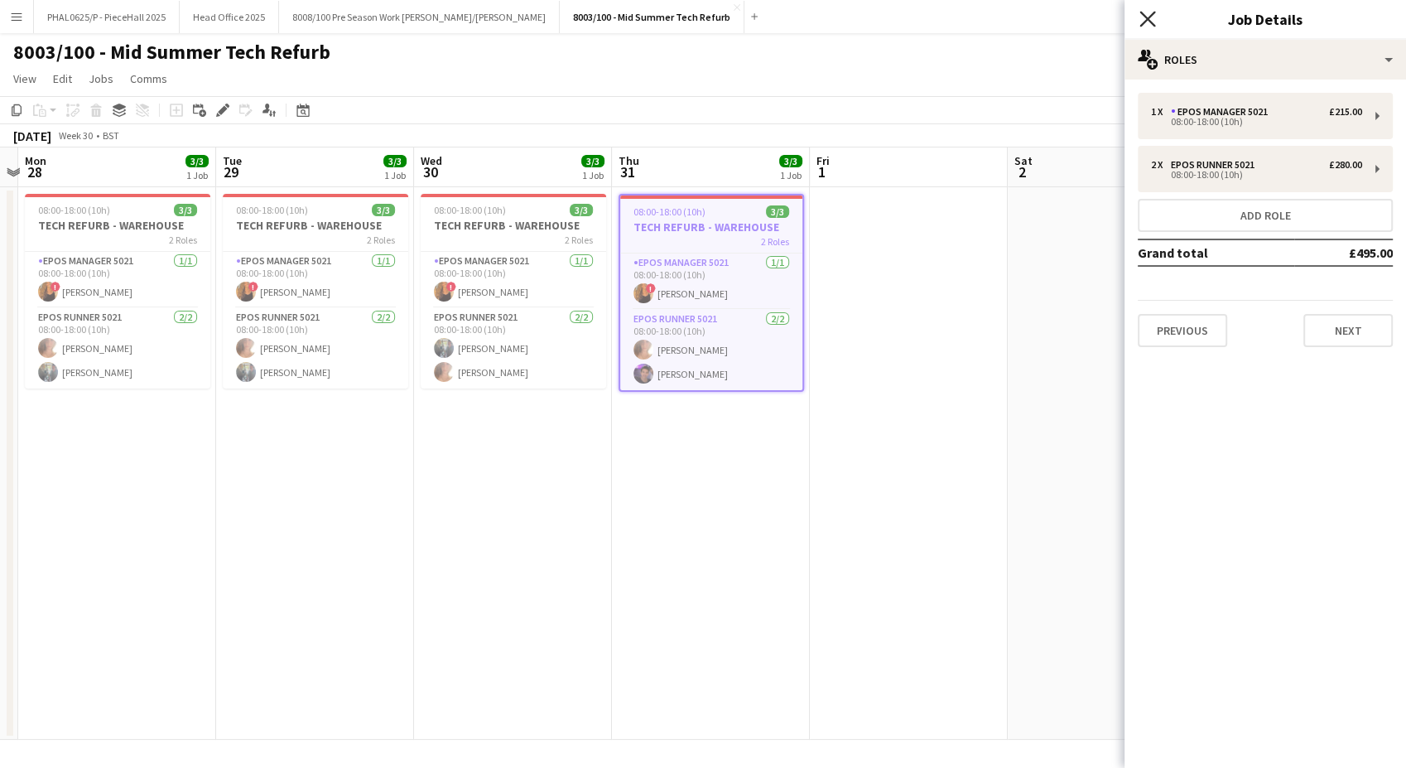
click at [1149, 23] on icon "Close pop-in" at bounding box center [1147, 19] width 16 height 16
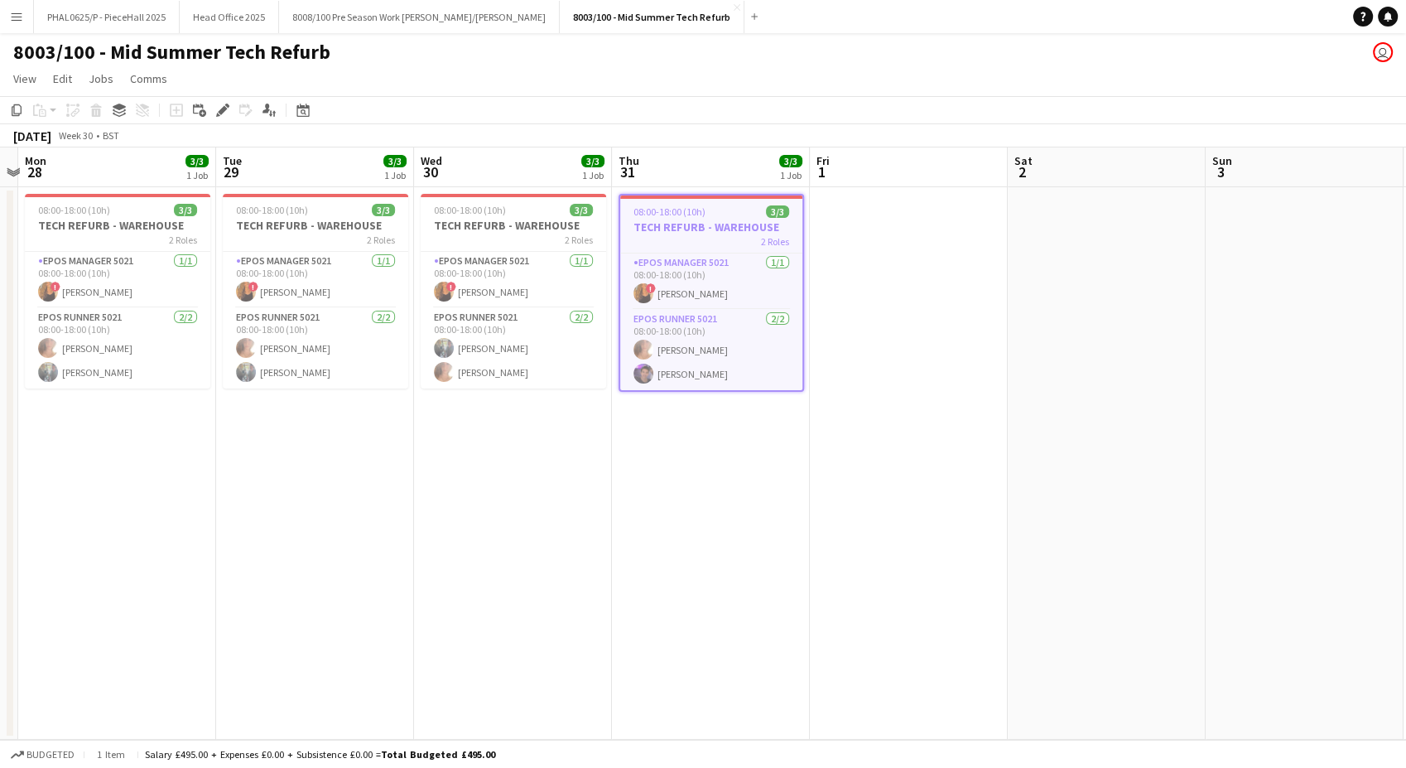
click at [689, 168] on app-board-header-date "Thu 31 3/3 1 Job" at bounding box center [711, 167] width 198 height 40
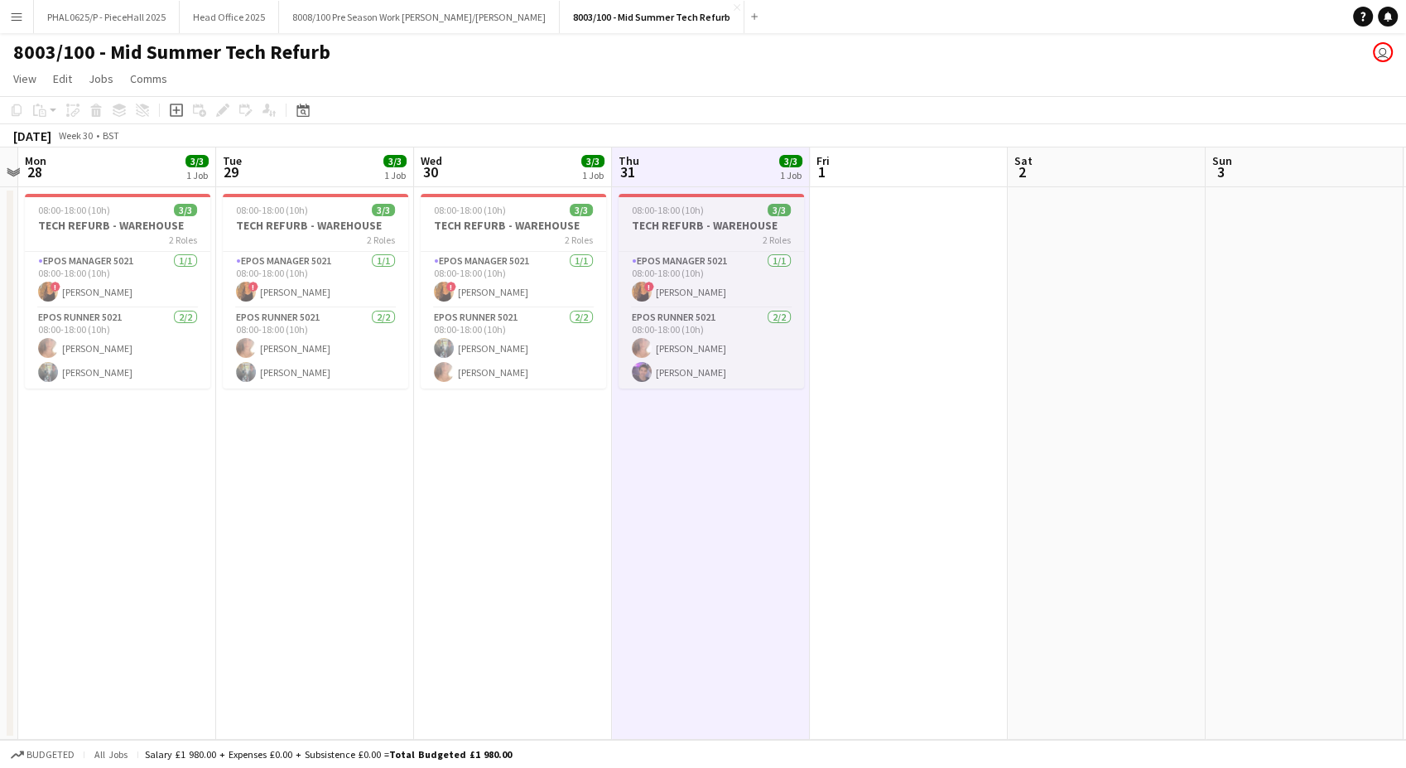
click at [680, 242] on div "2 Roles" at bounding box center [711, 239] width 185 height 13
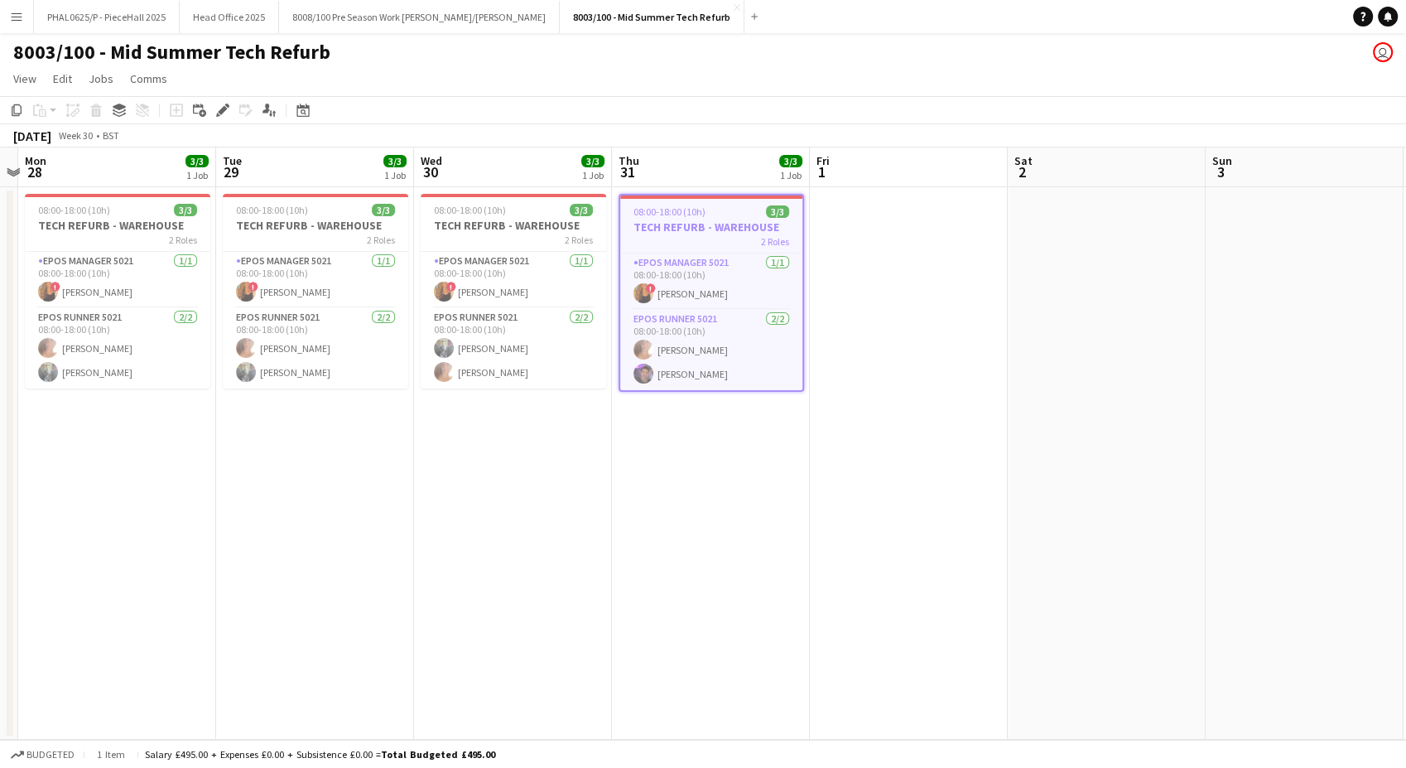
drag, startPoint x: 677, startPoint y: 242, endPoint x: 671, endPoint y: 218, distance: 24.7
click at [671, 218] on app-job-card "08:00-18:00 (10h) 3/3 TECH REFURB - WAREHOUSE 2 Roles EPOS Manager 5021 [DATE] …" at bounding box center [711, 293] width 185 height 198
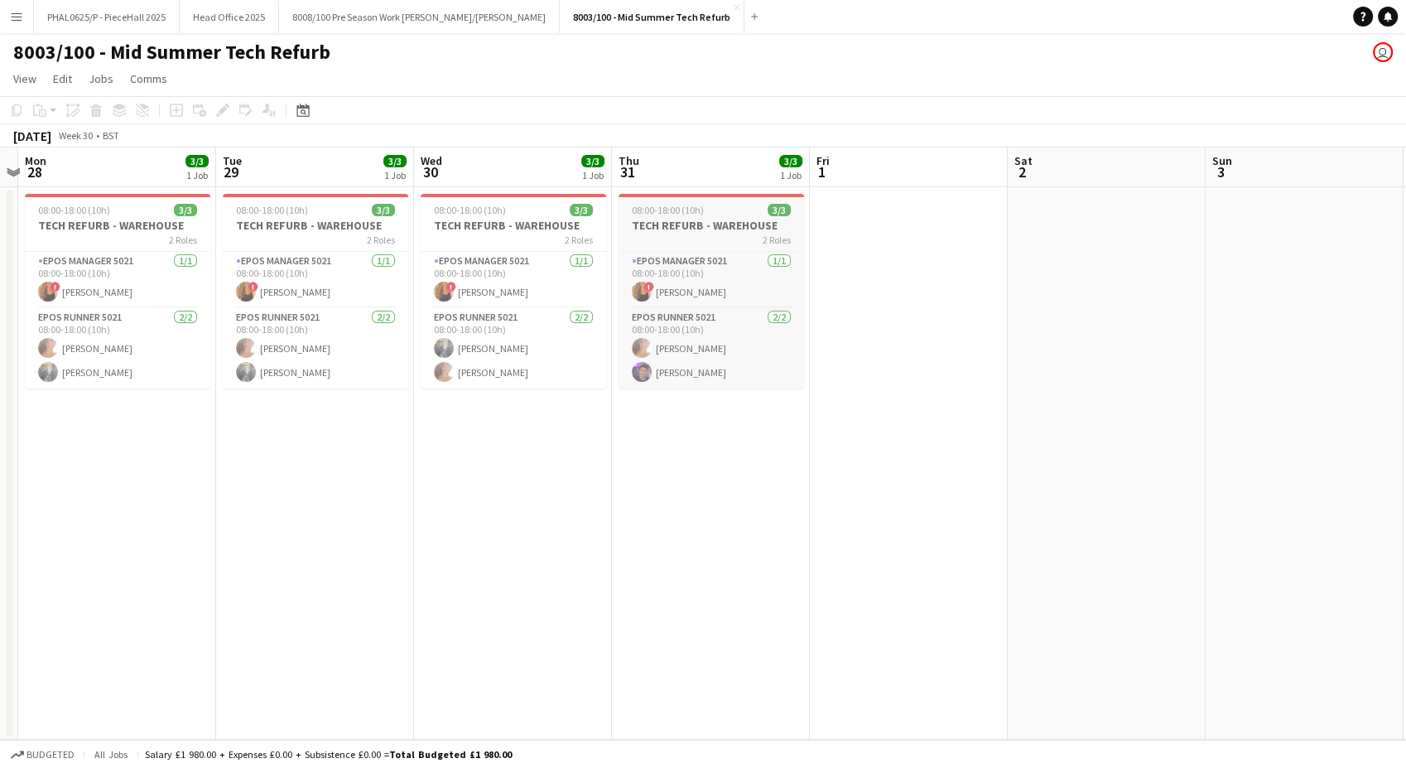
click at [691, 218] on h3 "TECH REFURB - WAREHOUSE" at bounding box center [711, 225] width 185 height 15
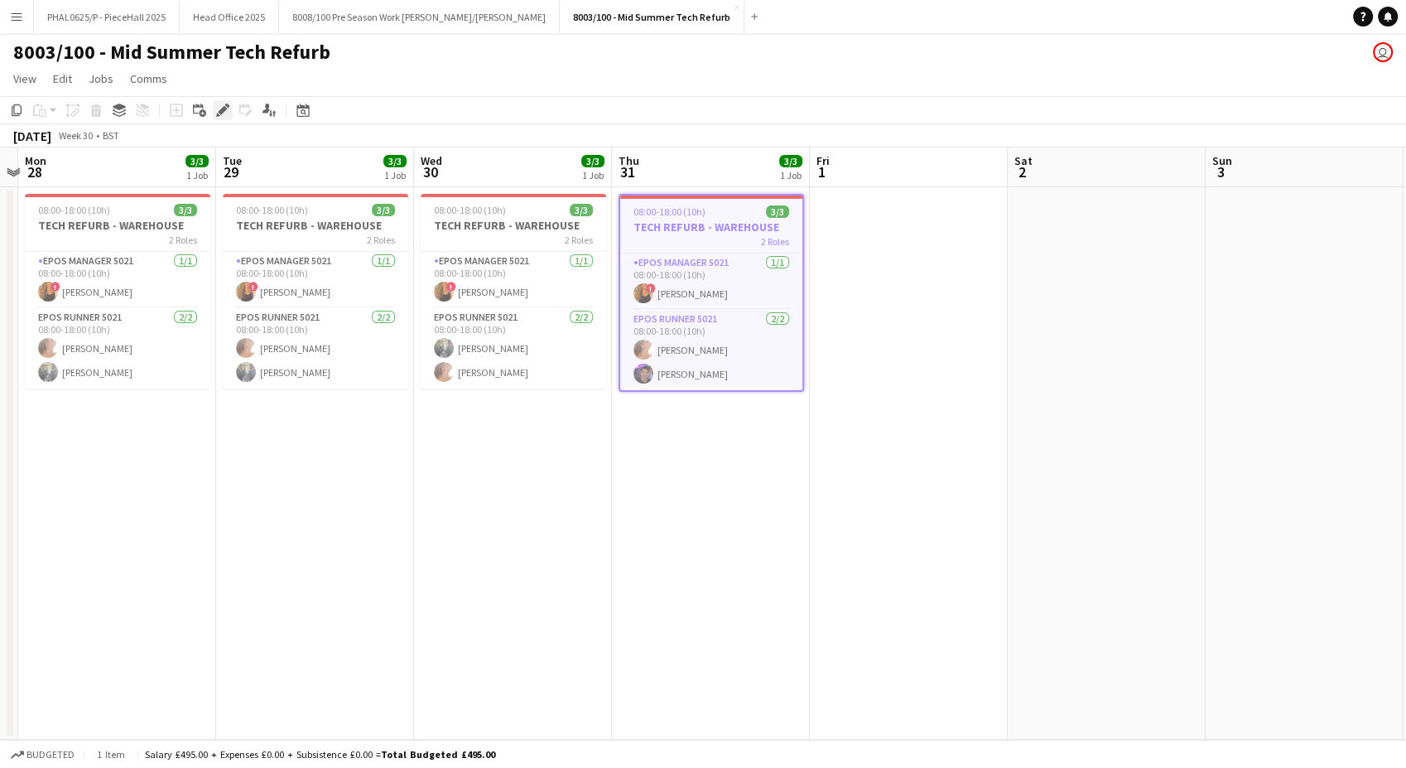
click at [225, 116] on icon "Edit" at bounding box center [222, 109] width 13 height 13
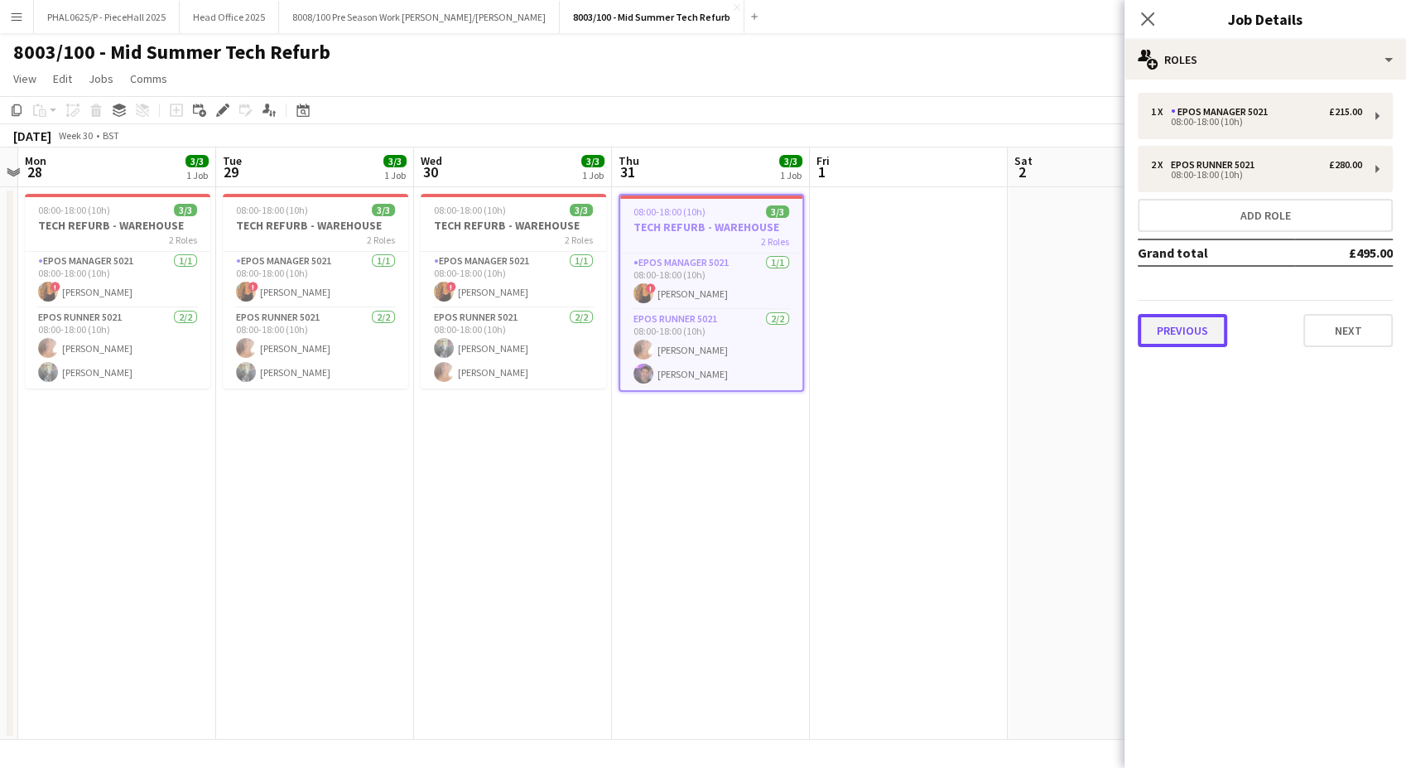
click at [1201, 339] on button "Previous" at bounding box center [1182, 330] width 89 height 33
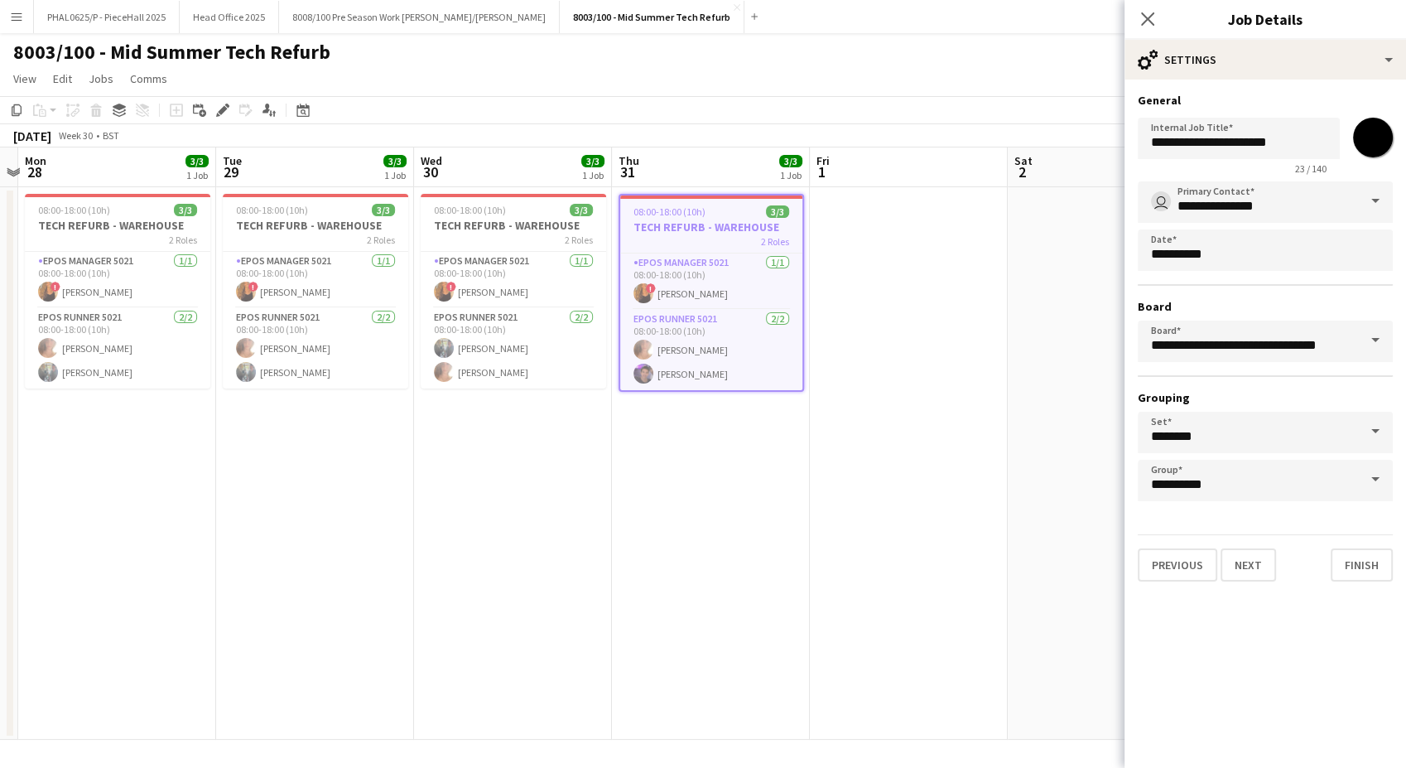
click at [10, 18] on app-icon "Menu" at bounding box center [16, 16] width 13 height 13
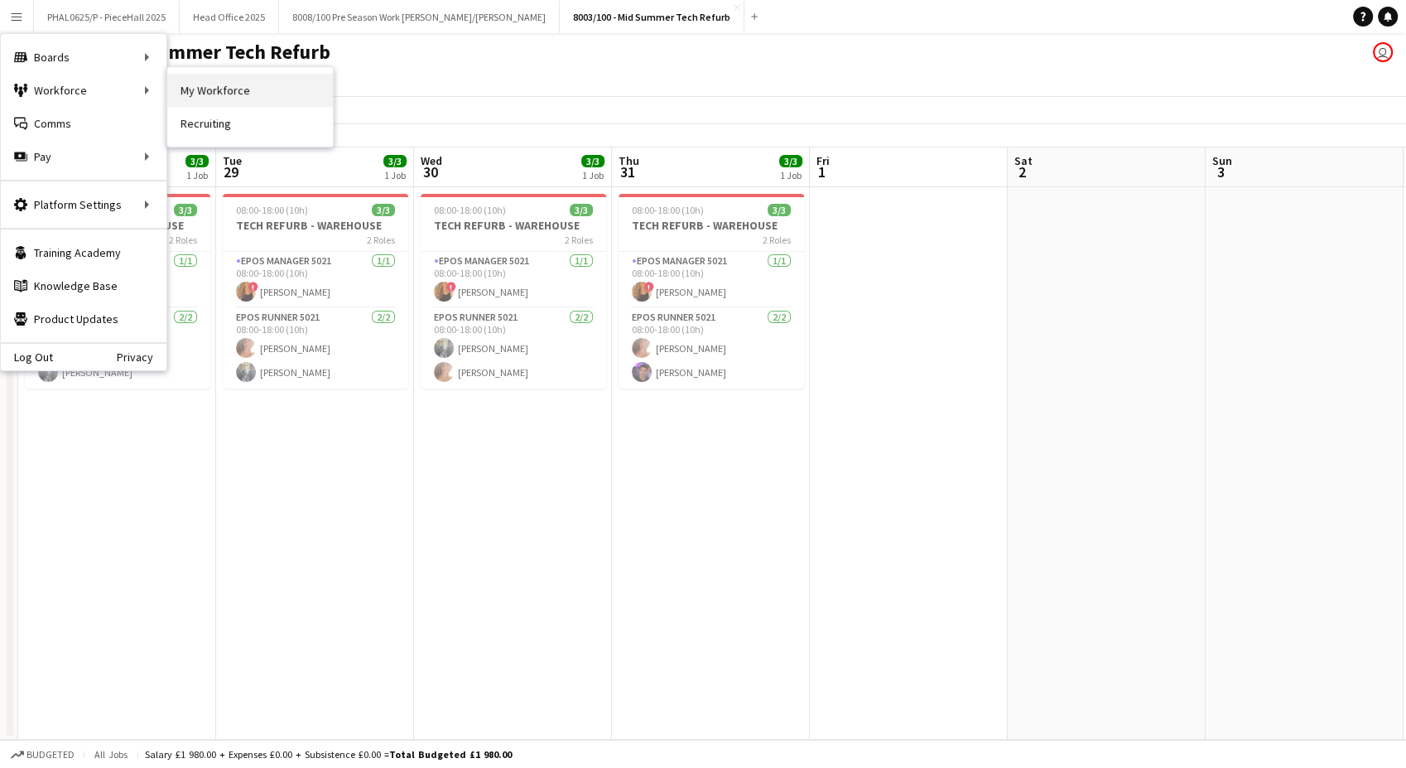
click at [179, 89] on link "My Workforce" at bounding box center [250, 90] width 166 height 33
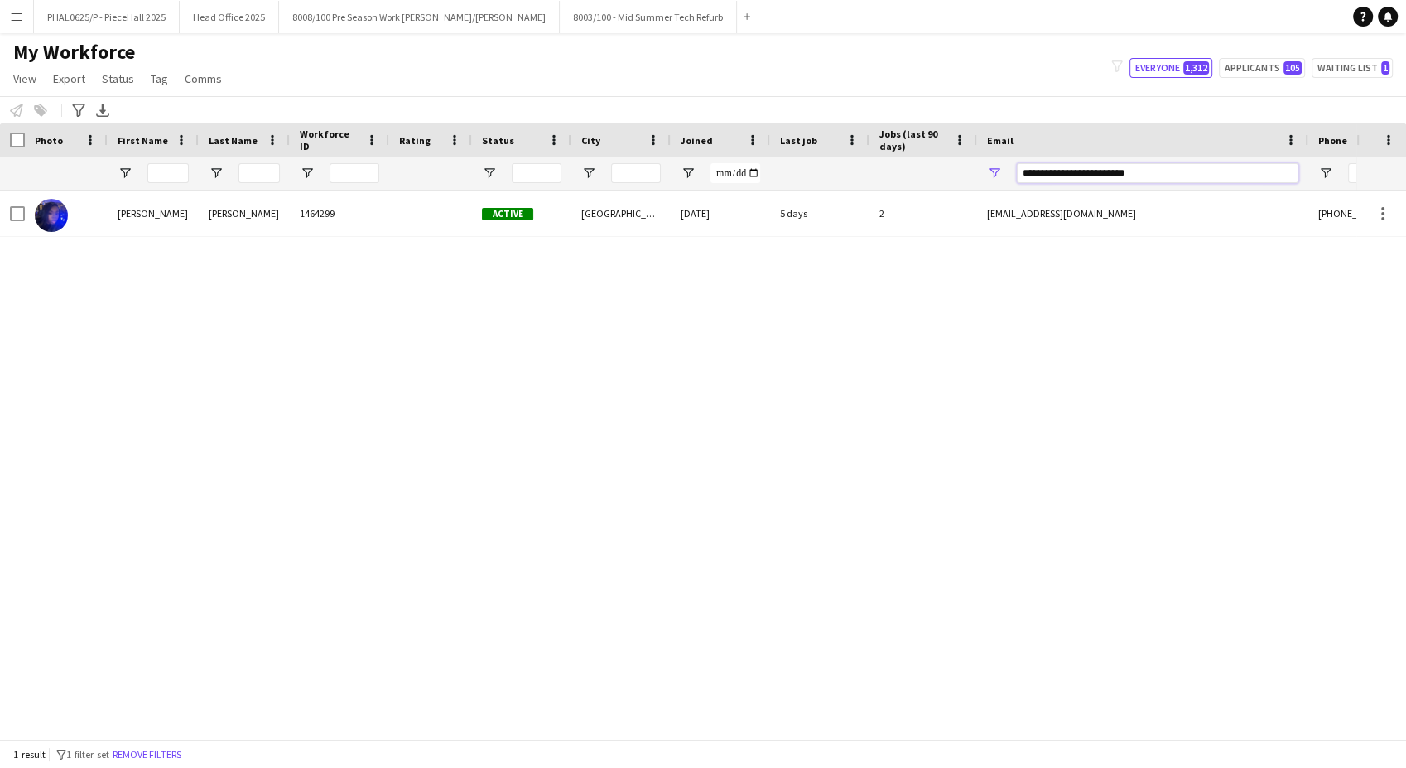
click at [1273, 169] on input "**********" at bounding box center [1158, 173] width 282 height 20
drag, startPoint x: 1206, startPoint y: 175, endPoint x: 918, endPoint y: 182, distance: 287.4
click at [918, 182] on div at bounding box center [897, 172] width 1795 height 33
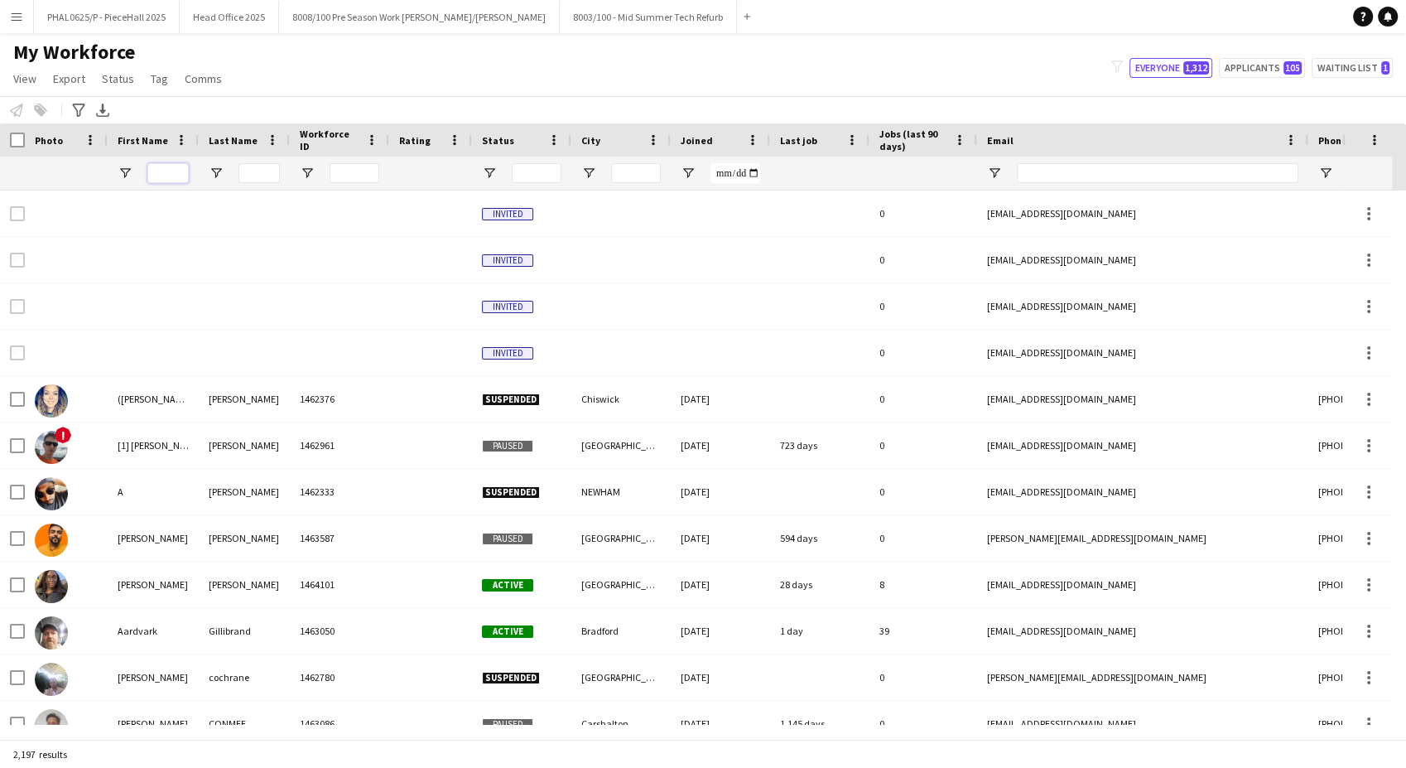
click at [175, 169] on input "First Name Filter Input" at bounding box center [167, 173] width 41 height 20
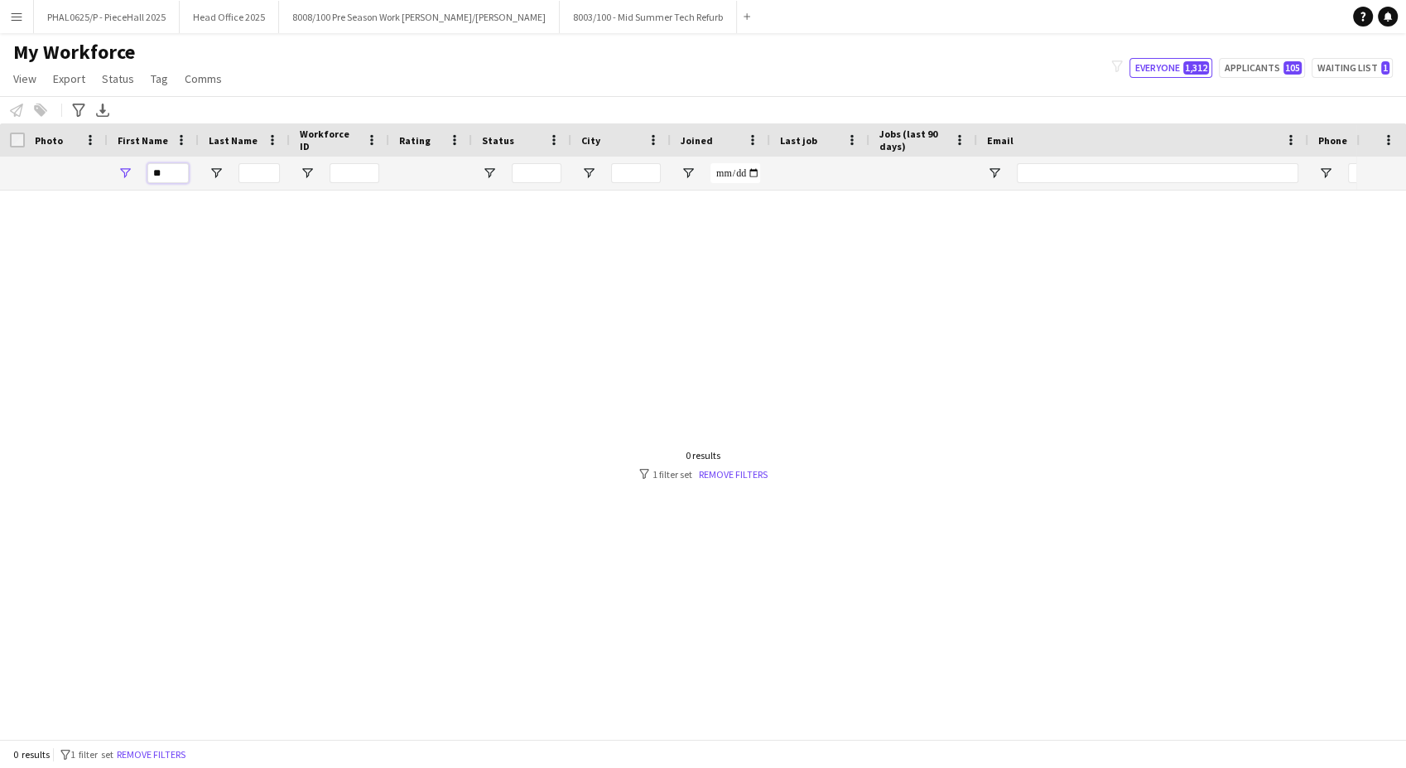
type input "*"
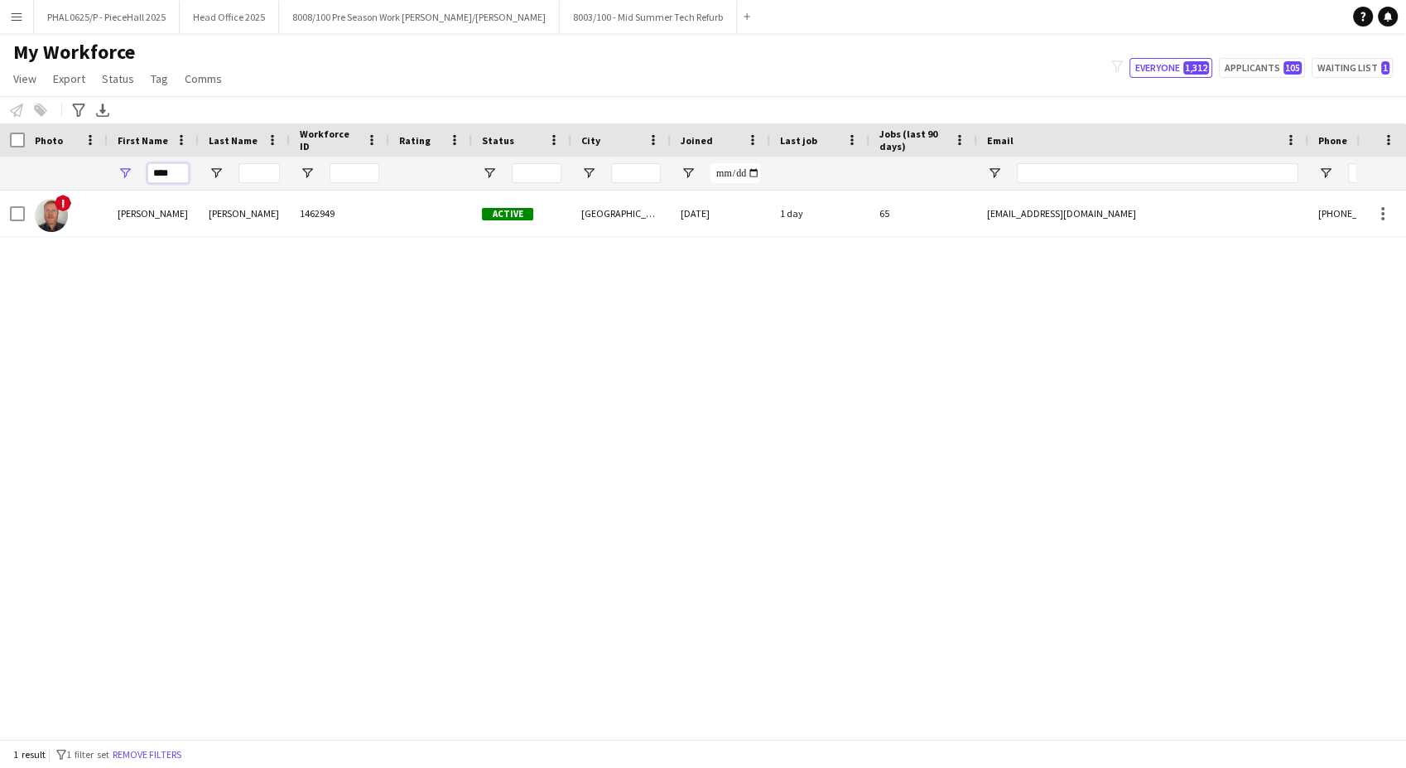
type input "****"
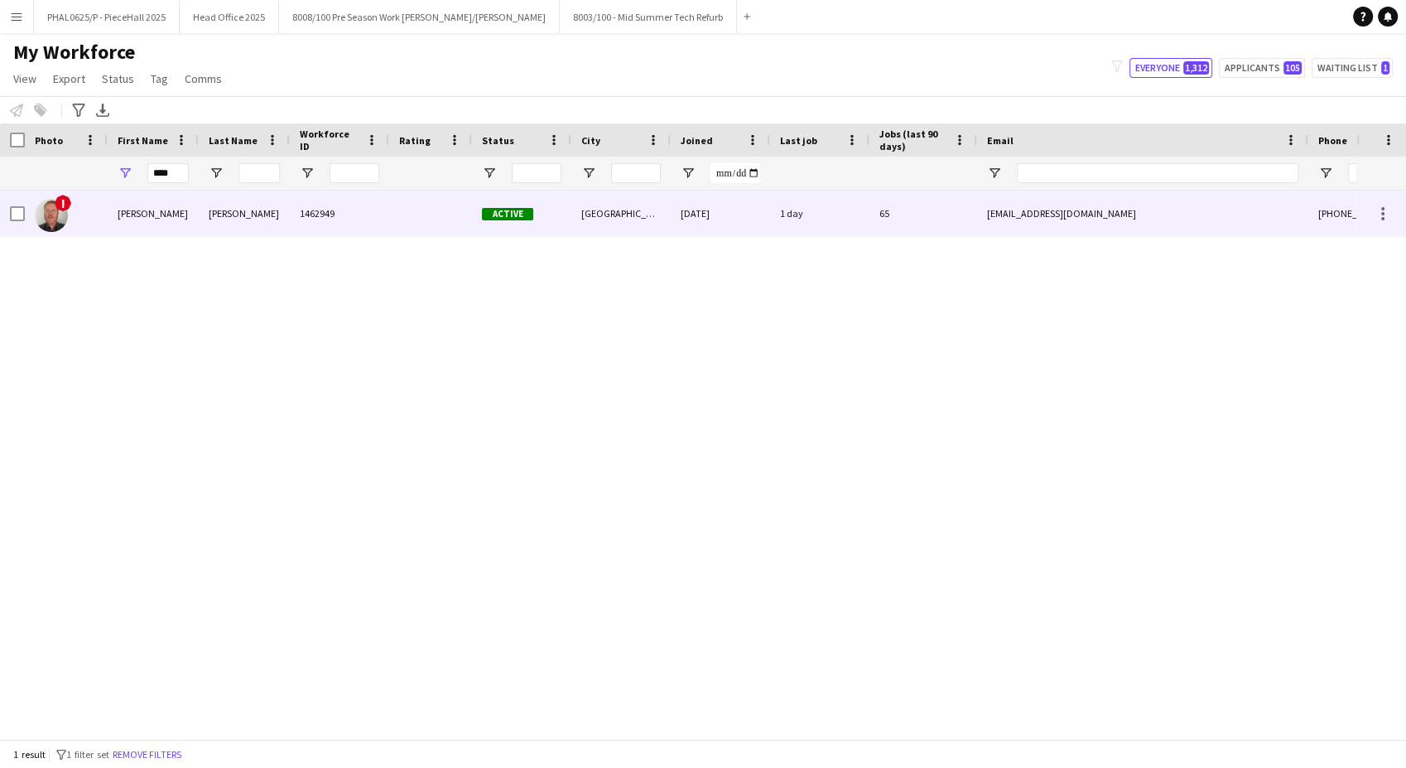
click at [265, 224] on div "[PERSON_NAME]" at bounding box center [244, 213] width 91 height 46
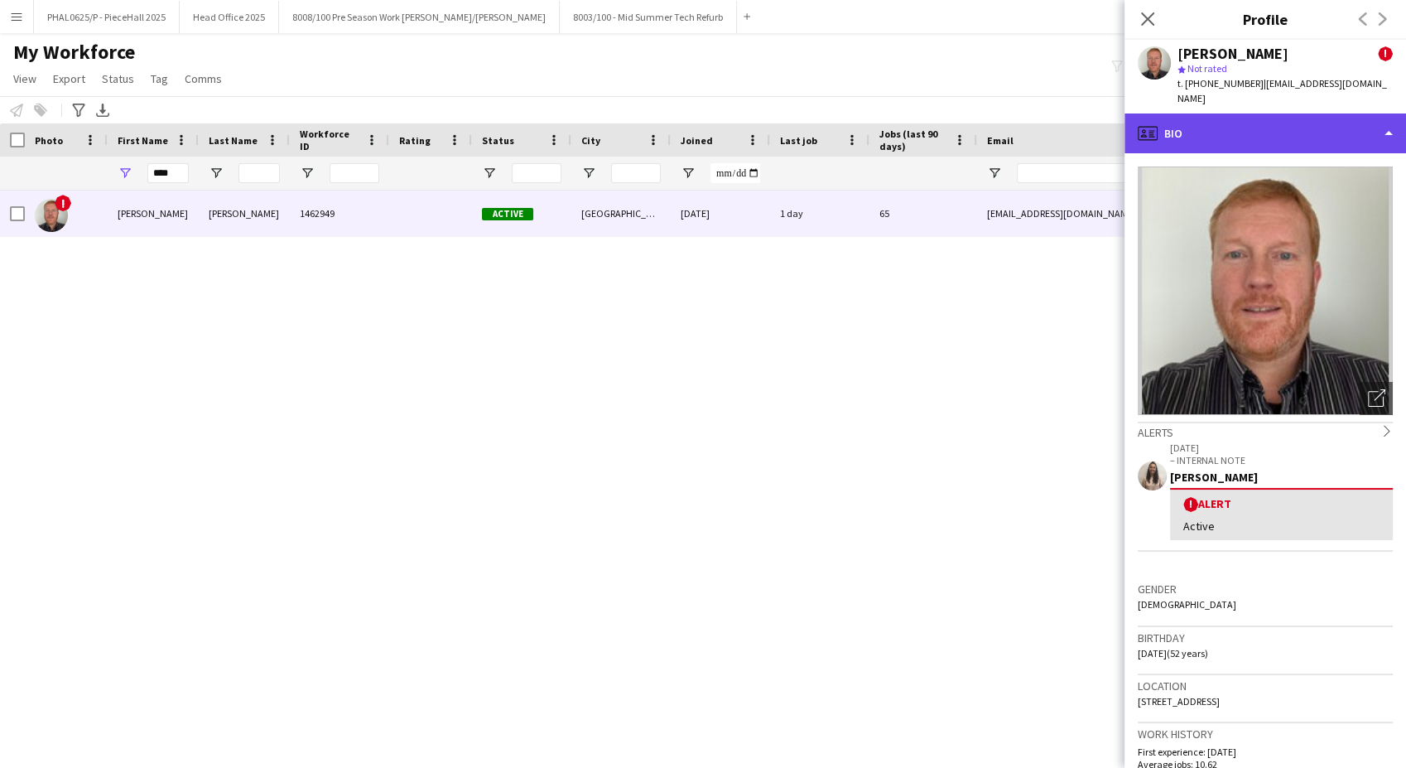
click at [1184, 113] on div "profile Bio" at bounding box center [1265, 133] width 282 height 40
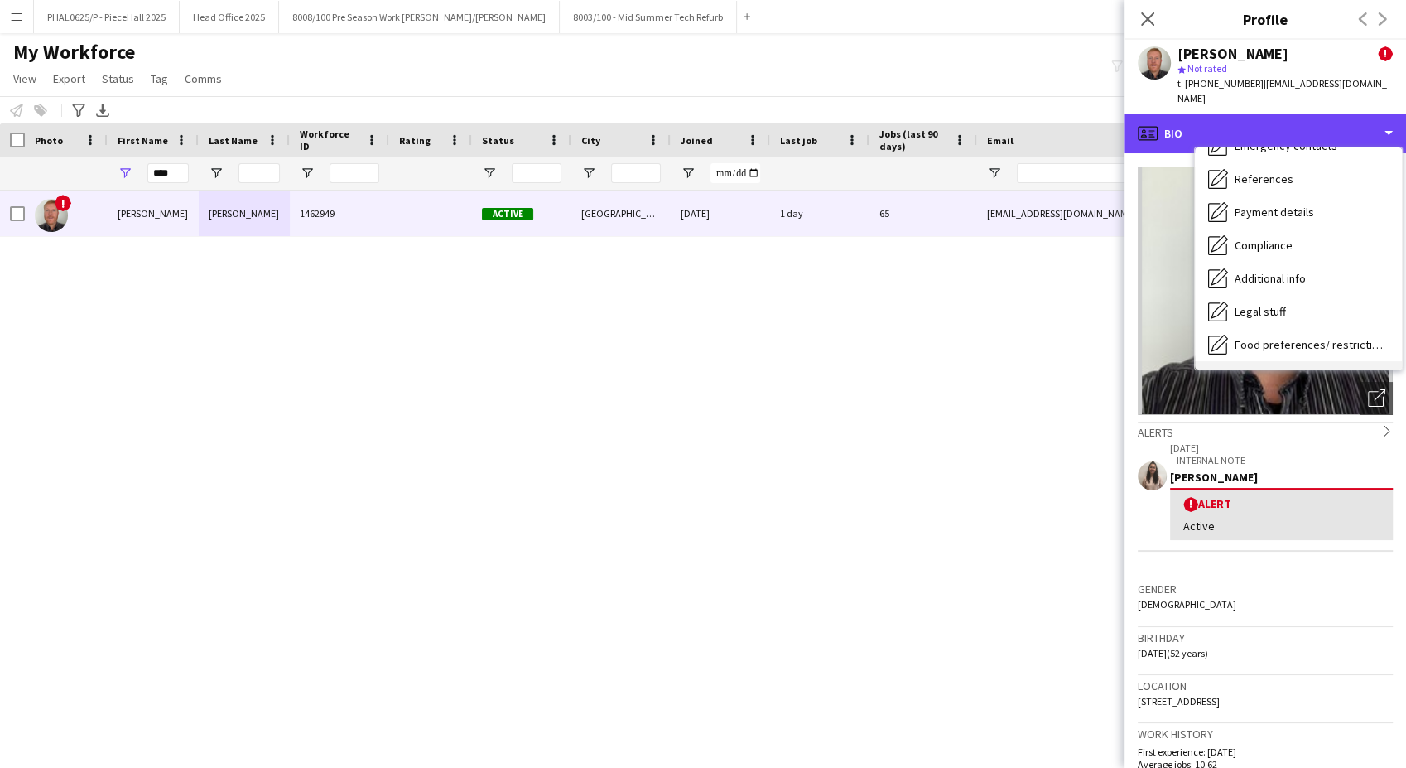
scroll to position [221, 0]
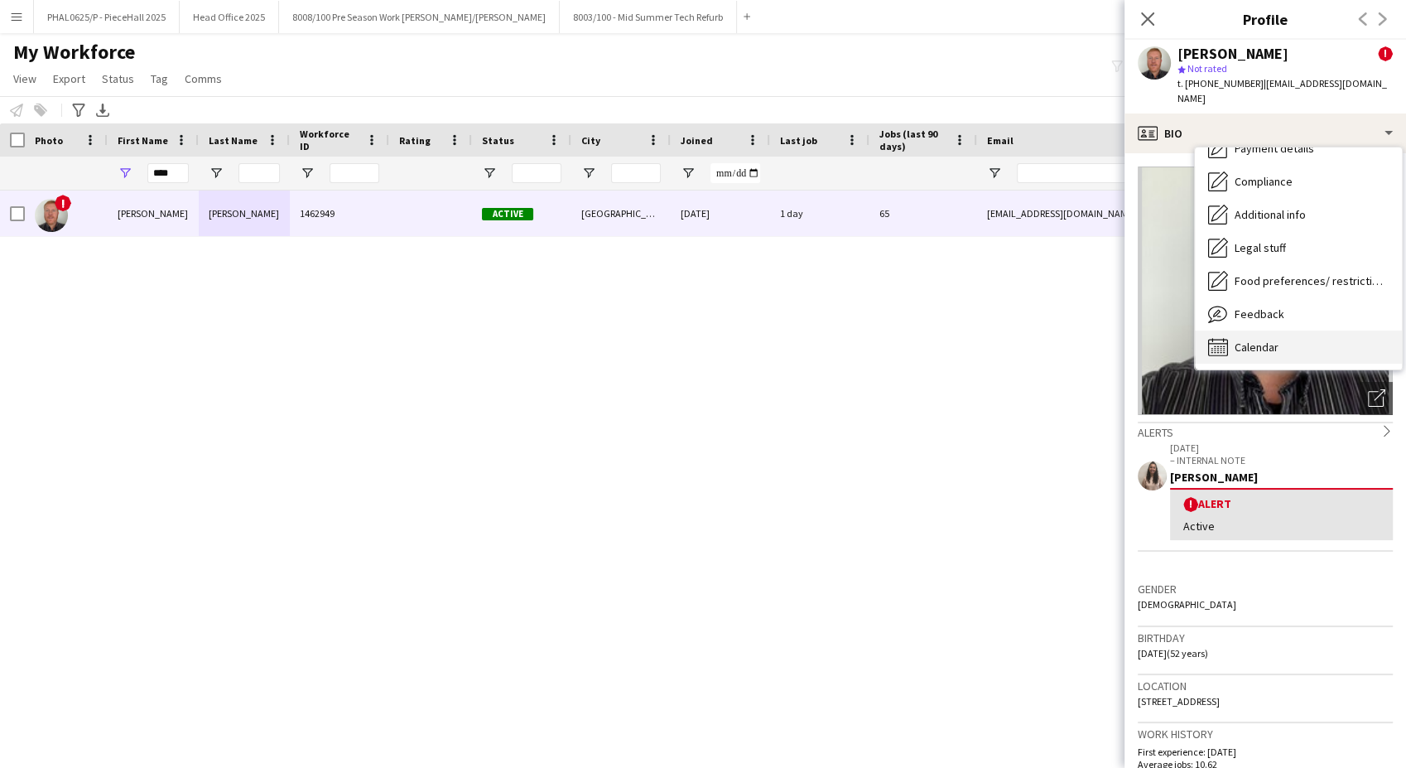
click at [1281, 330] on div "Calendar Calendar" at bounding box center [1298, 346] width 207 height 33
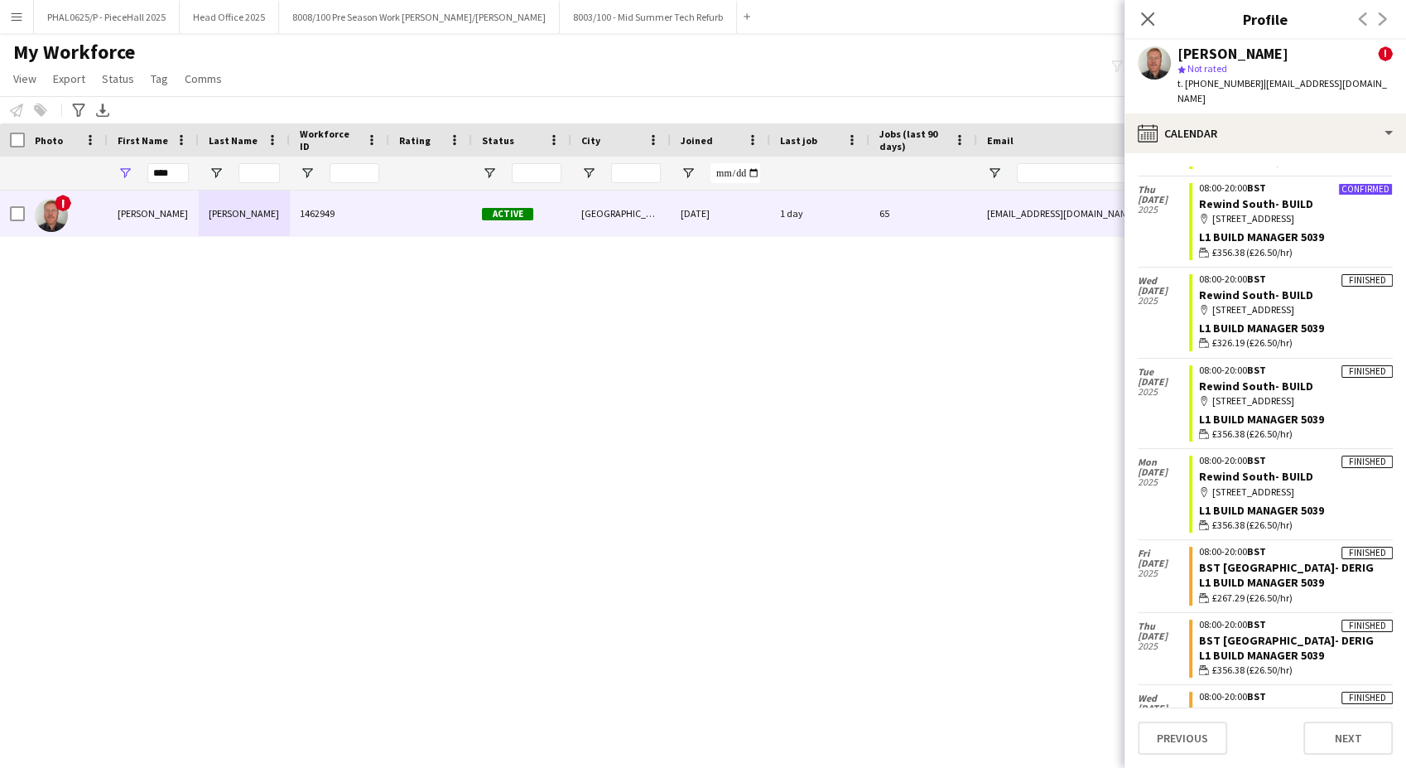
scroll to position [2391, 0]
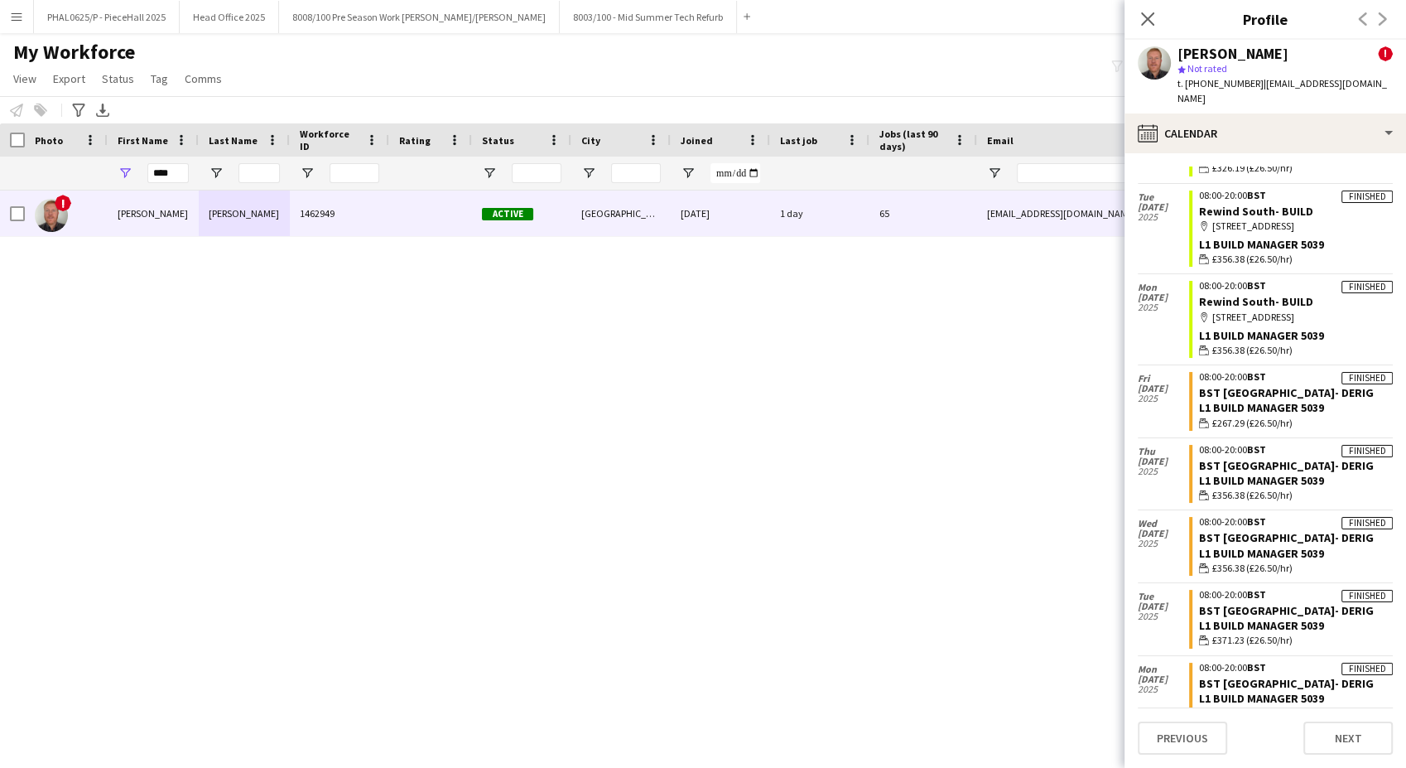
click at [15, 10] on app-icon "Menu" at bounding box center [16, 16] width 13 height 13
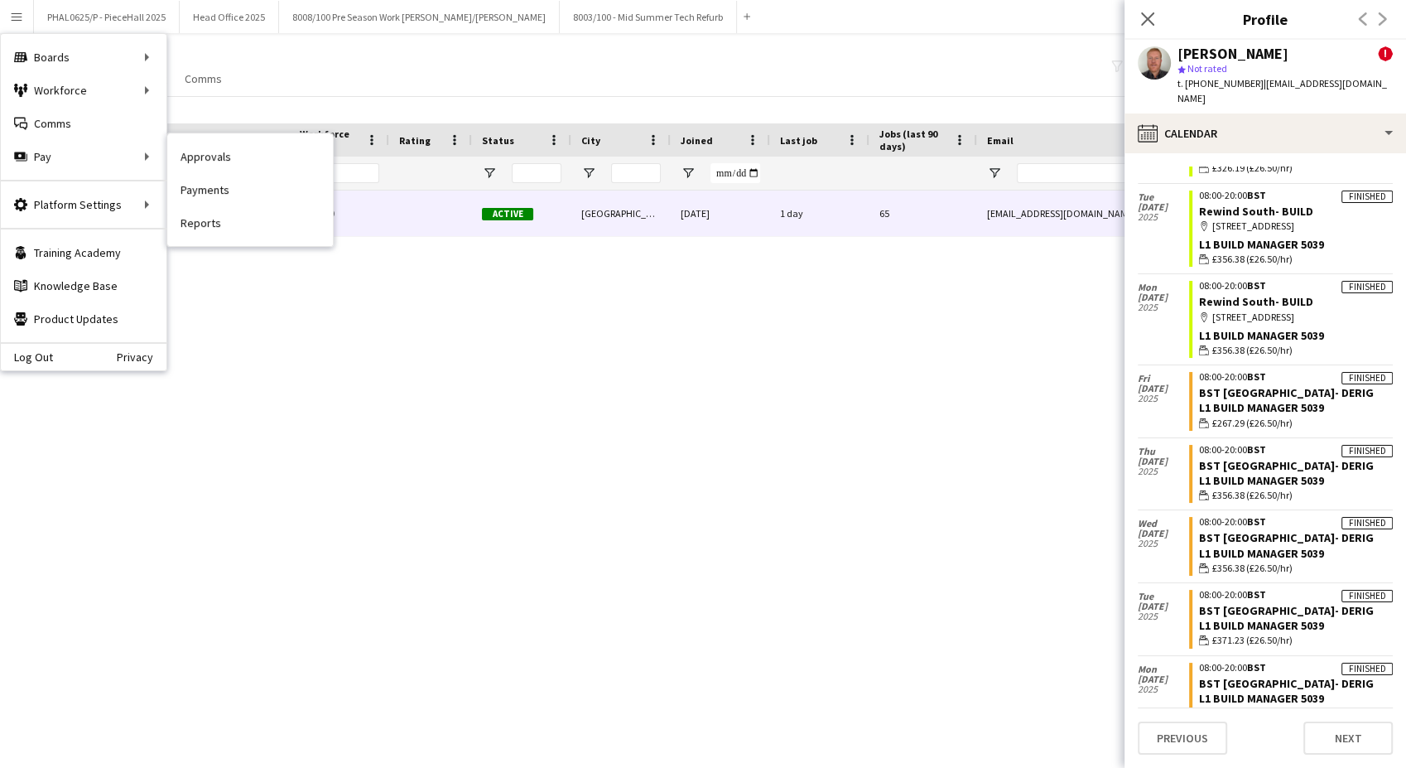
click at [315, 155] on link "Approvals" at bounding box center [250, 156] width 166 height 33
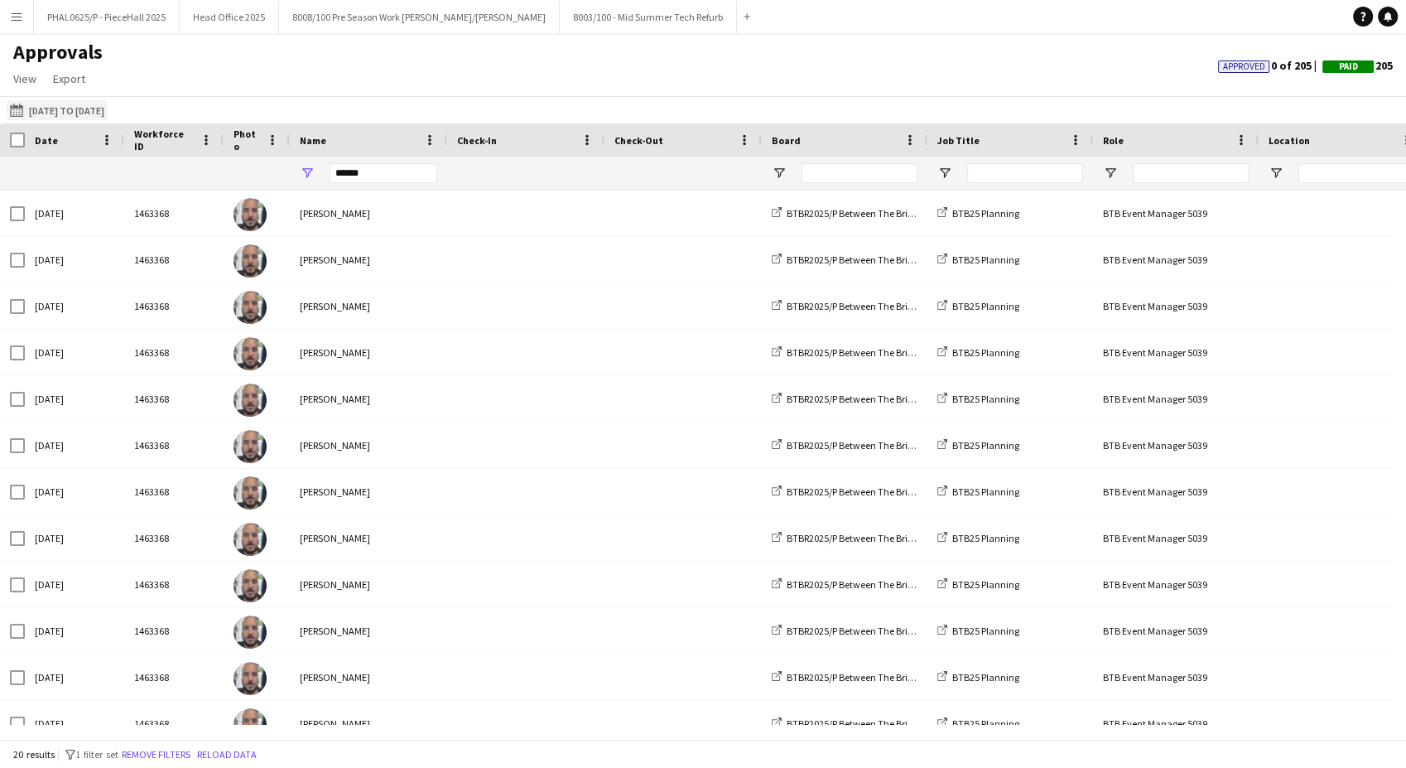
click at [107, 108] on button "[DATE] to [DATE] [DATE] to [DATE]" at bounding box center [57, 110] width 101 height 20
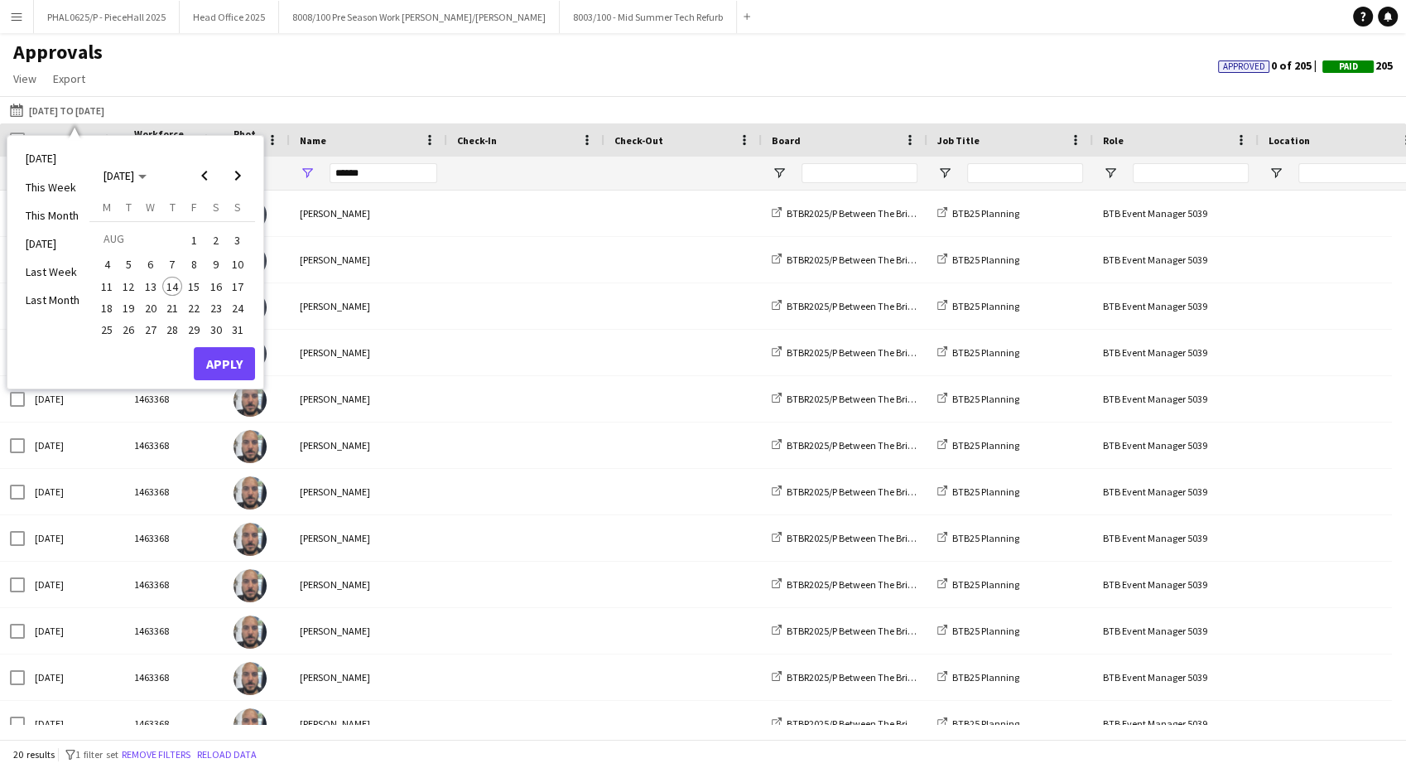
drag, startPoint x: 210, startPoint y: 260, endPoint x: 212, endPoint y: 271, distance: 10.9
click at [209, 258] on span "9" at bounding box center [216, 264] width 20 height 20
click at [241, 362] on button "Apply" at bounding box center [224, 363] width 61 height 33
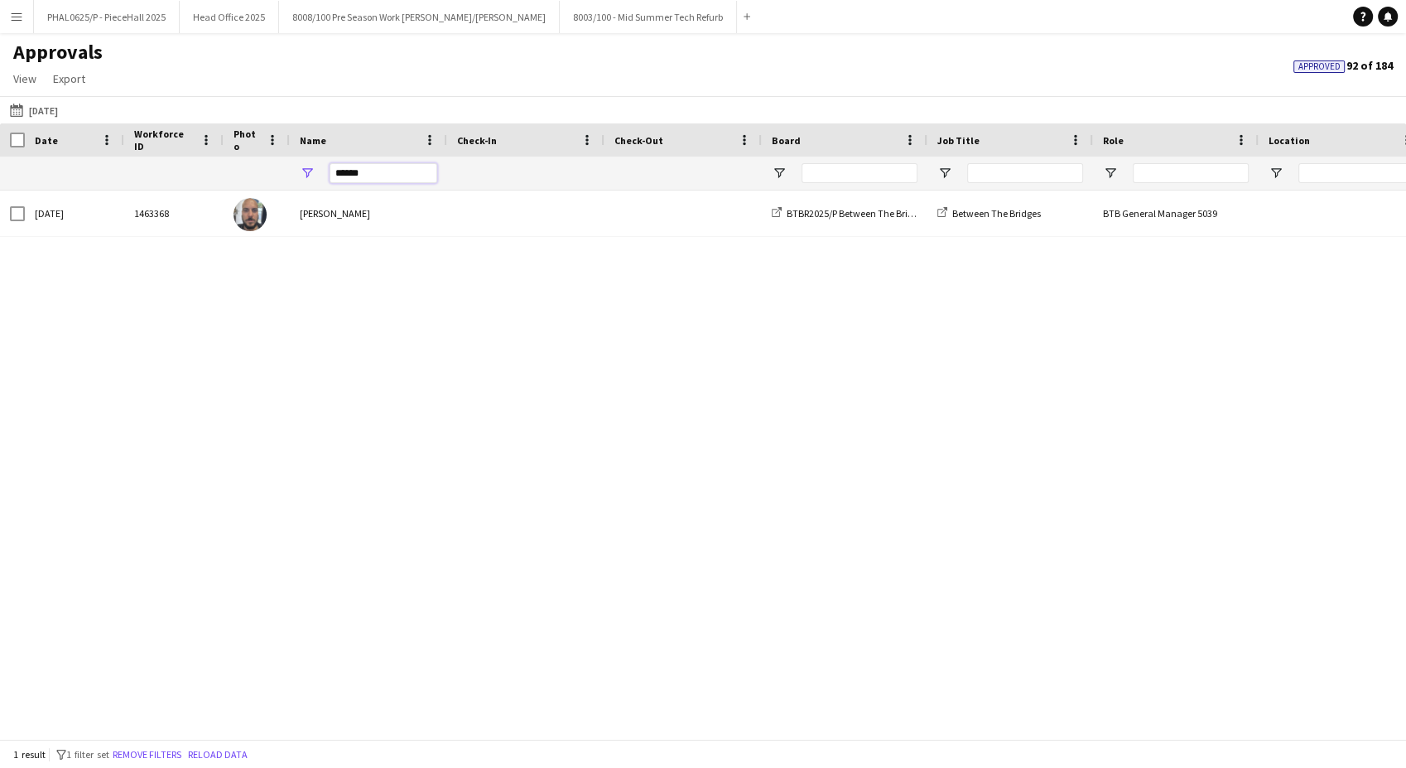
click at [358, 168] on input "******" at bounding box center [384, 173] width 108 height 20
click at [358, 166] on input "******" at bounding box center [384, 173] width 108 height 20
drag, startPoint x: 373, startPoint y: 174, endPoint x: 212, endPoint y: 136, distance: 165.9
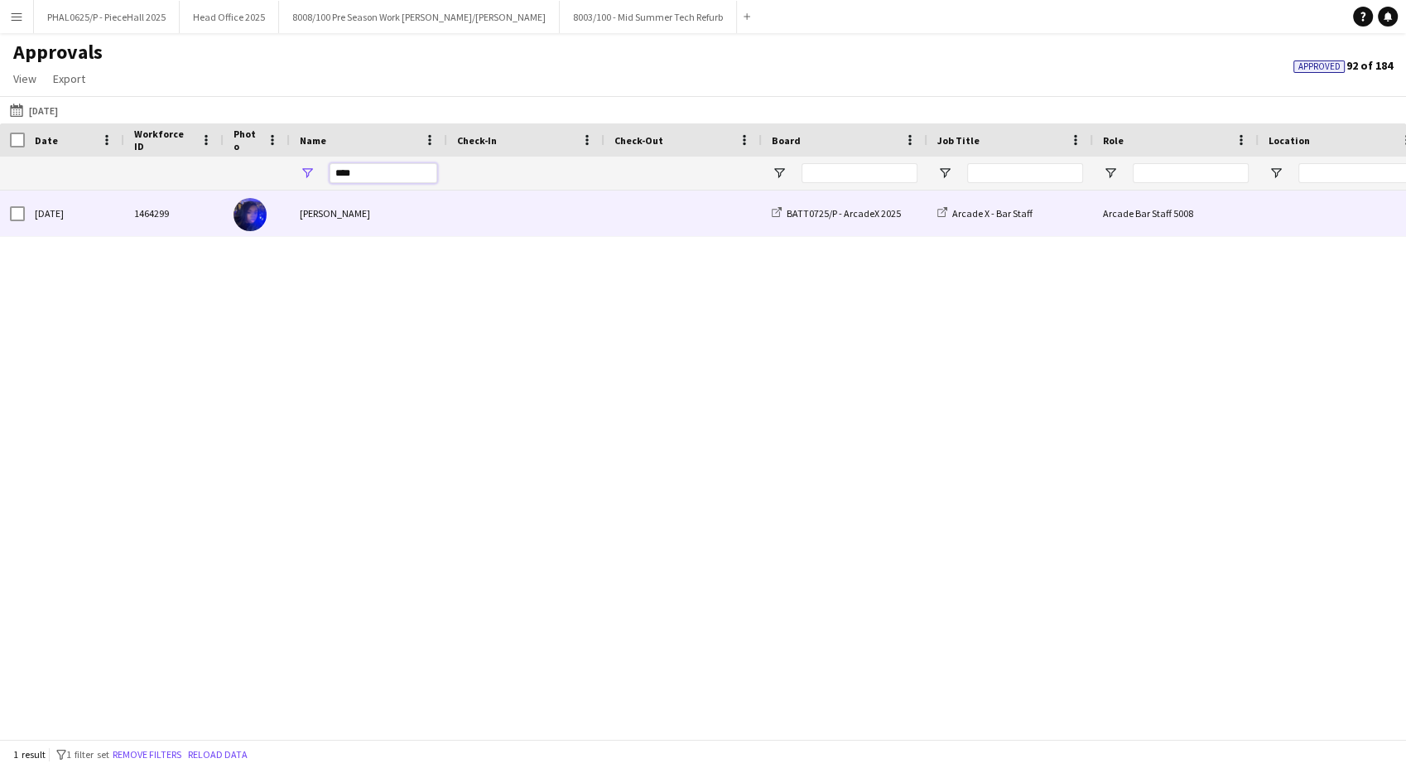
type input "****"
click at [263, 200] on div at bounding box center [257, 213] width 66 height 46
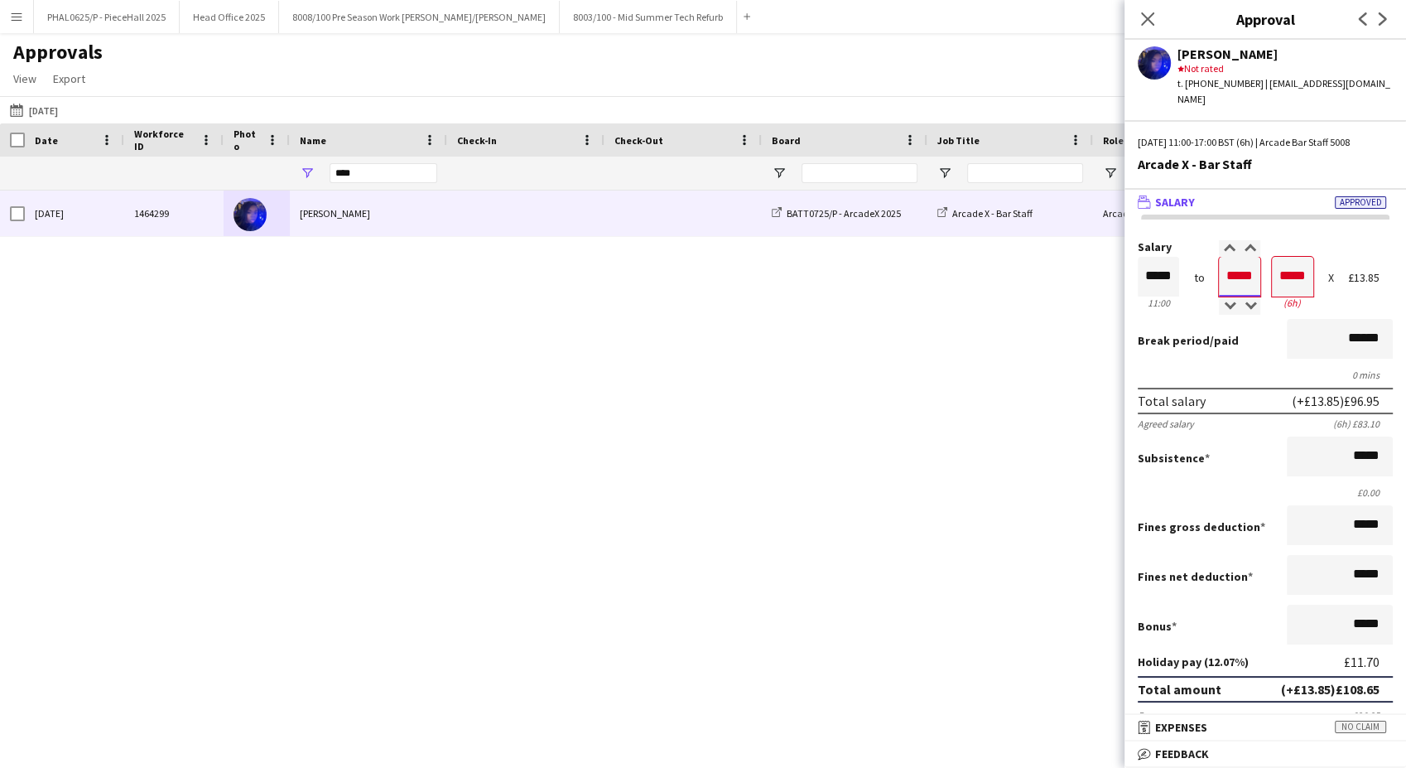
click at [1223, 266] on input "*****" at bounding box center [1239, 277] width 41 height 40
type input "*****"
click at [1223, 240] on div at bounding box center [1229, 248] width 21 height 17
type input "*****"
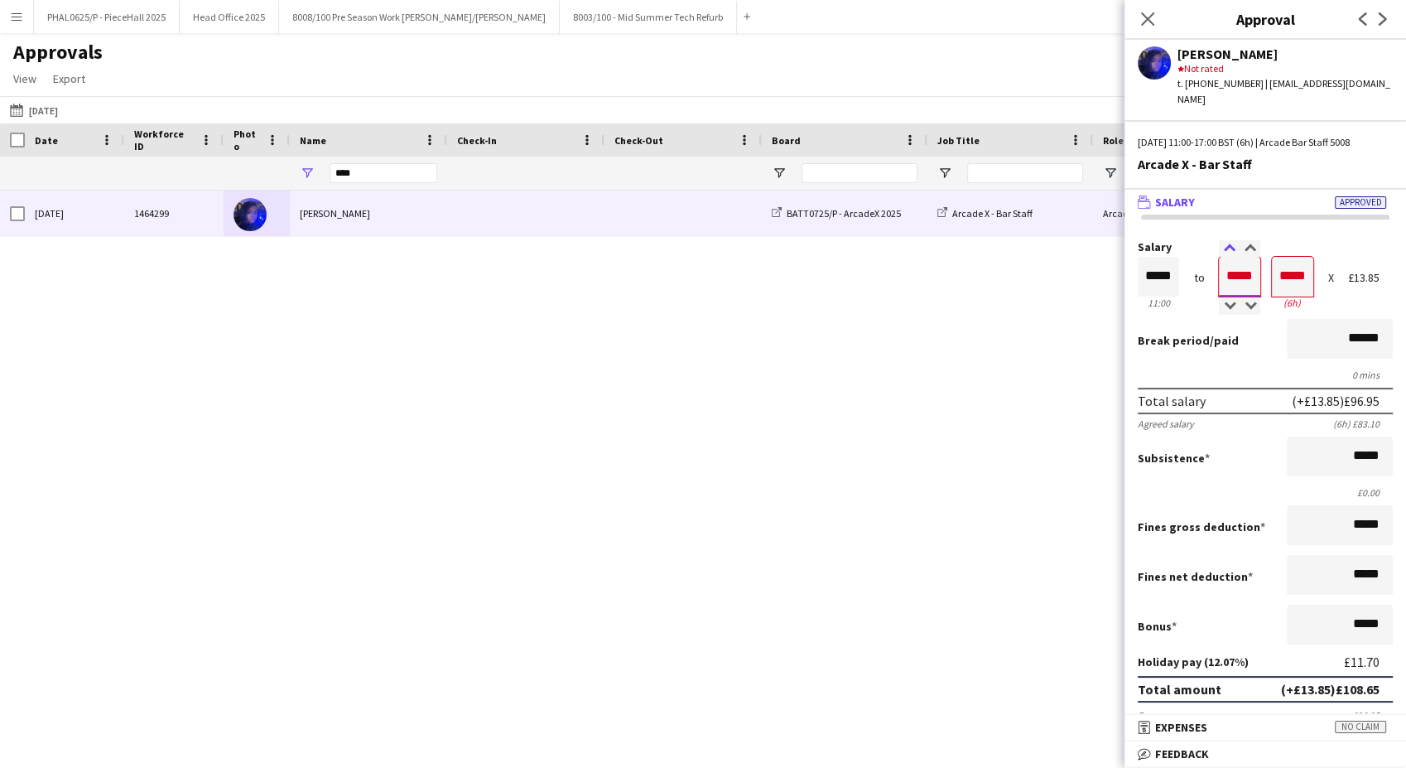
type input "*****"
click at [1223, 240] on div at bounding box center [1229, 248] width 21 height 17
type input "*****"
click at [1223, 240] on div at bounding box center [1229, 248] width 21 height 17
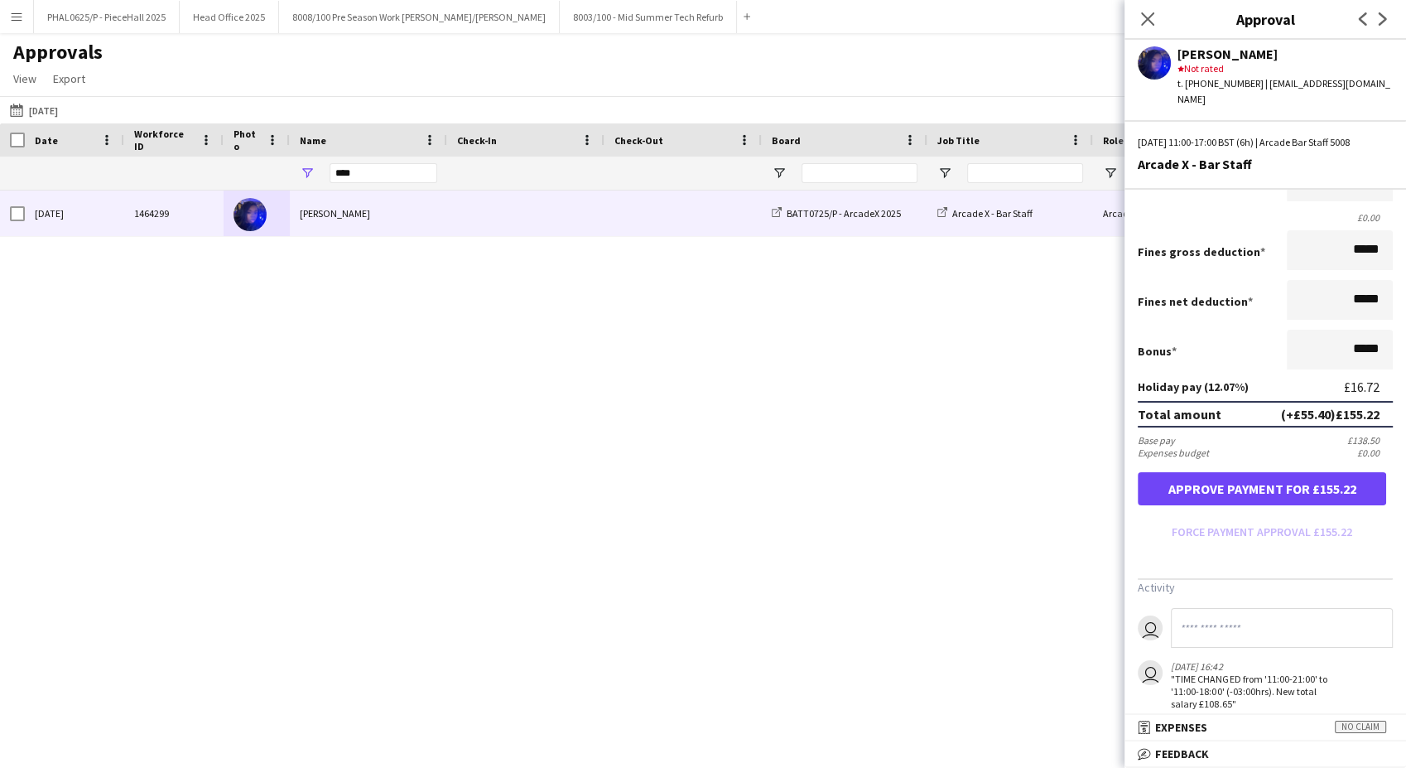
scroll to position [276, 0]
click at [1225, 471] on button "Approve payment for £155.22" at bounding box center [1262, 487] width 248 height 33
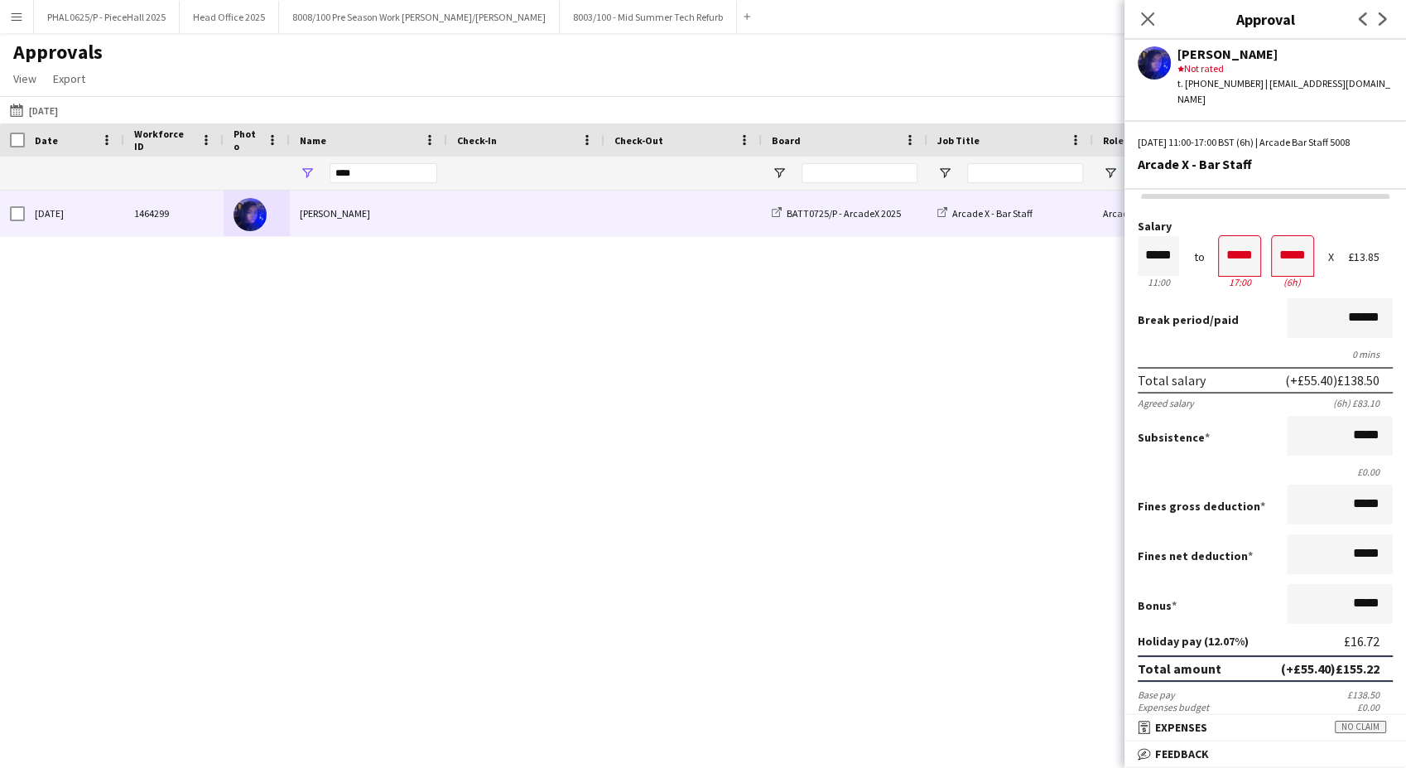
scroll to position [0, 0]
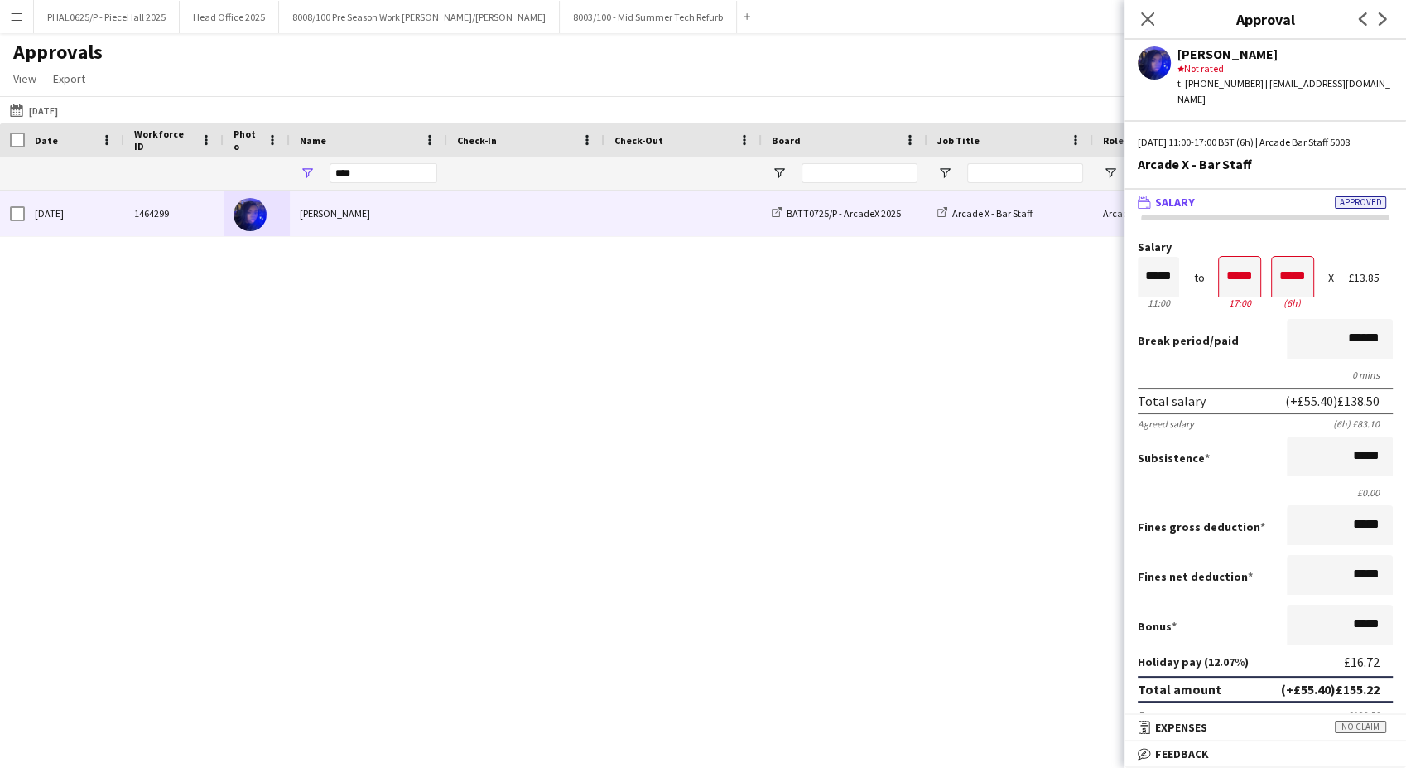
click at [623, 427] on div "[DATE] 1464299 [PERSON_NAME] BATT0725/P - ArcadeX 2025 Arcade X - Bar Staff Arc…" at bounding box center [703, 457] width 1406 height 534
click at [1153, 21] on icon "Close pop-in" at bounding box center [1147, 19] width 16 height 16
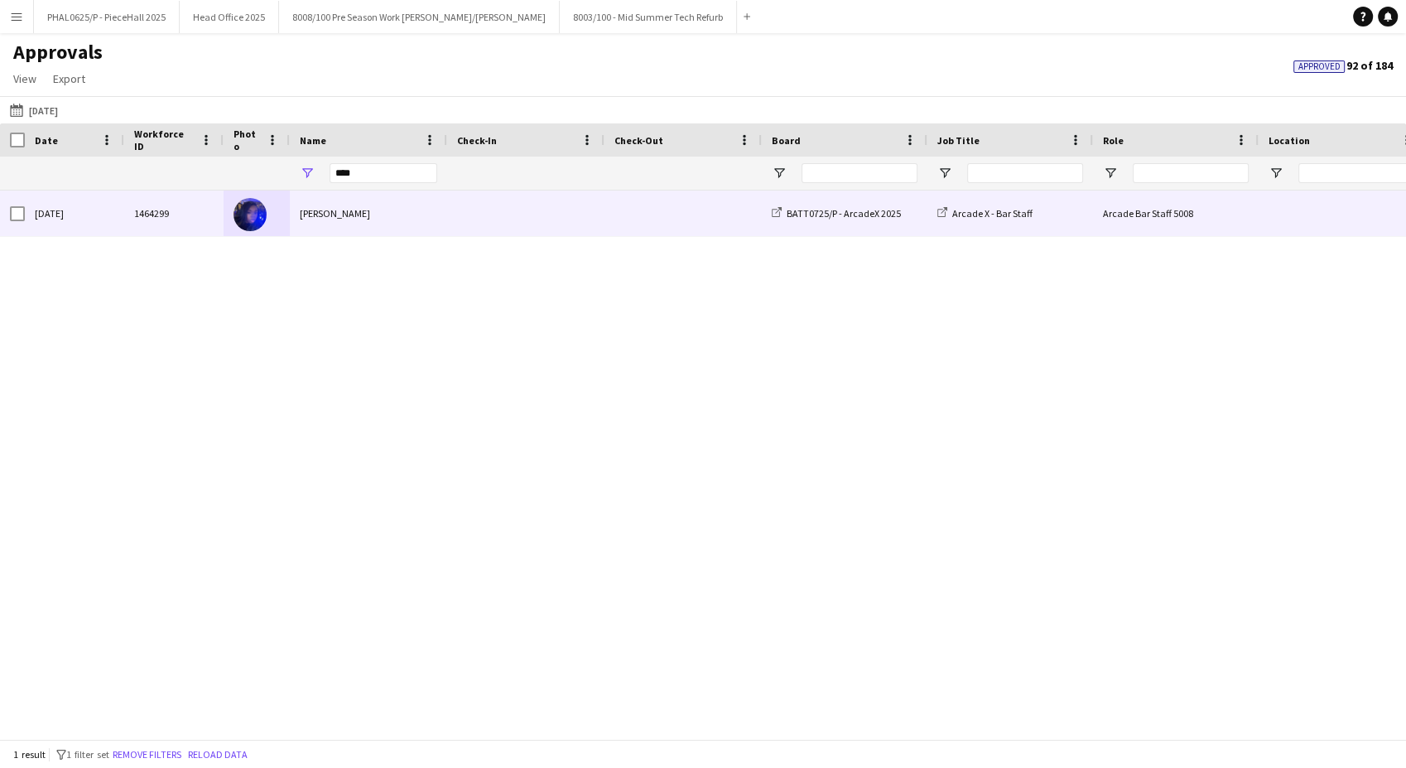
click at [407, 219] on div "[PERSON_NAME]" at bounding box center [368, 213] width 157 height 46
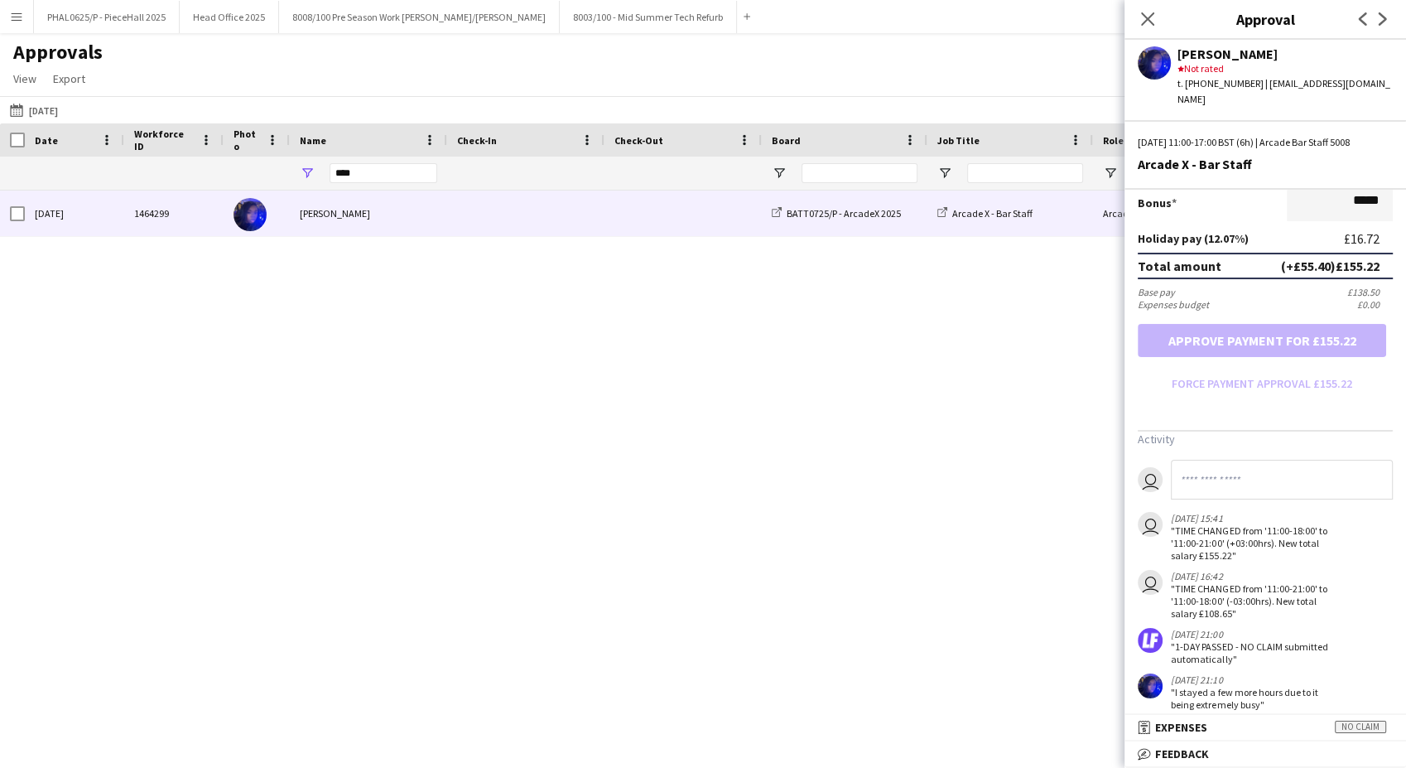
scroll to position [482, 0]
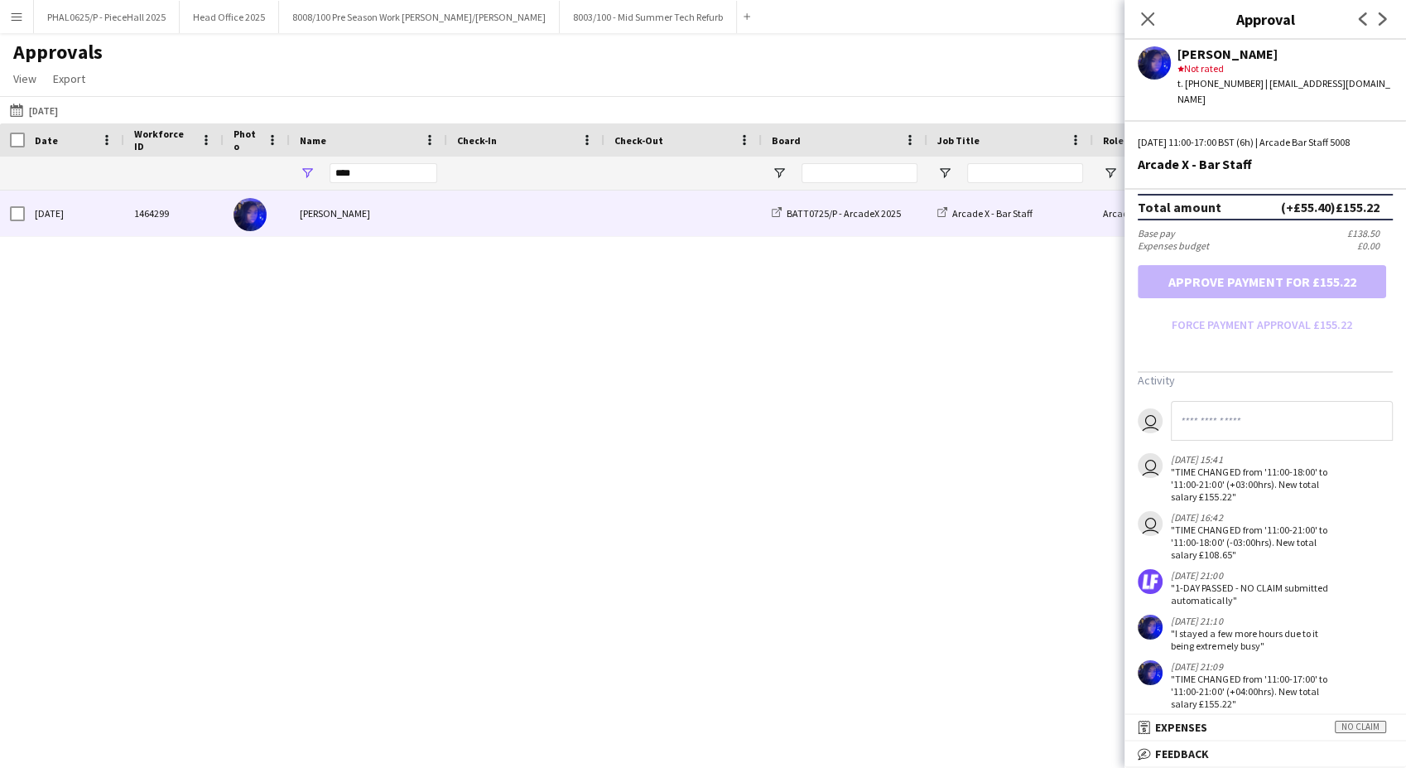
click at [480, 582] on div "[DATE] 1464299 [PERSON_NAME] BATT0725/P - ArcadeX 2025 Arcade X - Bar Staff Arc…" at bounding box center [703, 457] width 1406 height 534
click at [1137, 27] on app-icon "Close pop-in" at bounding box center [1148, 19] width 24 height 24
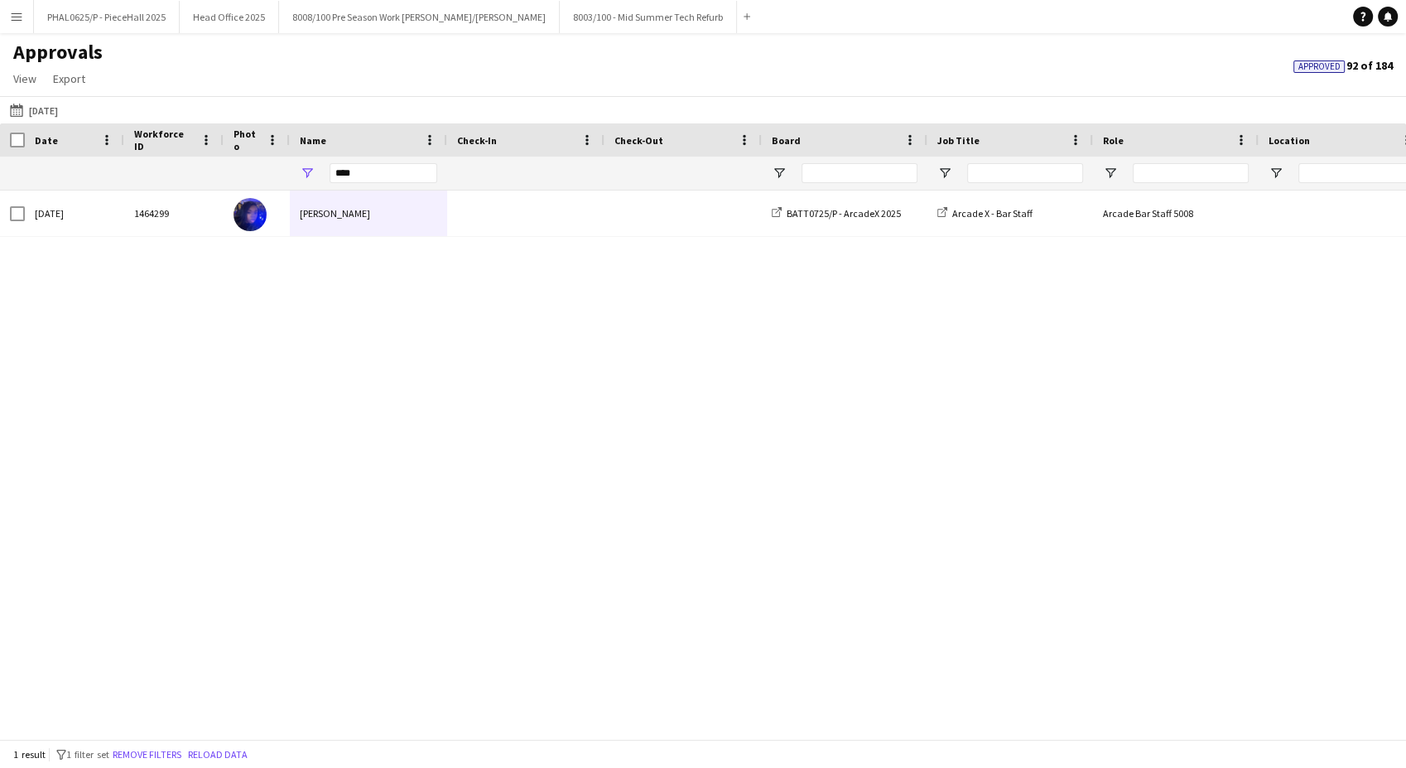
click at [113, 597] on div "[DATE] 1464299 [PERSON_NAME] BATT0725/P - ArcadeX 2025 Arcade X - Bar Staff Arc…" at bounding box center [703, 457] width 1406 height 534
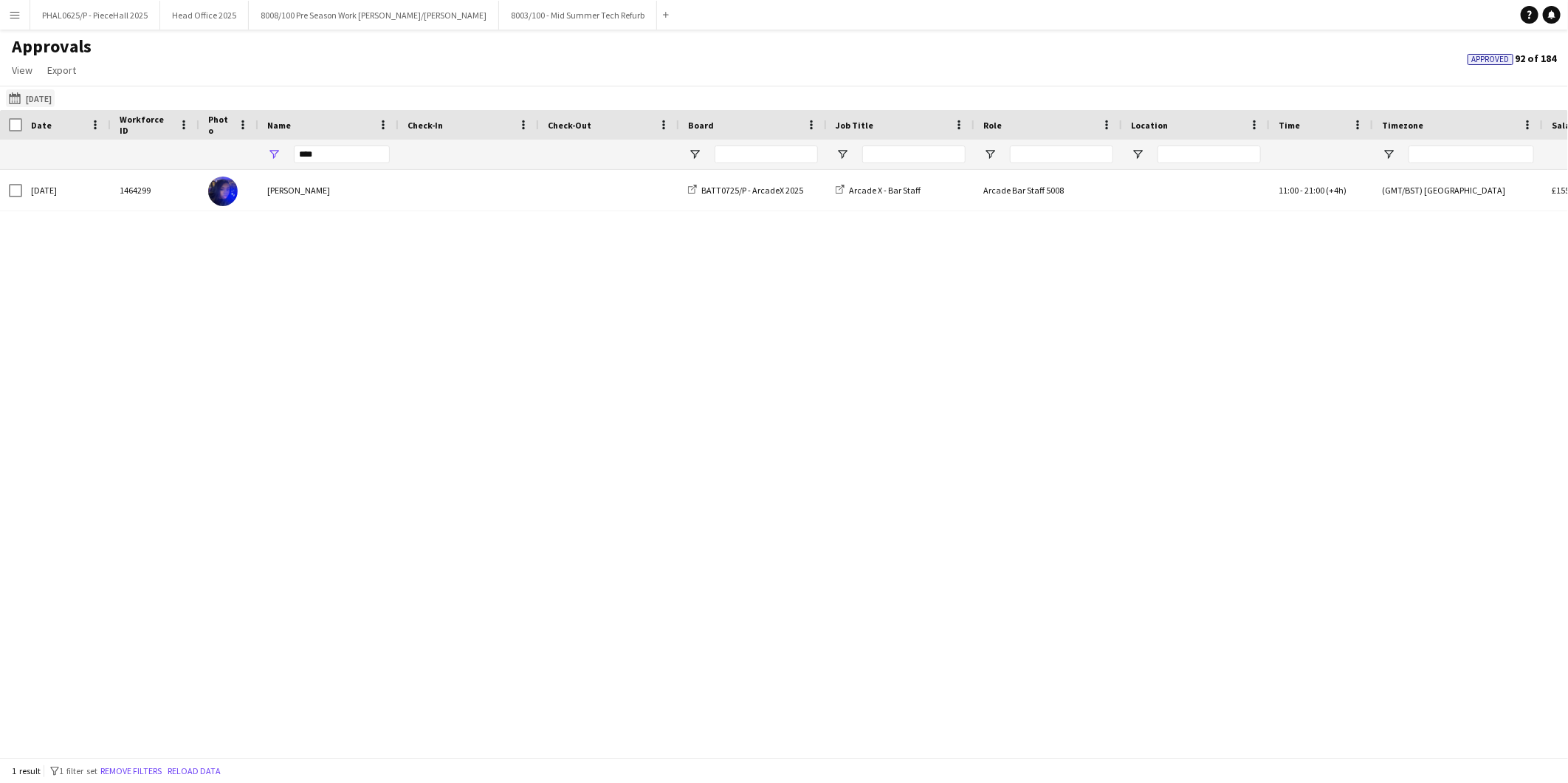
click at [52, 89] on button "09-08-2025 09-08-2025" at bounding box center [30, 98] width 49 height 18
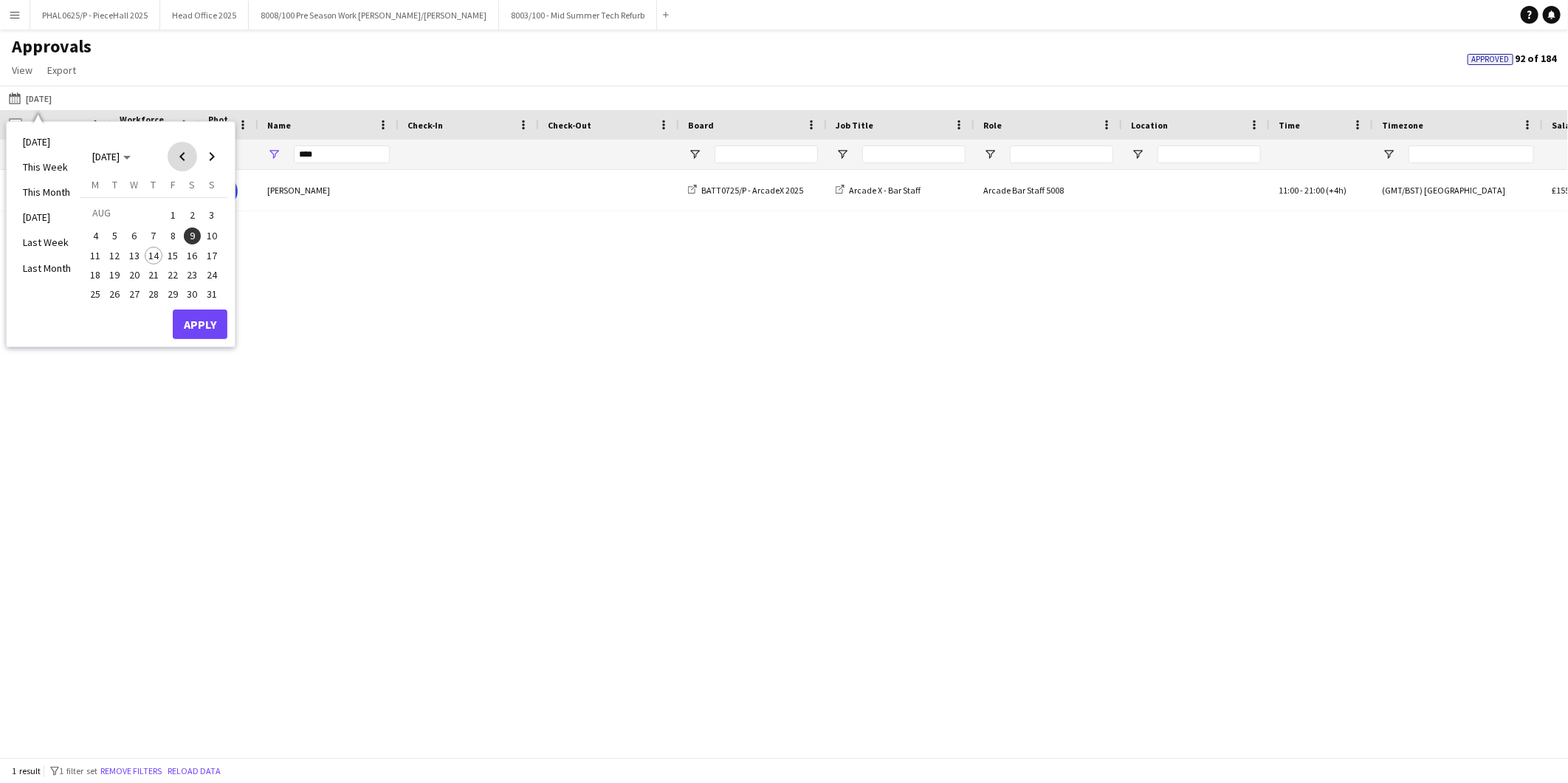
click at [178, 153] on span "Previous month" at bounding box center [182, 156] width 29 height 29
click at [178, 155] on span "Previous month" at bounding box center [182, 156] width 29 height 29
click at [93, 296] on span "23" at bounding box center [95, 294] width 18 height 18
click at [212, 152] on span "Next month" at bounding box center [211, 156] width 29 height 29
click at [122, 226] on span "1" at bounding box center [115, 233] width 18 height 18
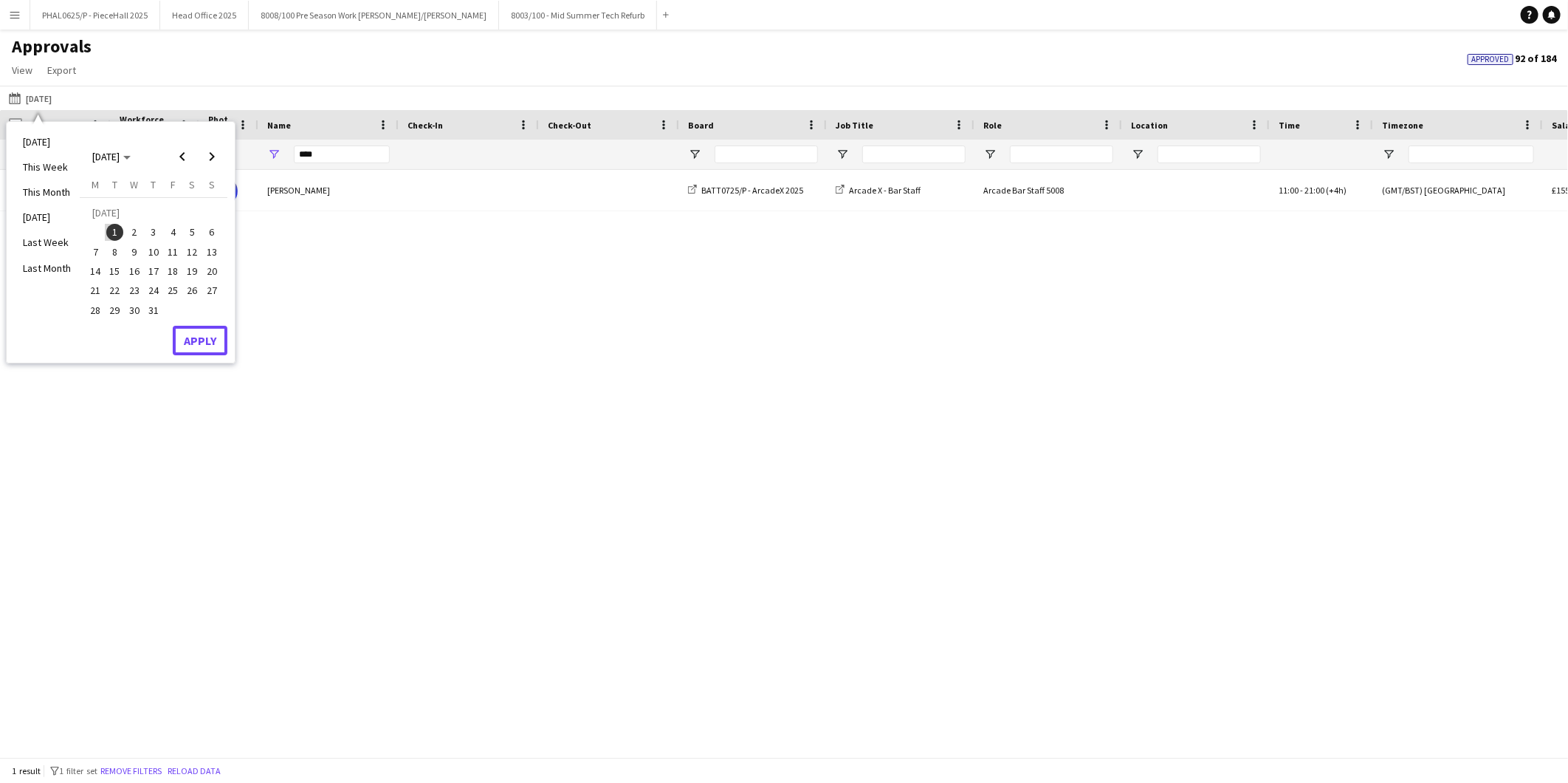
drag, startPoint x: 200, startPoint y: 331, endPoint x: 292, endPoint y: 328, distance: 92.0
click at [200, 333] on button "Apply" at bounding box center [200, 340] width 54 height 29
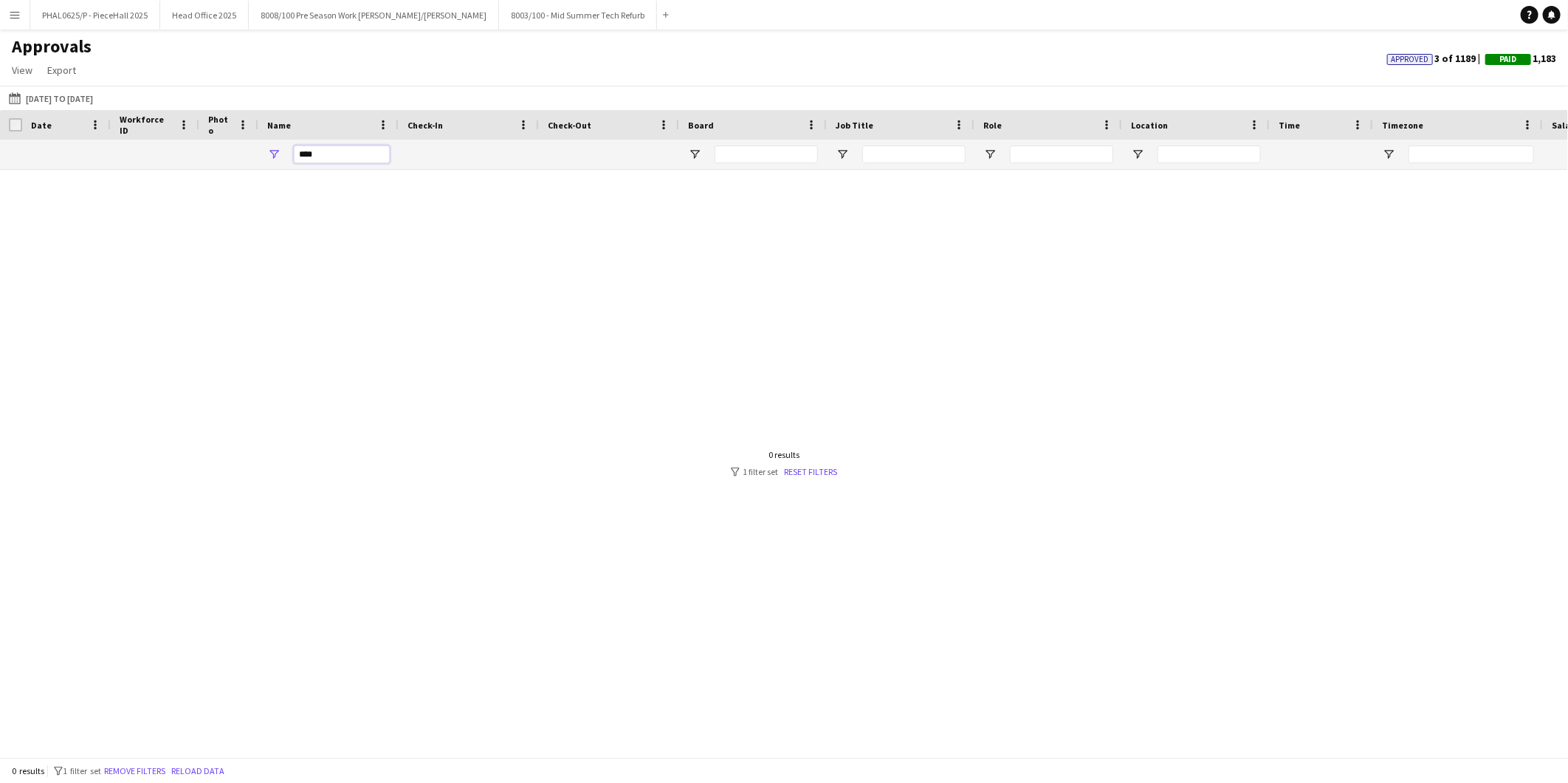
click at [332, 152] on input "****" at bounding box center [342, 154] width 96 height 18
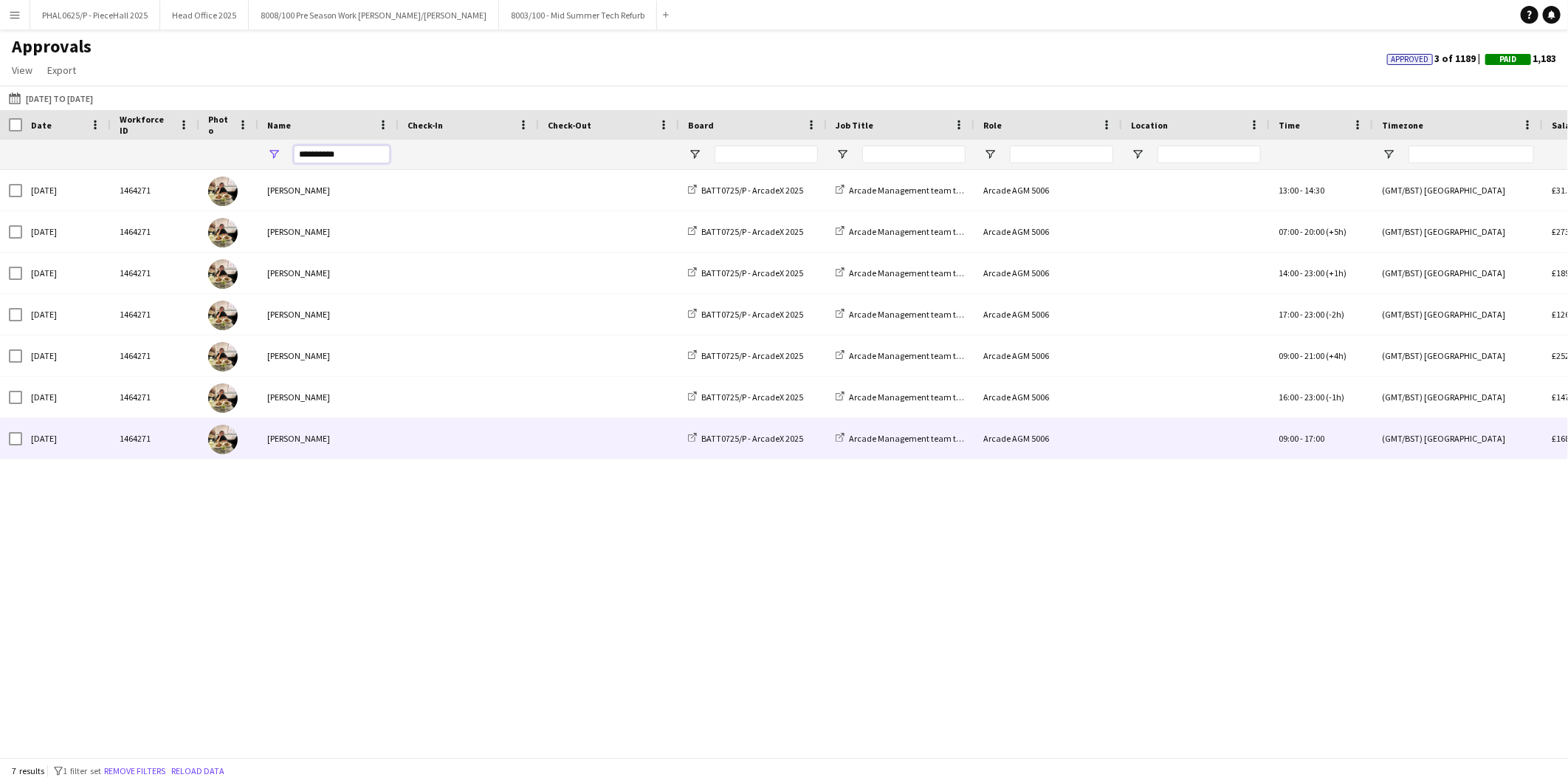
type input "**********"
click at [27, 441] on div "Tue, 1 Jul 2025" at bounding box center [66, 439] width 88 height 41
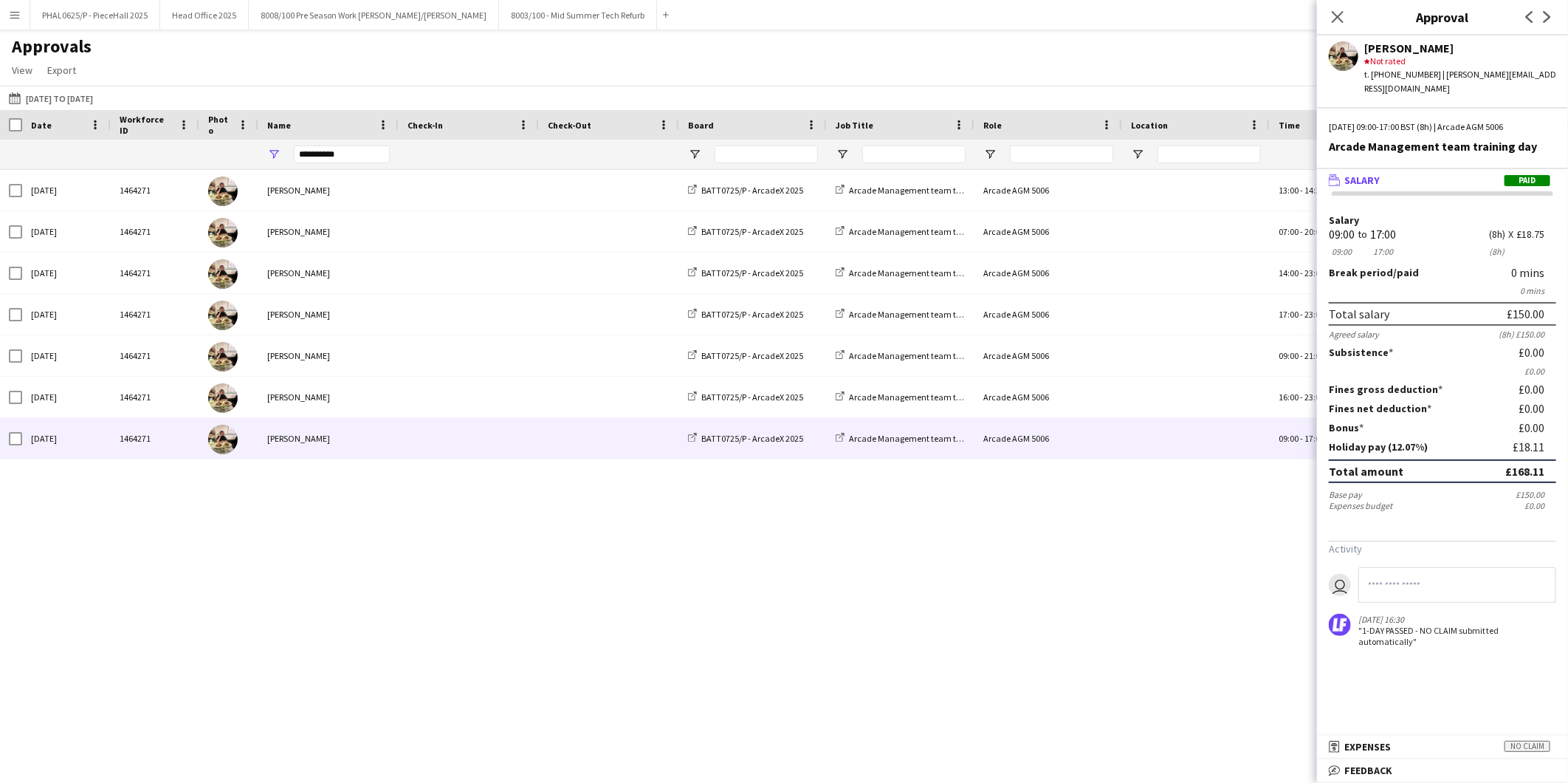
click at [35, 129] on span "Date" at bounding box center [41, 125] width 21 height 11
click at [62, 121] on span at bounding box center [62, 124] width 13 height 13
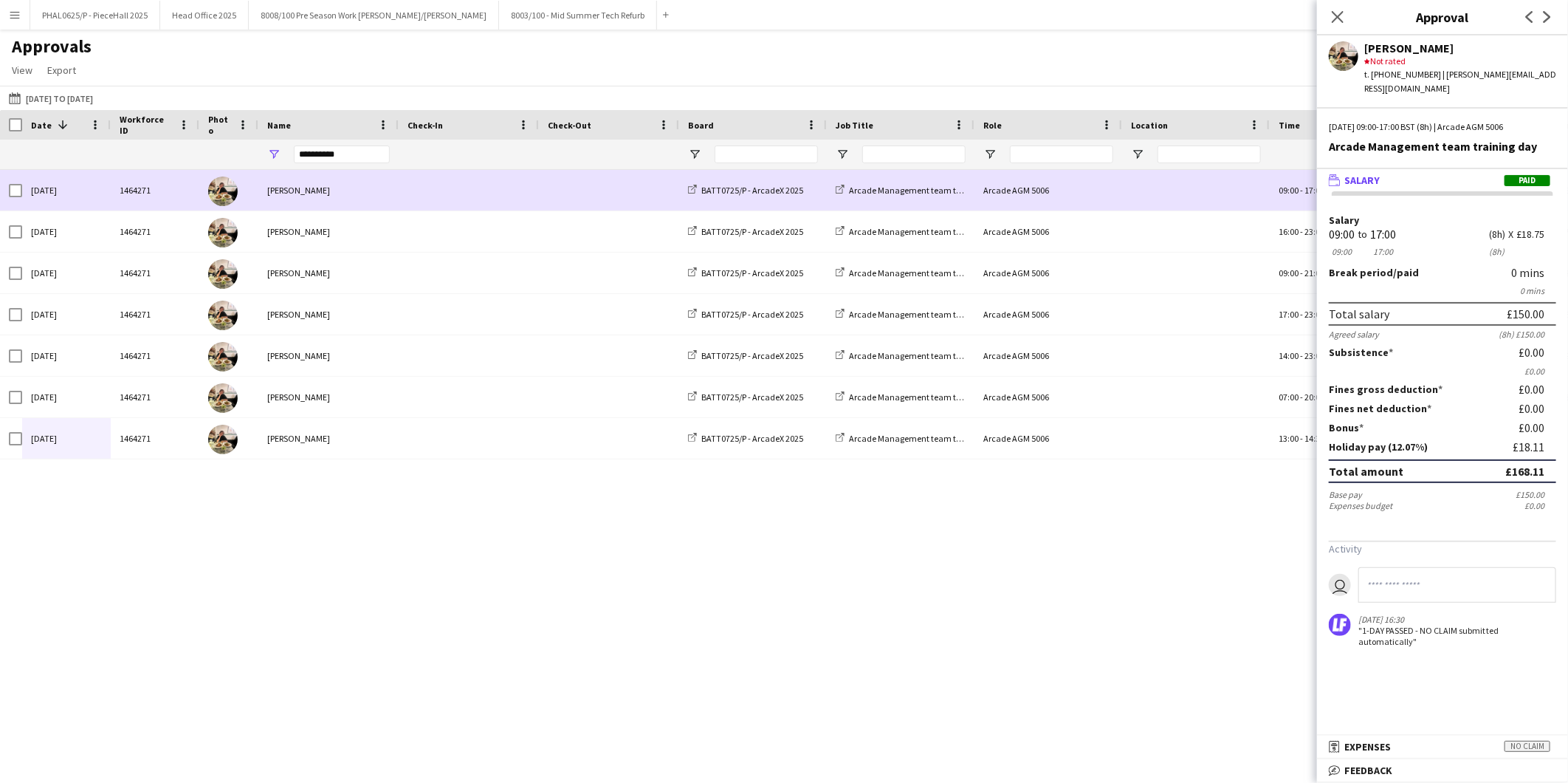
click at [65, 180] on div "Tue, 1 Jul 2025" at bounding box center [66, 190] width 88 height 41
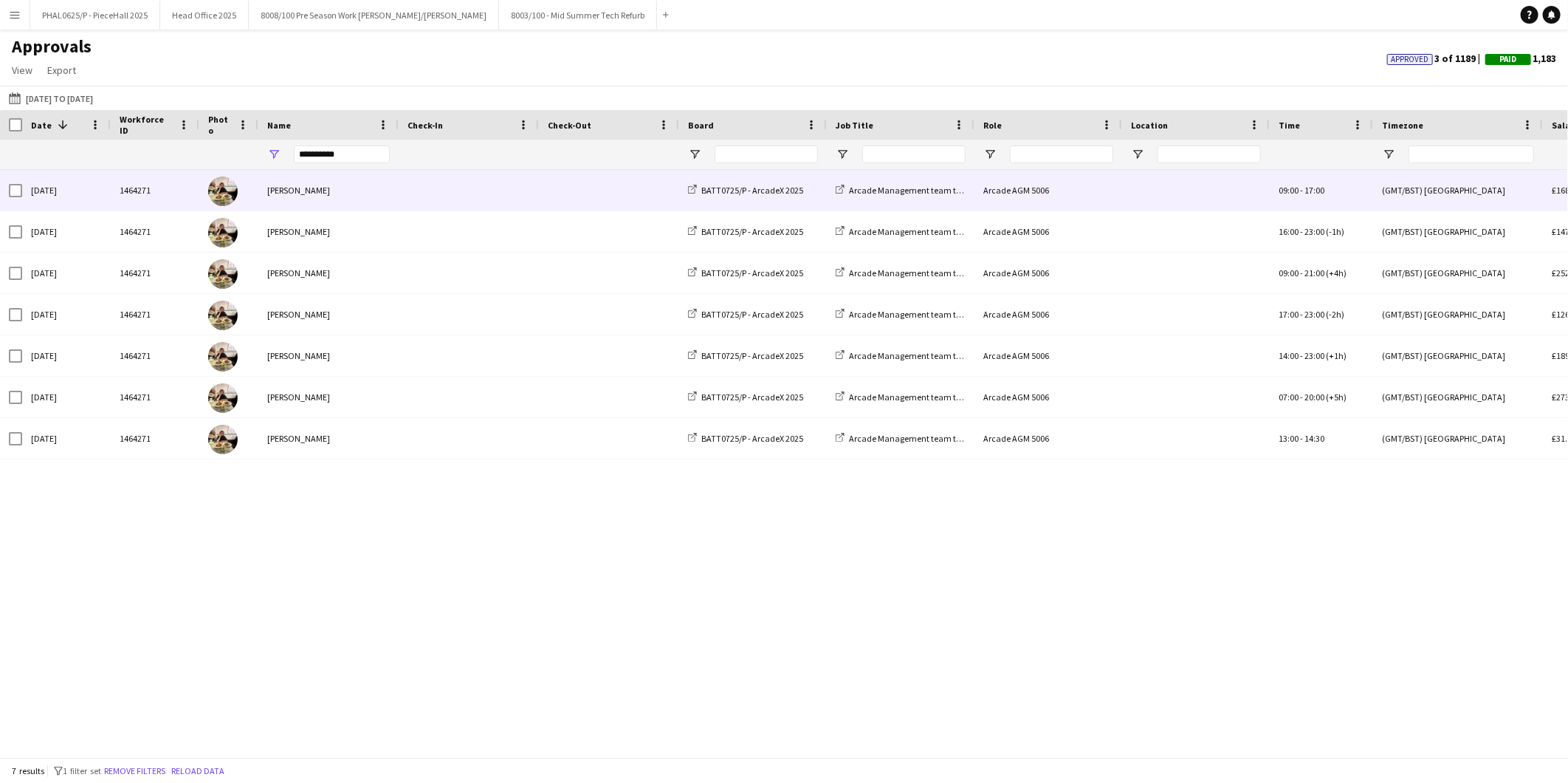
click at [65, 180] on div "Tue, 1 Jul 2025" at bounding box center [66, 190] width 88 height 41
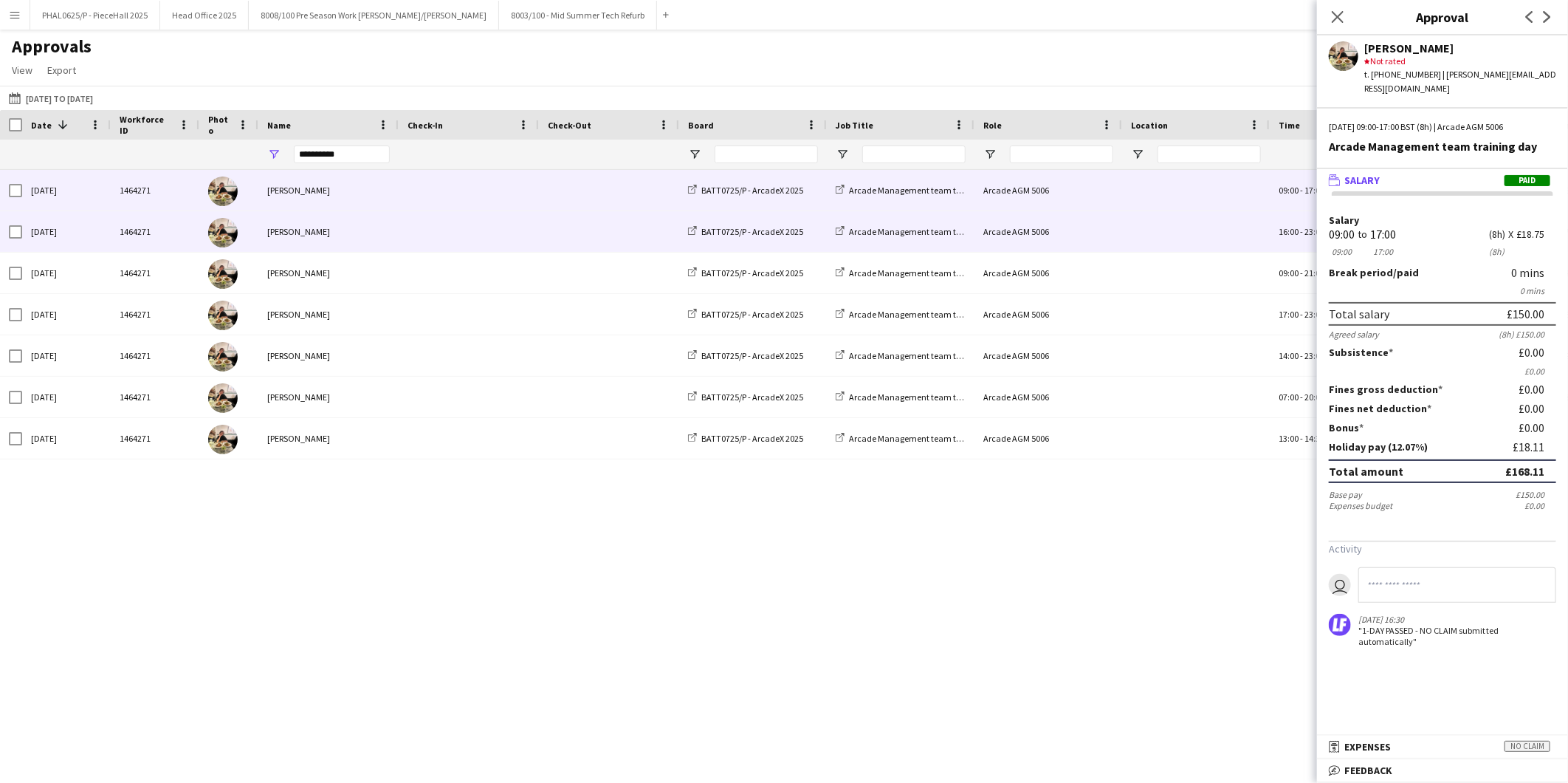
click at [60, 241] on div "Sun, 29 Jun 2025" at bounding box center [66, 232] width 88 height 41
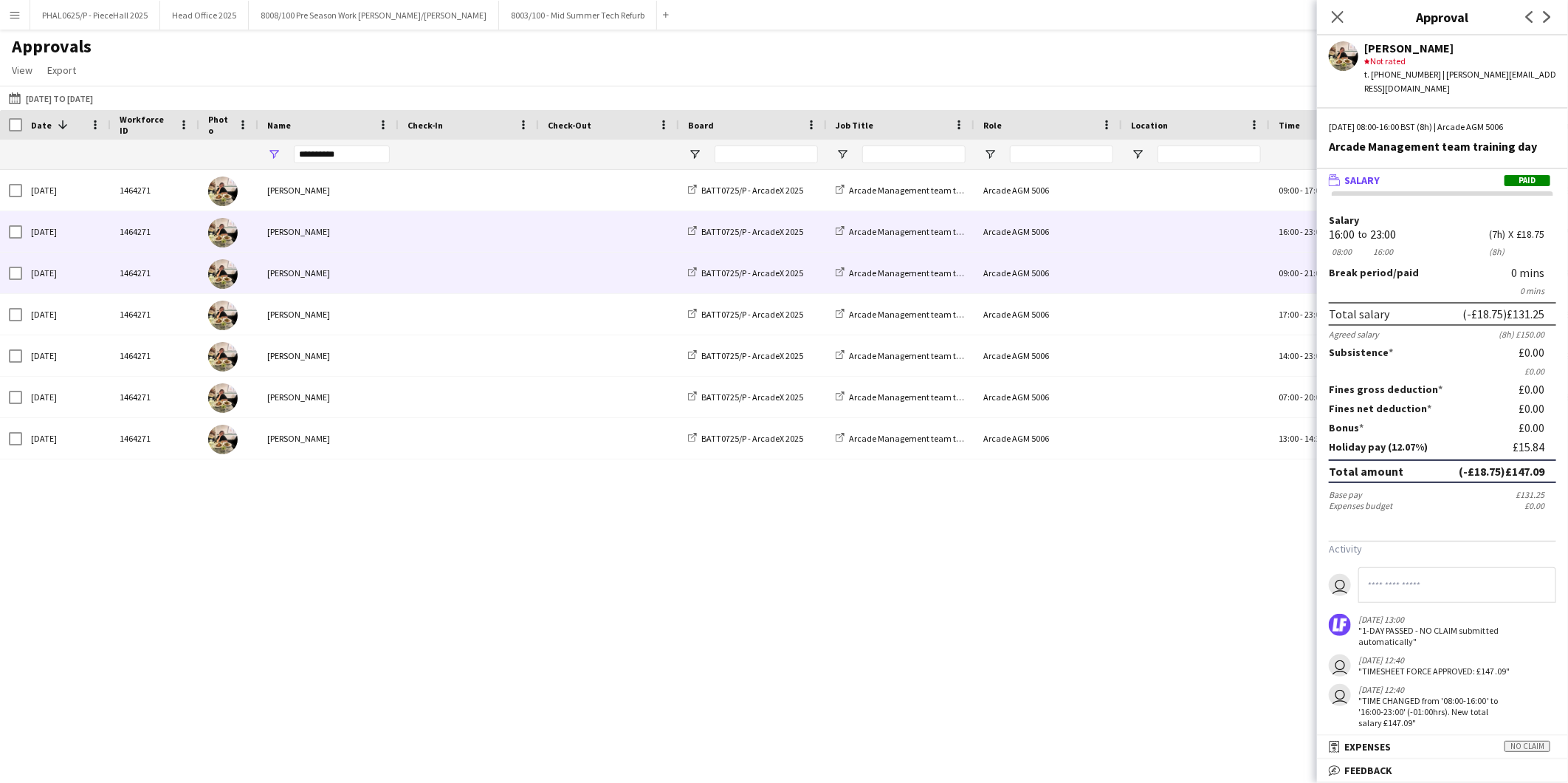
click at [32, 271] on div "Sat, 28 Jun 2025" at bounding box center [66, 273] width 88 height 41
